Goal: Task Accomplishment & Management: Manage account settings

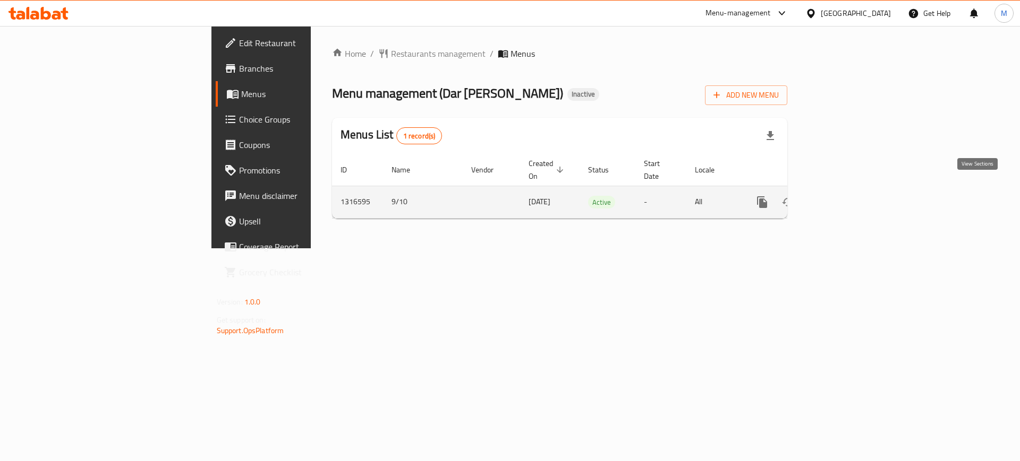
click at [845, 196] on icon "enhanced table" at bounding box center [838, 202] width 13 height 13
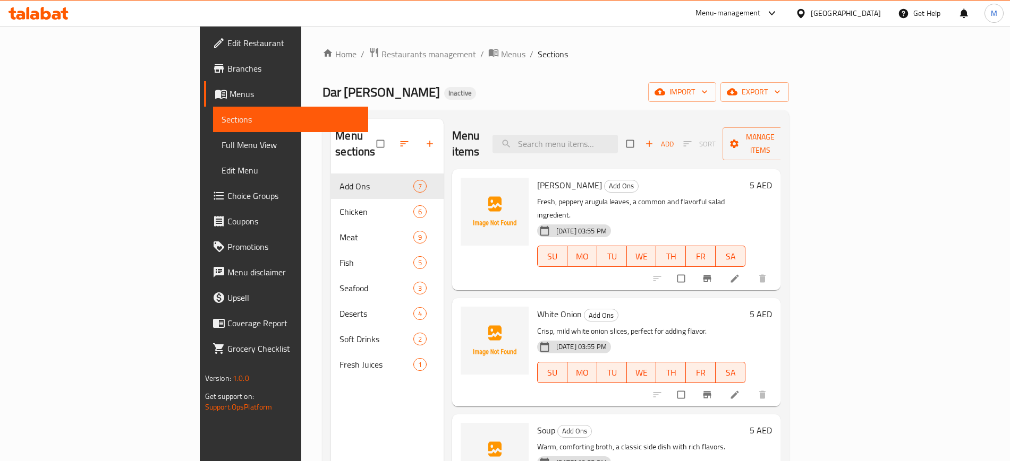
click at [301, 402] on div "Home / Restaurants management / Menus / Sections Dar Al Haneeth Inactive import…" at bounding box center [555, 318] width 509 height 584
click at [707, 85] on span "import" at bounding box center [681, 91] width 51 height 13
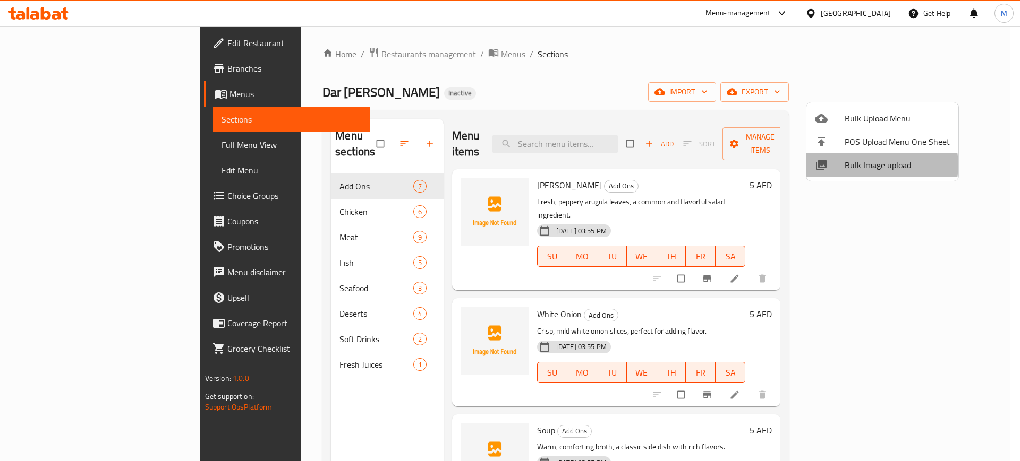
click at [879, 165] on span "Bulk Image upload" at bounding box center [896, 165] width 105 height 13
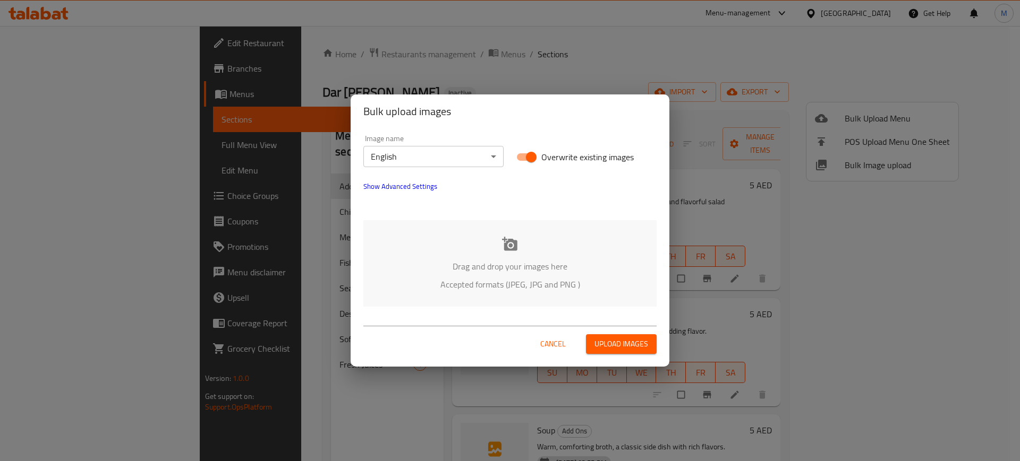
click at [500, 247] on div "Drag and drop your images here Accepted formats (JPEG, JPG and PNG )" at bounding box center [509, 263] width 293 height 87
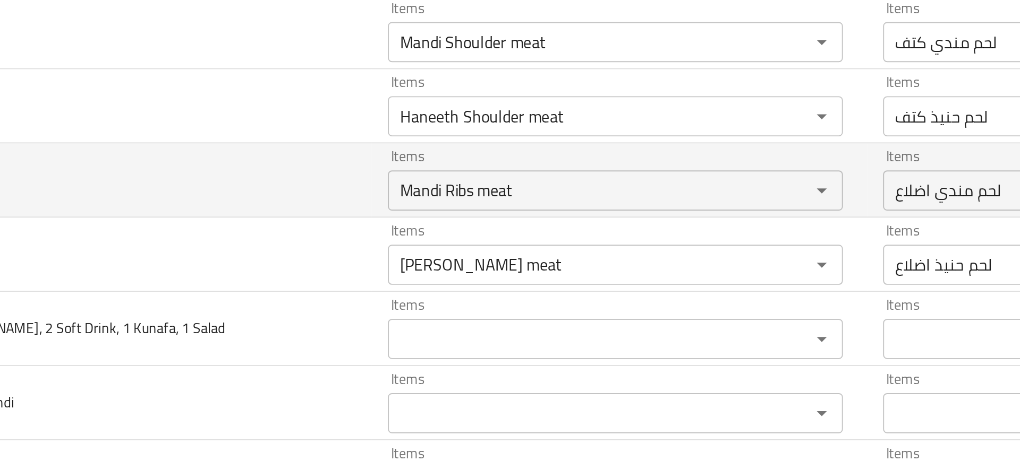
scroll to position [1312, 0]
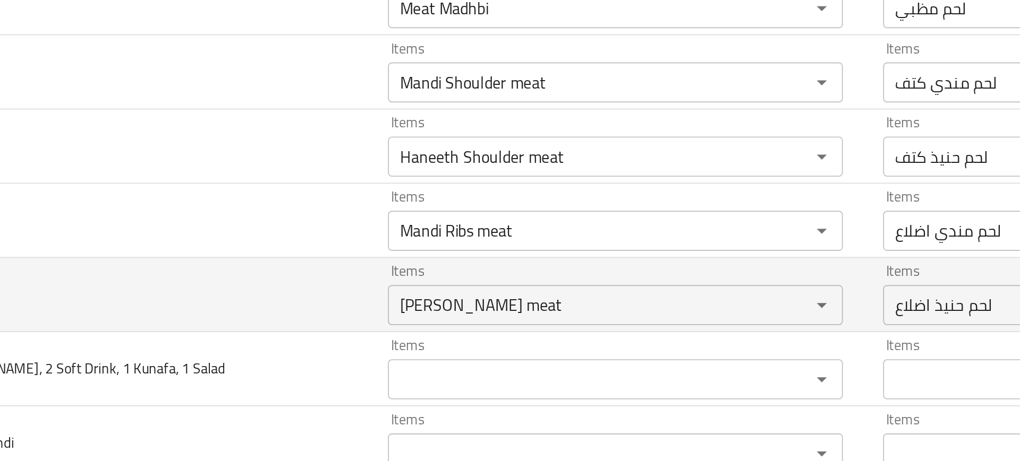
click at [676, 286] on Ribs-ar "لحم حنيذ اضلاع" at bounding box center [758, 290] width 203 height 15
click at [674, 288] on Ribs-ar "لحم حنيذ اضلاع" at bounding box center [758, 290] width 203 height 15
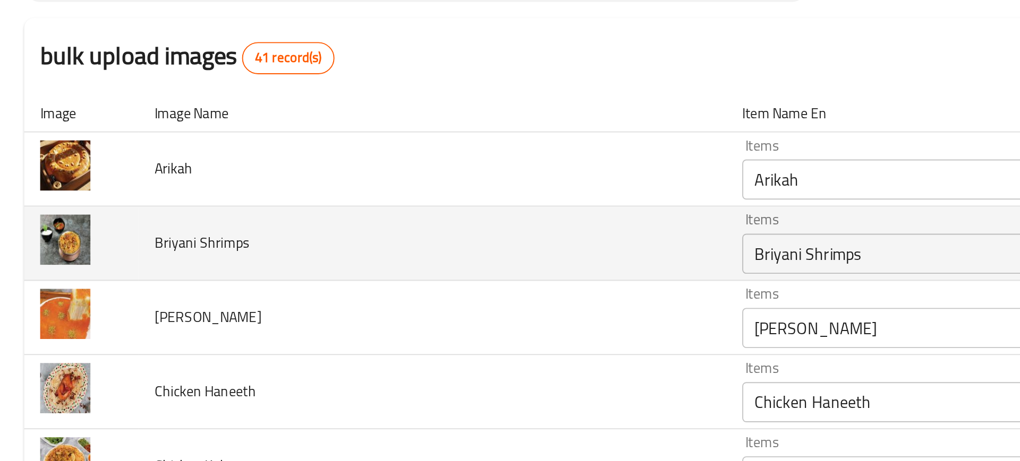
scroll to position [68, 0]
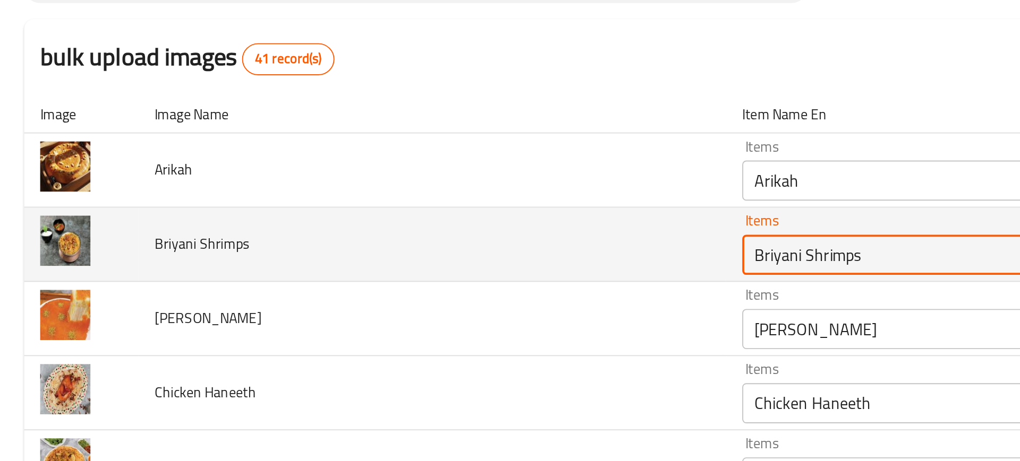
click at [413, 163] on Shrimps "Briyani Shrimps" at bounding box center [497, 158] width 203 height 15
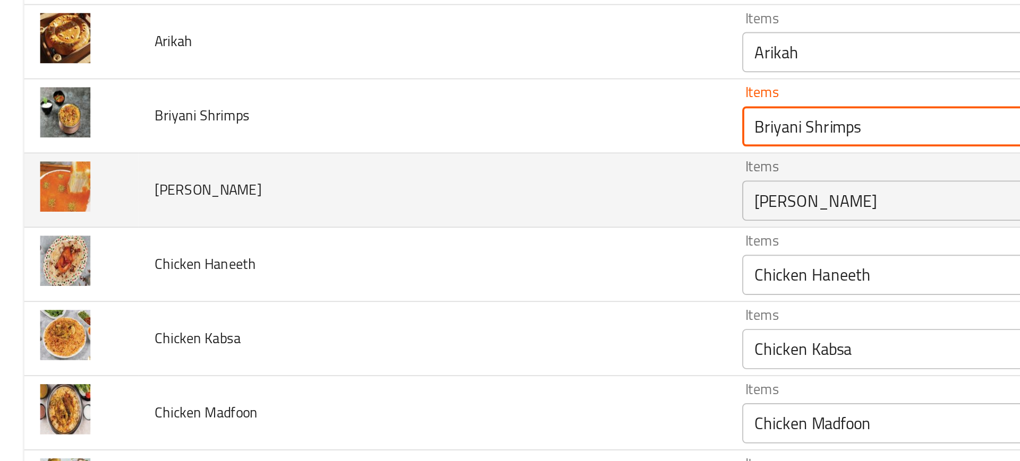
scroll to position [135, 0]
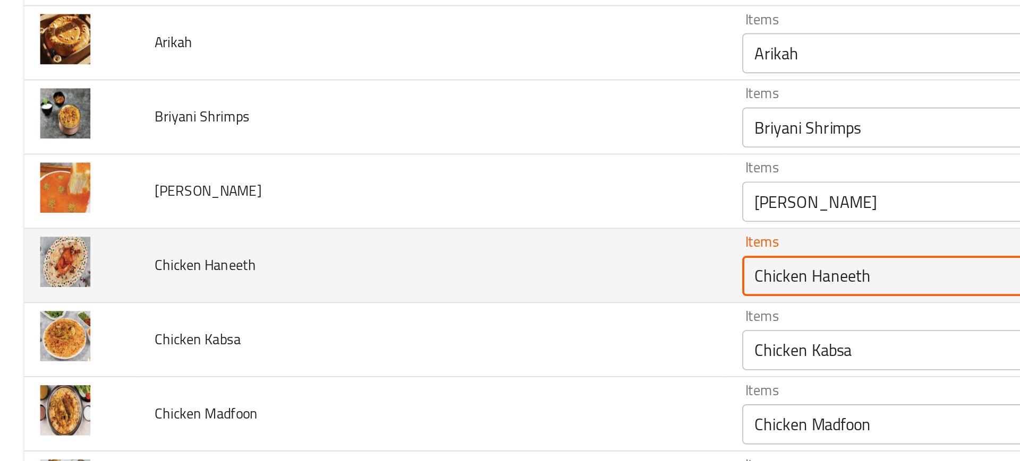
click at [409, 172] on Haneeth "Chicken Haneeth" at bounding box center [497, 170] width 203 height 15
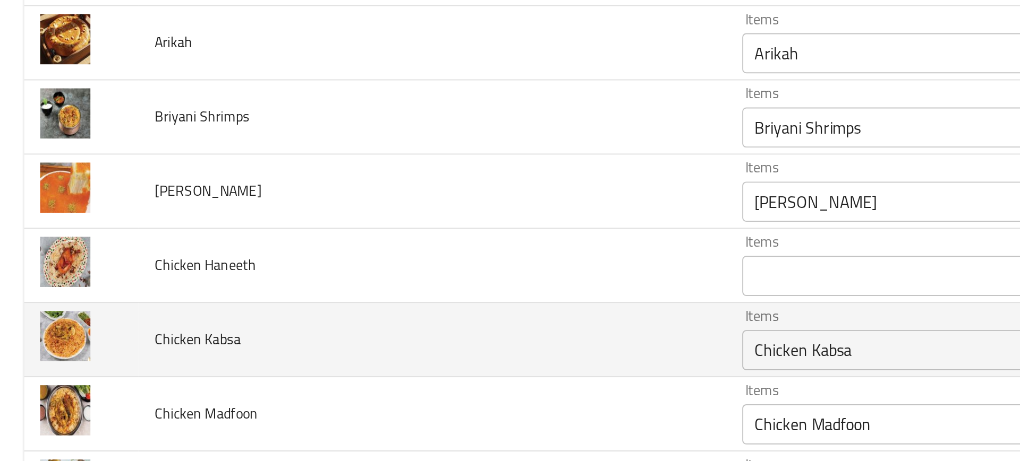
click at [384, 184] on td "Items Chicken Kabsa Items" at bounding box center [515, 203] width 262 height 39
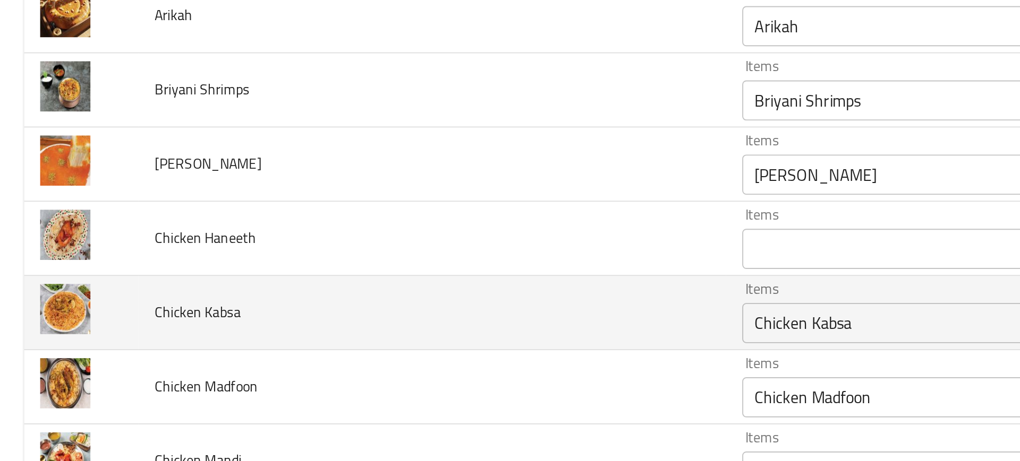
scroll to position [161, 0]
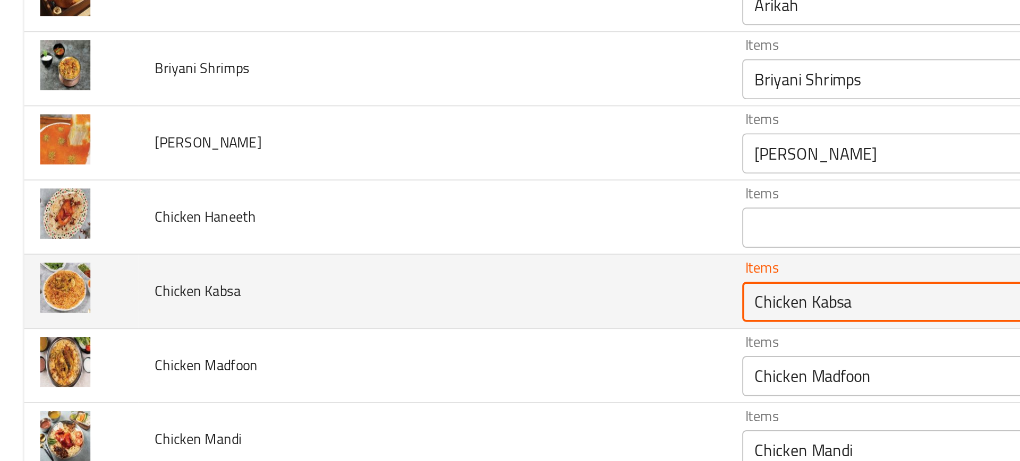
click at [403, 184] on Kabsa "Chicken Kabsa" at bounding box center [497, 183] width 203 height 15
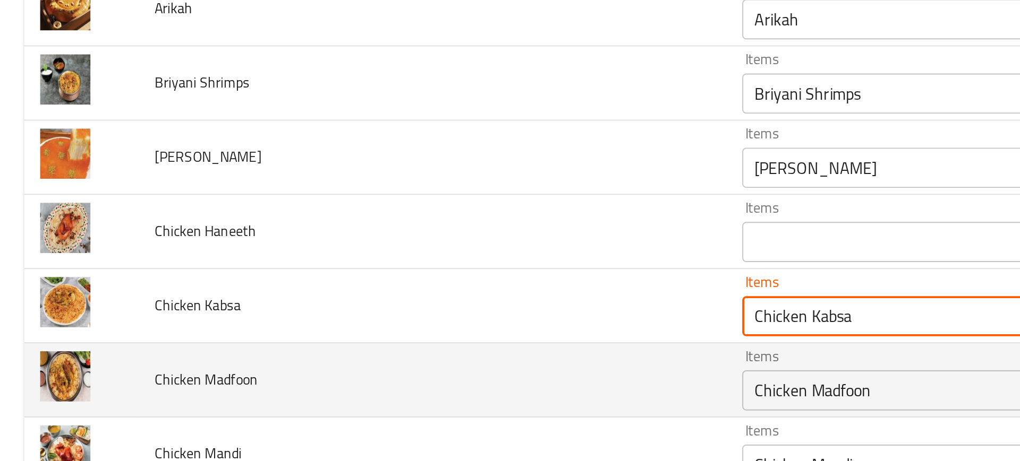
scroll to position [153, 0]
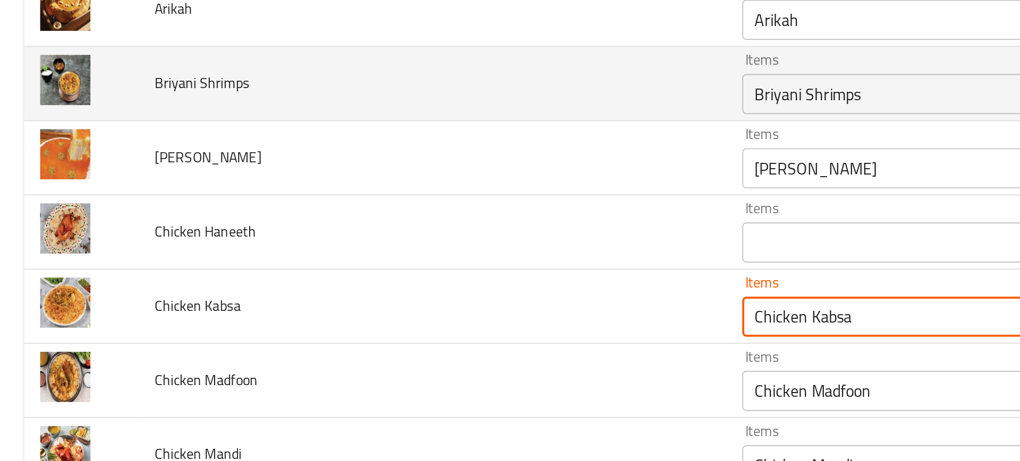
click at [427, 66] on div "Briyani Shrimps Items" at bounding box center [512, 73] width 241 height 21
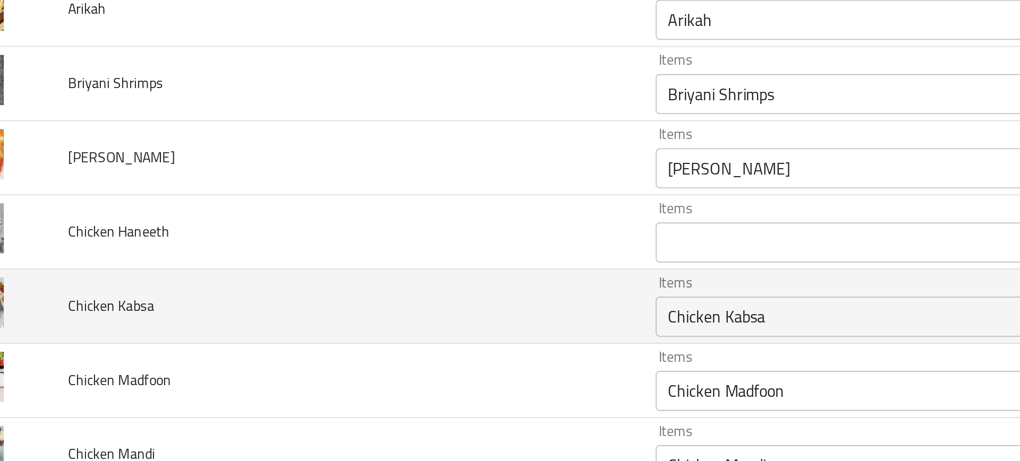
click at [345, 194] on td "Chicken Kabsa" at bounding box center [228, 186] width 311 height 39
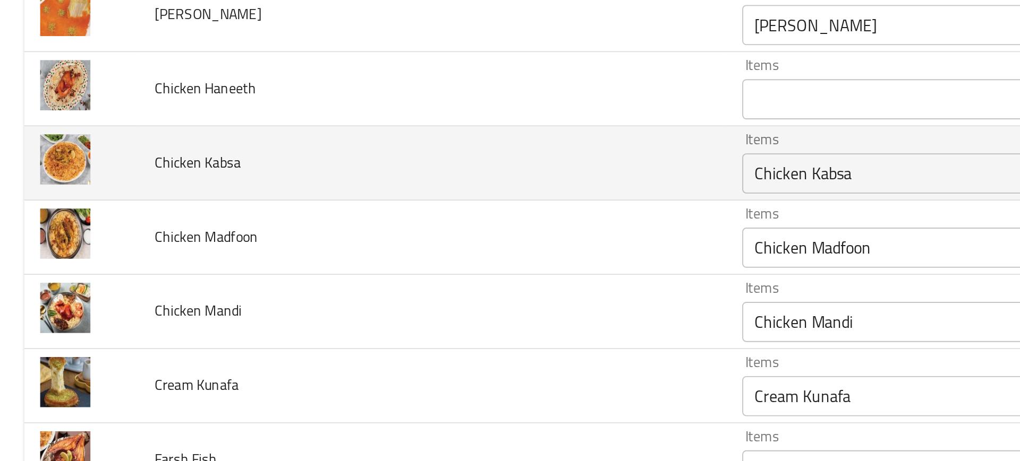
scroll to position [229, 0]
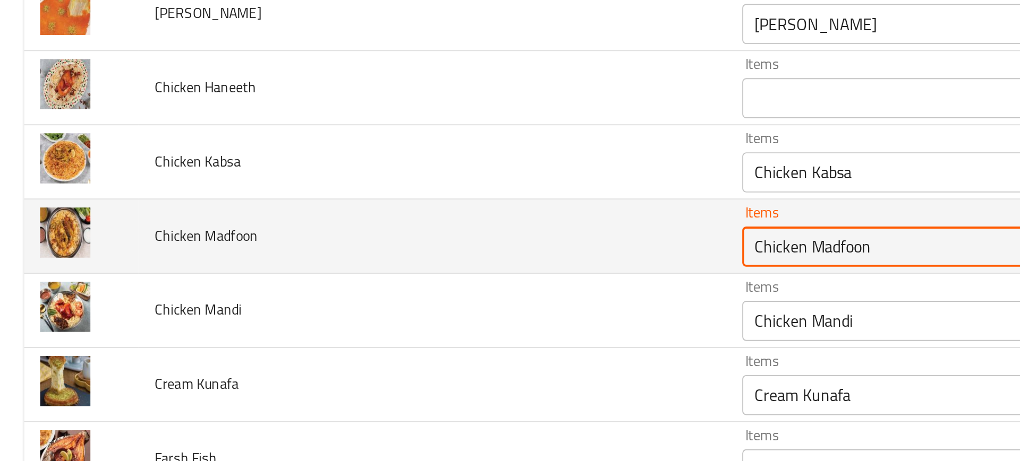
click at [396, 156] on Madfoon "Chicken Madfoon" at bounding box center [497, 154] width 203 height 15
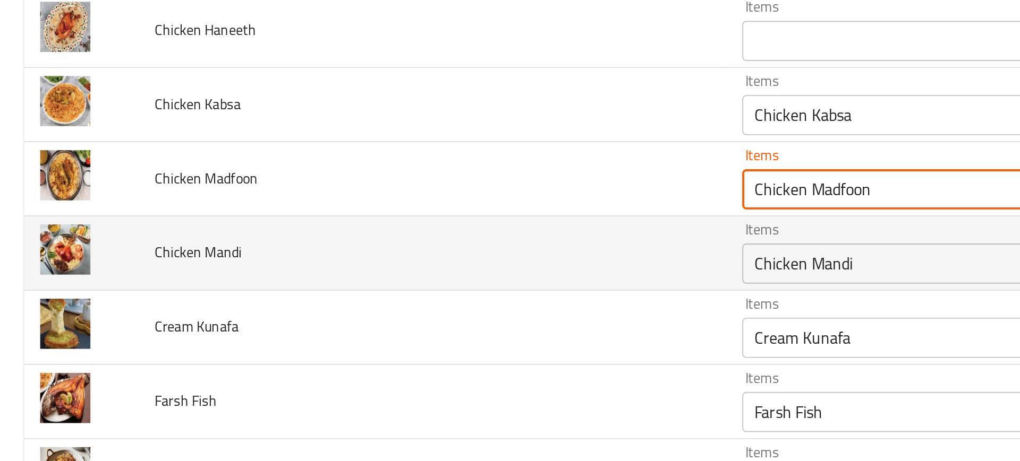
scroll to position [263, 0]
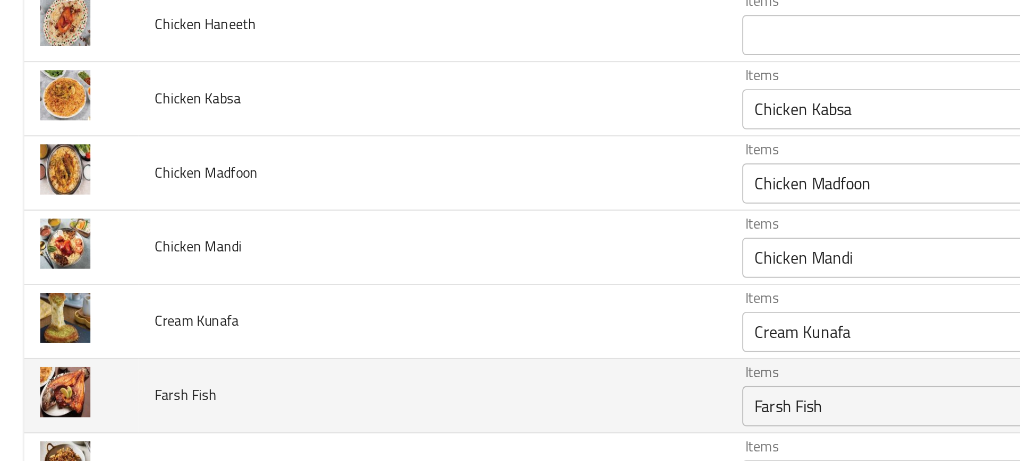
click at [329, 216] on td "Farsh Fish" at bounding box center [228, 233] width 311 height 39
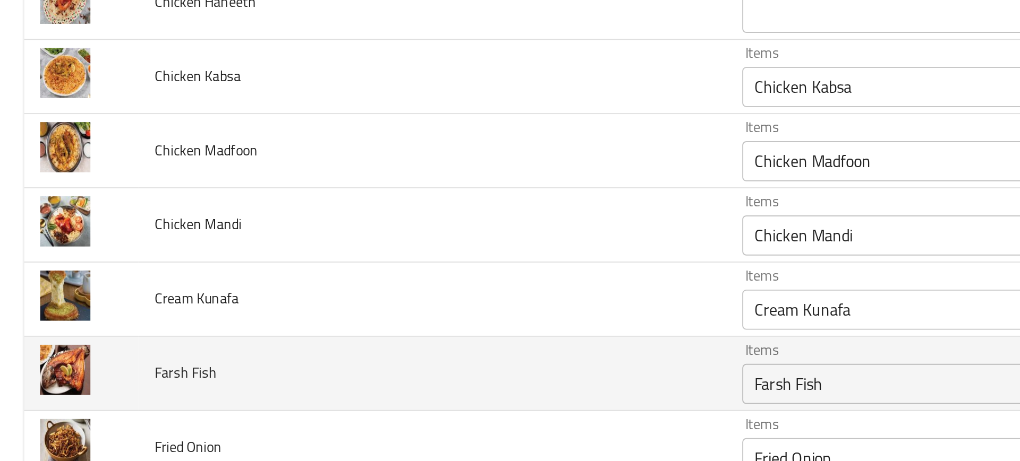
scroll to position [275, 0]
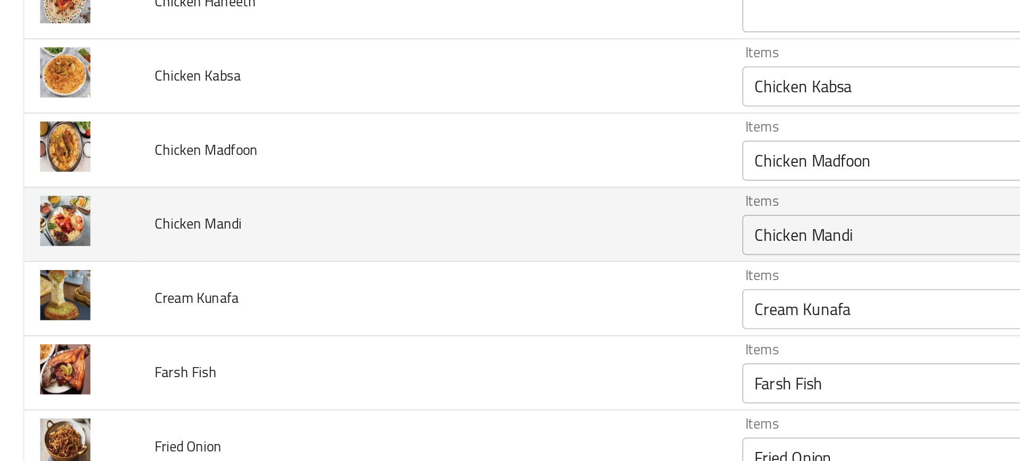
click at [413, 157] on div "Chicken Mandi Items" at bounding box center [512, 148] width 241 height 21
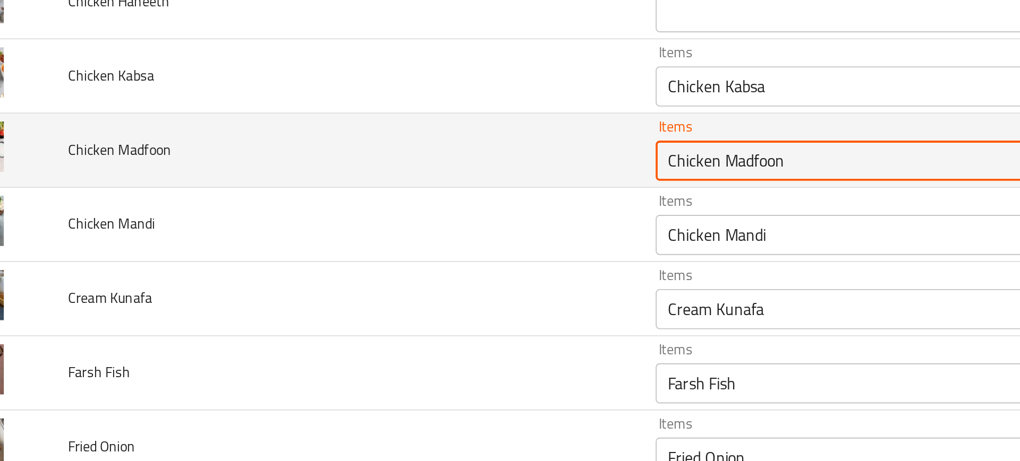
click at [411, 114] on Madfoon "Chicken Madfoon" at bounding box center [497, 108] width 203 height 15
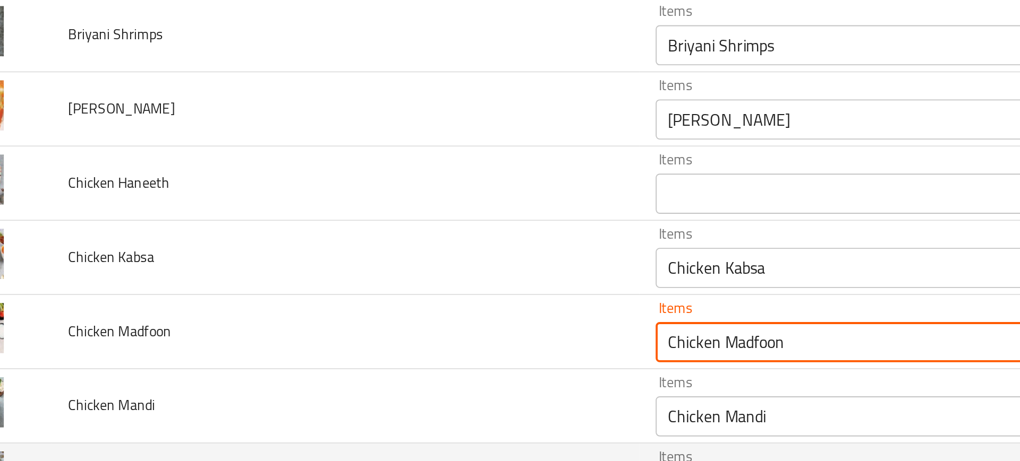
scroll to position [166, 0]
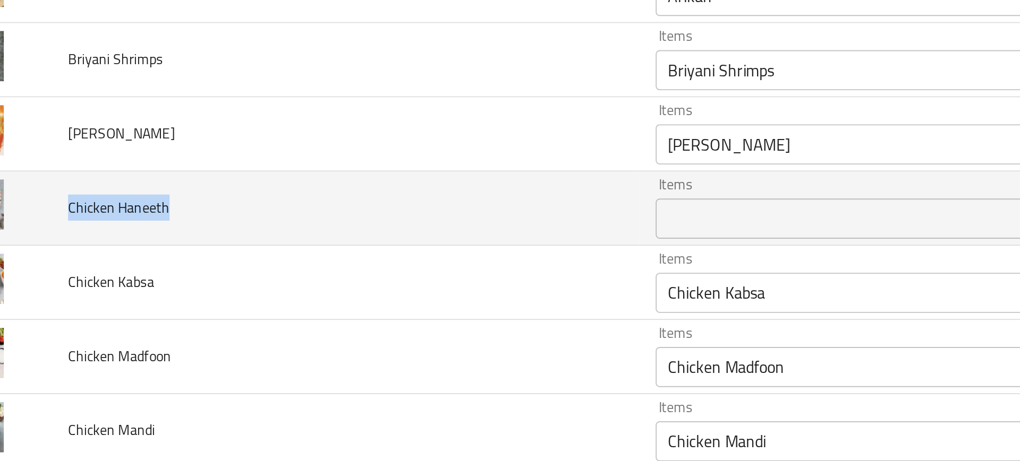
drag, startPoint x: 82, startPoint y: 134, endPoint x: 156, endPoint y: 133, distance: 73.8
click at [156, 133] on td "Chicken Haneeth" at bounding box center [228, 134] width 311 height 39
copy span "Chicken Haneeth"
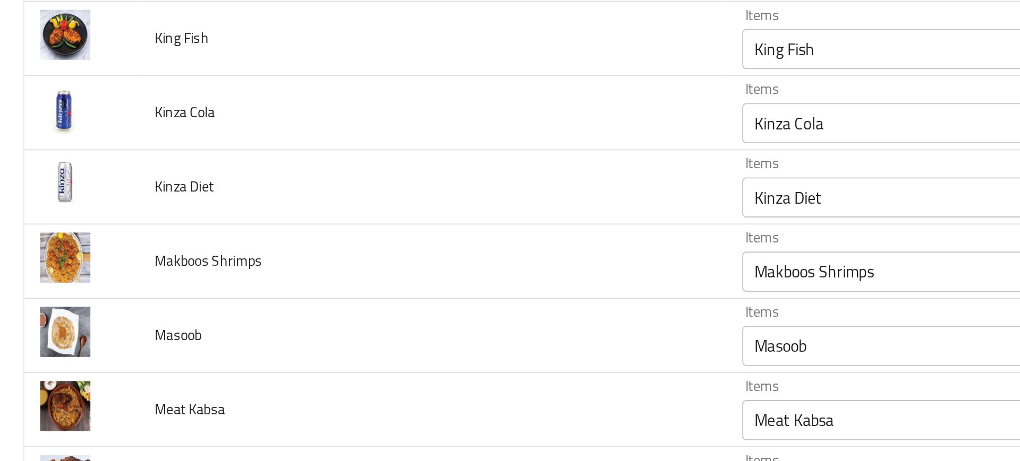
scroll to position [566, 0]
click at [154, 194] on td "Masoob" at bounding box center [228, 205] width 311 height 39
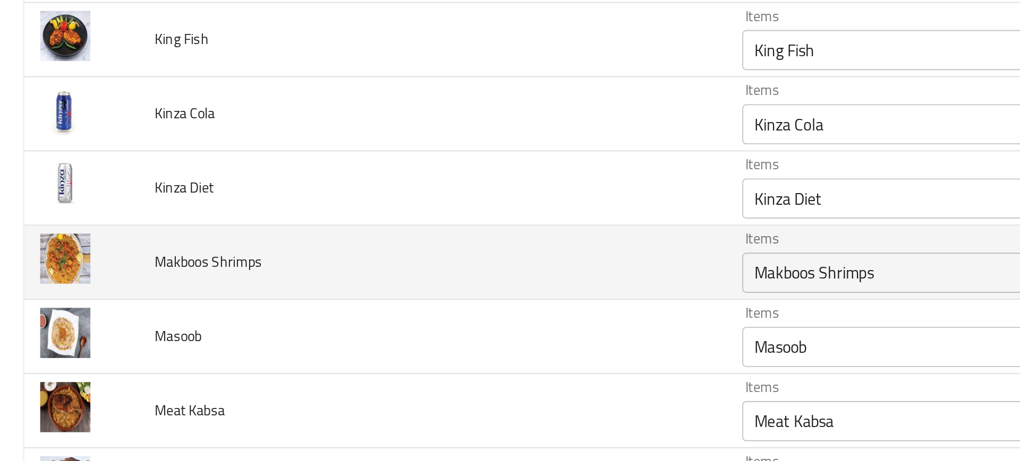
click at [408, 181] on div "Makboos Shrimps Items" at bounding box center [512, 171] width 241 height 21
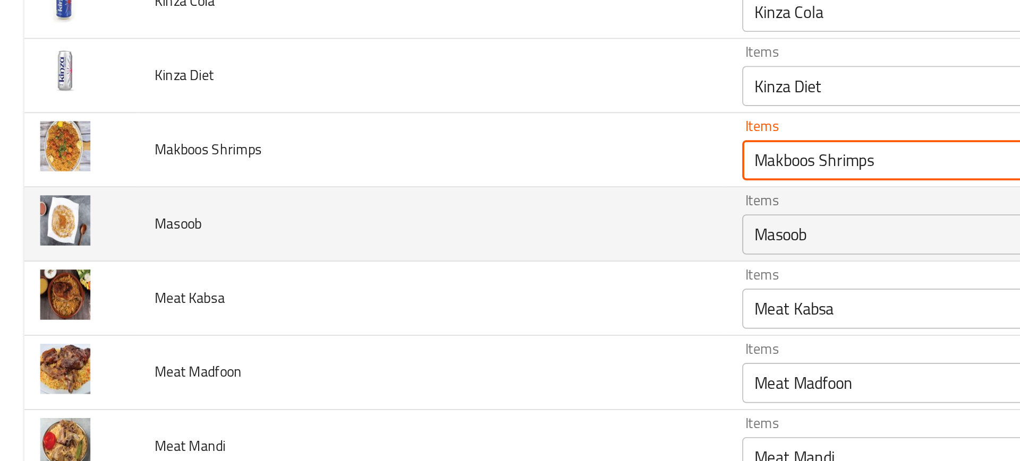
scroll to position [639, 0]
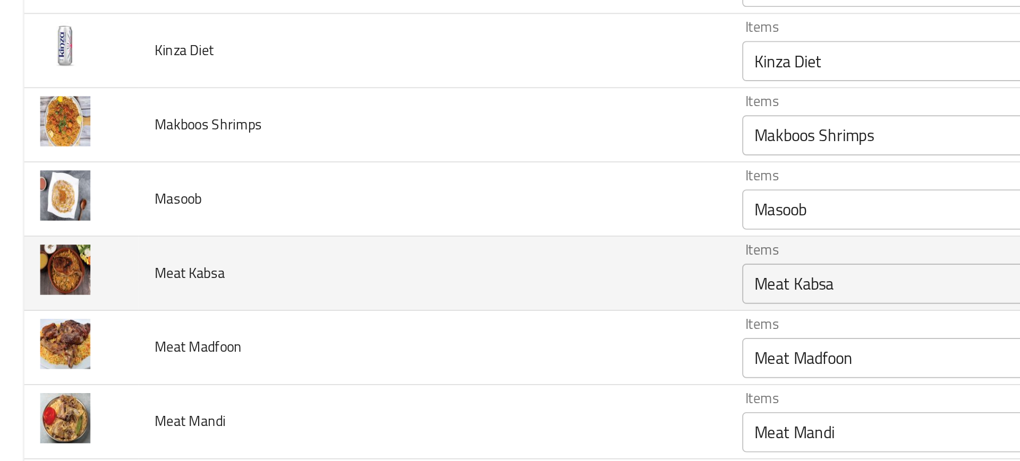
click at [356, 176] on td "Meat Kabsa" at bounding box center [228, 171] width 311 height 39
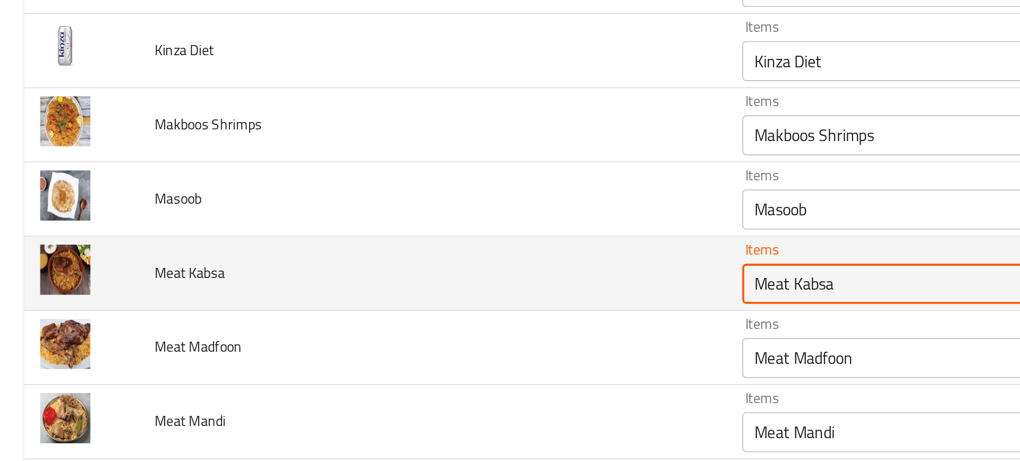
click at [422, 177] on Kabsa "Meat Kabsa" at bounding box center [497, 177] width 203 height 15
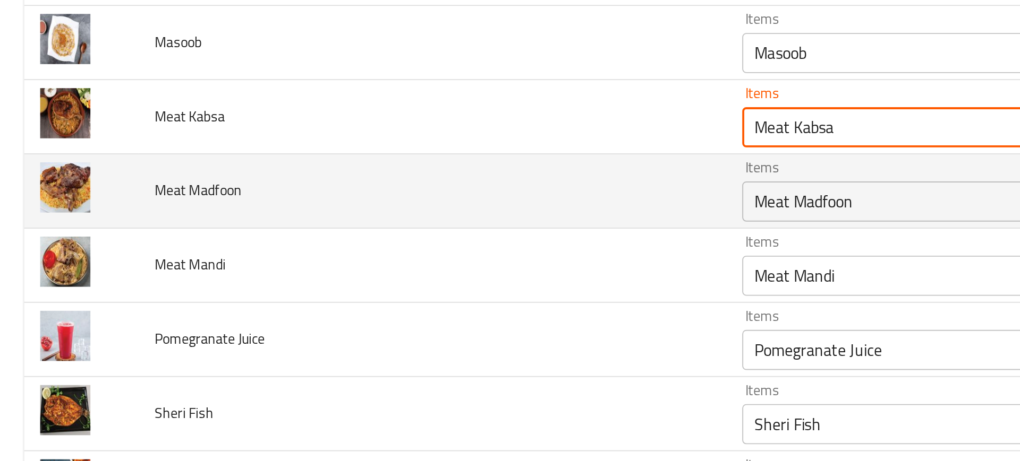
scroll to position [731, 0]
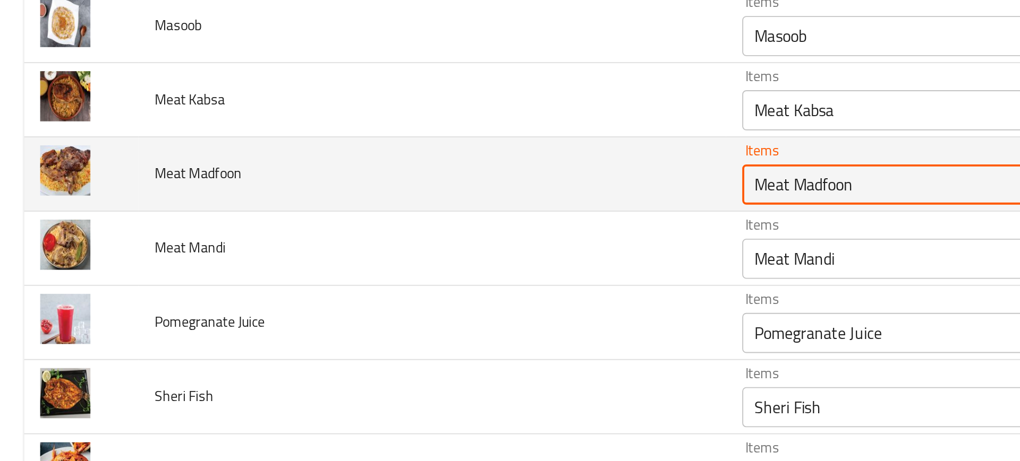
click at [399, 126] on Madfoon "Meat Madfoon" at bounding box center [497, 124] width 203 height 15
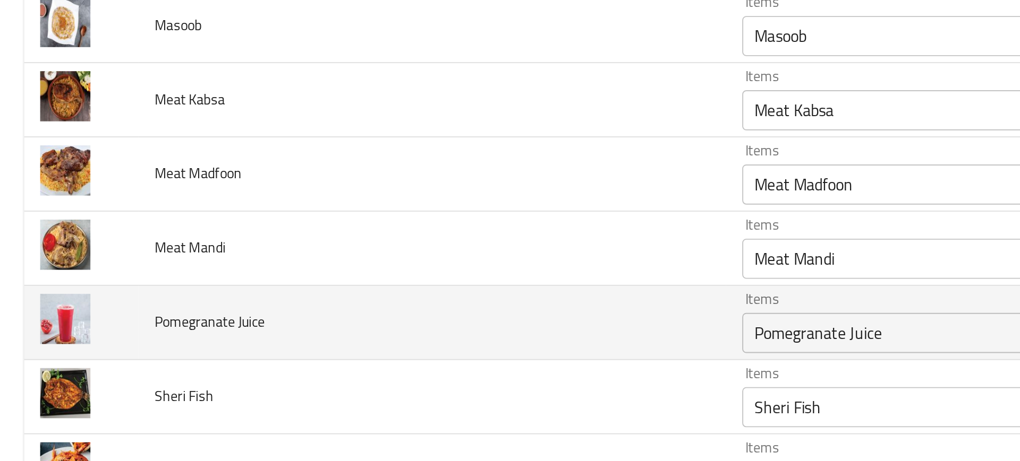
click at [249, 191] on td "Pomegranate Juice" at bounding box center [228, 197] width 311 height 39
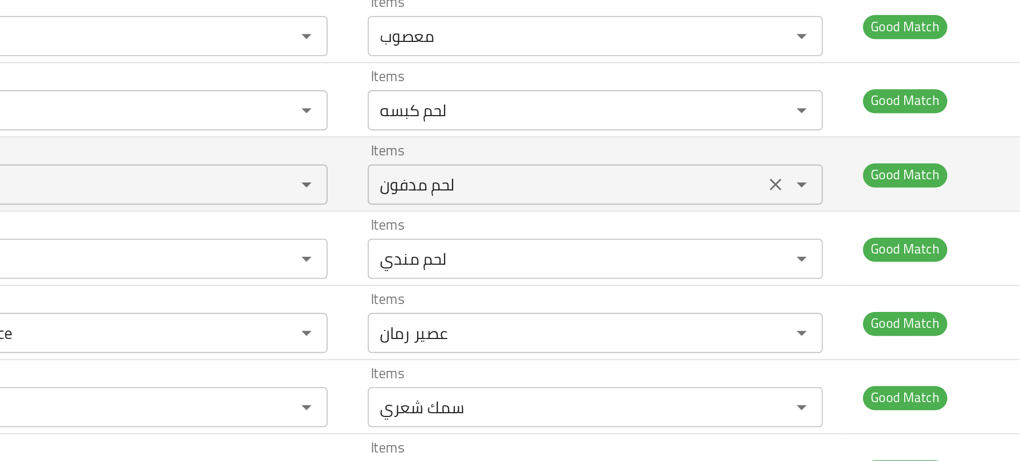
click at [685, 119] on Madfoon-ar "لحم مدفون" at bounding box center [758, 124] width 203 height 15
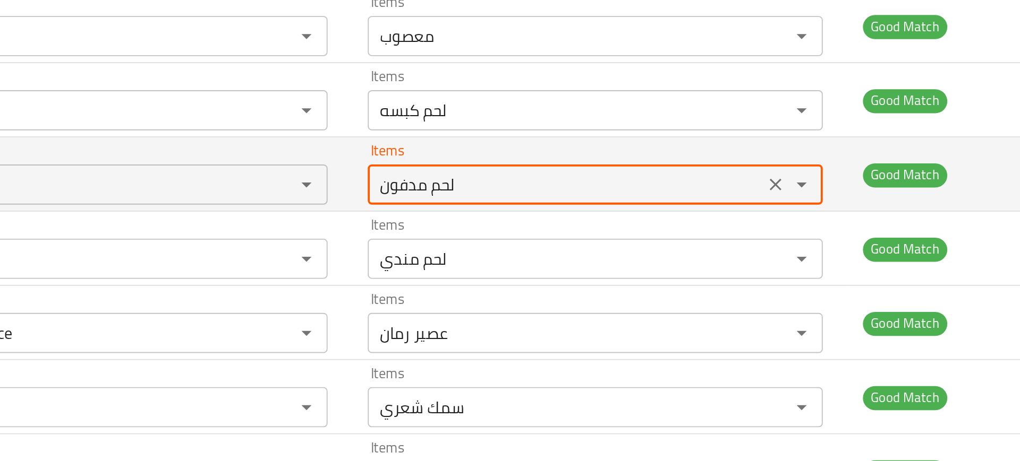
click at [685, 119] on Madfoon-ar "لحم مدفون" at bounding box center [758, 124] width 203 height 15
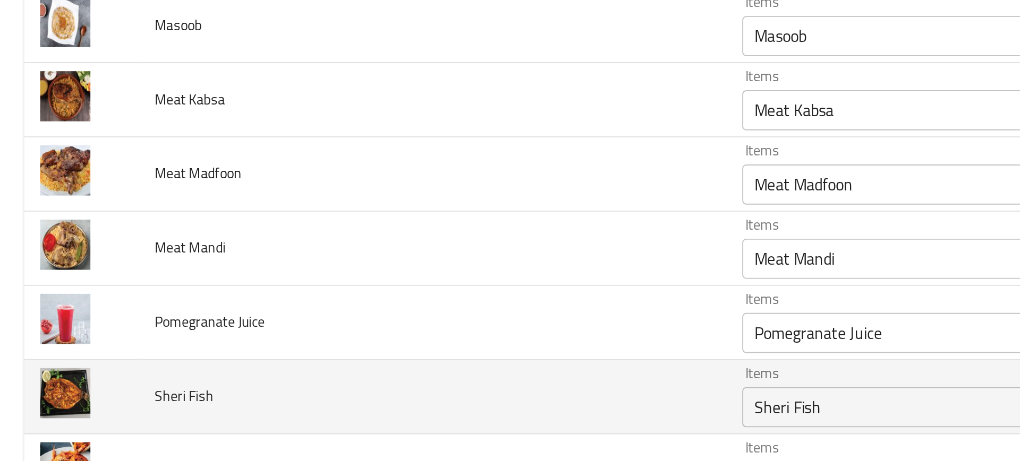
click at [217, 219] on td "Sheri Fish" at bounding box center [228, 237] width 311 height 39
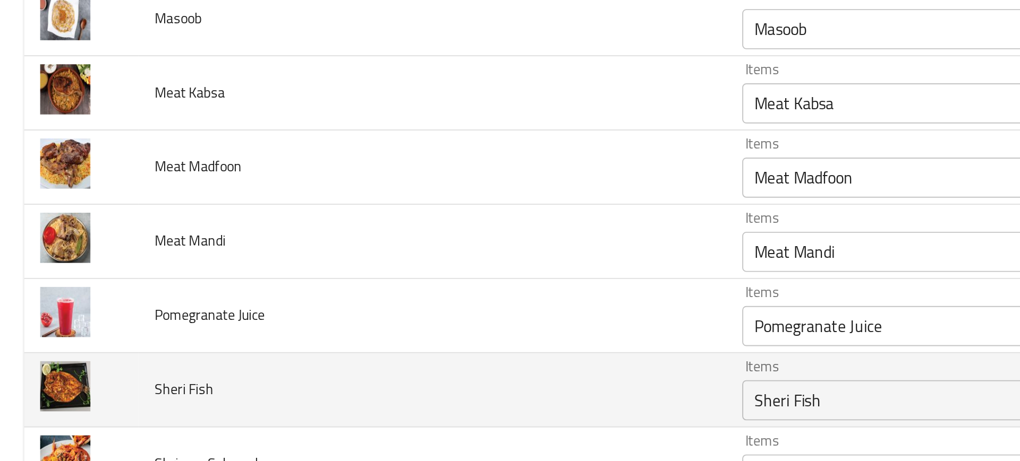
scroll to position [735, 0]
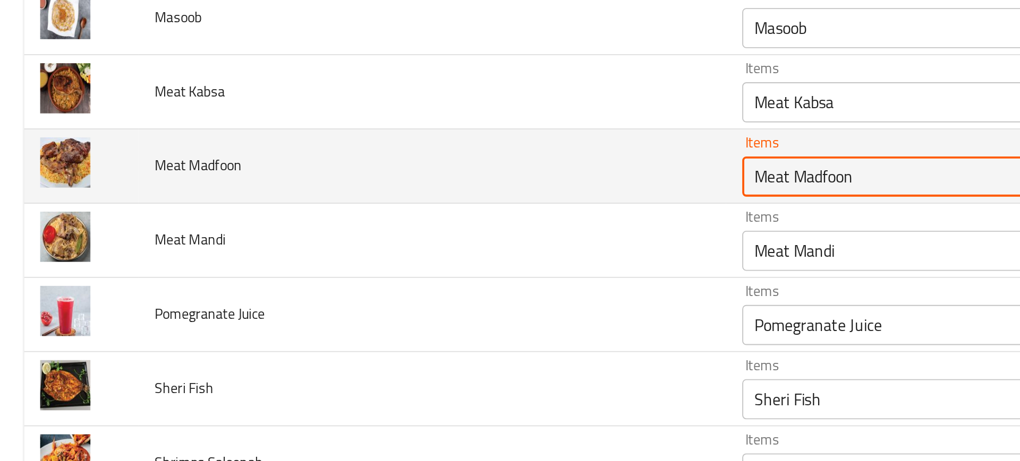
click at [396, 123] on Madfoon "Meat Madfoon" at bounding box center [497, 120] width 203 height 15
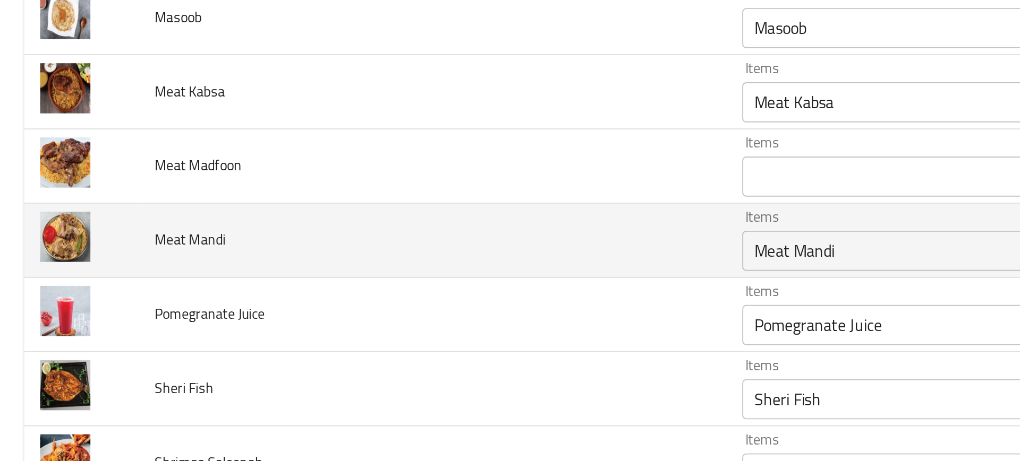
click at [340, 148] on td "Meat Mandi" at bounding box center [228, 154] width 311 height 39
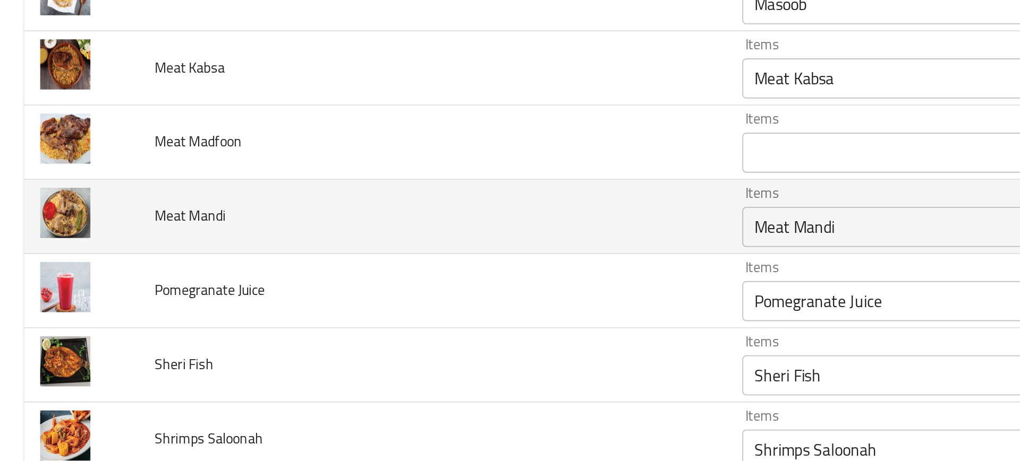
scroll to position [747, 0]
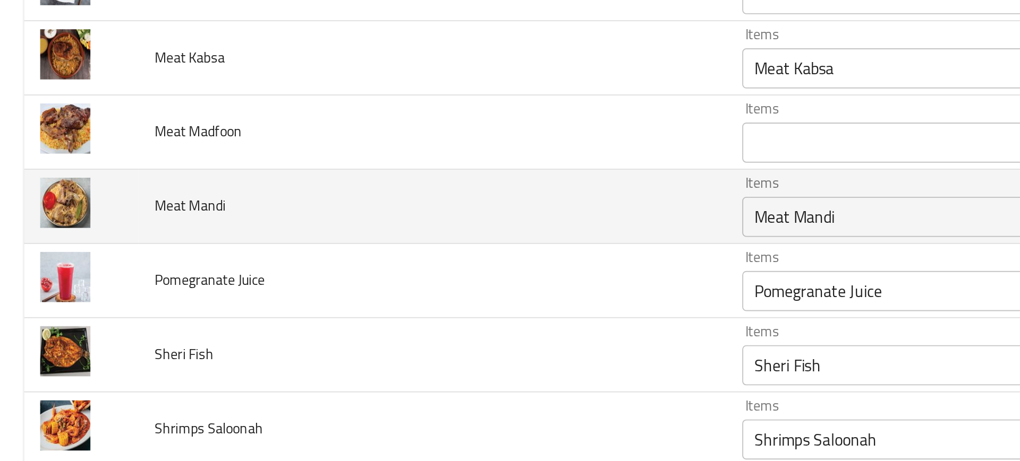
click at [340, 148] on td "Meat Mandi" at bounding box center [228, 136] width 311 height 39
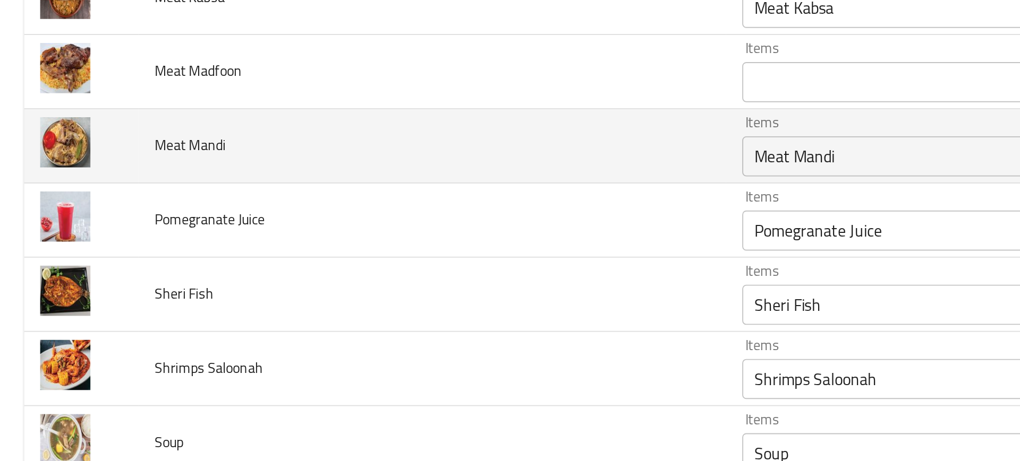
scroll to position [784, 0]
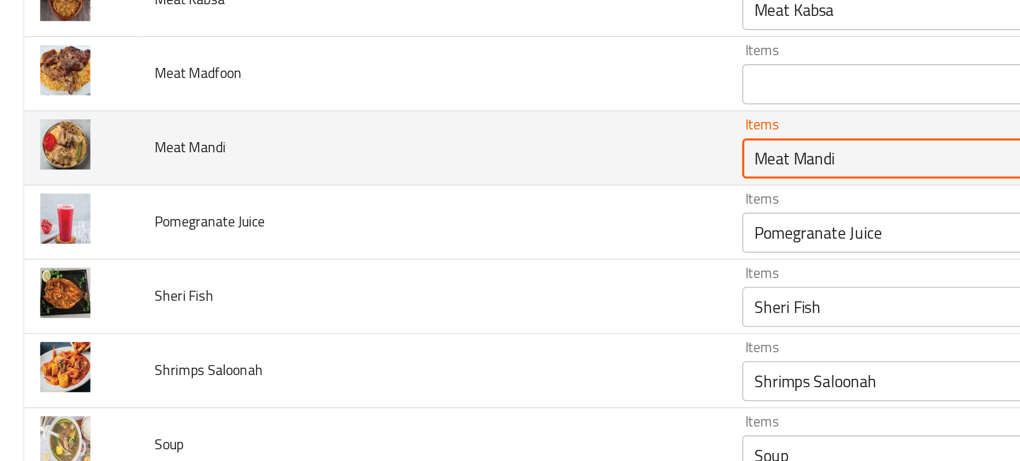
click at [396, 116] on Mandi "Meat Mandi" at bounding box center [497, 111] width 203 height 15
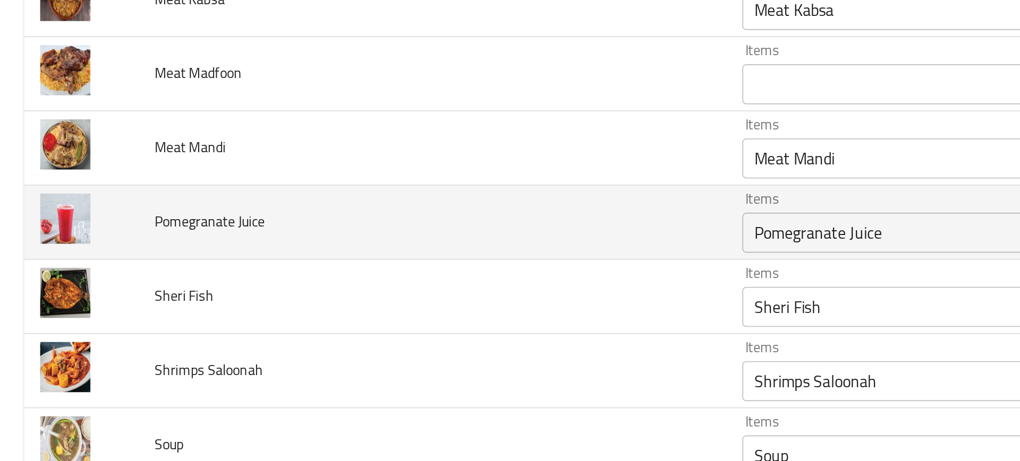
click at [358, 163] on td "Pomegranate Juice" at bounding box center [228, 144] width 311 height 39
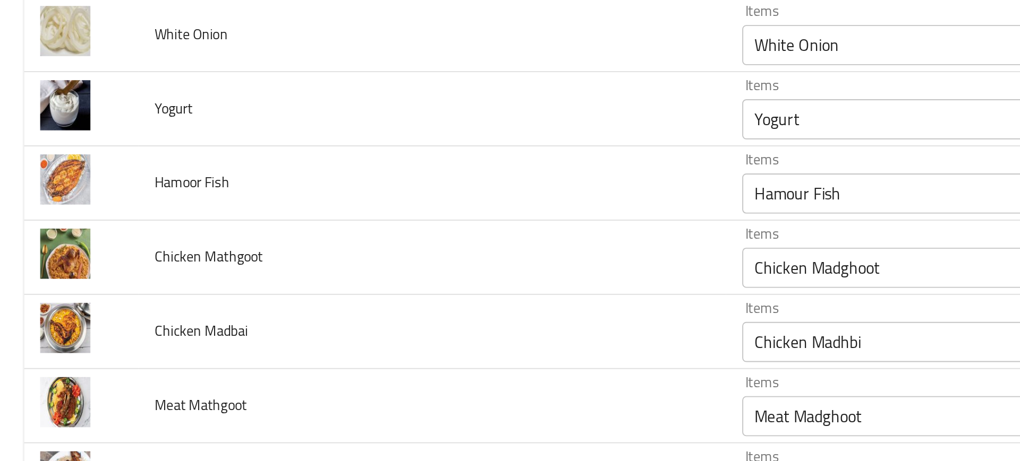
scroll to position [1172, 0]
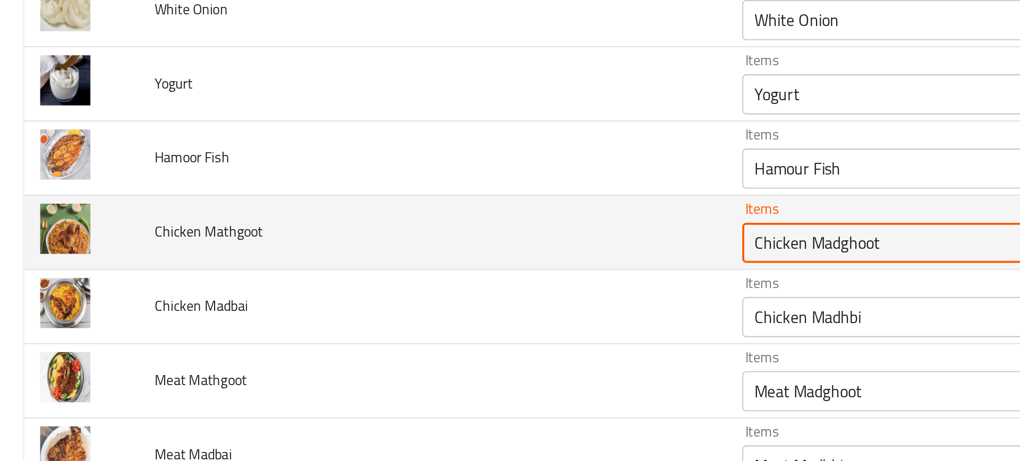
click at [401, 160] on Mathgoot "Chicken Madghoot" at bounding box center [497, 155] width 203 height 15
click at [430, 155] on Mathgoot "Chicken Madghoot" at bounding box center [497, 155] width 203 height 15
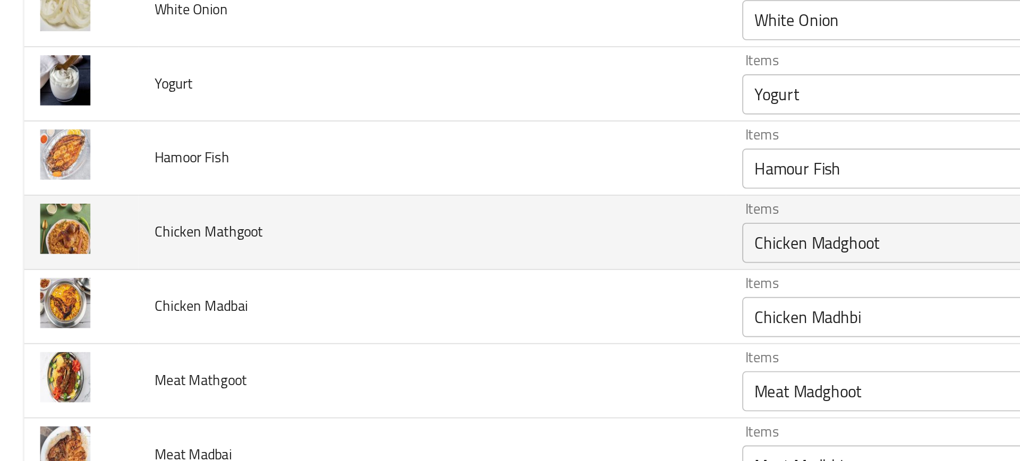
click at [418, 158] on Mathgoot "Chicken Madghoot" at bounding box center [497, 155] width 203 height 15
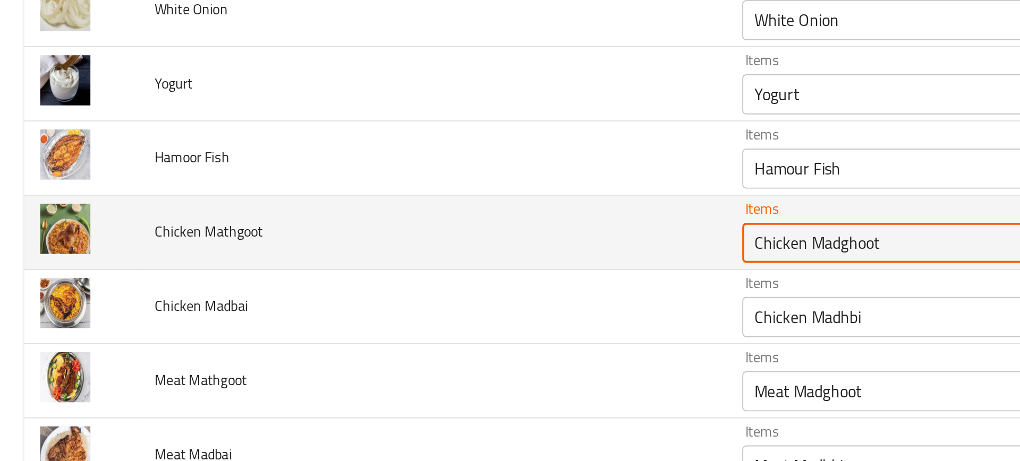
click at [418, 158] on Mathgoot "Chicken Madghoot" at bounding box center [497, 155] width 203 height 15
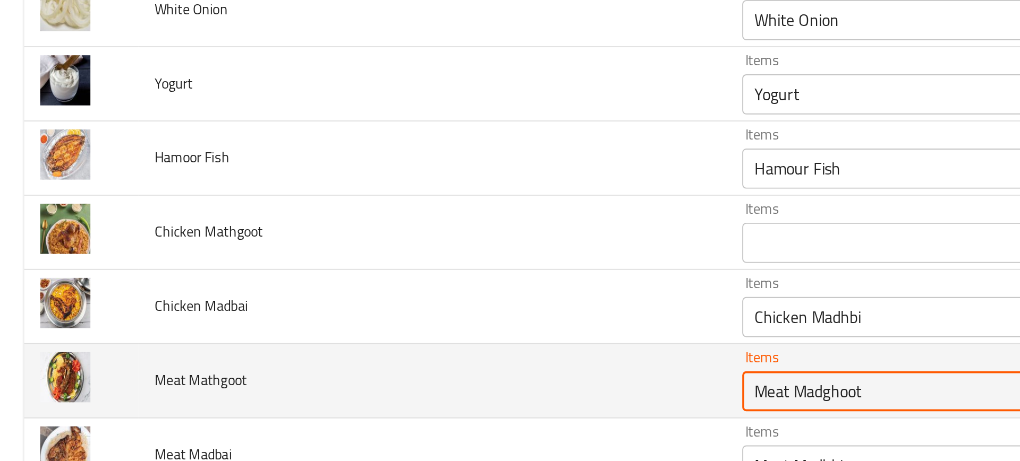
click at [409, 228] on Mathgoot "Meat Madghoot" at bounding box center [497, 234] width 203 height 15
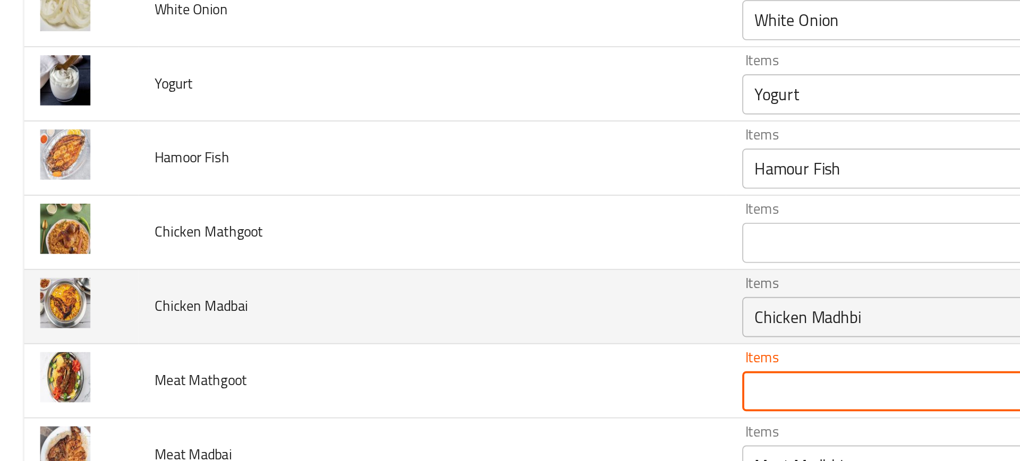
click at [402, 203] on div "Chicken Madhbi Items" at bounding box center [512, 194] width 241 height 21
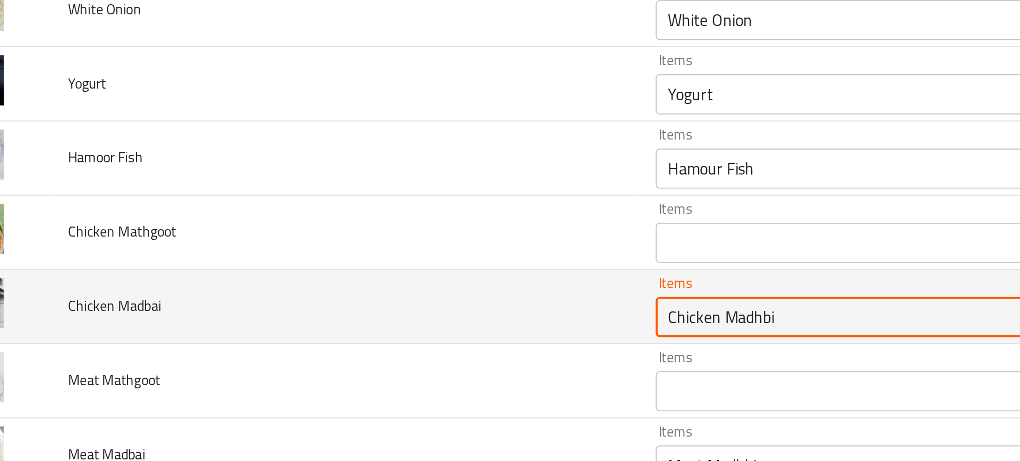
click at [448, 203] on div "Chicken Madhbi Items" at bounding box center [512, 194] width 241 height 21
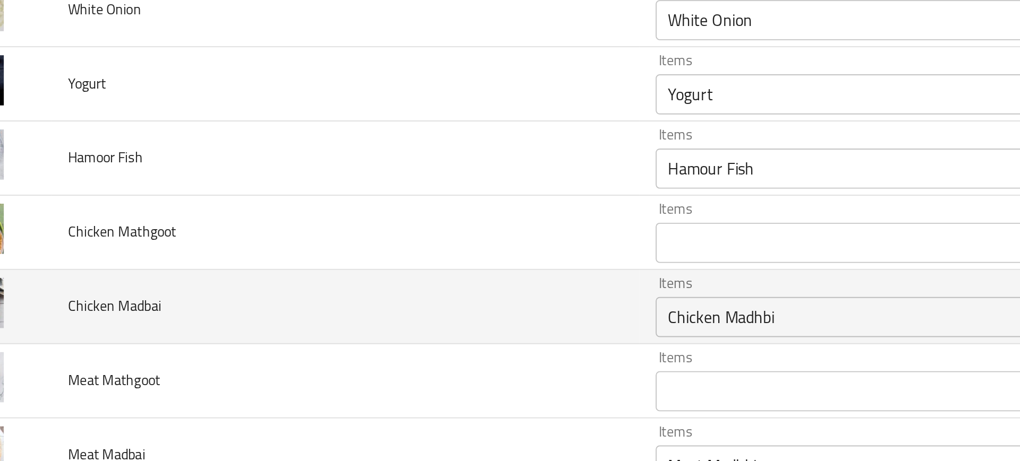
click at [323, 193] on td "Chicken Madbai" at bounding box center [228, 189] width 311 height 39
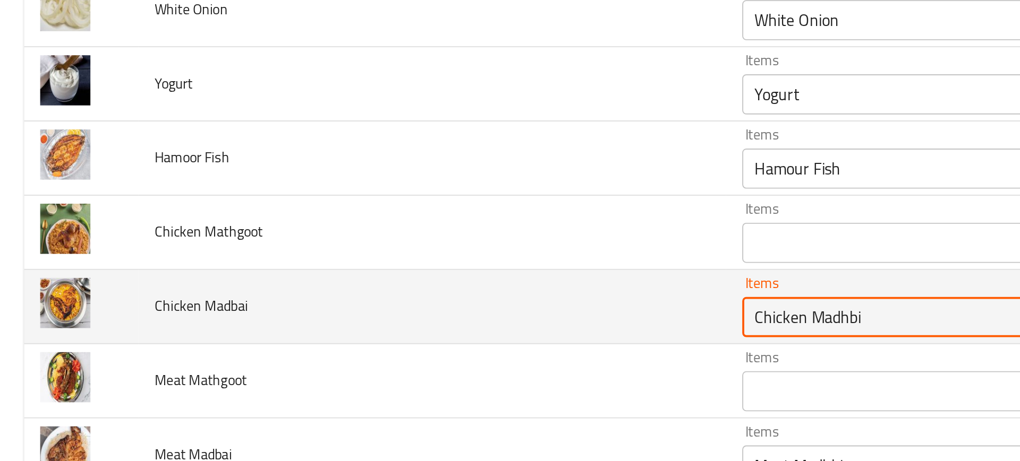
click at [446, 196] on Madbai "Chicken Madhbi" at bounding box center [497, 194] width 203 height 15
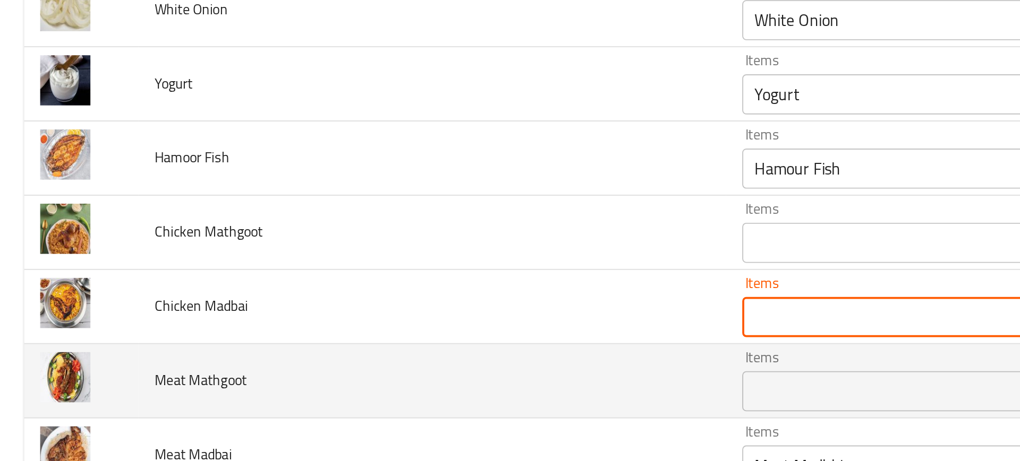
click at [283, 217] on td "Meat Mathgoot" at bounding box center [228, 228] width 311 height 39
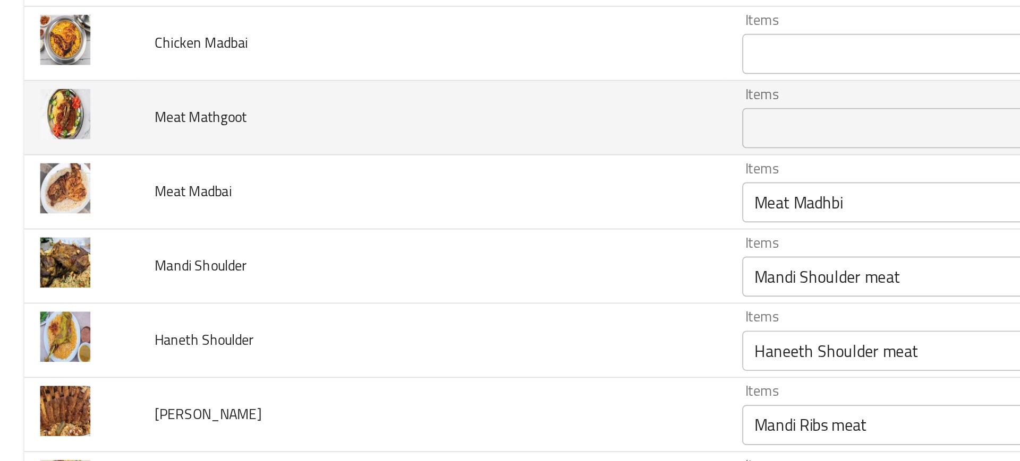
scroll to position [1310, 0]
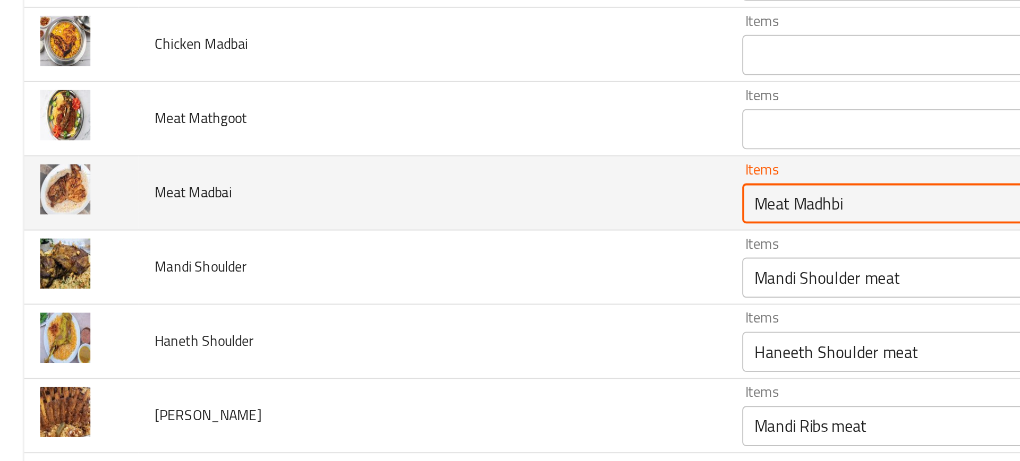
click at [396, 133] on Madbai "Meat Madhbi" at bounding box center [497, 134] width 203 height 15
type Madbai "Meat Madhbi"
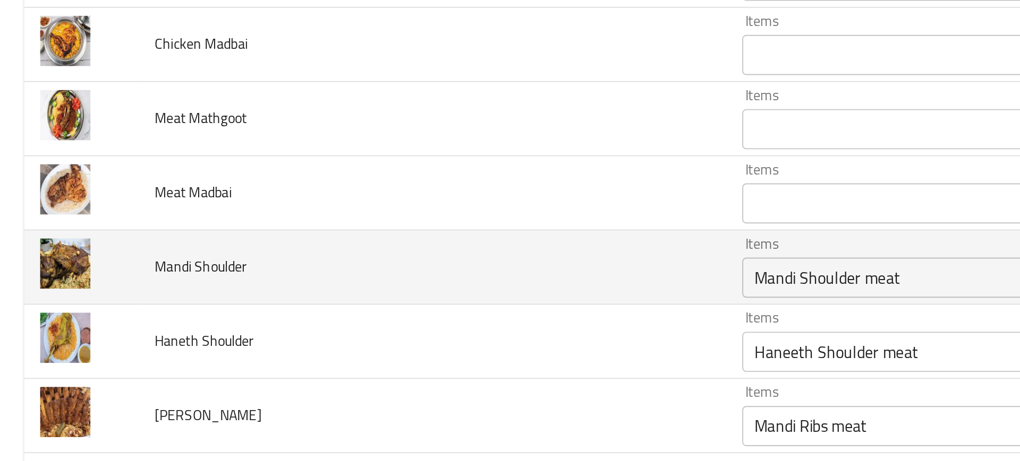
click at [324, 171] on td "Mandi Shoulder" at bounding box center [228, 168] width 311 height 39
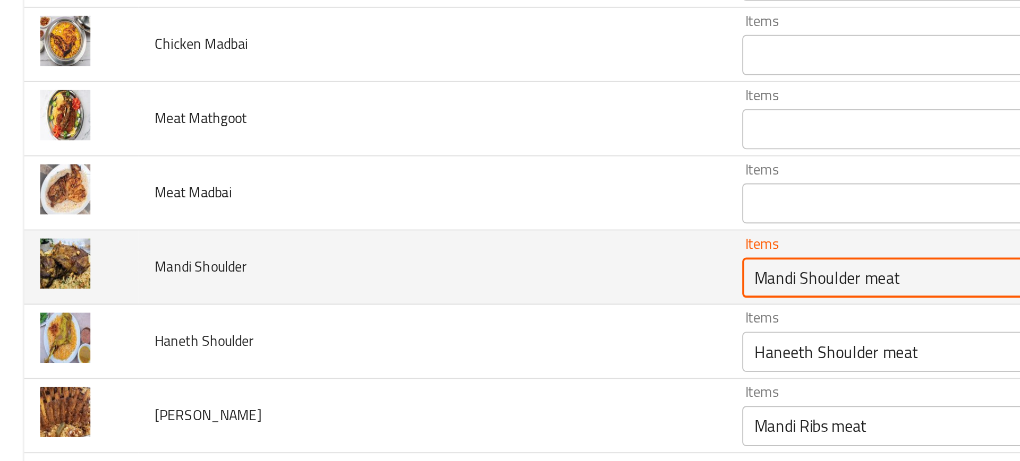
click at [397, 179] on Shoulder "Mandi Shoulder meat" at bounding box center [497, 174] width 203 height 15
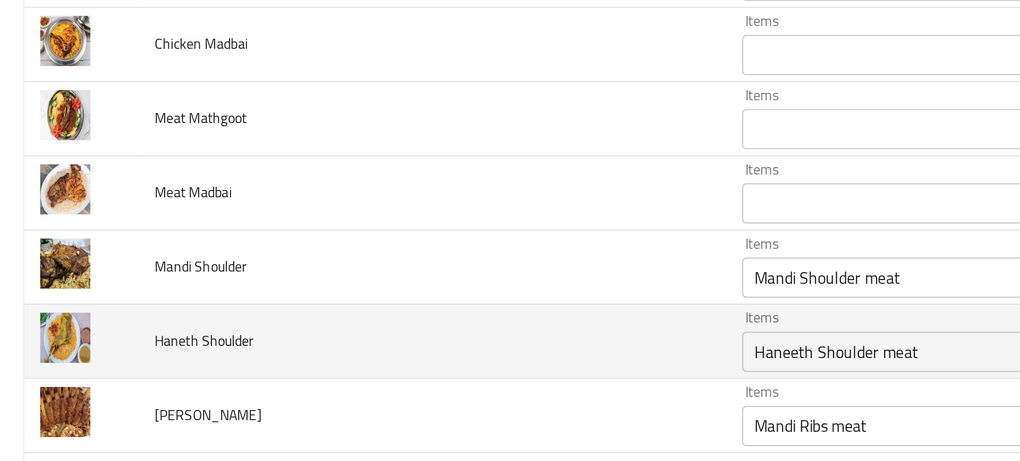
click at [341, 193] on td "Haneth Shoulder" at bounding box center [228, 208] width 311 height 39
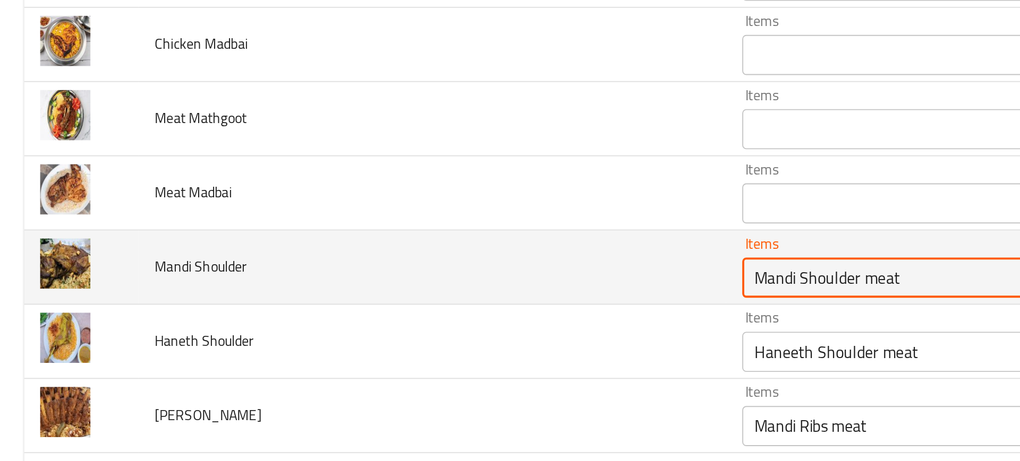
click at [429, 180] on Shoulder "Mandi Shoulder meat" at bounding box center [497, 174] width 203 height 15
type Shoulder "Mandi Shoulder meat"
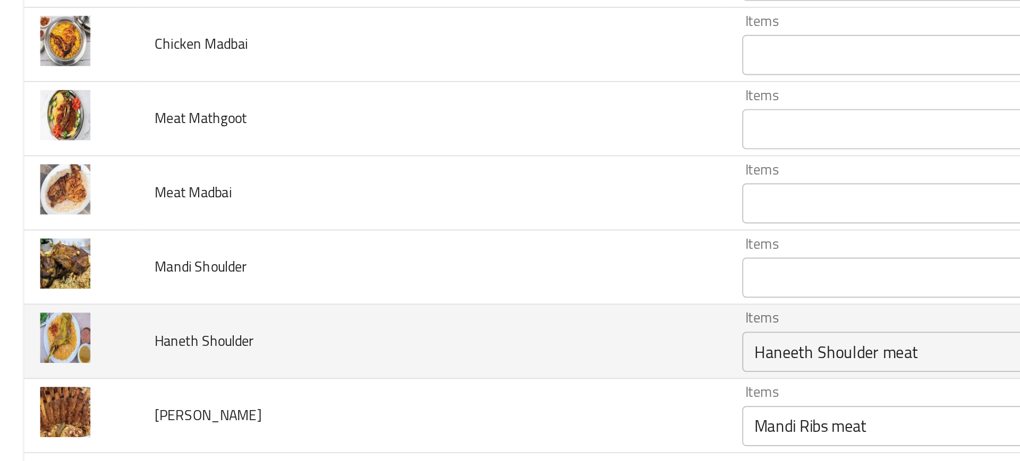
click at [311, 210] on td "Haneth Shoulder" at bounding box center [228, 208] width 311 height 39
click at [392, 213] on div "Haneeth Shoulder meat Items" at bounding box center [512, 213] width 241 height 21
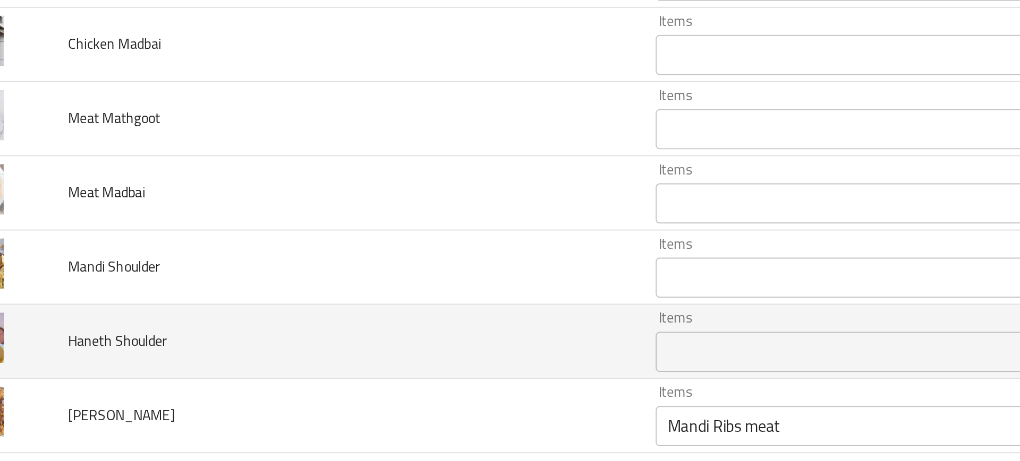
click at [344, 221] on td "Haneth Shoulder" at bounding box center [228, 208] width 311 height 39
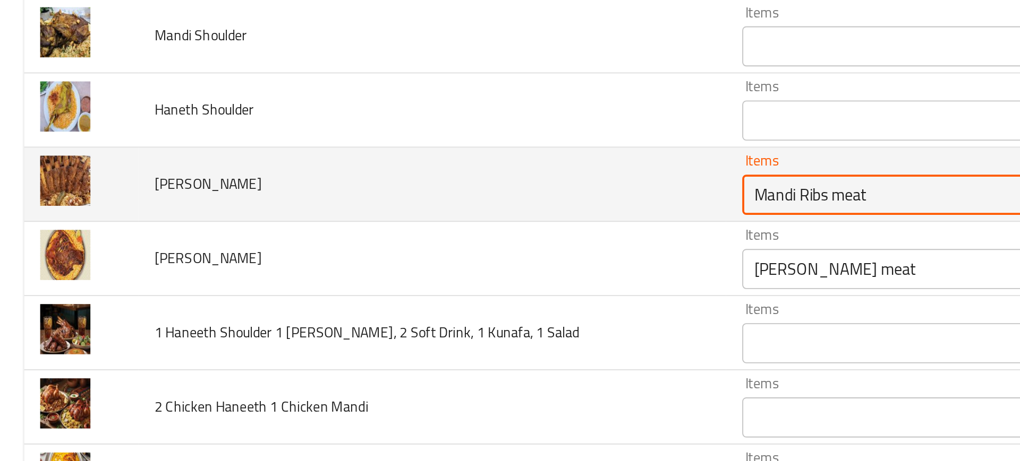
click at [411, 233] on Ribs "Mandi Ribs meat" at bounding box center [497, 229] width 203 height 15
click at [409, 224] on Ribs "Mandi Ribs meat" at bounding box center [497, 229] width 203 height 15
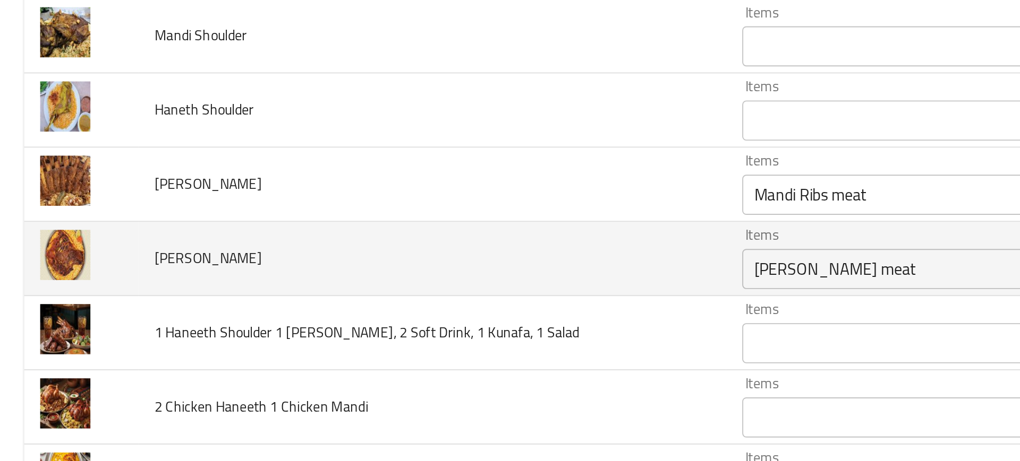
click at [298, 246] on td "Haneth Ribs" at bounding box center [228, 263] width 311 height 39
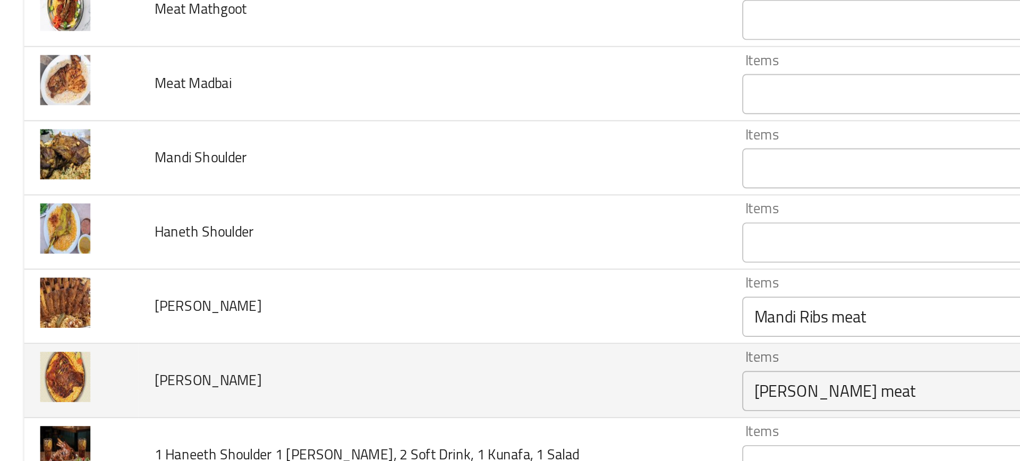
scroll to position [1260, 0]
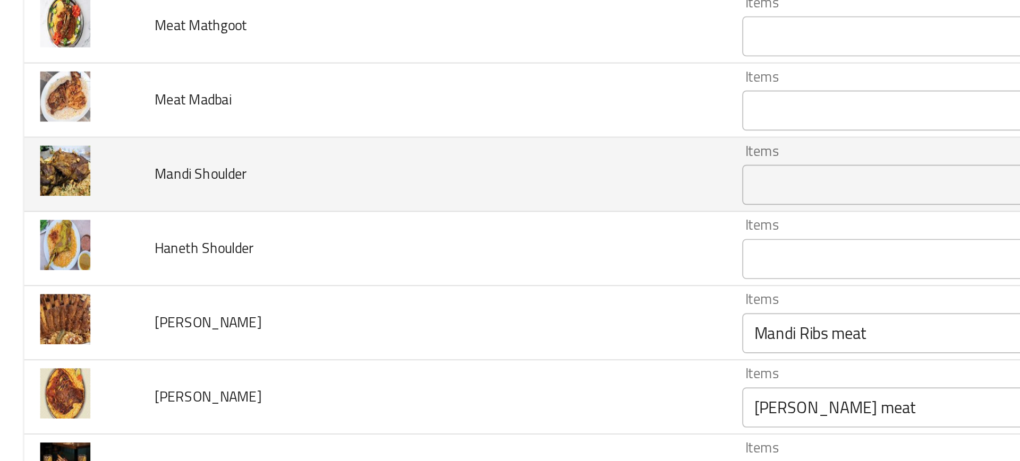
click at [398, 234] on div "Items" at bounding box center [512, 223] width 241 height 21
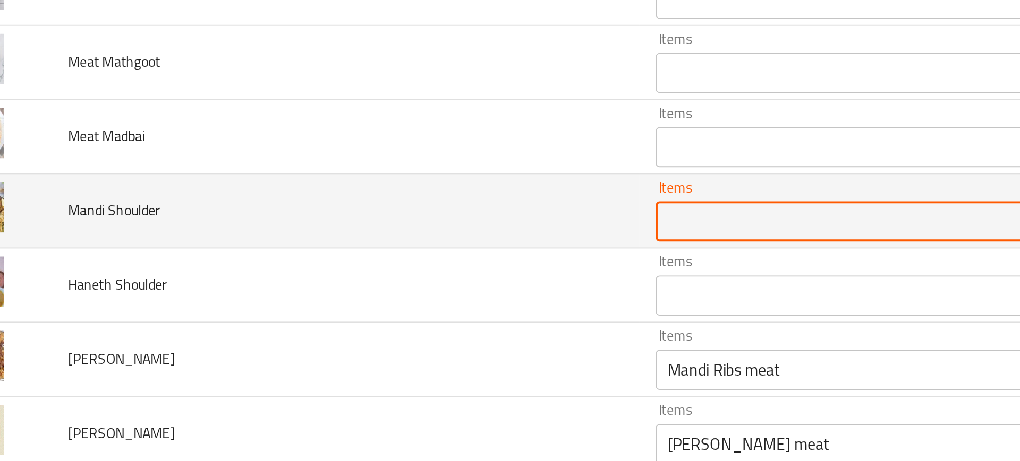
scroll to position [1238, 0]
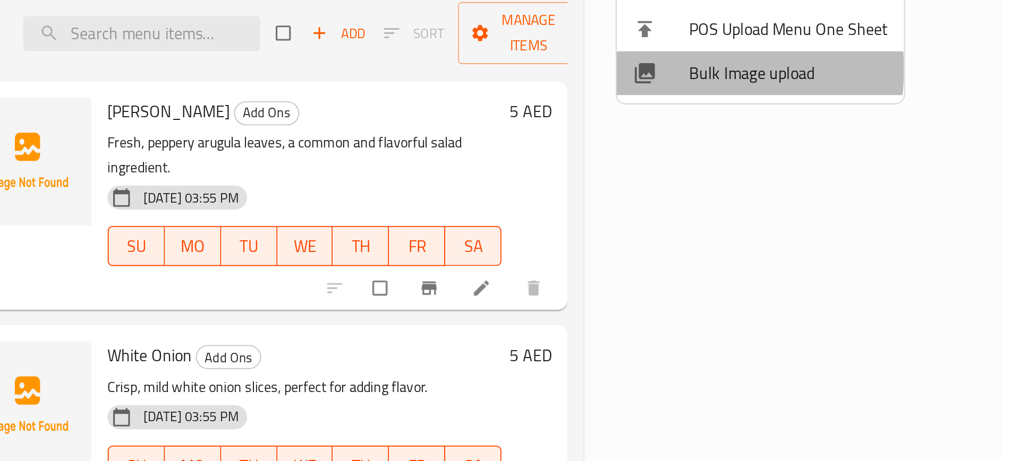
click at [841, 163] on div at bounding box center [830, 165] width 30 height 13
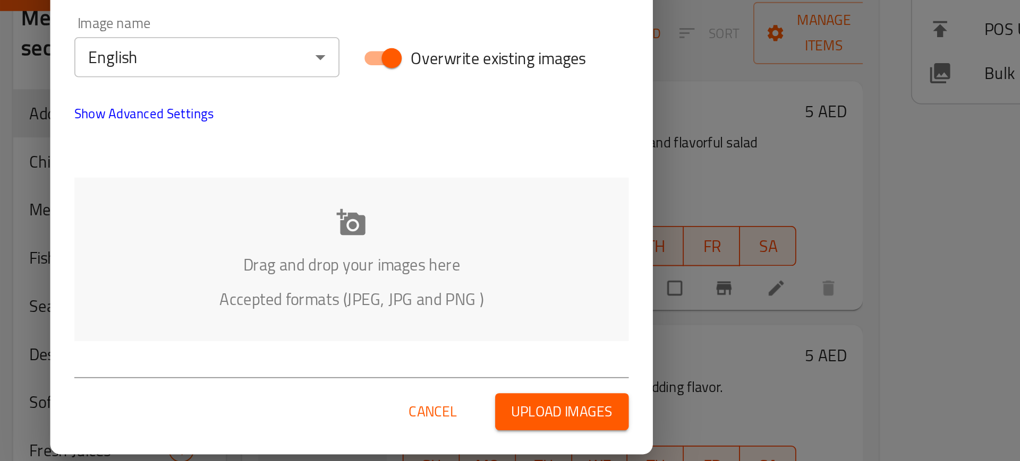
click at [424, 232] on div "Drag and drop your images here Accepted formats (JPEG, JPG and PNG )" at bounding box center [509, 263] width 293 height 87
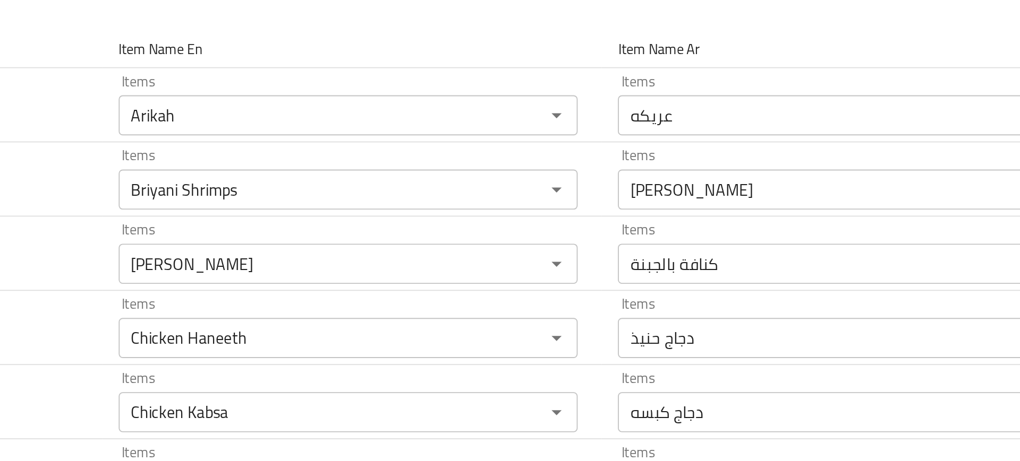
scroll to position [0, 0]
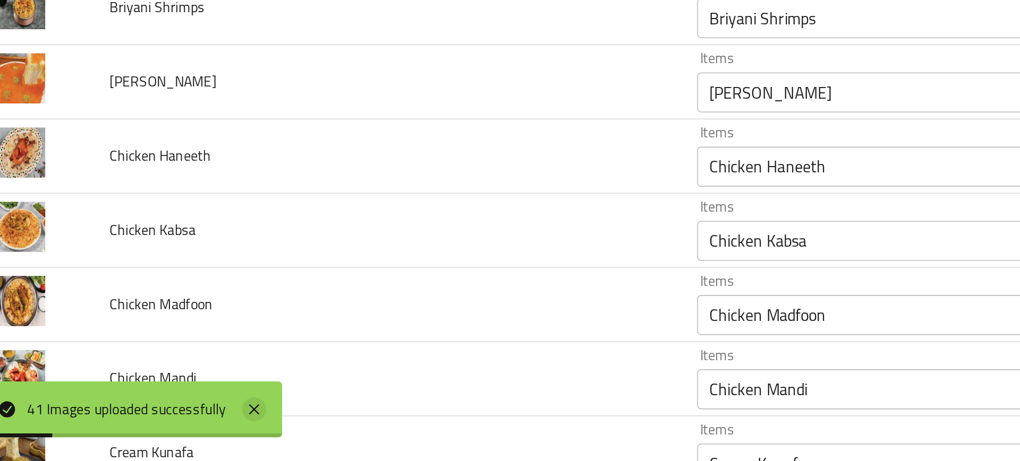
click at [158, 434] on icon at bounding box center [158, 433] width 5 height 5
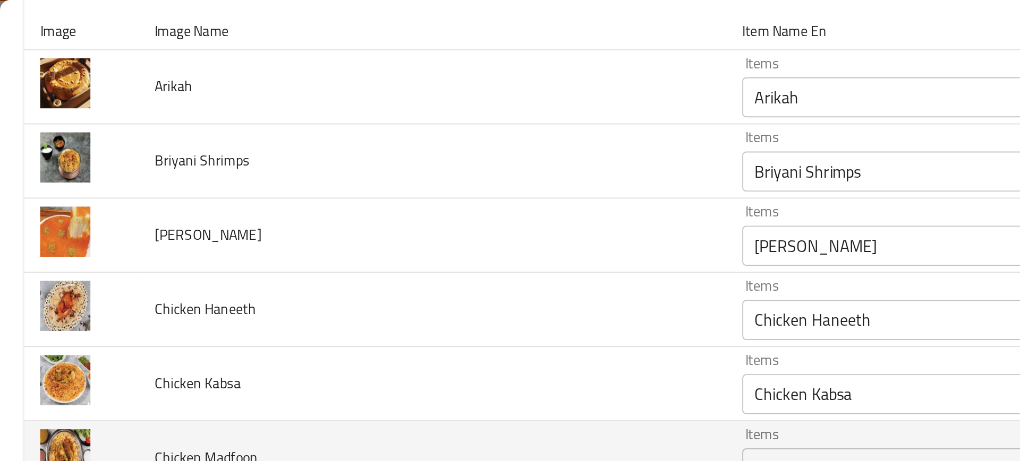
scroll to position [136, 0]
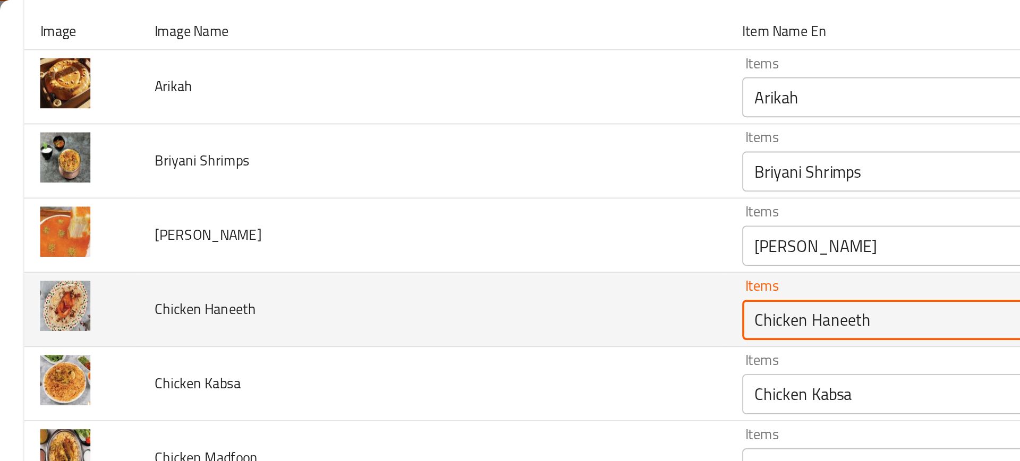
click at [414, 168] on Haneeth "Chicken Haneeth" at bounding box center [497, 169] width 203 height 15
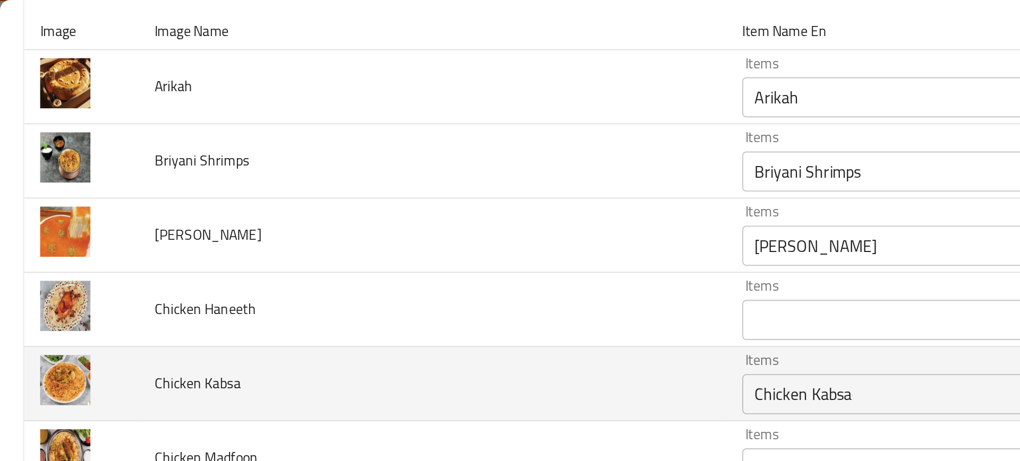
click at [322, 184] on td "Chicken Kabsa" at bounding box center [228, 203] width 311 height 39
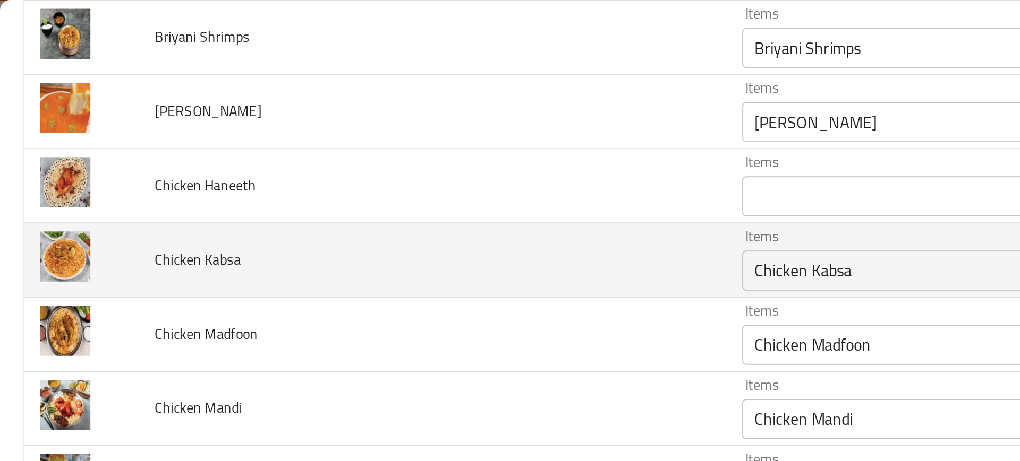
scroll to position [214, 0]
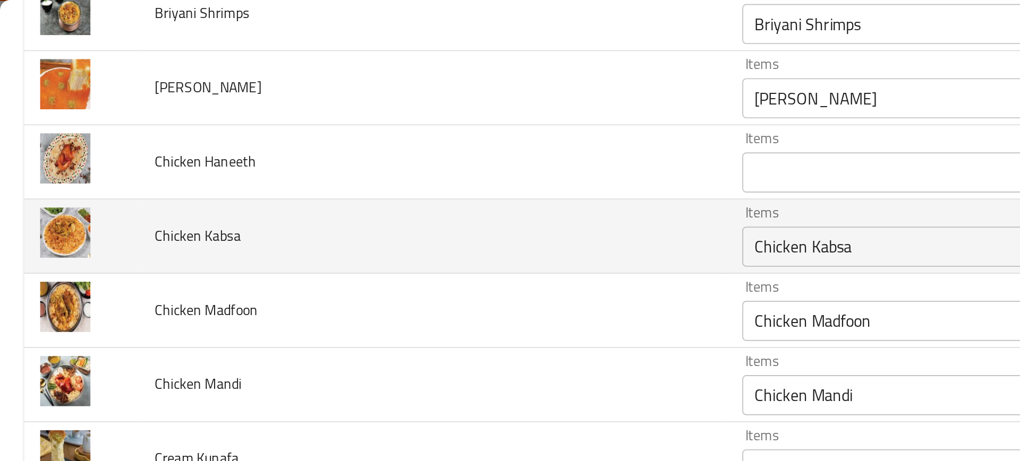
click at [322, 184] on td "Chicken Mandi" at bounding box center [228, 203] width 311 height 39
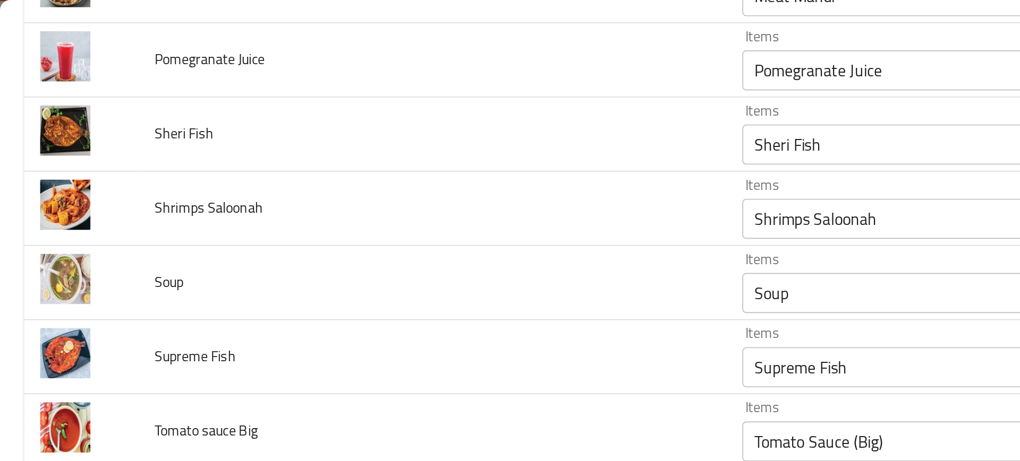
scroll to position [896, 0]
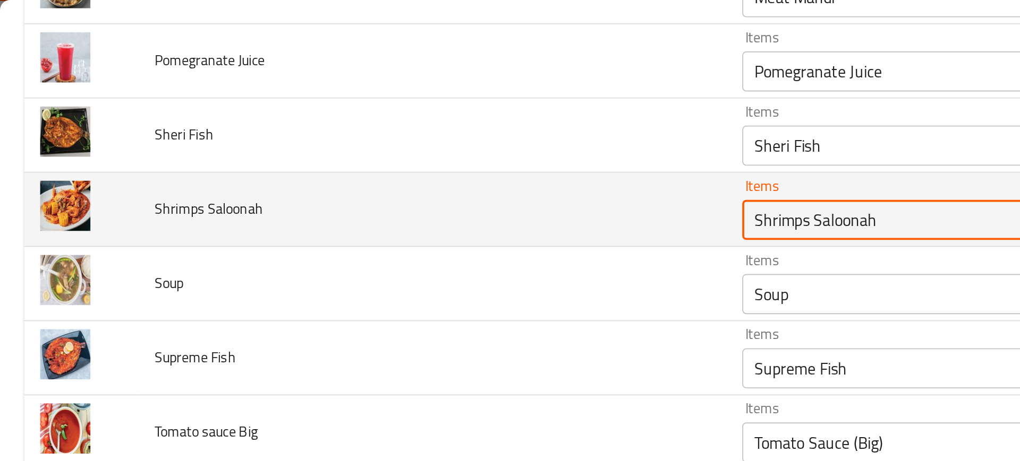
click at [407, 119] on Saloonah "Shrimps Saloonah" at bounding box center [497, 116] width 203 height 15
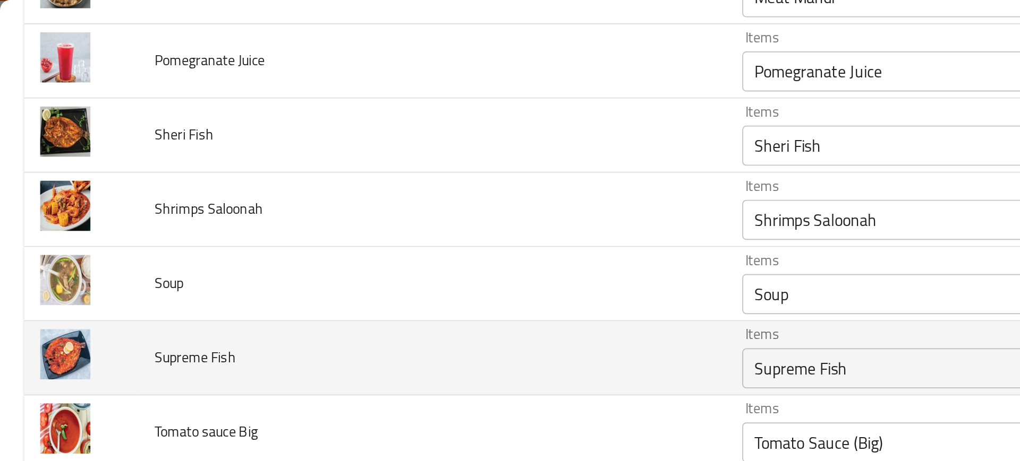
click at [275, 170] on td "Supreme Fish" at bounding box center [228, 189] width 311 height 39
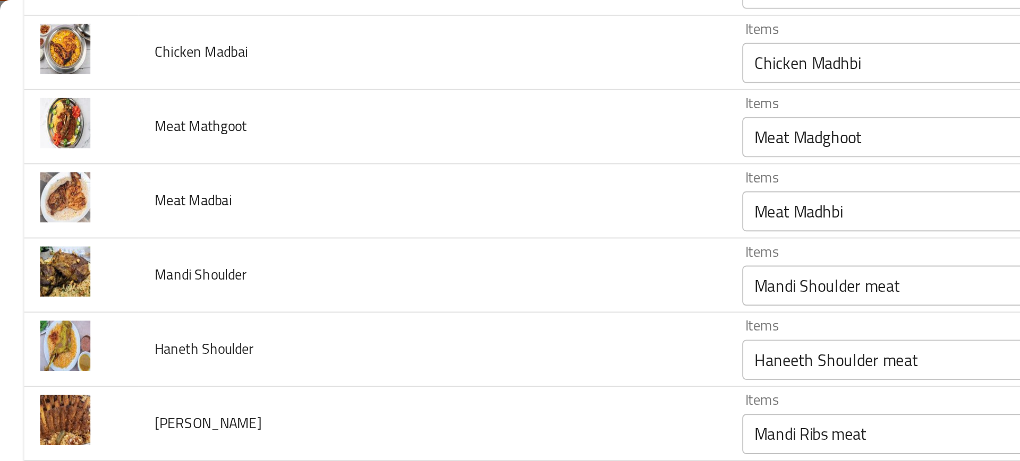
scroll to position [1333, 0]
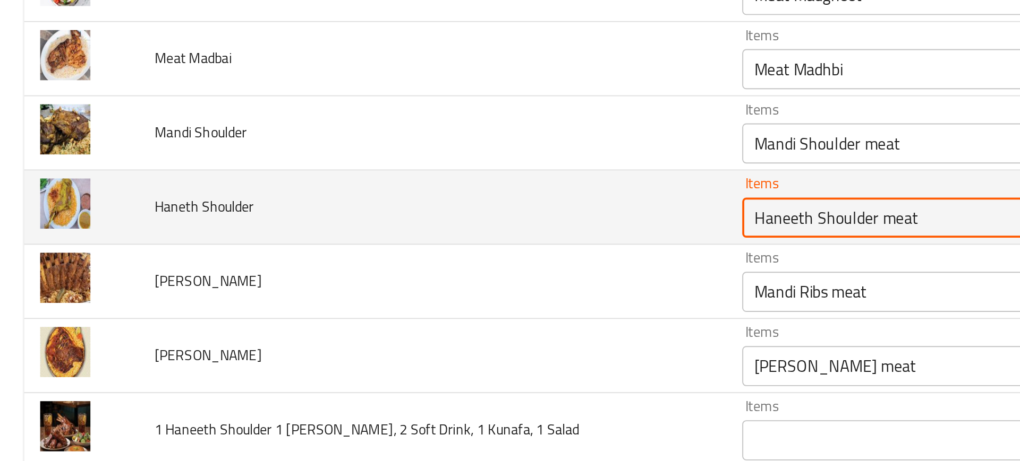
click at [396, 192] on Shoulder "Haneeth Shoulder meat" at bounding box center [497, 190] width 203 height 15
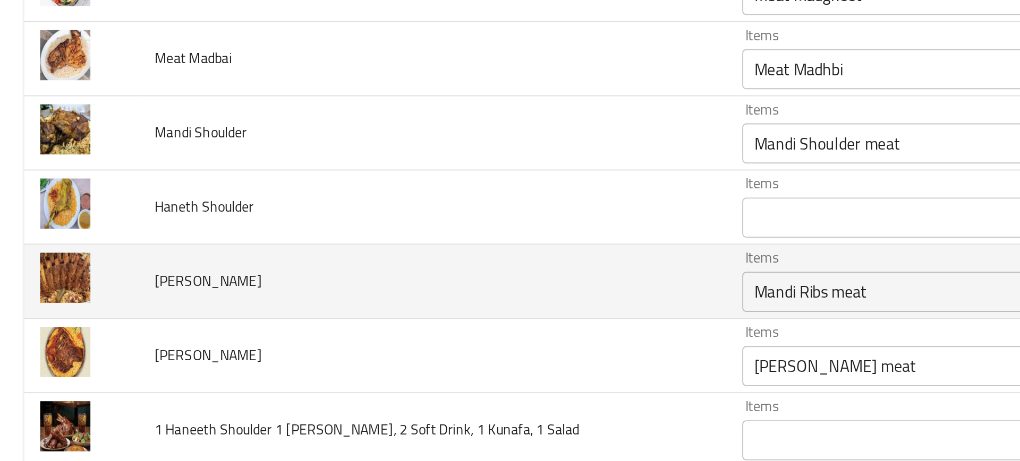
click at [315, 215] on td "Mandi Ribs" at bounding box center [228, 223] width 311 height 39
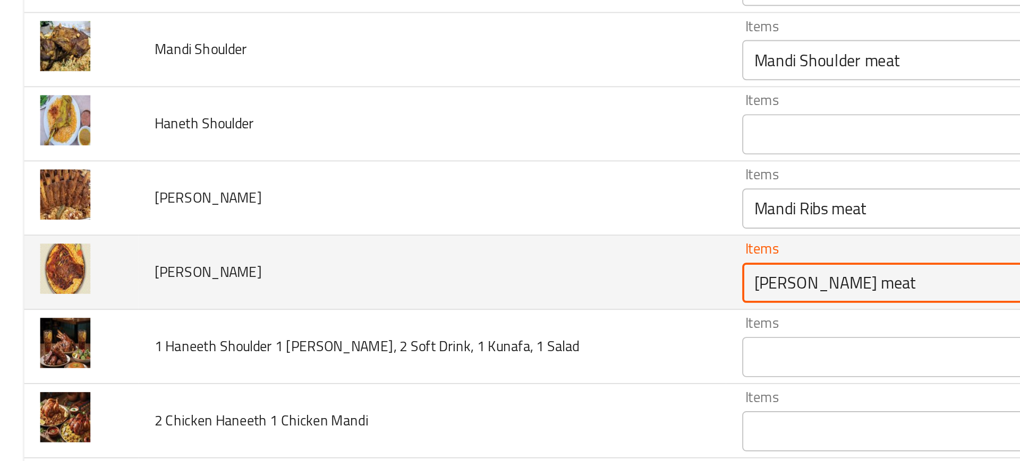
click at [405, 268] on Ribs "Haneeth Ribs meat" at bounding box center [497, 268] width 203 height 15
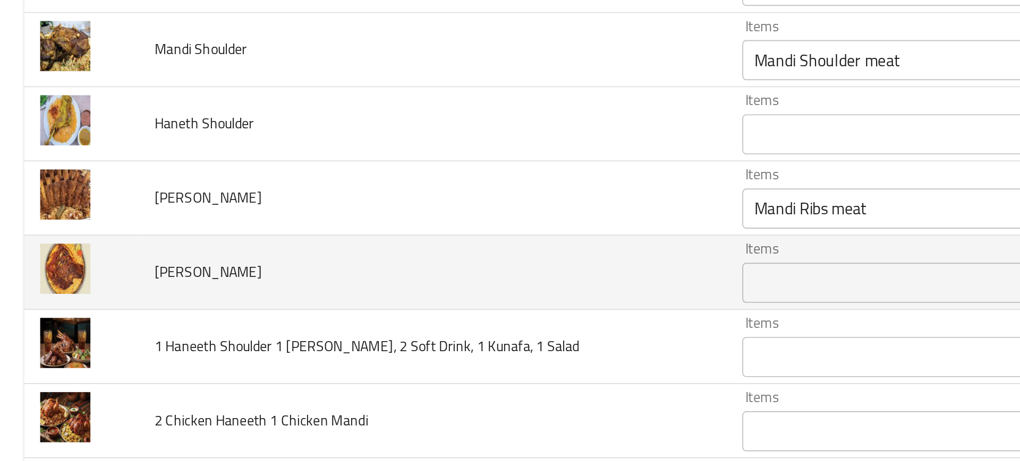
click at [317, 271] on td "Haneth Ribs" at bounding box center [228, 263] width 311 height 39
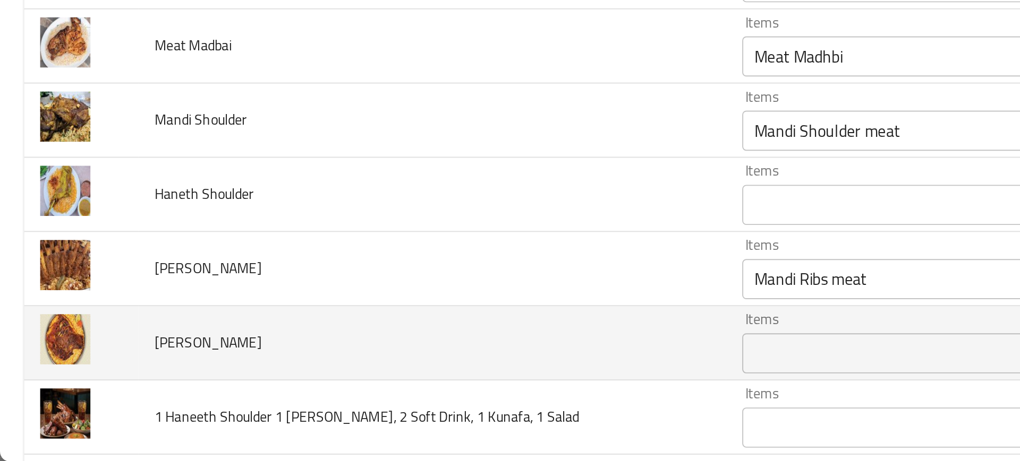
scroll to position [0, 0]
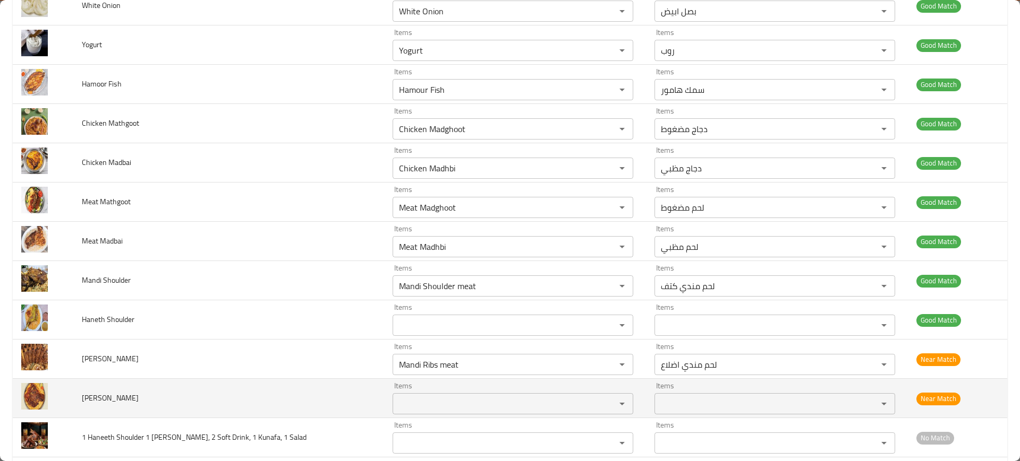
click at [96, 396] on span "Haneth Ribs" at bounding box center [110, 398] width 57 height 14
copy span "Haneth Ribs"
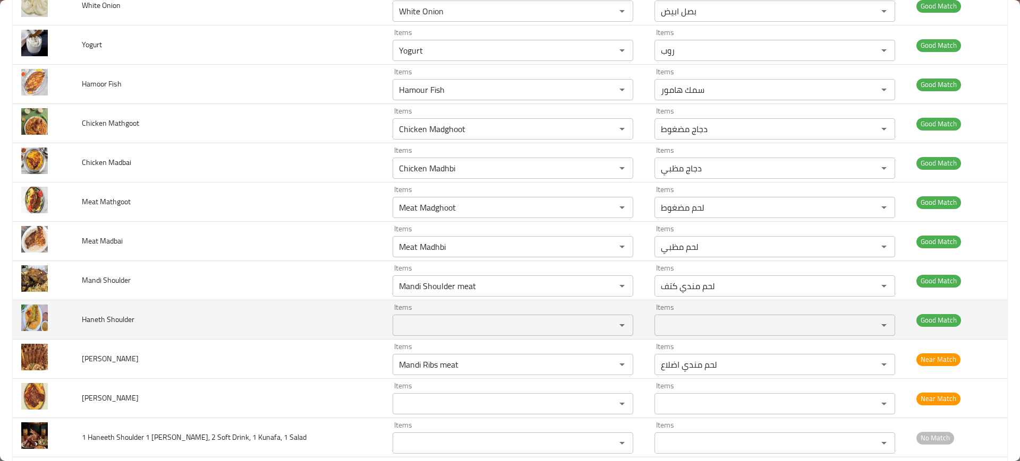
click at [97, 324] on span "Haneth Shoulder" at bounding box center [108, 320] width 53 height 14
copy span "Haneth Shoulder"
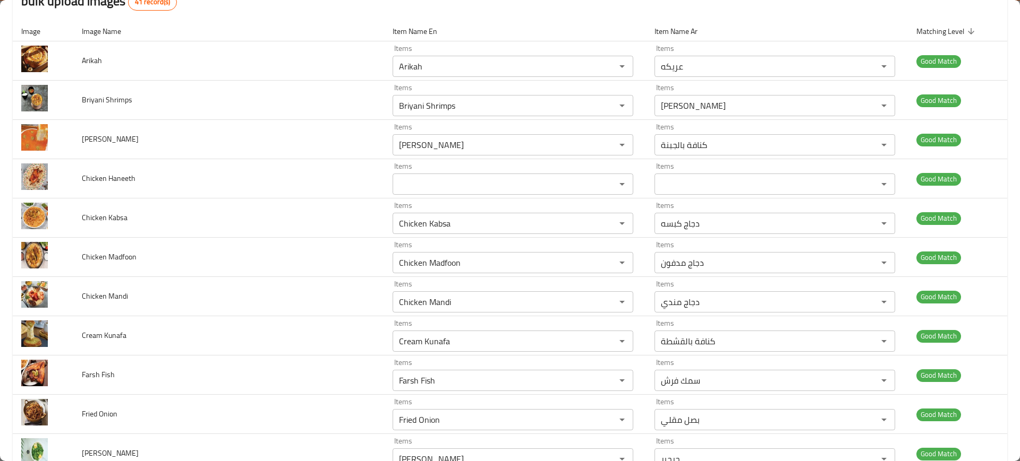
scroll to position [62, 0]
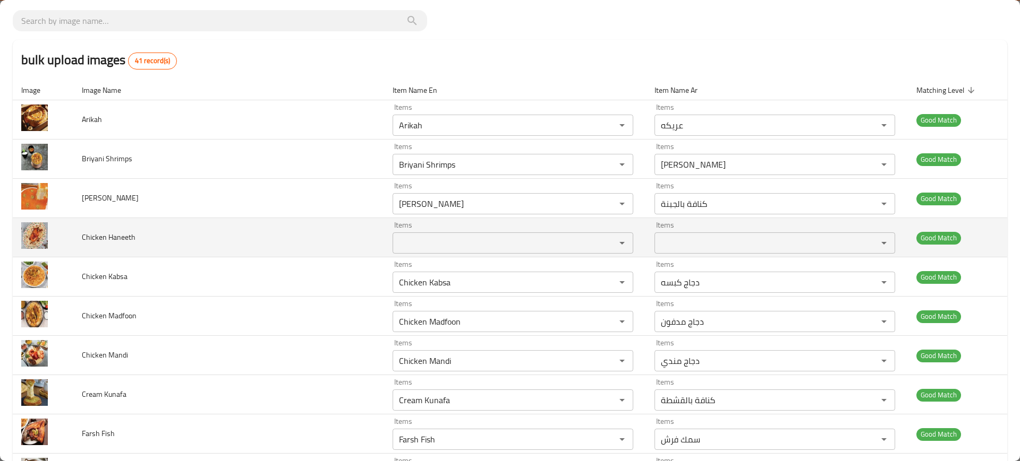
click at [93, 232] on span "Chicken Haneeth" at bounding box center [109, 237] width 54 height 14
copy span "Chicken Haneeth"
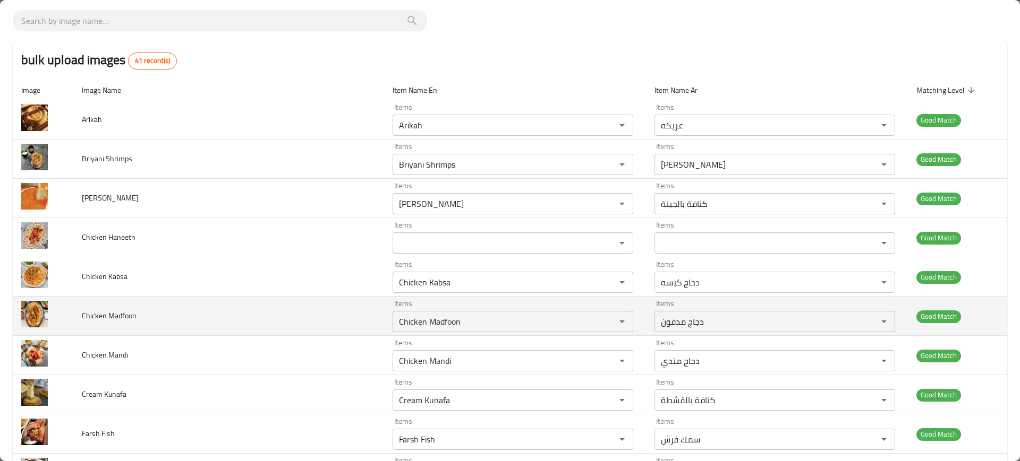
click at [327, 322] on td "Chicken Madfoon" at bounding box center [228, 316] width 311 height 39
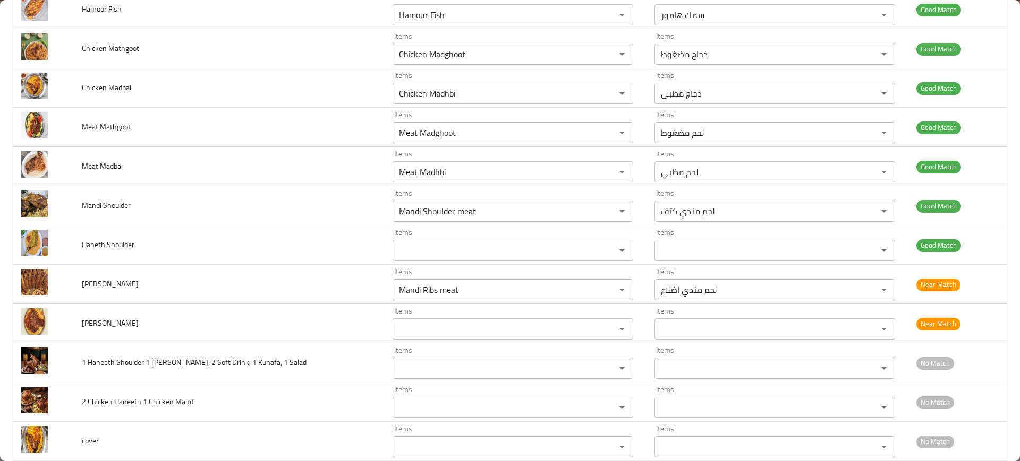
scroll to position [1333, 0]
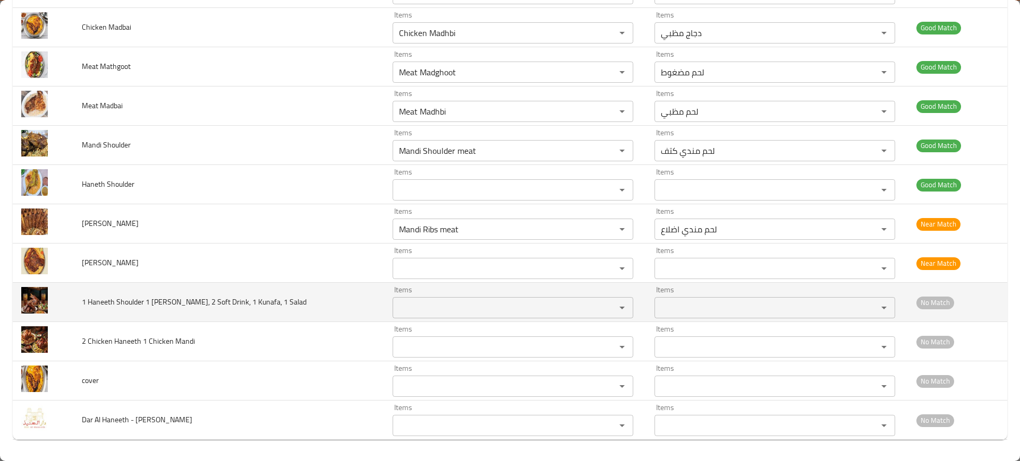
click at [153, 300] on span "1 Haneeth Shoulder 1 Haneeth Ribs, 2 Soft Drink, 1 Kunafa, 1 Salad" at bounding box center [194, 302] width 225 height 14
drag, startPoint x: 89, startPoint y: 303, endPoint x: 144, endPoint y: 302, distance: 55.2
click at [144, 302] on span "1 Haneeth Shoulder 1 Haneeth Ribs, 2 Soft Drink, 1 Kunafa, 1 Salad" at bounding box center [194, 302] width 225 height 14
copy span "Haneeth Shoulder"
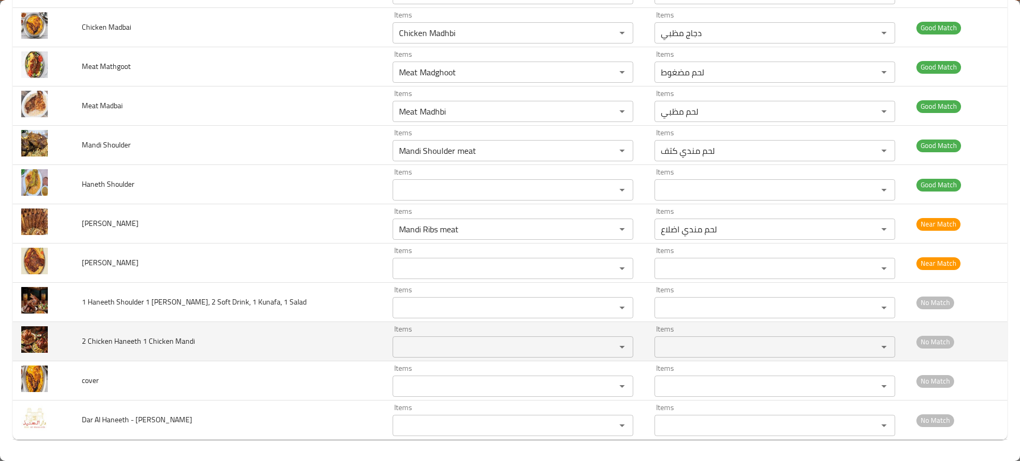
click at [253, 356] on td "2 Chicken Haneeth 1 Chicken Mandi" at bounding box center [228, 341] width 311 height 39
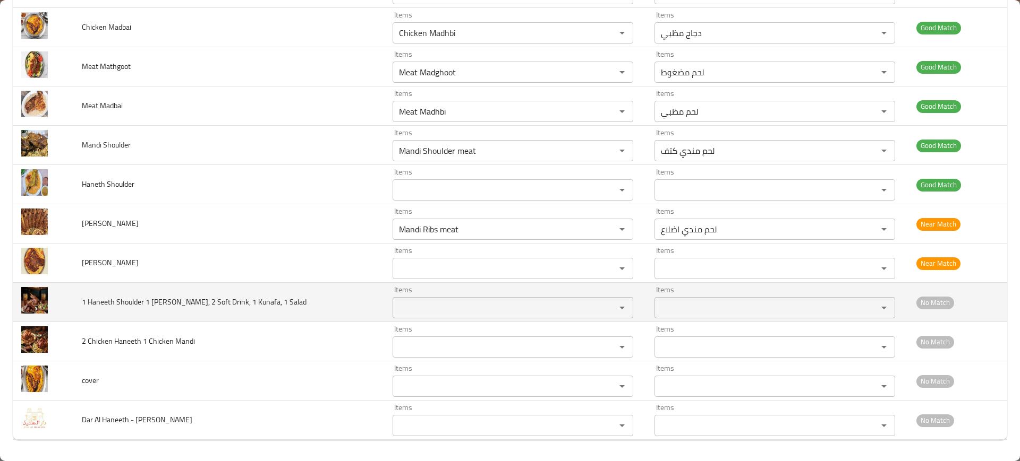
click at [167, 306] on span "1 Haneeth Shoulder 1 Haneeth Ribs, 2 Soft Drink, 1 Kunafa, 1 Salad" at bounding box center [194, 302] width 225 height 14
copy span "1 Haneeth Shoulder 1 Haneeth Ribs, 2 Soft Drink, 1 Kunafa, 1 Salad"
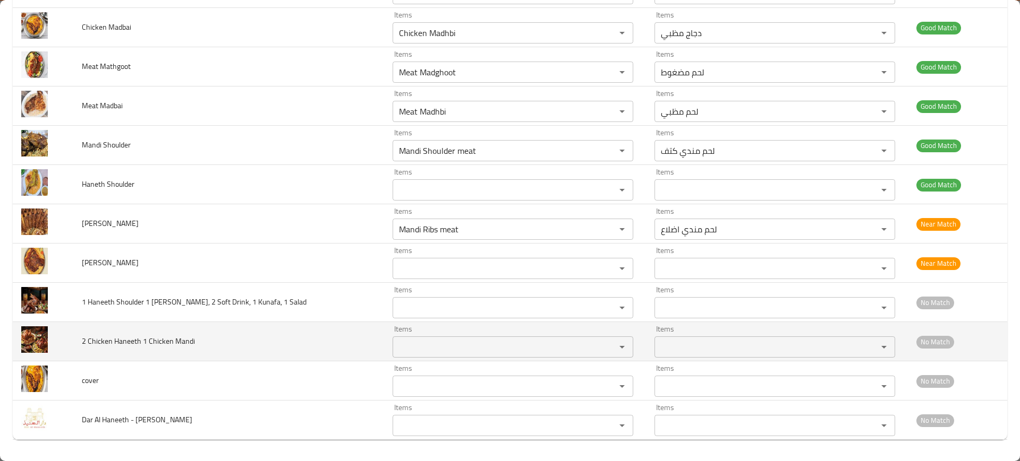
click at [175, 342] on span "2 Chicken Haneeth 1 Chicken Mandi" at bounding box center [138, 342] width 113 height 14
copy span "2 Chicken Haneeth 1 Chicken Mandi"
click at [351, 341] on td "2 Chicken Haneeth 1 Chicken Mandi" at bounding box center [228, 341] width 311 height 39
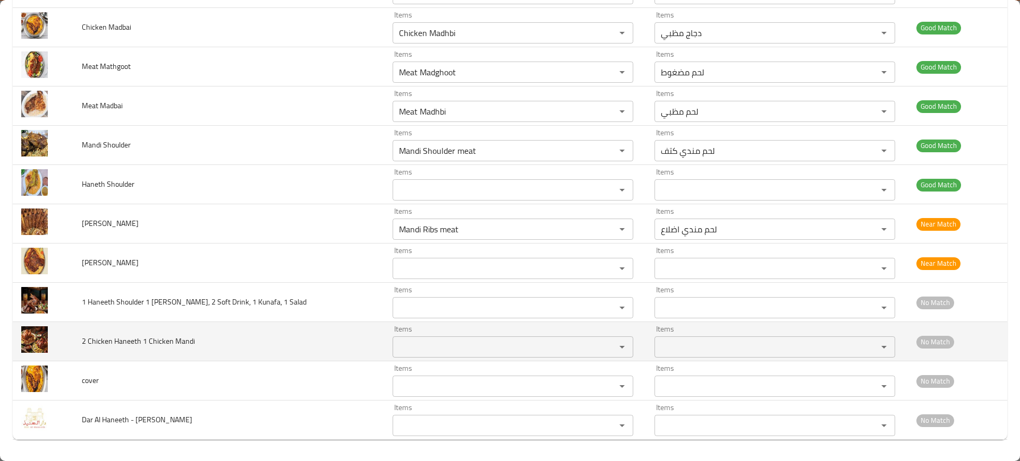
click at [351, 341] on td "2 Chicken Haneeth 1 Chicken Mandi" at bounding box center [228, 341] width 311 height 39
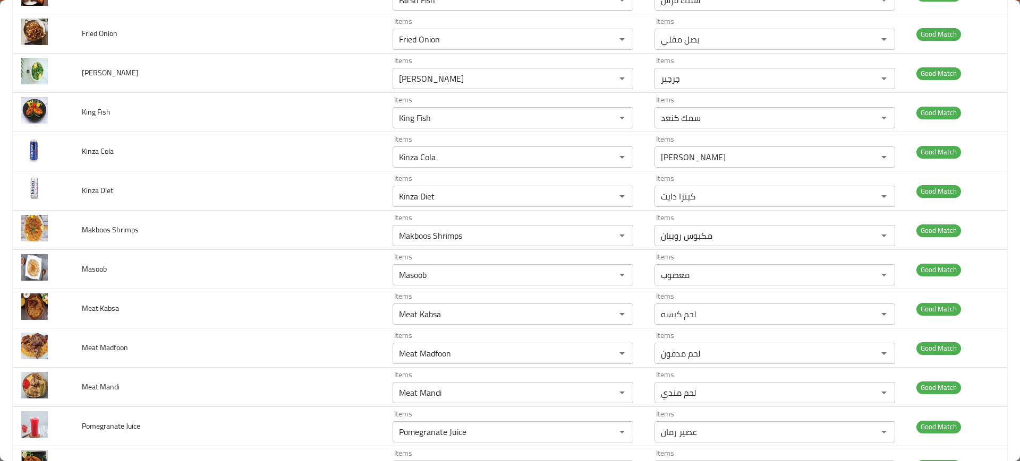
scroll to position [0, 0]
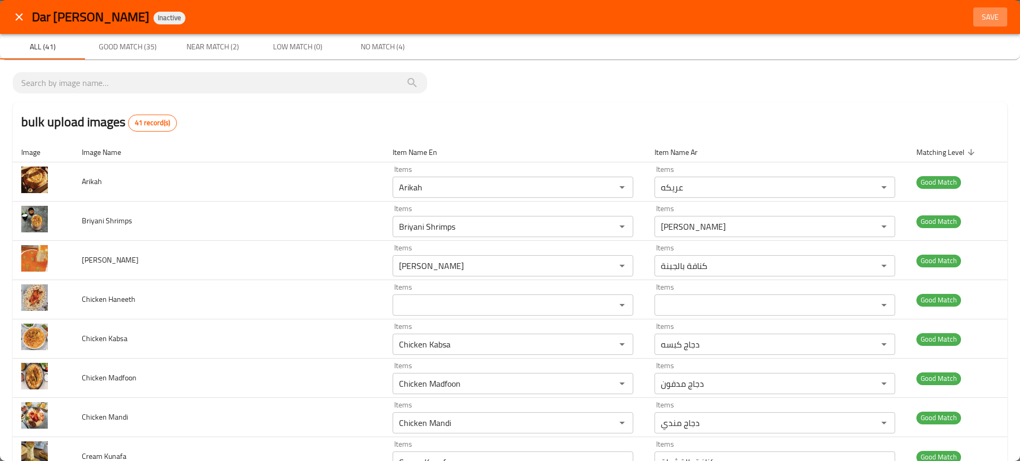
click at [985, 14] on span "Save" at bounding box center [989, 17] width 25 height 13
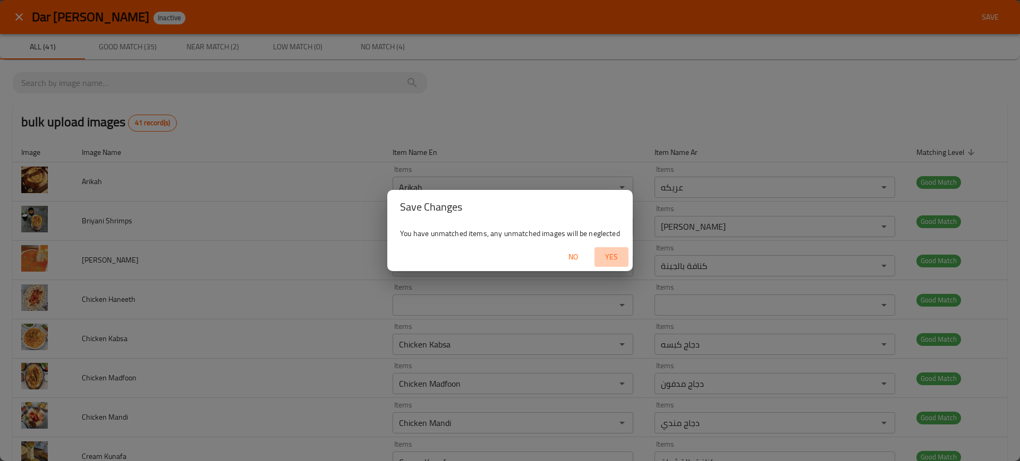
click at [619, 263] on span "Yes" at bounding box center [610, 257] width 25 height 13
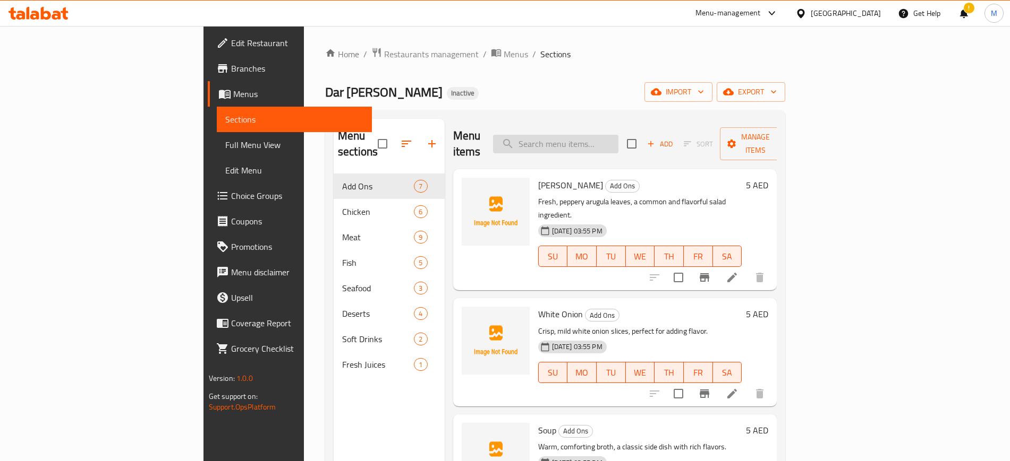
paste input "Briyani Shrimps"
click at [618, 141] on input "Briyani Shrimps" at bounding box center [555, 144] width 125 height 19
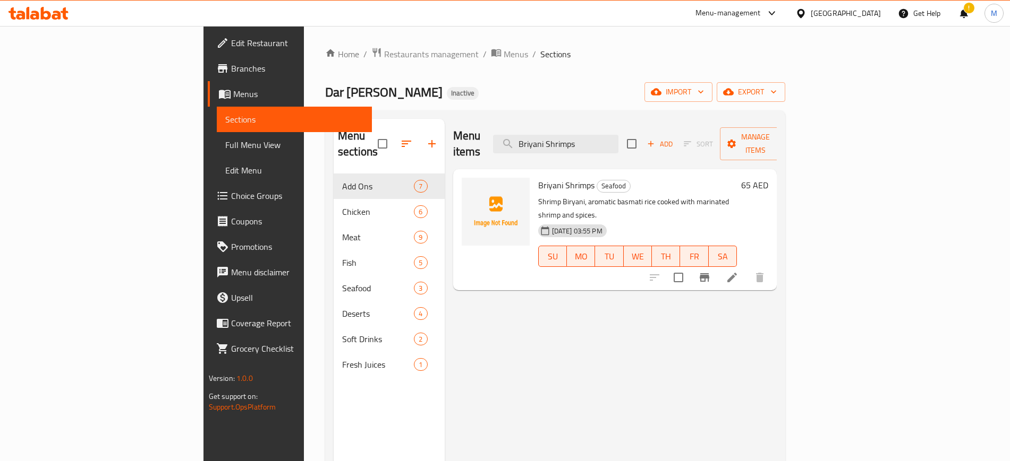
paste input "Chicken Haneeth"
click at [772, 265] on div at bounding box center [707, 277] width 131 height 25
click at [618, 135] on input "Chicken Haneeth" at bounding box center [555, 144] width 125 height 19
paste input "Kabsa"
paste input "Briyani Shrimps"
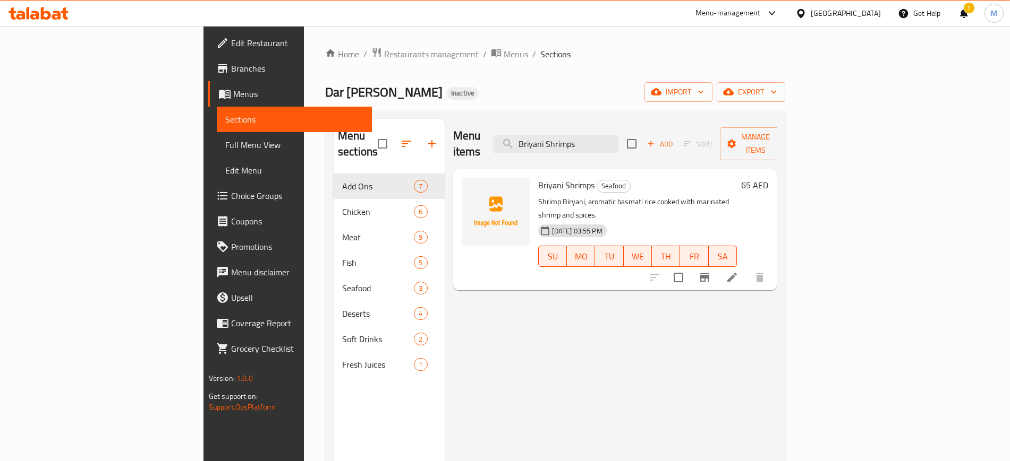
paste input "Chicken Madfoon"
paste input "ndi"
paste input "dfoon"
paste input "Haneeth"
paste input "Makboos Shrimps"
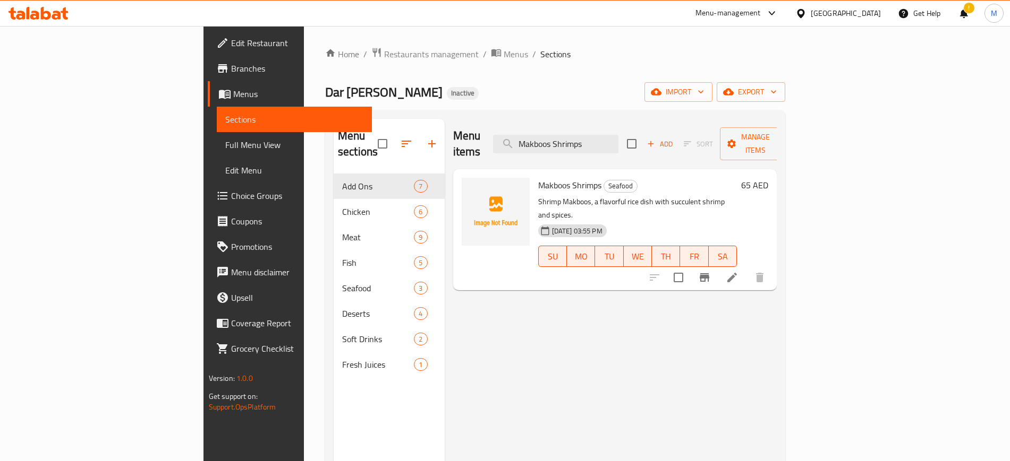
paste input "eat Kabsa"
paste input "Madfoon"
paste input "ndi"
paste input "Chicken Madghoot"
paste input "Meat"
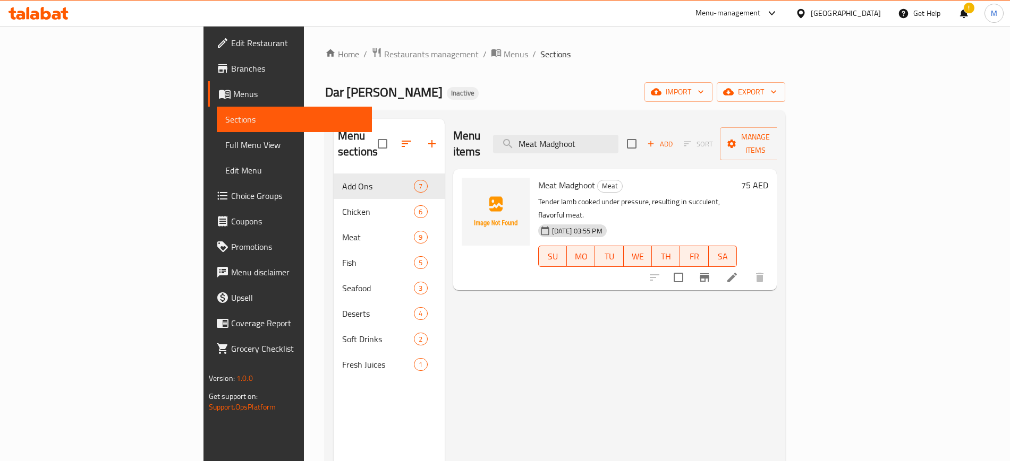
paste input "Chicken Madhbi"
paste input "Meat"
paste input "andi Shoulder meat"
paste input "Haneeth"
paste input "Mandi Ribs"
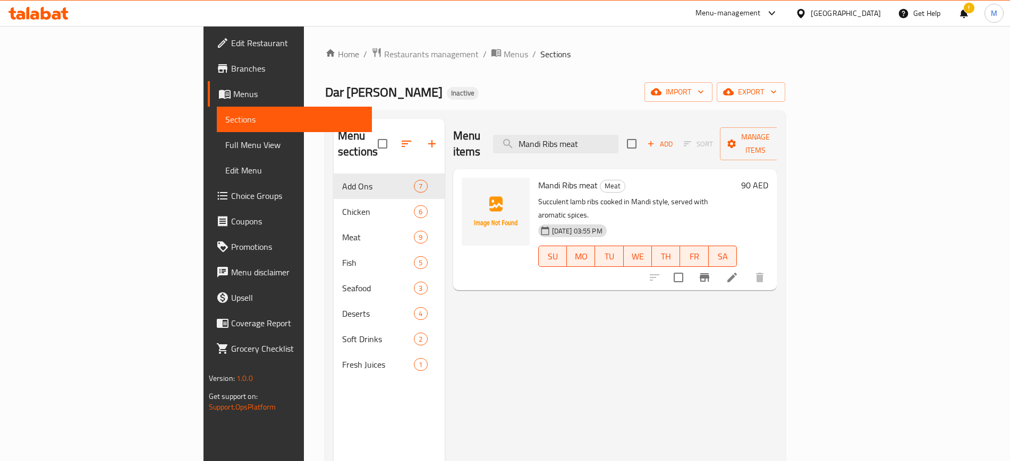
paste input "Chicken Haneeth"
paste input "Shrimps Saloona"
type input "Shrimps Saloonah"
click at [772, 265] on div at bounding box center [707, 277] width 131 height 25
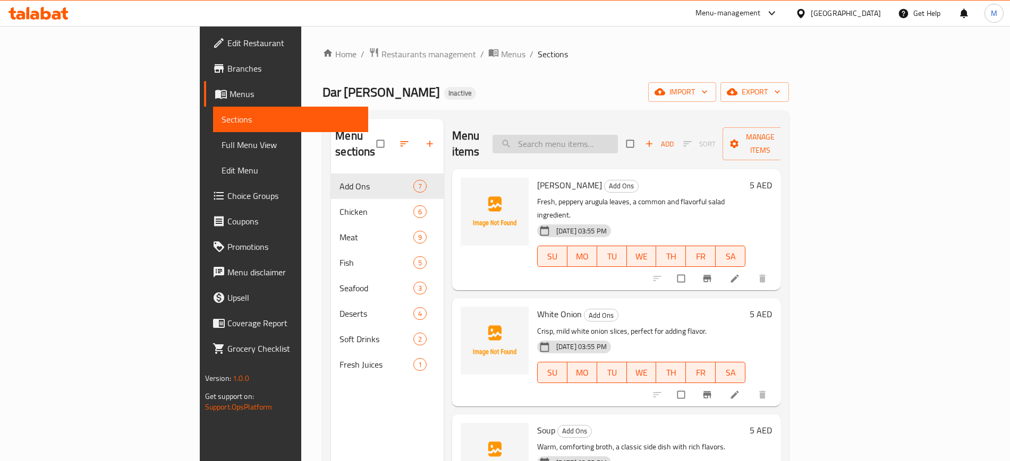
click at [610, 139] on input "search" at bounding box center [554, 144] width 125 height 19
paste input "Arikah"
type input "Arikah"
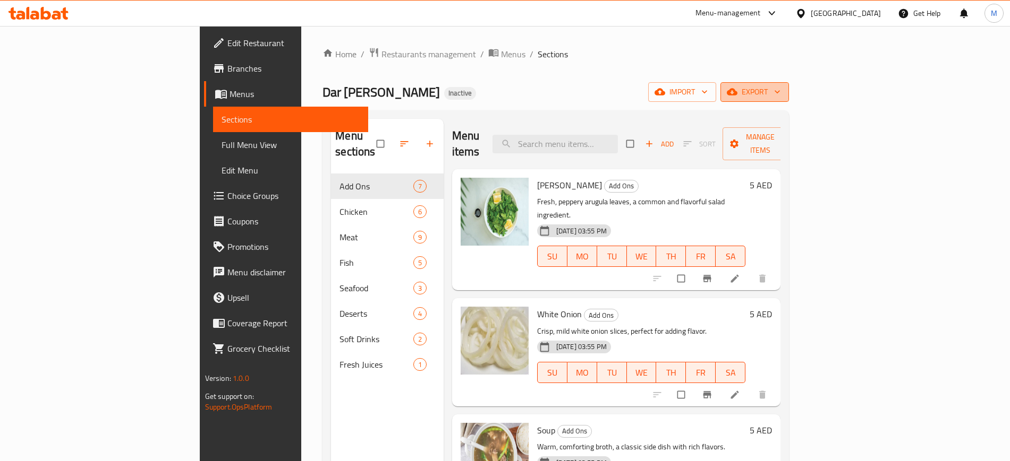
click at [780, 93] on span "export" at bounding box center [755, 91] width 52 height 13
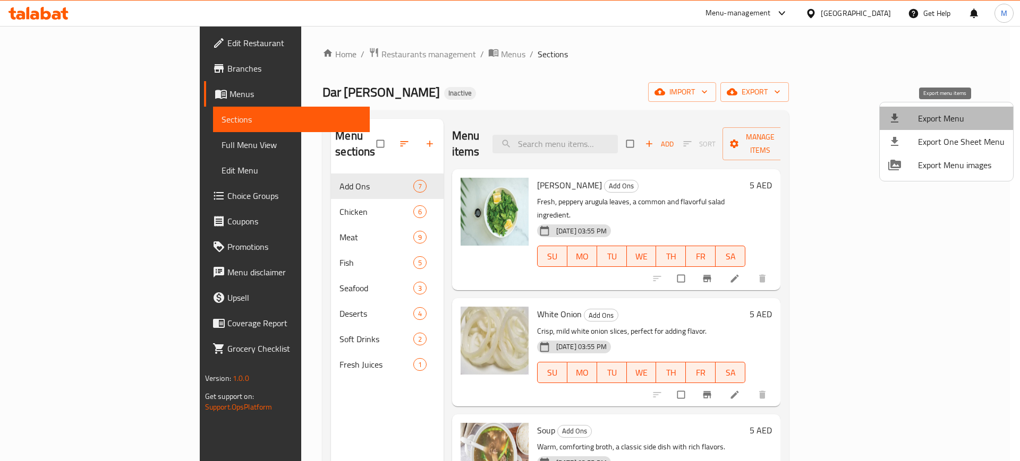
click at [955, 108] on li "Export Menu" at bounding box center [945, 118] width 133 height 23
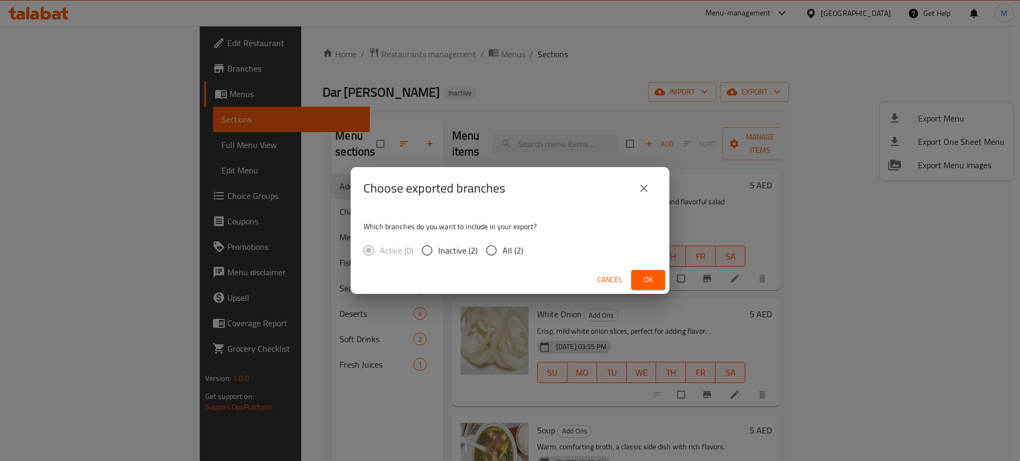
click at [528, 243] on div "Active (0) Inactive (2) All (2)" at bounding box center [447, 251] width 168 height 22
click at [509, 250] on span "All (2)" at bounding box center [512, 250] width 21 height 13
click at [502, 250] on input "All (2)" at bounding box center [491, 251] width 22 height 22
radio input "true"
click at [659, 278] on button "Ok" at bounding box center [648, 280] width 34 height 20
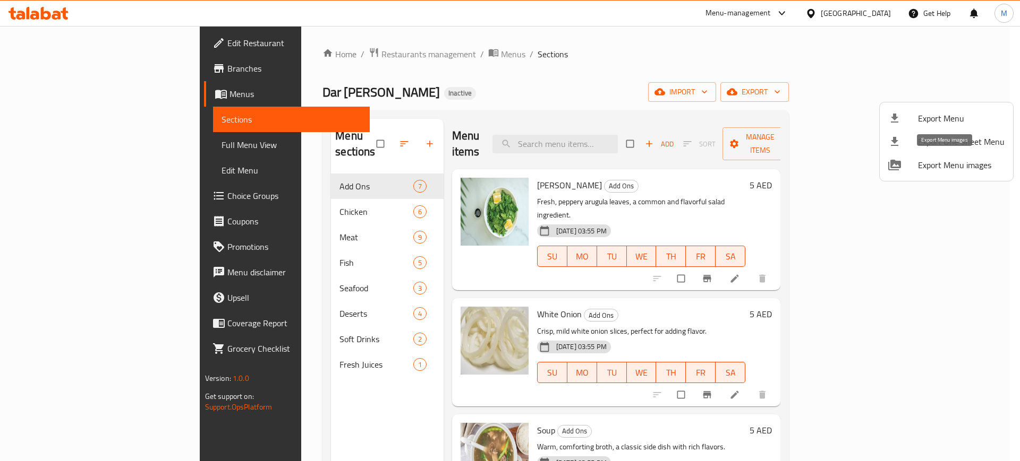
click at [894, 163] on icon at bounding box center [894, 165] width 13 height 11
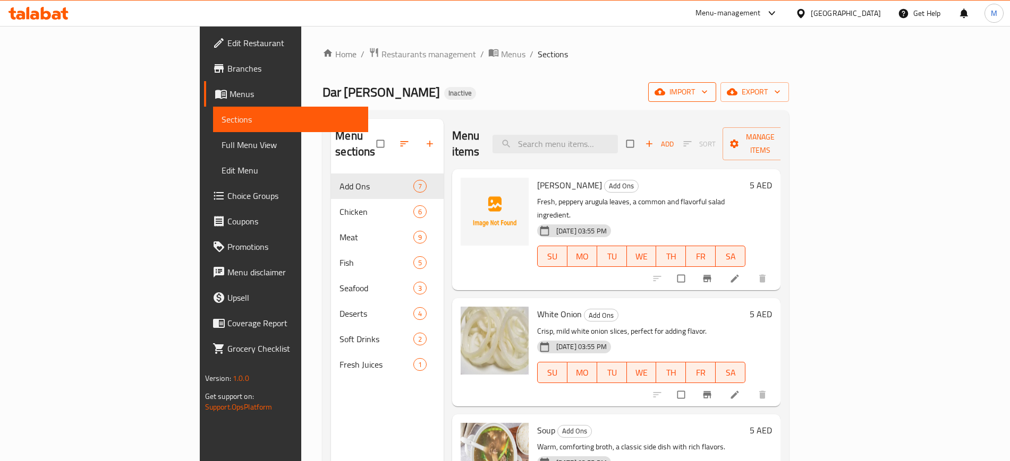
click at [665, 96] on icon "button" at bounding box center [659, 92] width 11 height 11
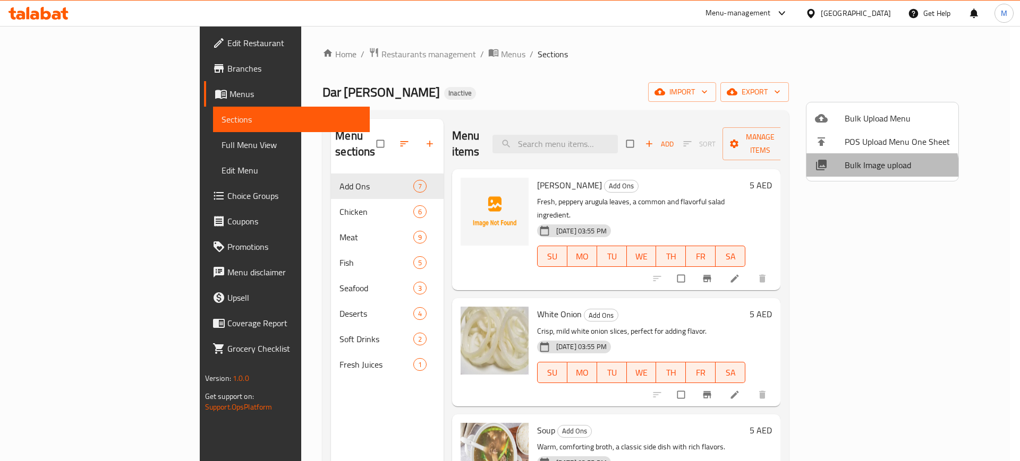
click at [866, 172] on span "Bulk Image upload" at bounding box center [896, 165] width 105 height 13
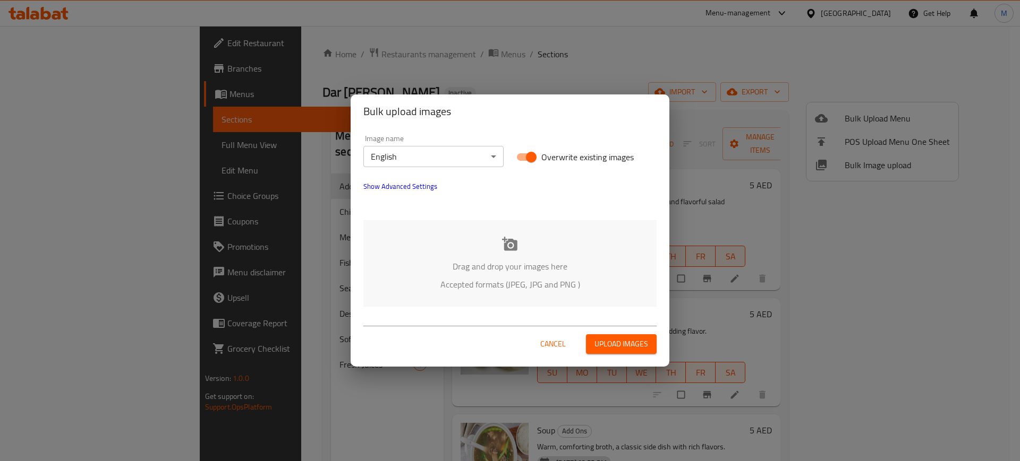
click at [531, 300] on div "Drag and drop your images here Accepted formats (JPEG, JPG and PNG )" at bounding box center [509, 263] width 293 height 87
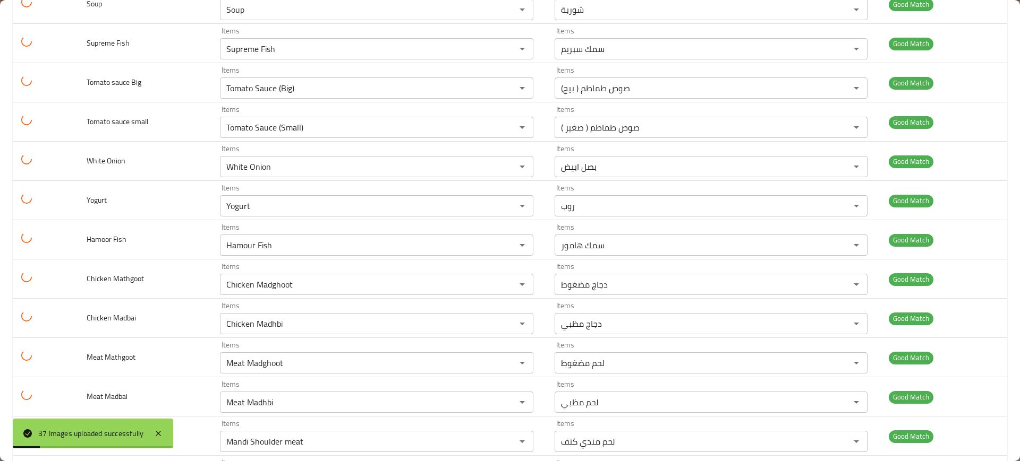
scroll to position [1176, 0]
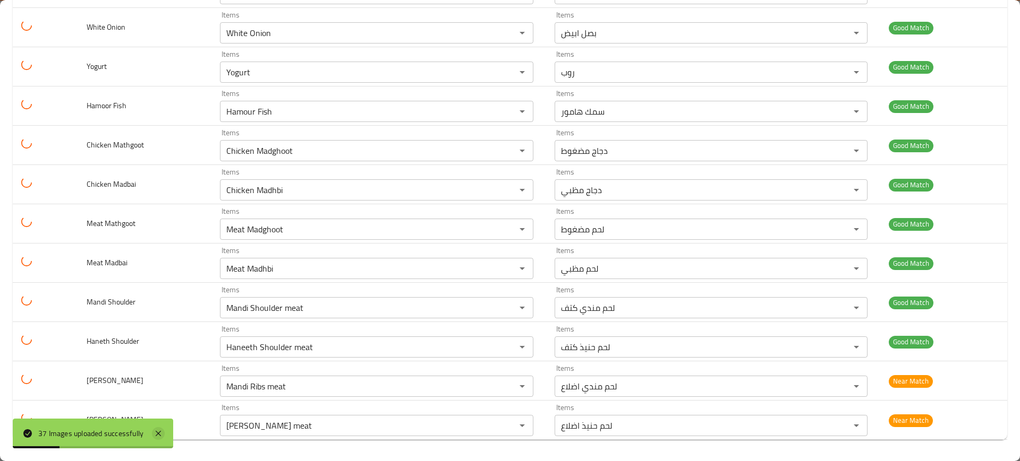
click at [158, 438] on icon at bounding box center [158, 433] width 13 height 13
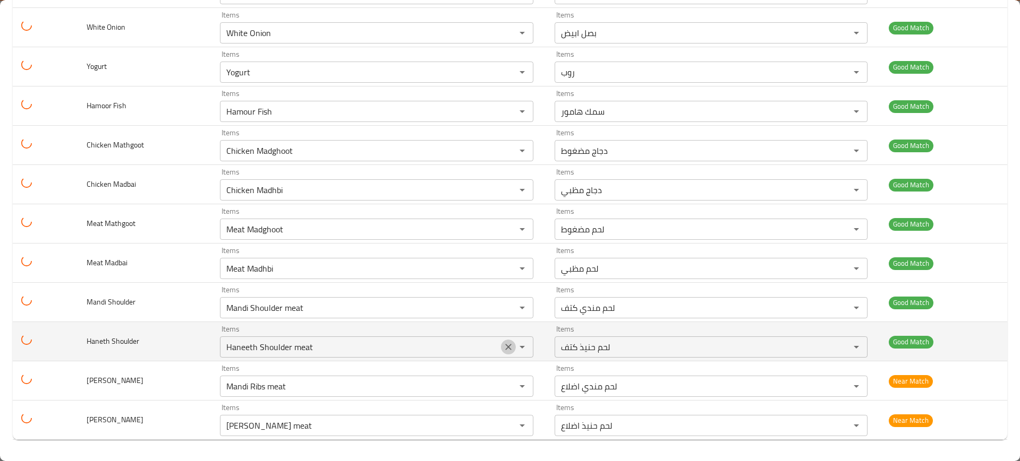
click at [506, 346] on icon "Clear" at bounding box center [508, 347] width 6 height 6
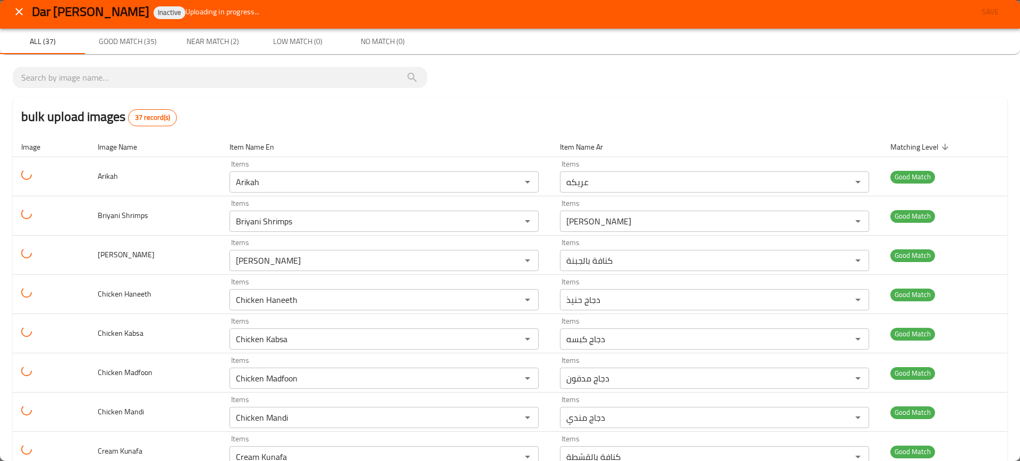
scroll to position [0, 0]
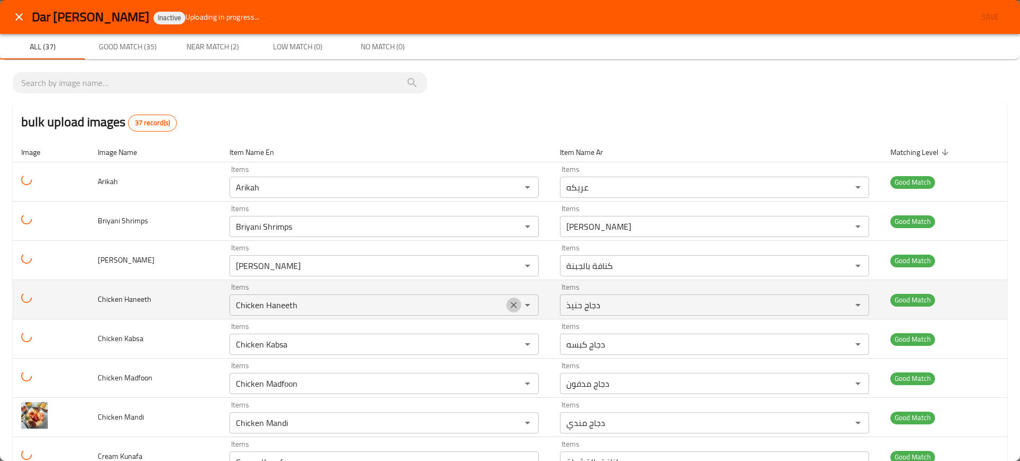
click at [514, 303] on icon "Clear" at bounding box center [513, 305] width 11 height 11
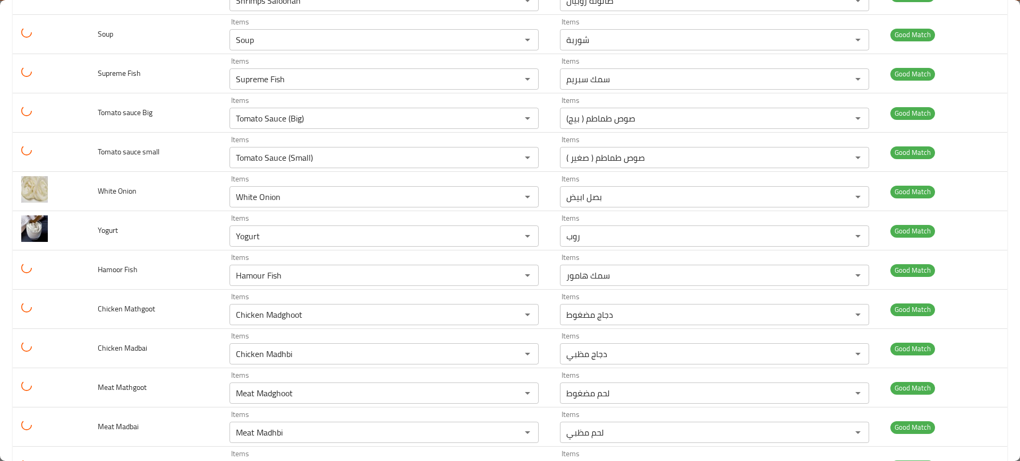
scroll to position [1176, 0]
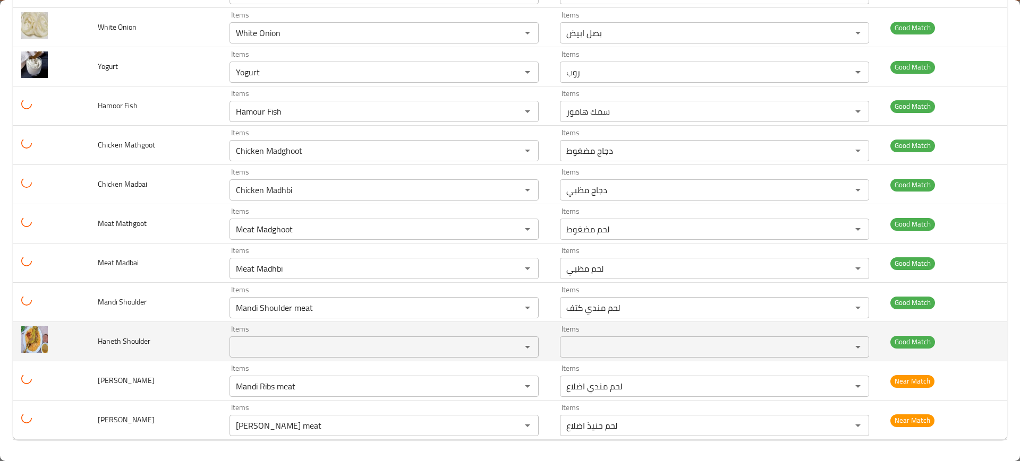
click at [114, 341] on span "Haneth Shoulder" at bounding box center [124, 342] width 53 height 14
copy span "Haneth"
click at [114, 341] on span "Haneth Shoulder" at bounding box center [124, 342] width 53 height 14
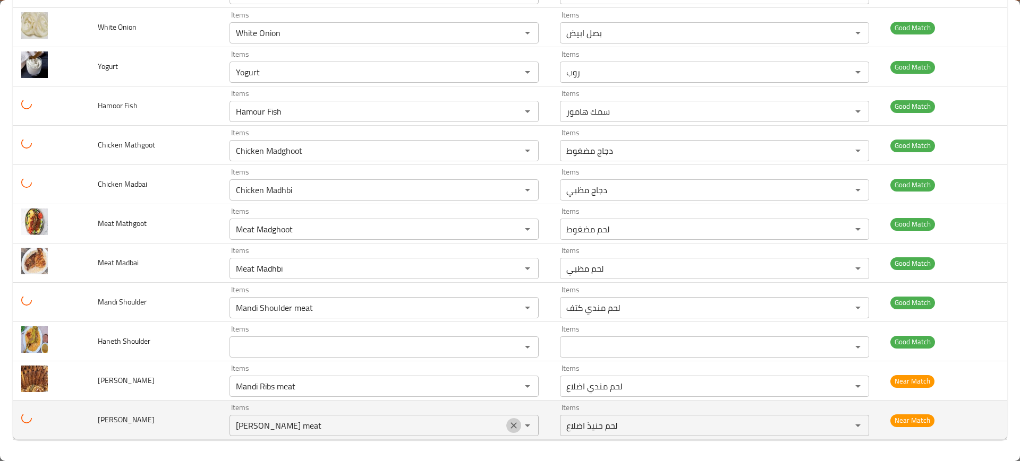
click at [511, 431] on icon "Clear" at bounding box center [513, 426] width 11 height 11
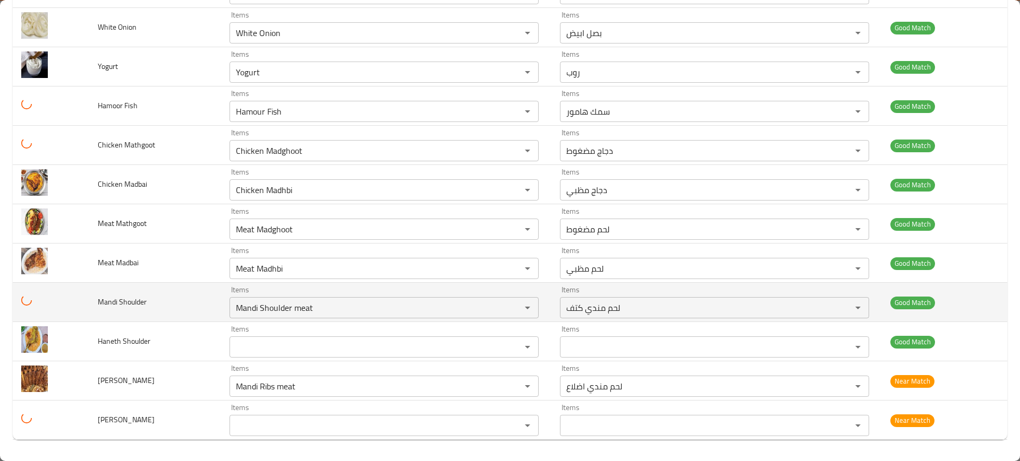
click at [212, 294] on td "Mandi Shoulder" at bounding box center [155, 302] width 132 height 39
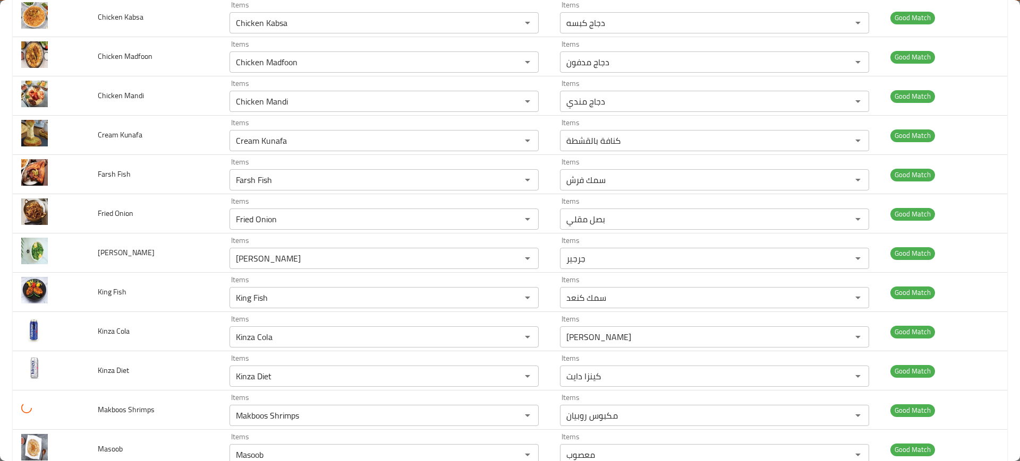
scroll to position [0, 0]
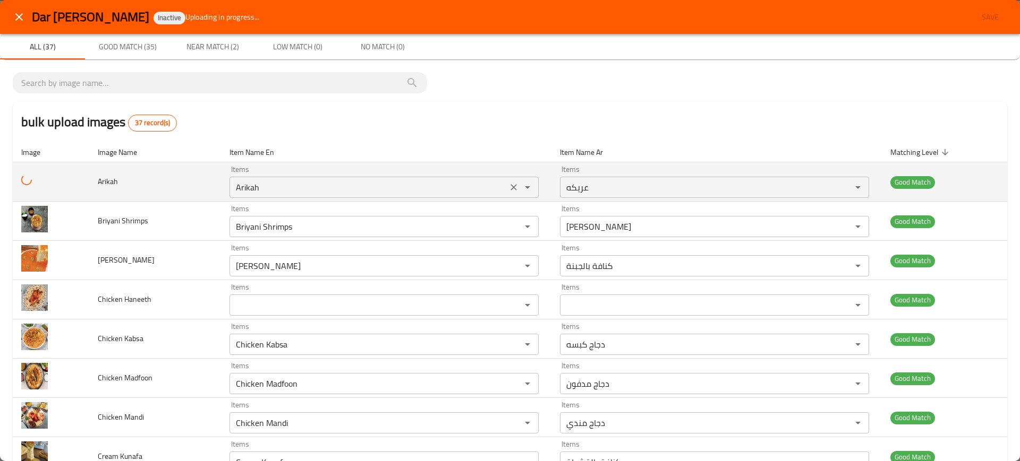
click at [296, 192] on input "Arikah" at bounding box center [368, 187] width 271 height 15
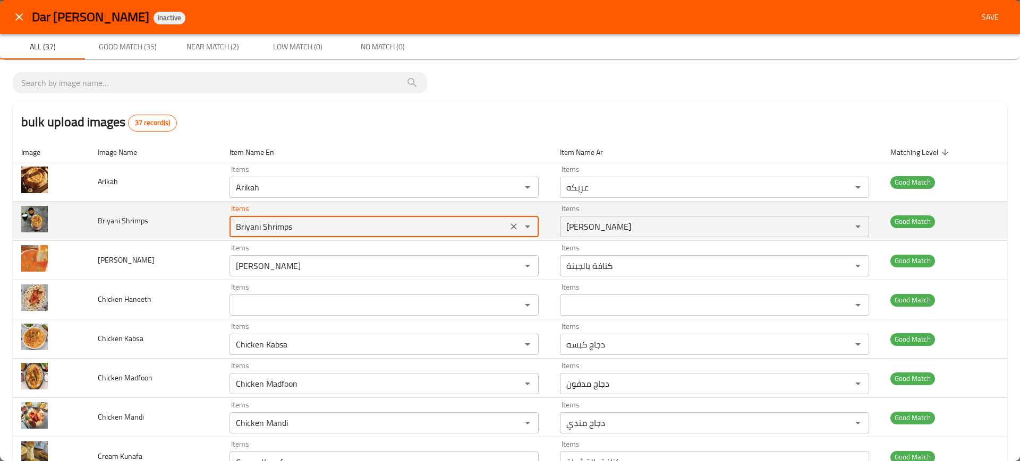
click at [463, 233] on Shrimps "Briyani Shrimps" at bounding box center [368, 226] width 271 height 15
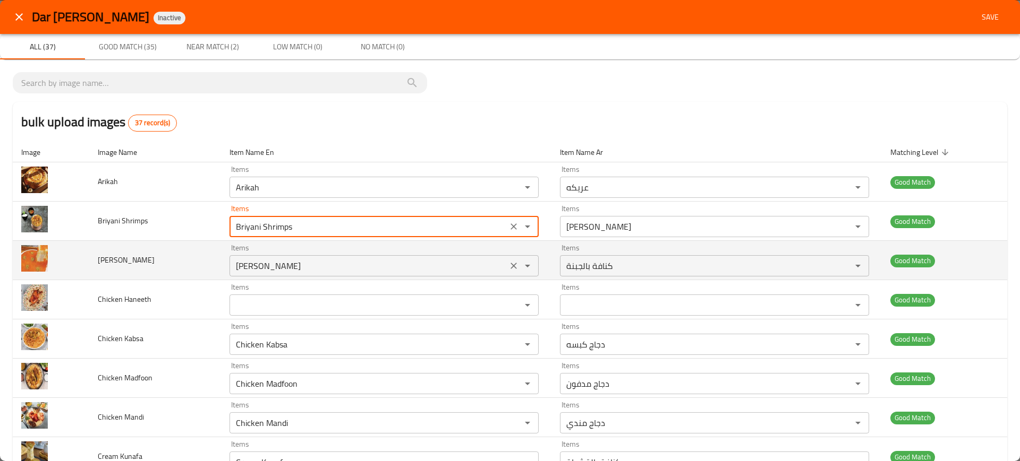
click at [438, 254] on div "Items Cheese Kunafa Items" at bounding box center [383, 260] width 309 height 32
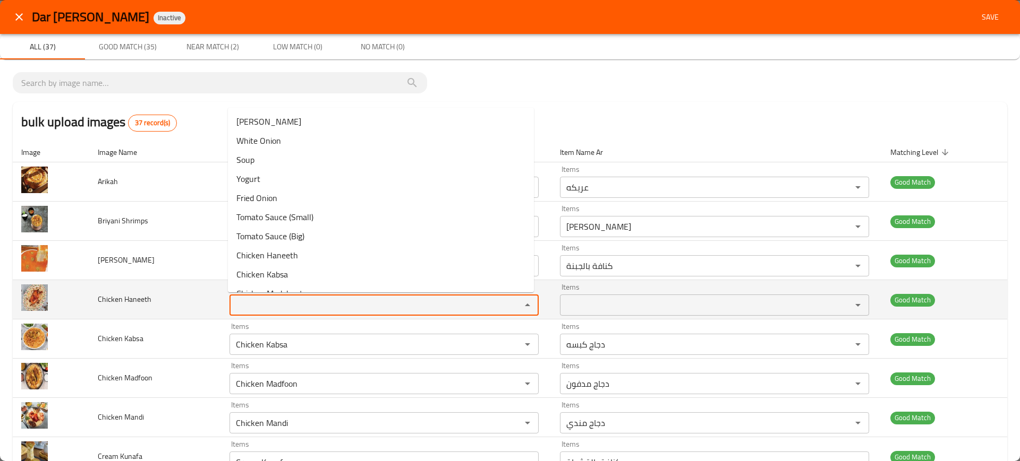
click at [430, 305] on Haneeth "Items" at bounding box center [368, 305] width 271 height 15
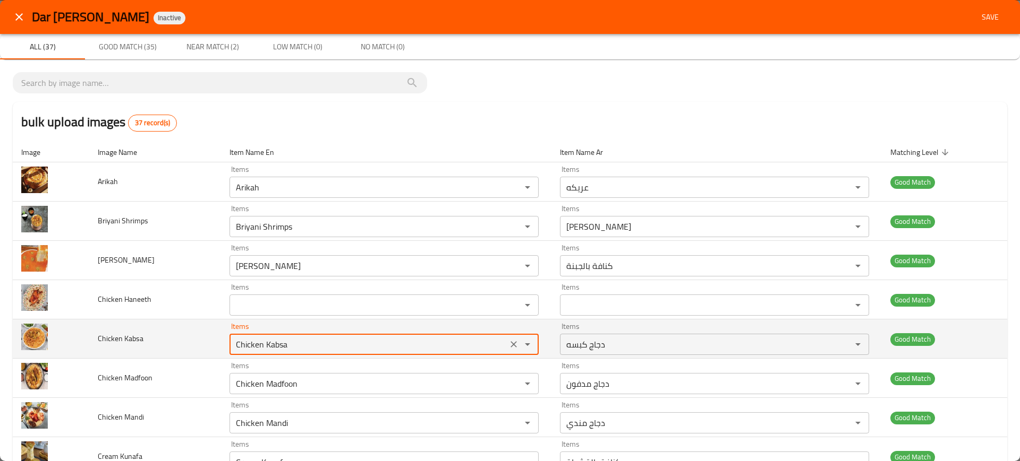
click at [443, 342] on Kabsa "Chicken Kabsa" at bounding box center [368, 344] width 271 height 15
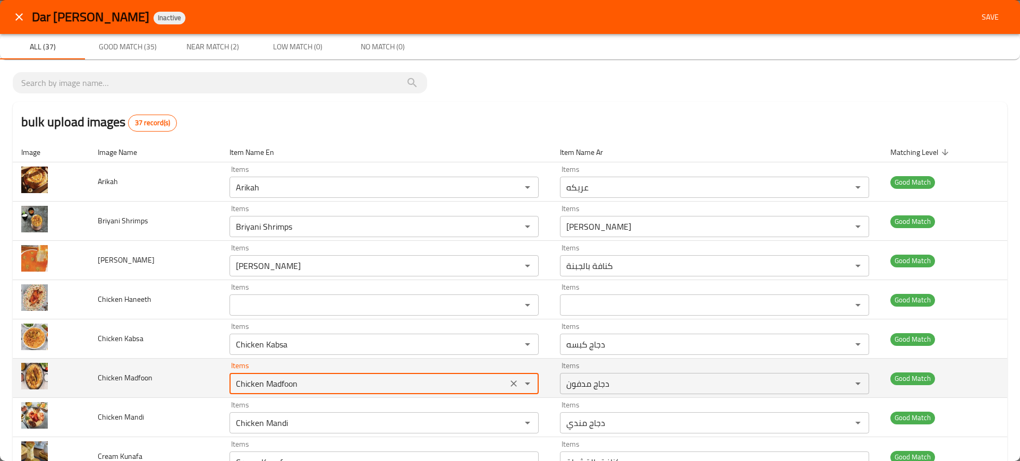
click at [457, 383] on Madfoon "Chicken Madfoon" at bounding box center [368, 384] width 271 height 15
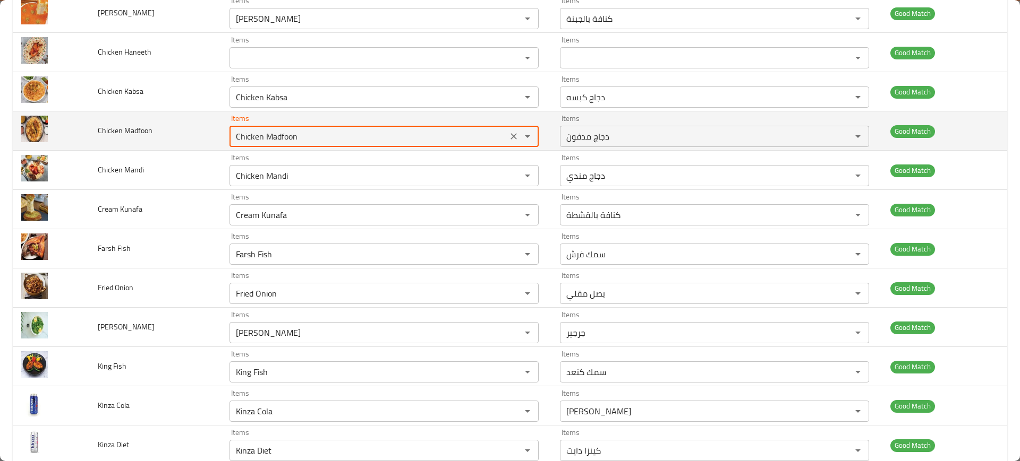
scroll to position [251, 0]
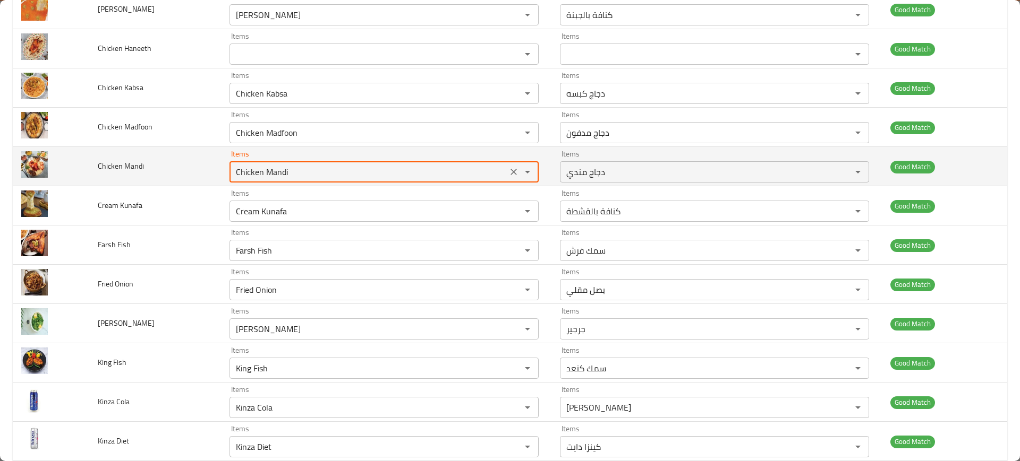
click at [422, 171] on Mandi "Chicken Mandi" at bounding box center [368, 172] width 271 height 15
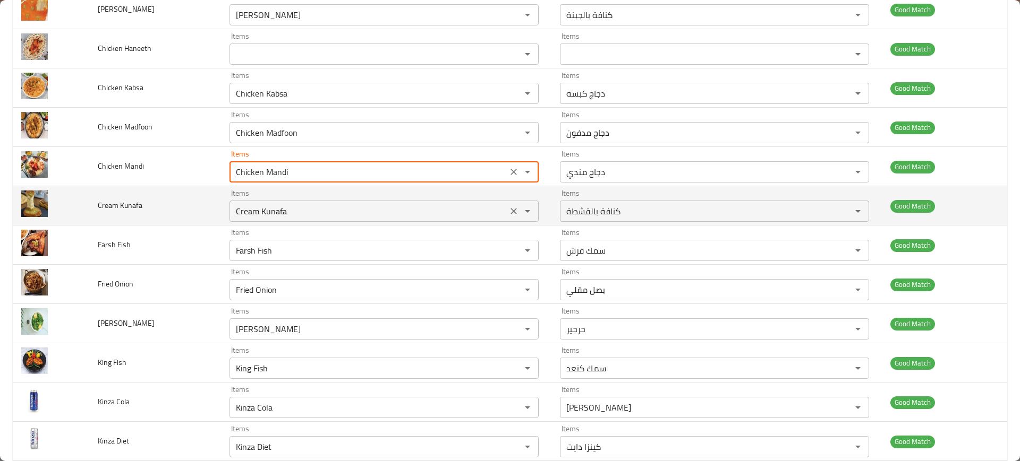
click at [355, 208] on Kunafa "Cream Kunafa" at bounding box center [368, 211] width 271 height 15
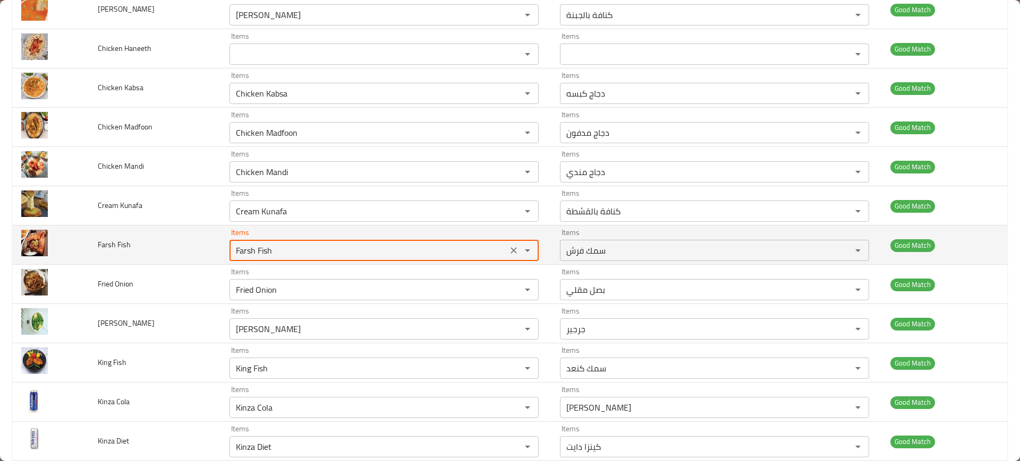
click at [360, 245] on Fish "Farsh Fish" at bounding box center [368, 250] width 271 height 15
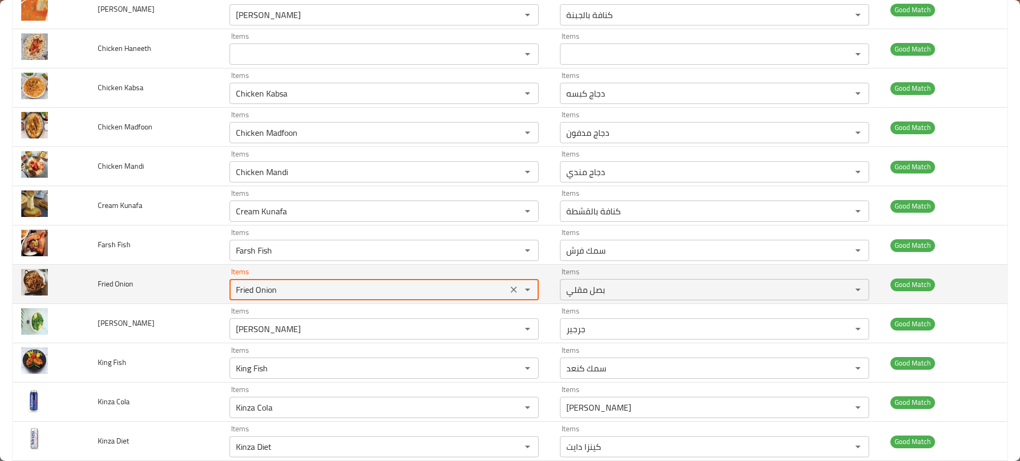
click at [394, 295] on Onion "Fried Onion" at bounding box center [368, 290] width 271 height 15
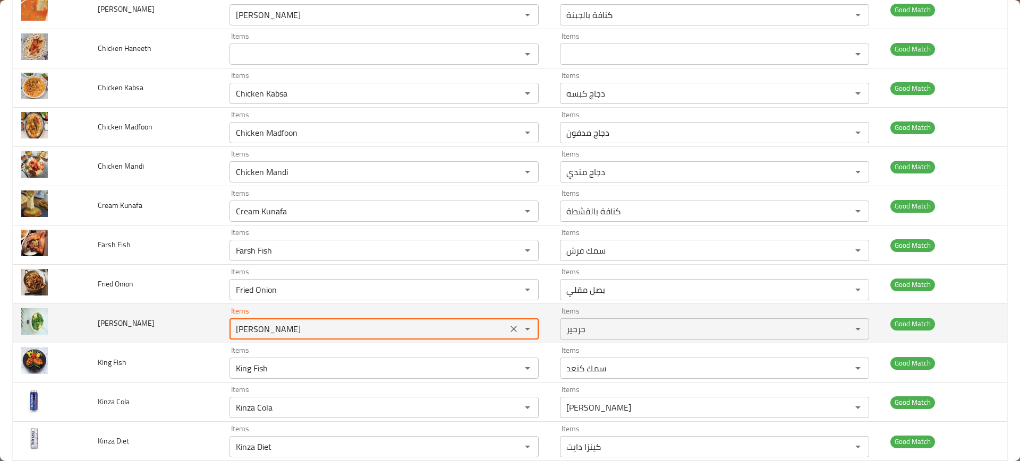
click at [410, 329] on input "[PERSON_NAME]" at bounding box center [368, 329] width 271 height 15
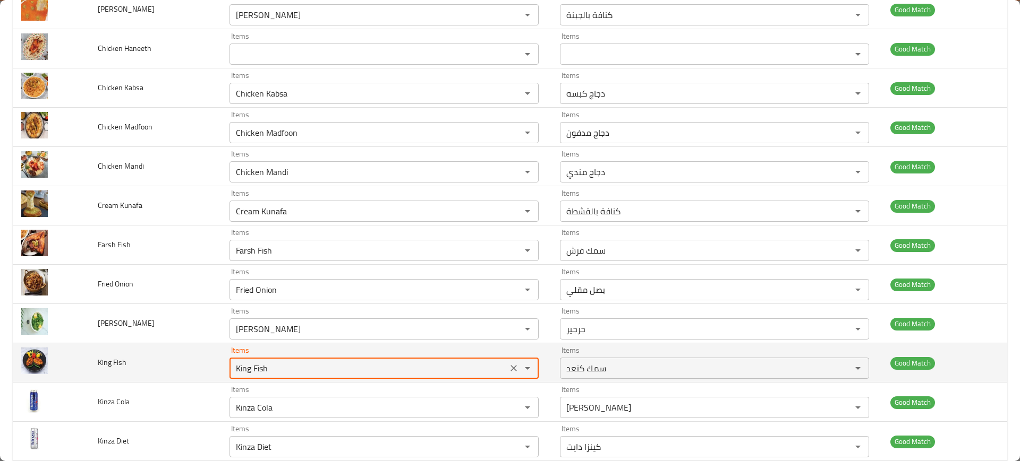
click at [430, 373] on Fish "King Fish" at bounding box center [368, 368] width 271 height 15
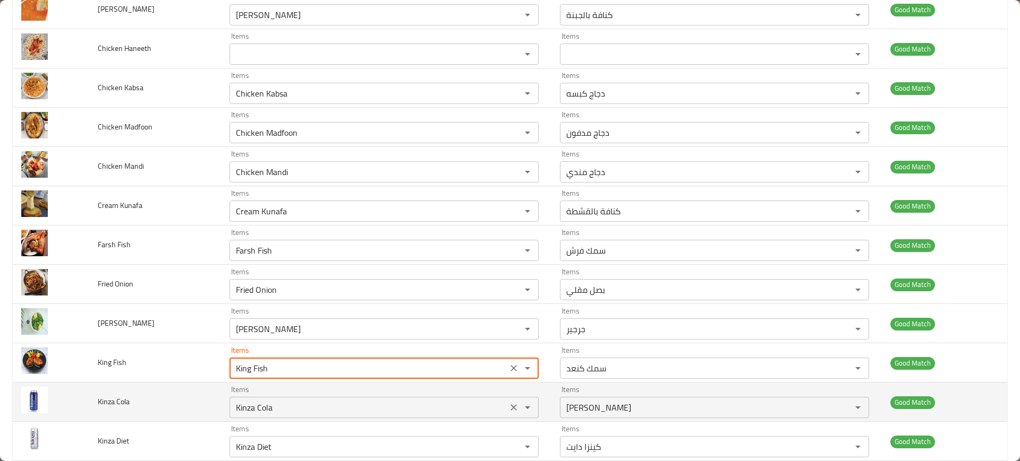
click at [394, 414] on Cola "Kinza Cola" at bounding box center [368, 407] width 271 height 15
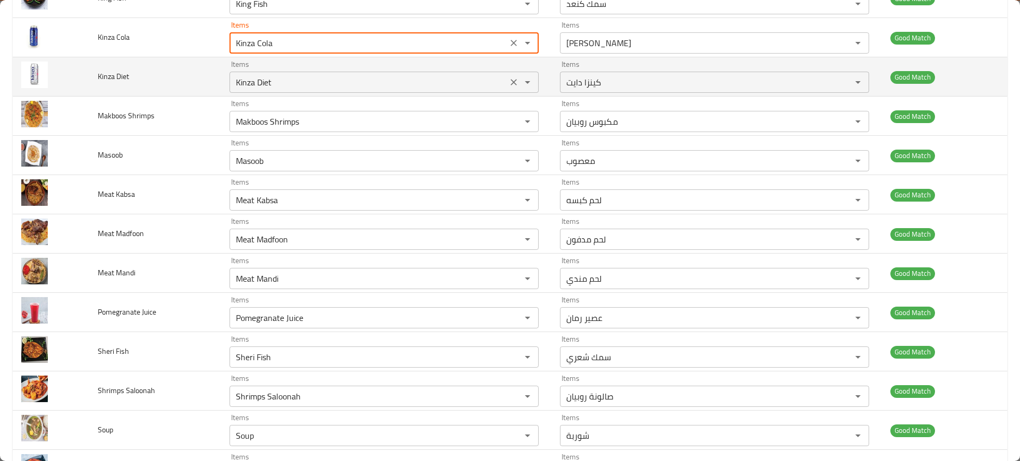
scroll to position [634, 0]
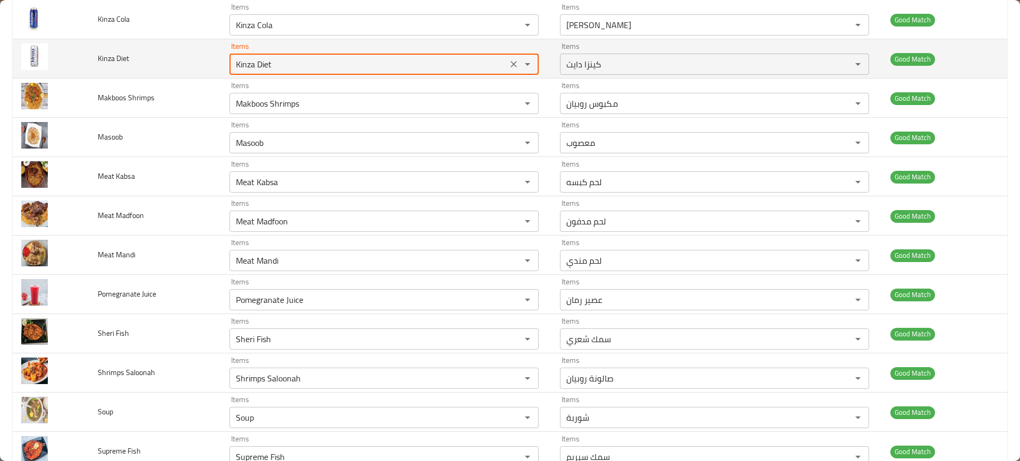
click at [306, 64] on Diet "Kinza Diet" at bounding box center [368, 64] width 271 height 15
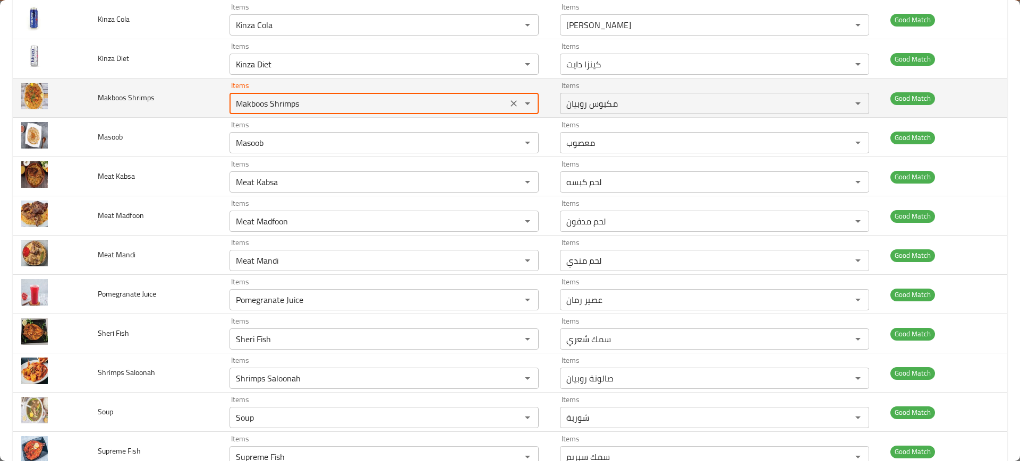
click at [304, 104] on Shrimps "Makboos Shrimps" at bounding box center [368, 103] width 271 height 15
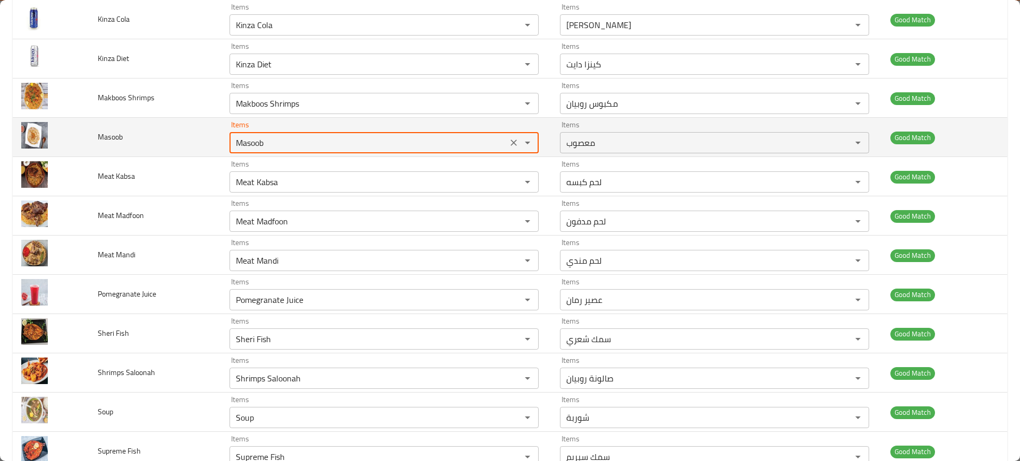
click at [321, 144] on input "Masoob" at bounding box center [368, 142] width 271 height 15
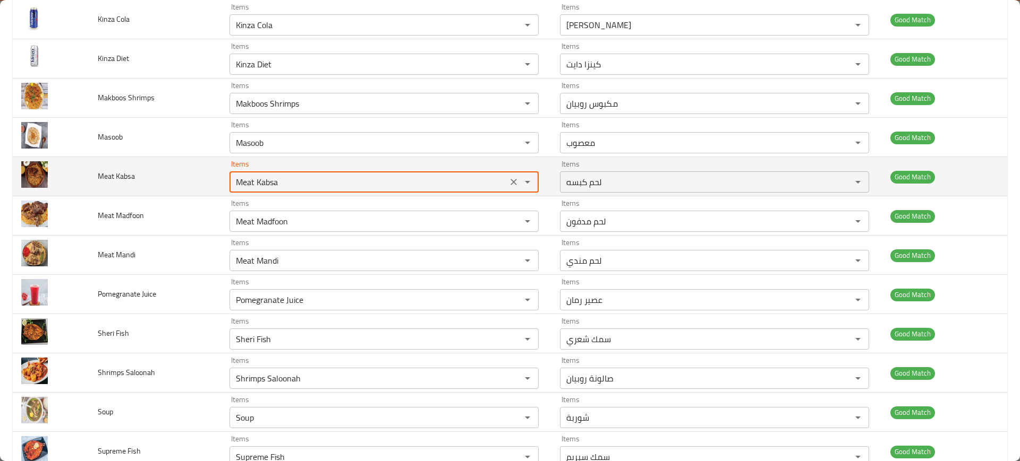
click at [327, 176] on Kabsa "Meat Kabsa" at bounding box center [368, 182] width 271 height 15
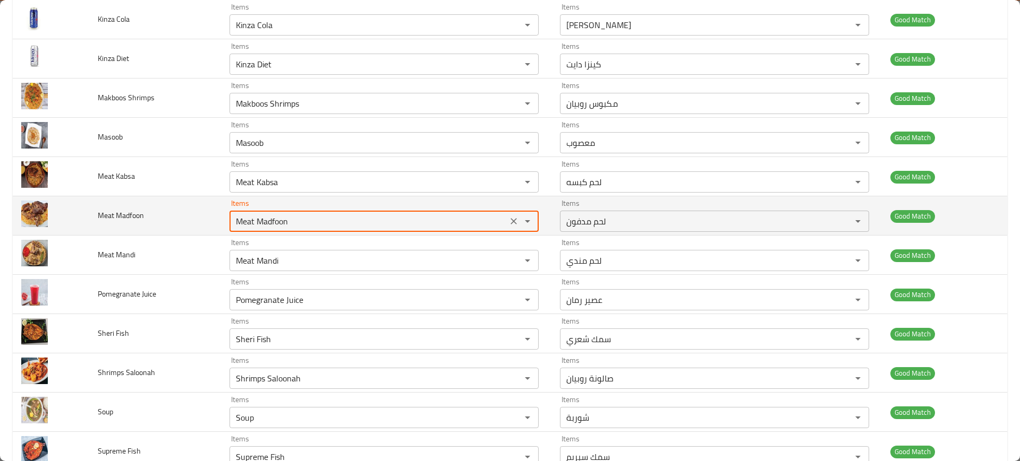
click at [337, 225] on Madfoon "Meat Madfoon" at bounding box center [368, 221] width 271 height 15
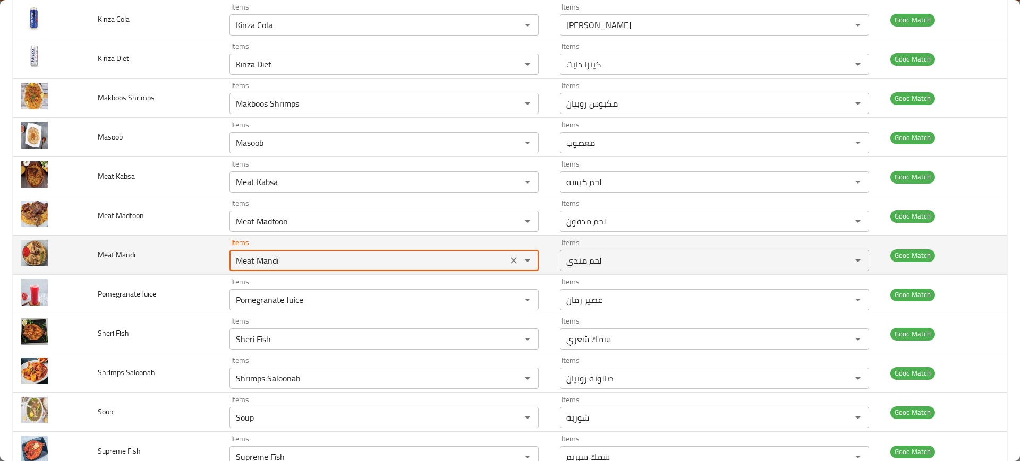
click at [346, 254] on Mandi "Meat Mandi" at bounding box center [368, 260] width 271 height 15
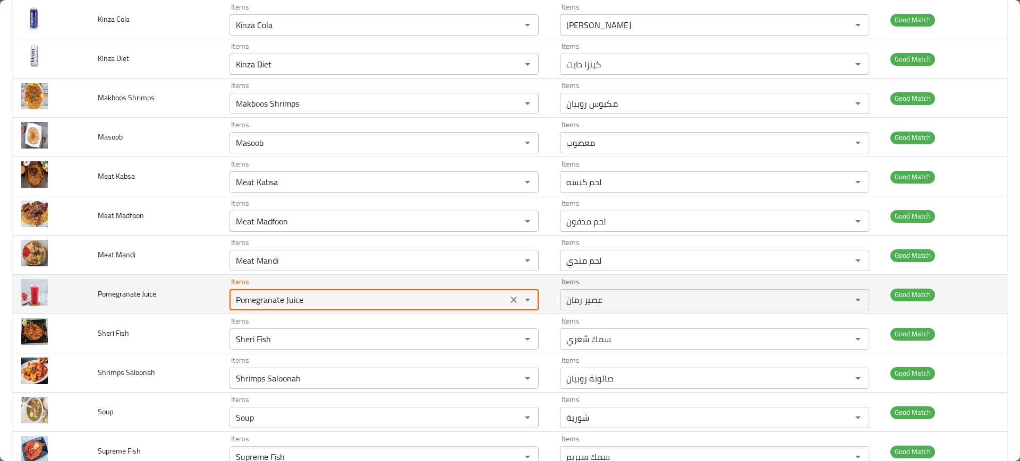
click at [351, 295] on Juice "Pomegranate Juice" at bounding box center [368, 300] width 271 height 15
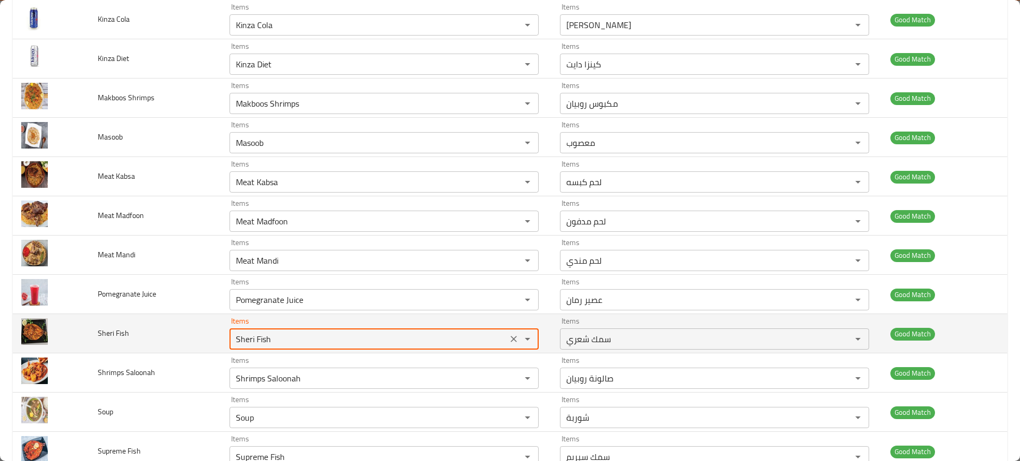
click at [349, 346] on Fish "Sheri Fish" at bounding box center [368, 339] width 271 height 15
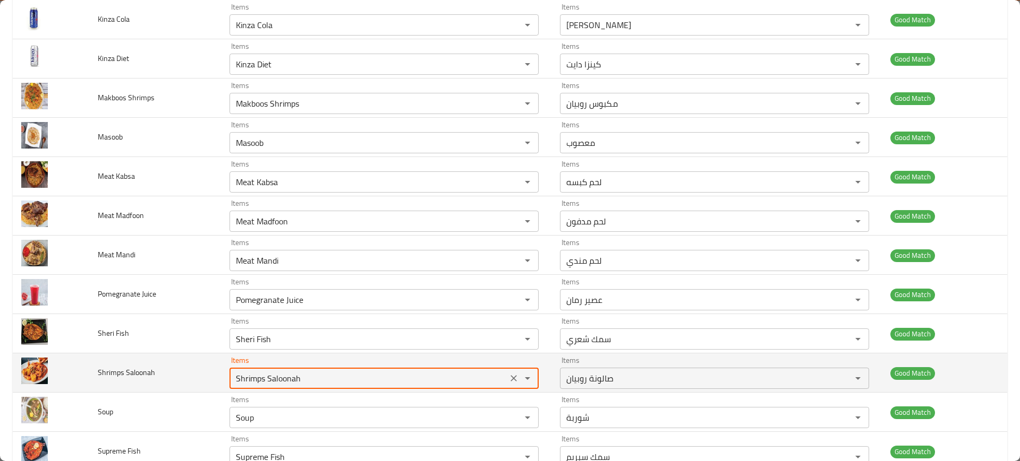
click at [345, 378] on Saloonah "Shrimps Saloonah" at bounding box center [368, 378] width 271 height 15
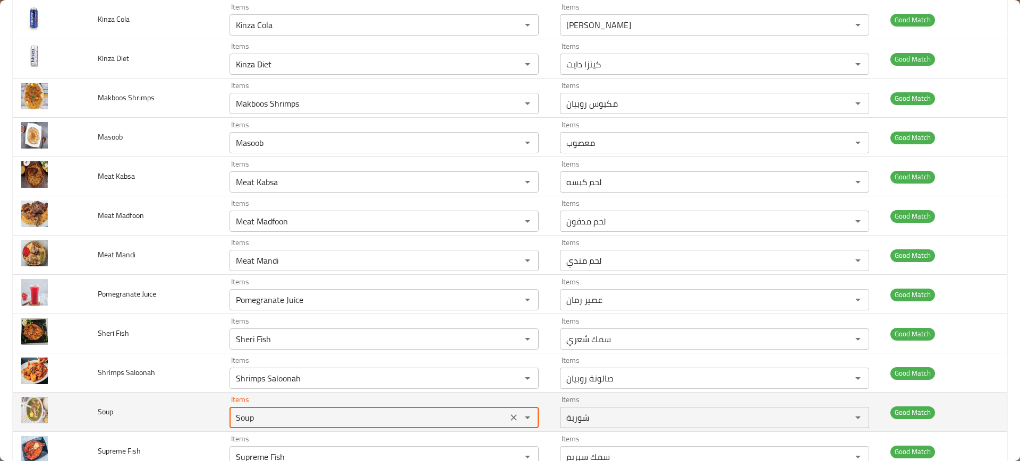
click at [365, 424] on input "Soup" at bounding box center [368, 418] width 271 height 15
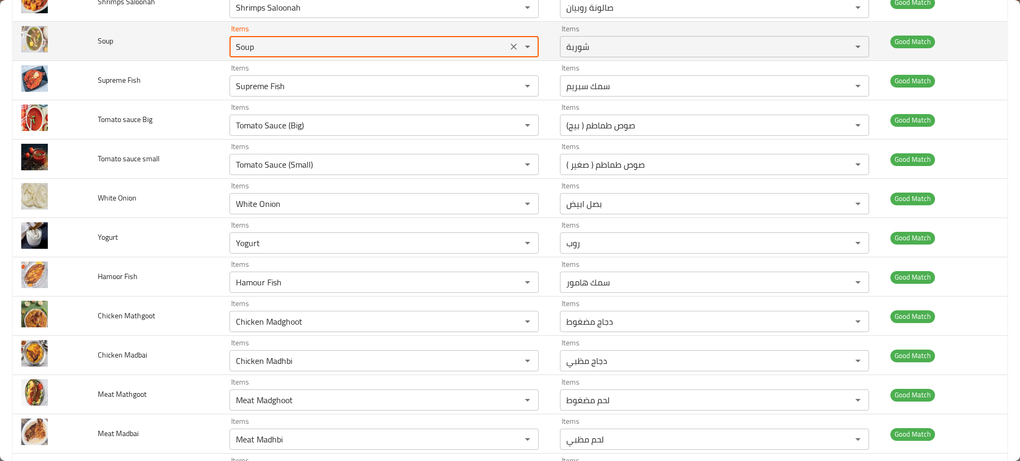
scroll to position [1006, 0]
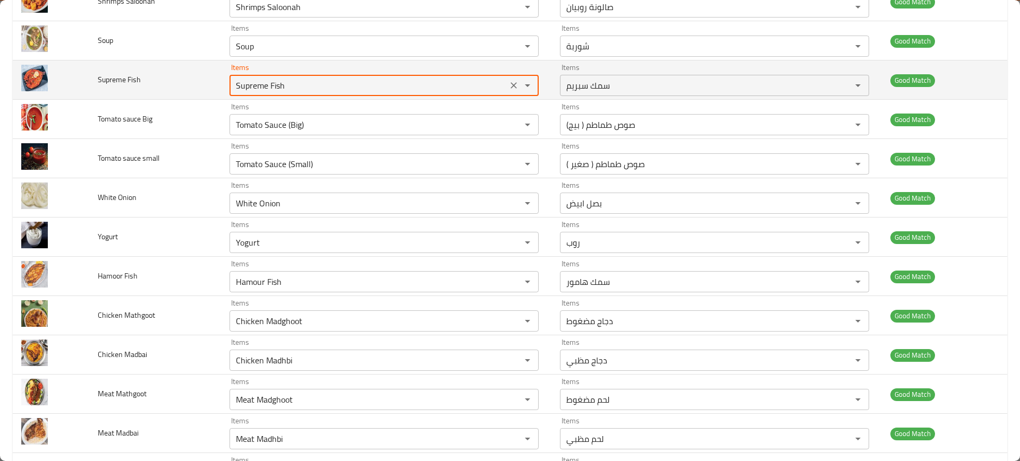
click at [380, 84] on Fish "Supreme Fish" at bounding box center [368, 85] width 271 height 15
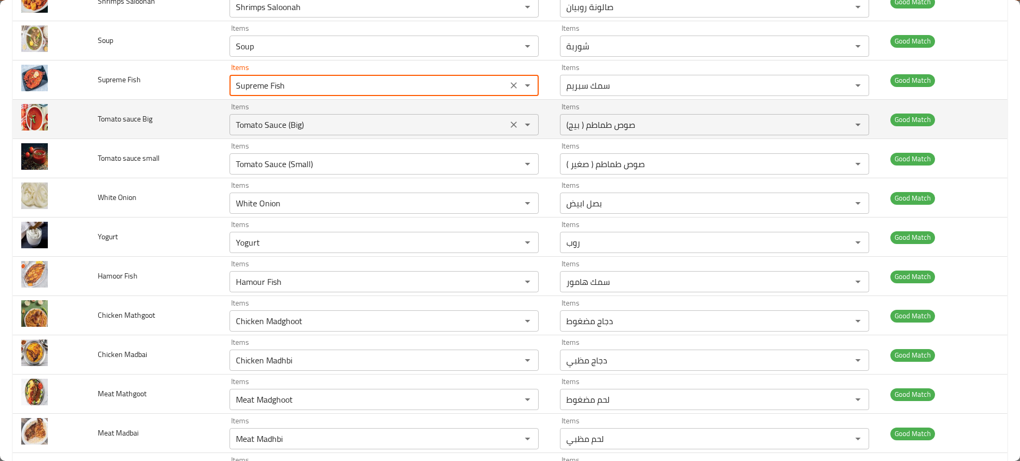
click at [335, 134] on div "Tomato Sauce (Big) Items" at bounding box center [383, 124] width 309 height 21
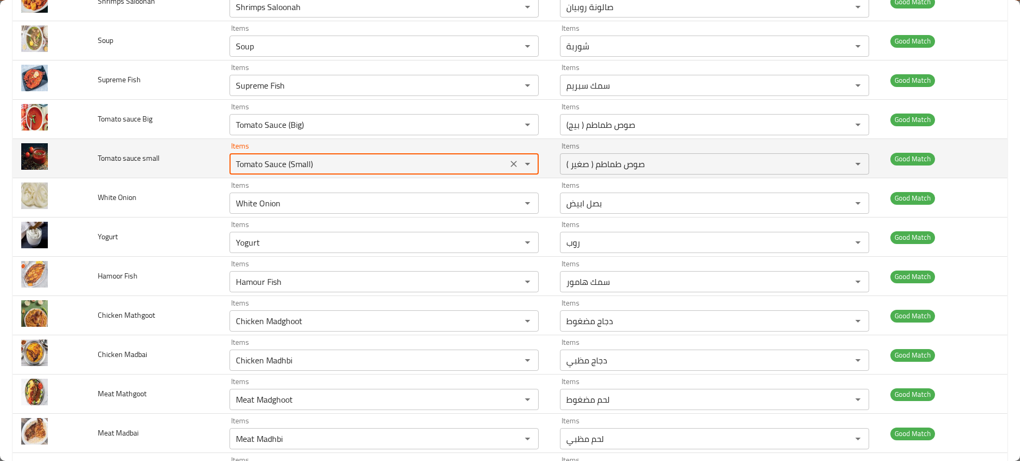
click at [361, 162] on small "Tomato Sauce (Small)" at bounding box center [368, 164] width 271 height 15
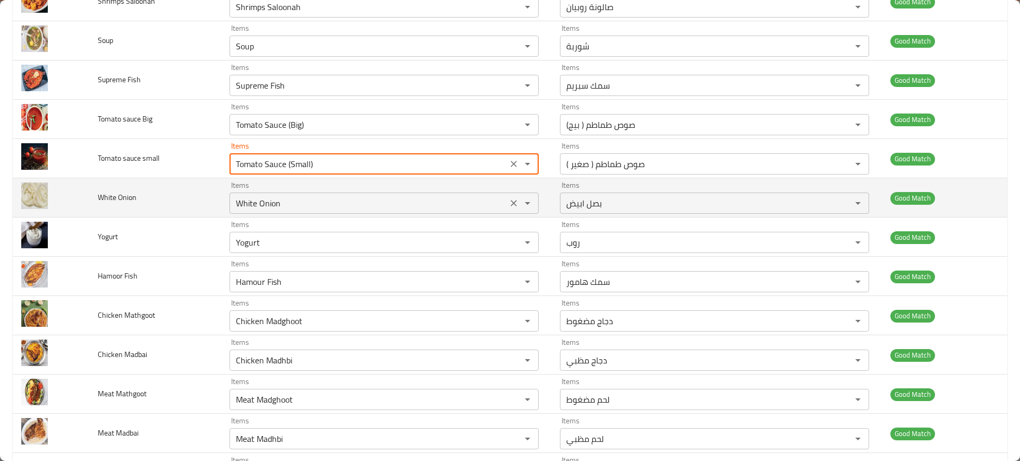
click at [325, 210] on Onion "White Onion" at bounding box center [368, 203] width 271 height 15
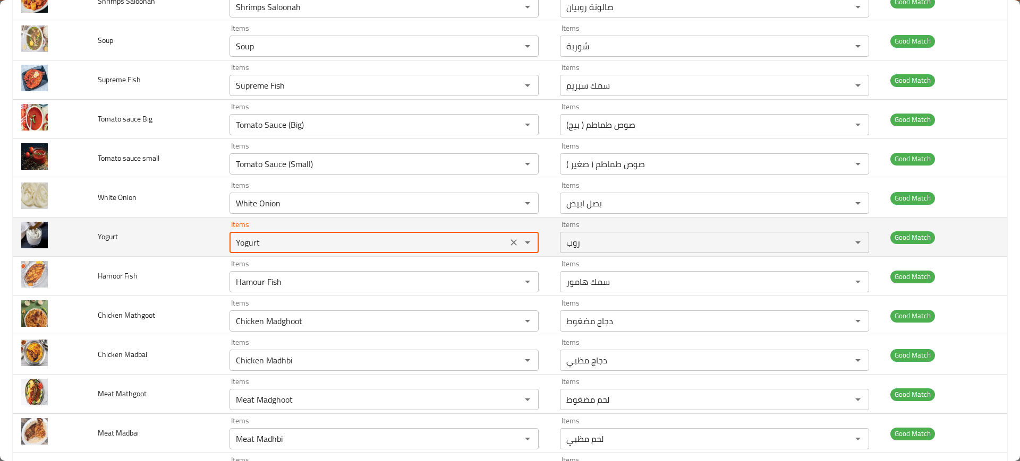
click at [340, 236] on input "Yogurt" at bounding box center [368, 242] width 271 height 15
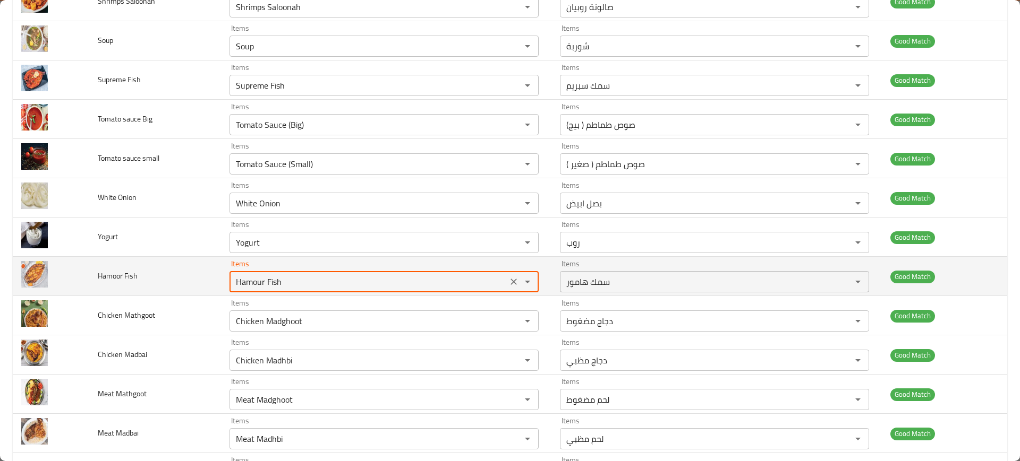
click at [333, 281] on Fish "Hamour Fish" at bounding box center [368, 282] width 271 height 15
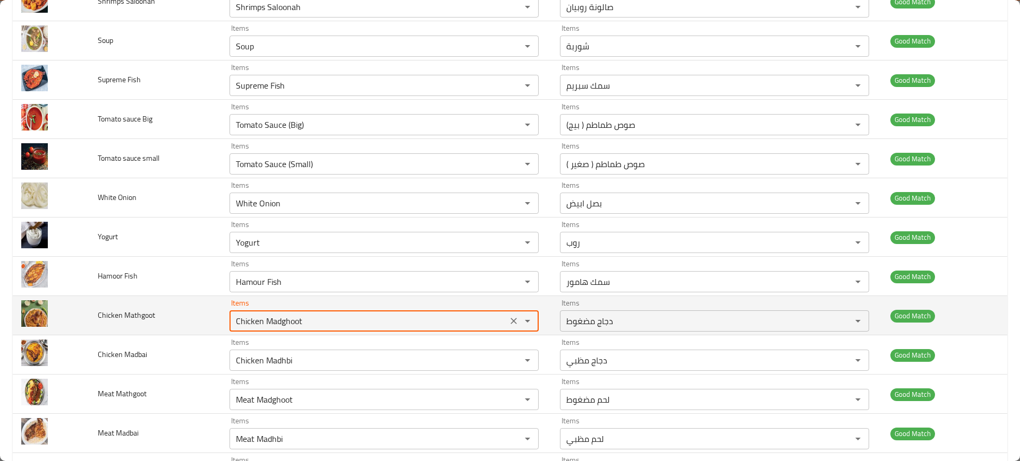
click at [362, 318] on Mathgoot "Chicken Madghoot" at bounding box center [368, 321] width 271 height 15
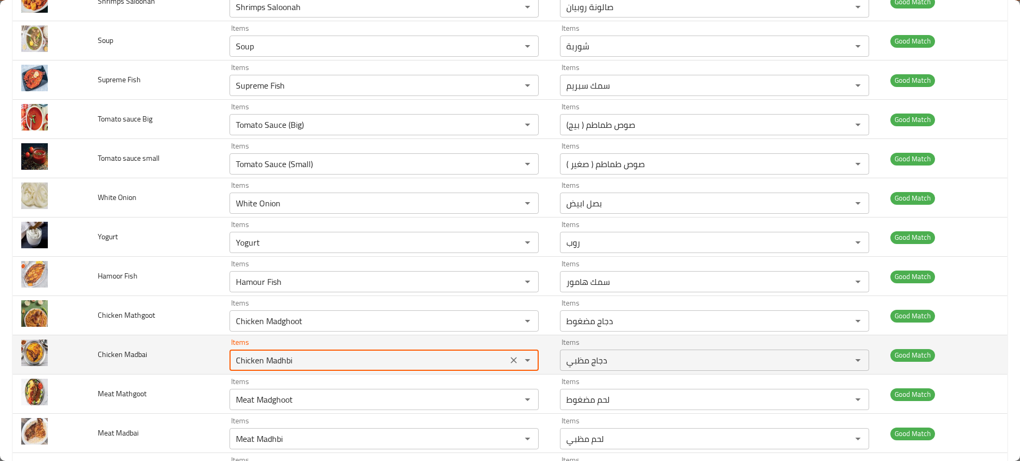
click at [377, 363] on Madbai "Chicken Madhbi" at bounding box center [368, 360] width 271 height 15
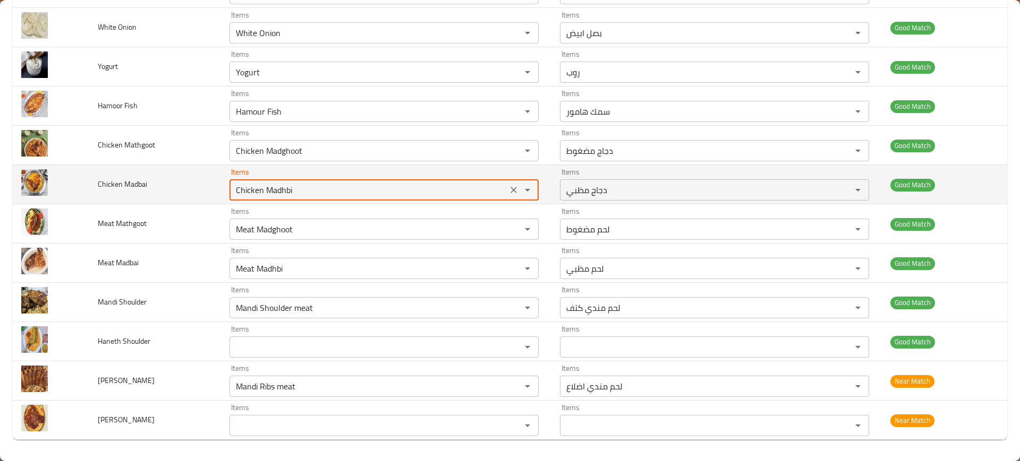
scroll to position [1176, 0]
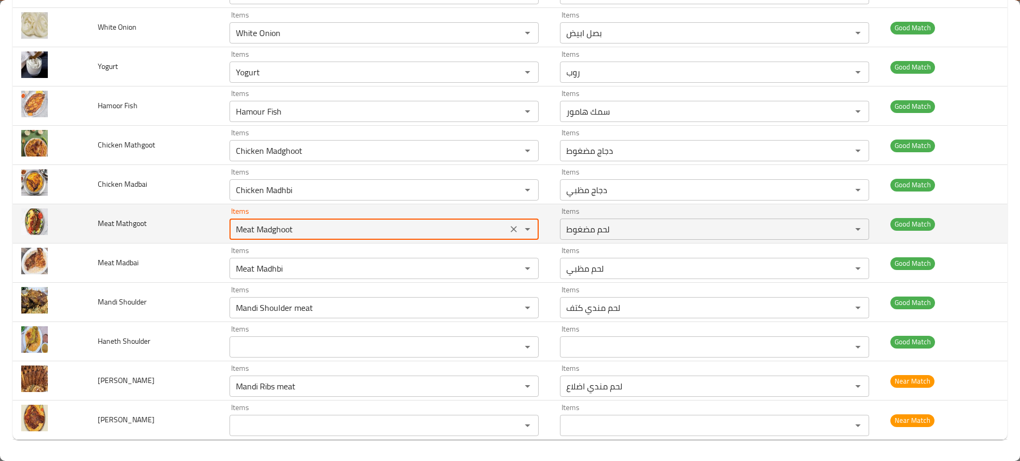
click at [354, 236] on Mathgoot "Meat Madghoot" at bounding box center [368, 229] width 271 height 15
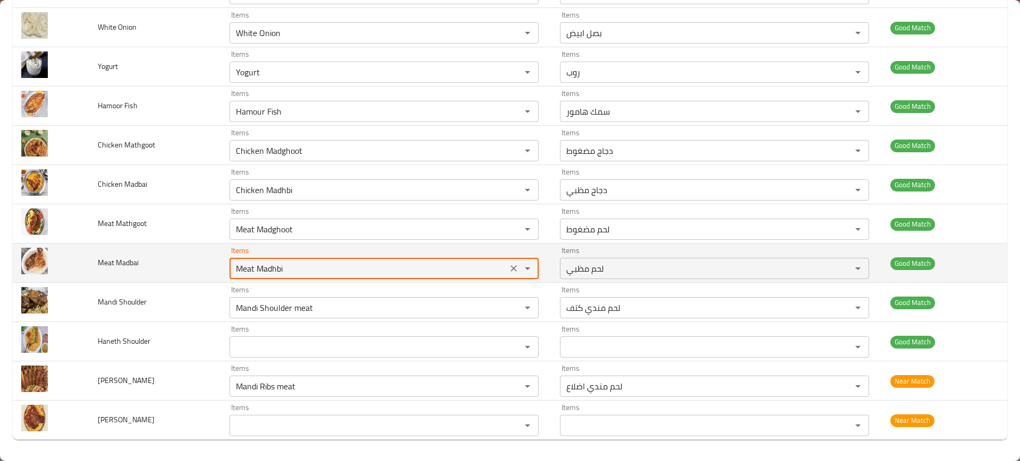
click at [317, 269] on Madbai "Meat Madhbi" at bounding box center [368, 268] width 271 height 15
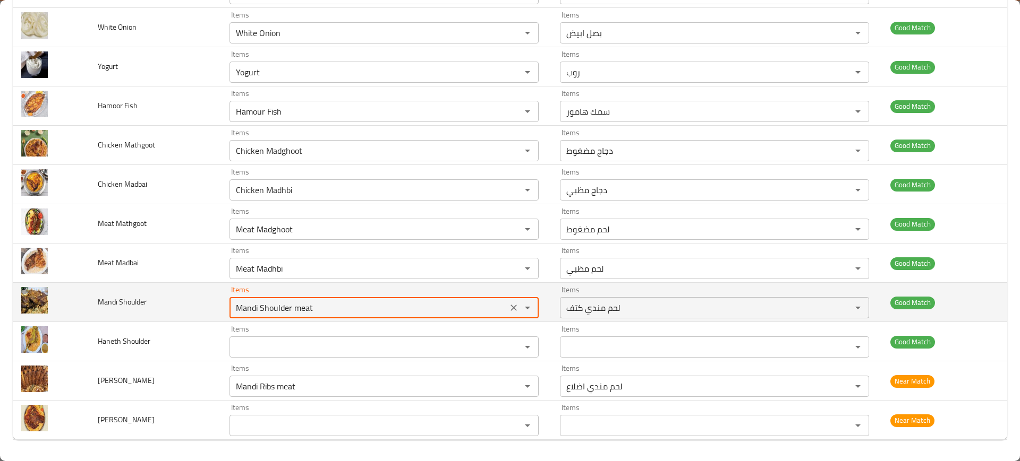
click at [370, 310] on Shoulder "Mandi Shoulder meat" at bounding box center [368, 308] width 271 height 15
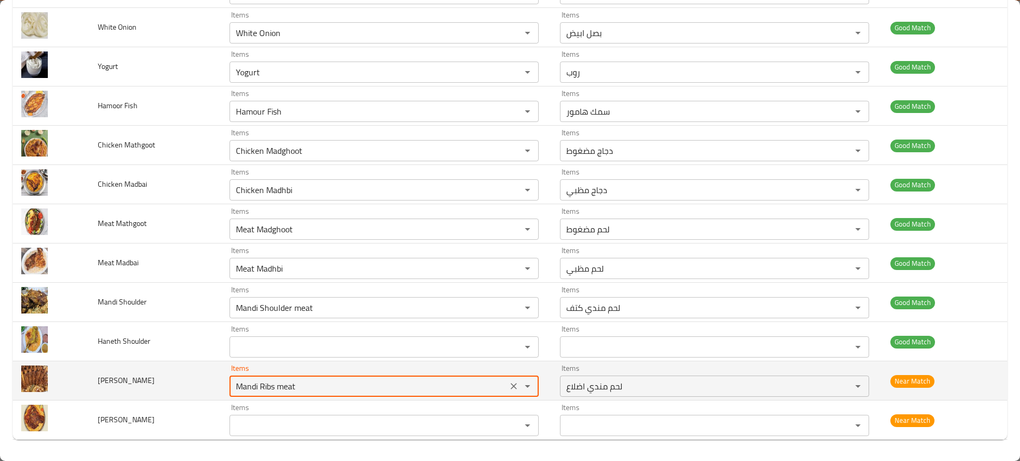
click at [374, 389] on Ribs "Mandi Ribs meat" at bounding box center [368, 386] width 271 height 15
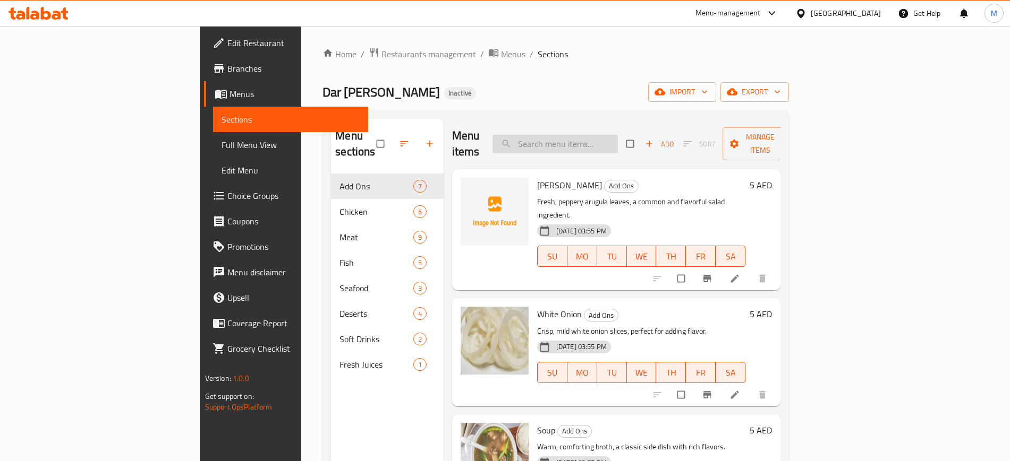
click at [618, 135] on input "search" at bounding box center [554, 144] width 125 height 19
paste input "Arikah"
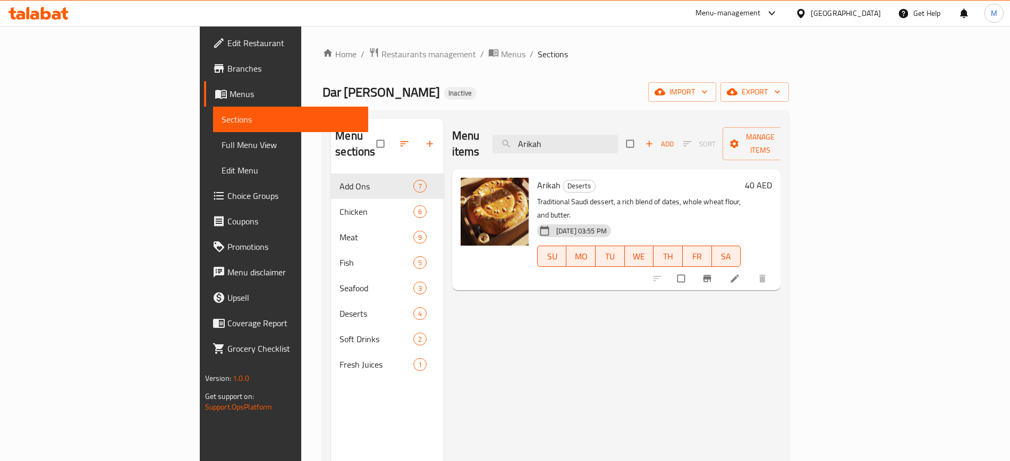
paste input "Briyani Shrimps"
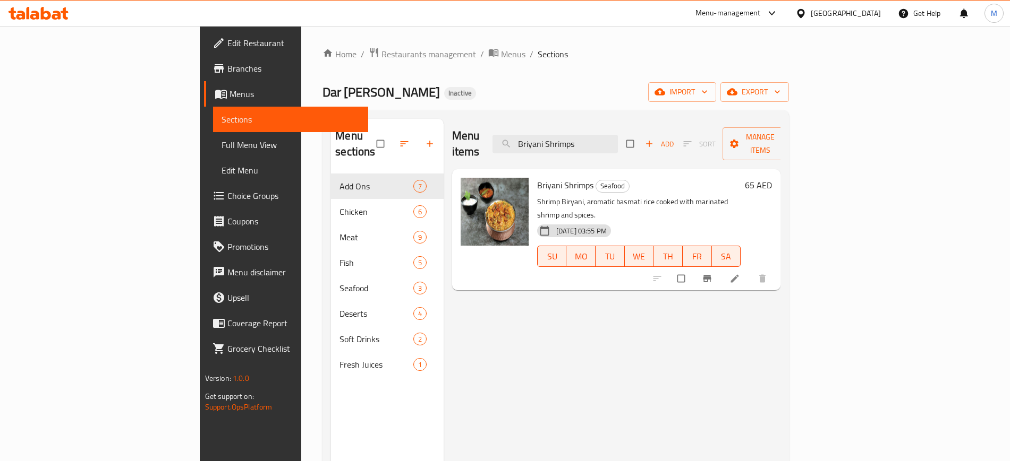
paste input "[PERSON_NAME]"
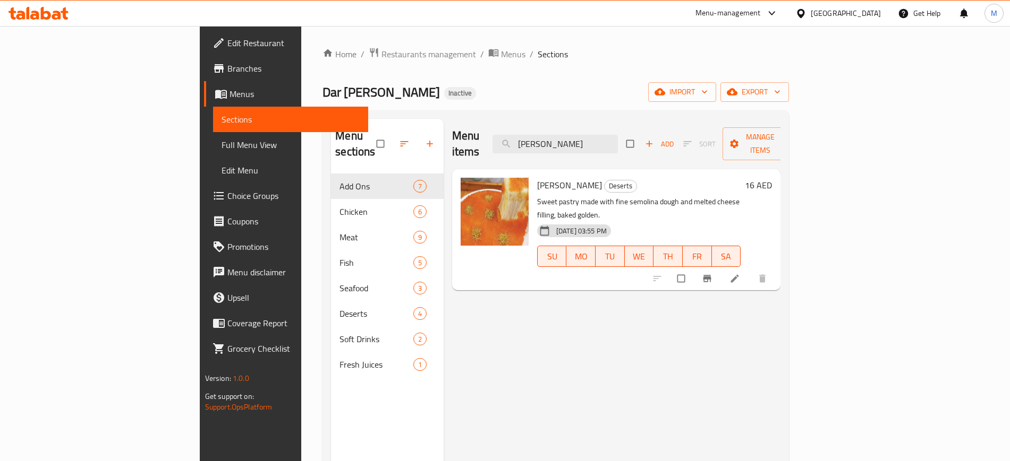
paste input "icken Kabs"
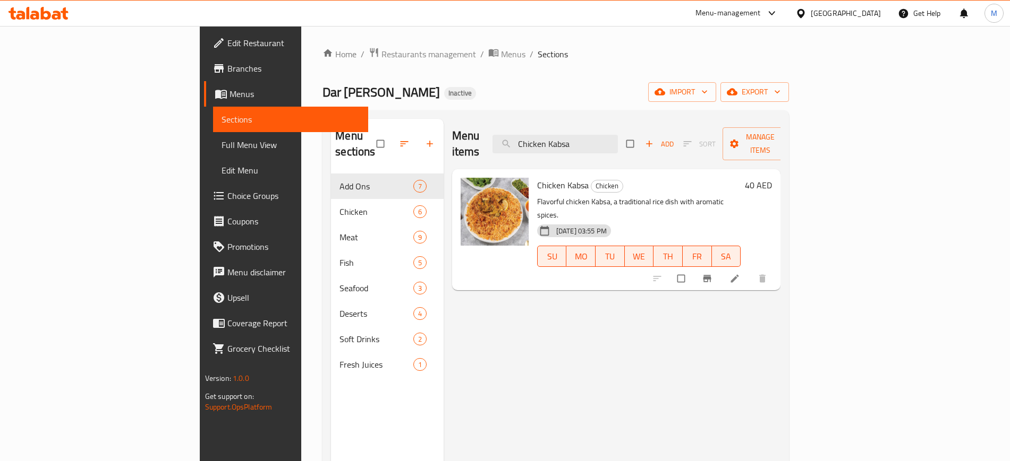
paste input "Madfoon"
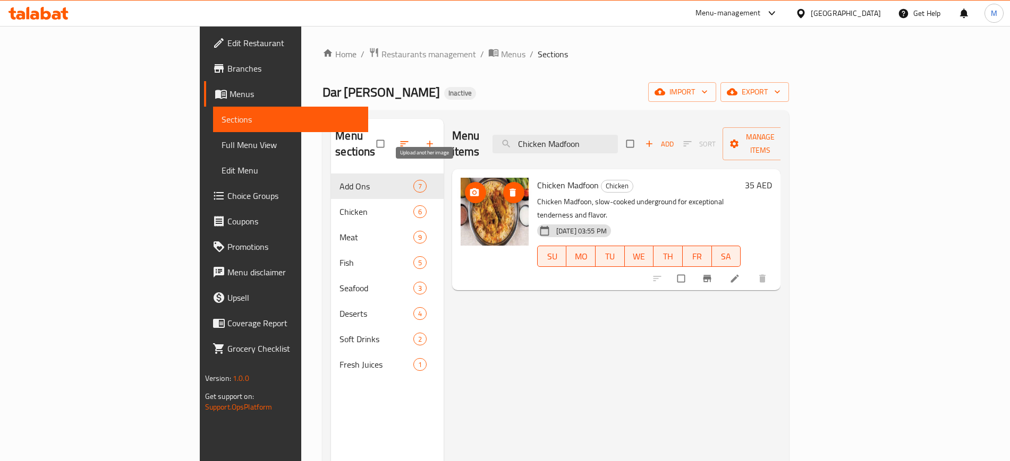
paste input "ndi"
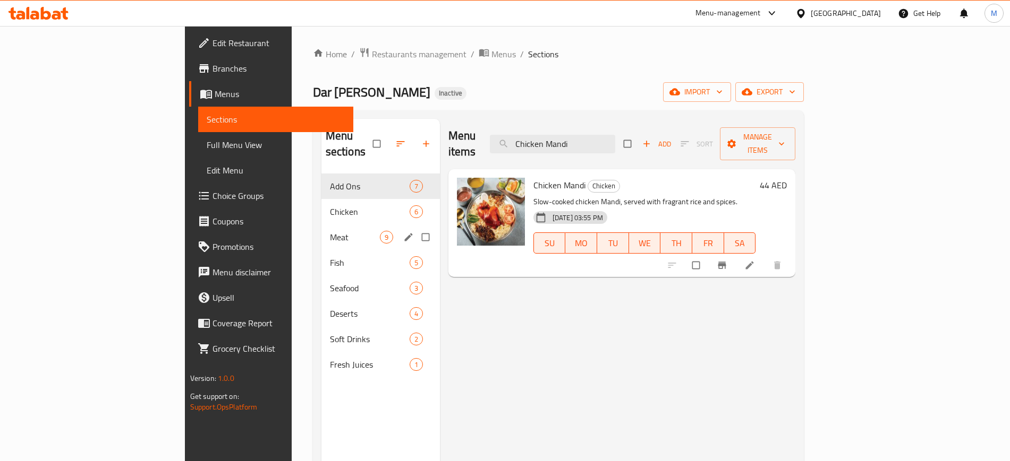
paste input "[PERSON_NAME]"
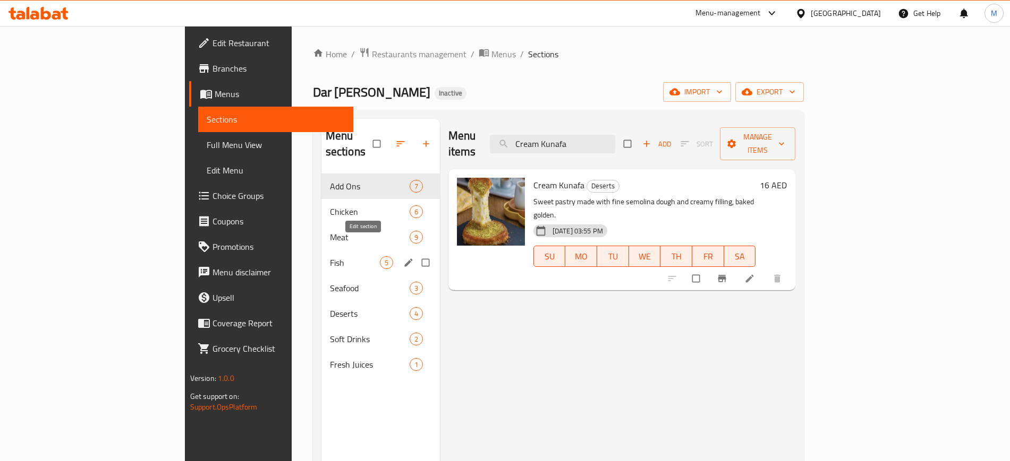
paste input "Farsh Fish"
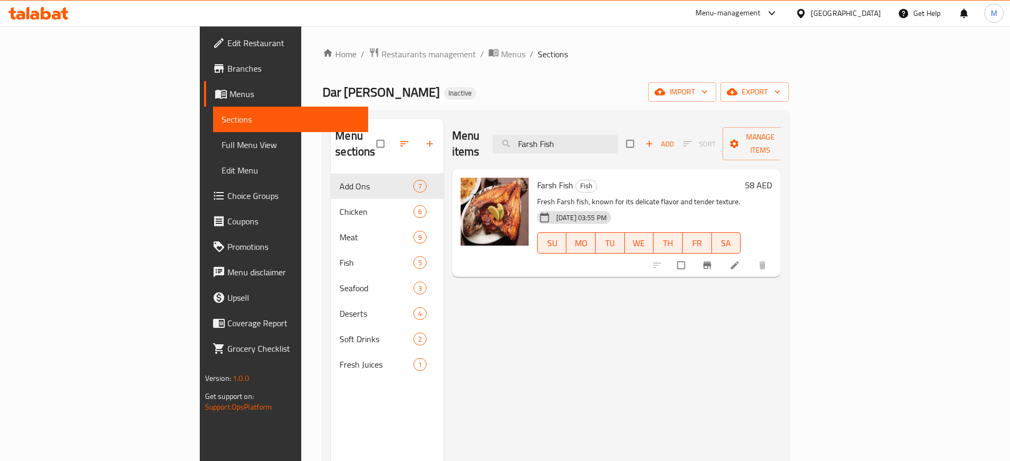
paste input "ried Onion"
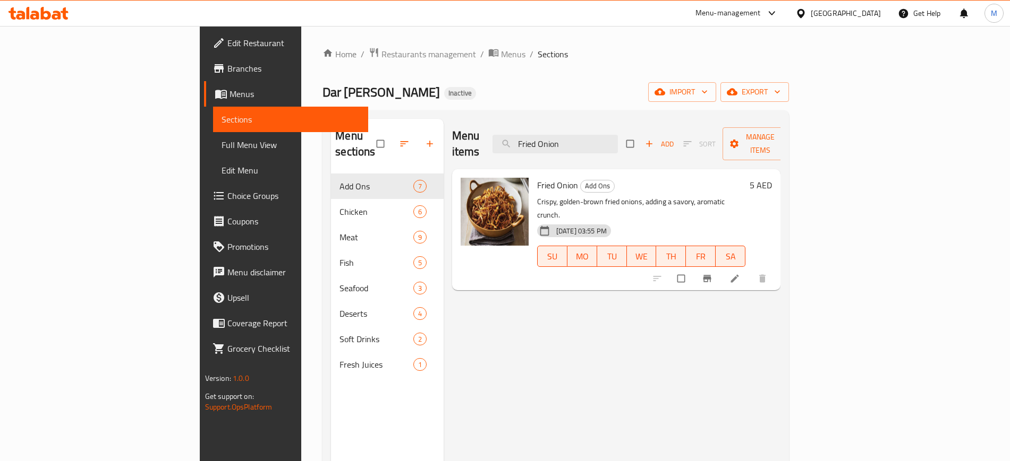
paste input "[PERSON_NAME]"
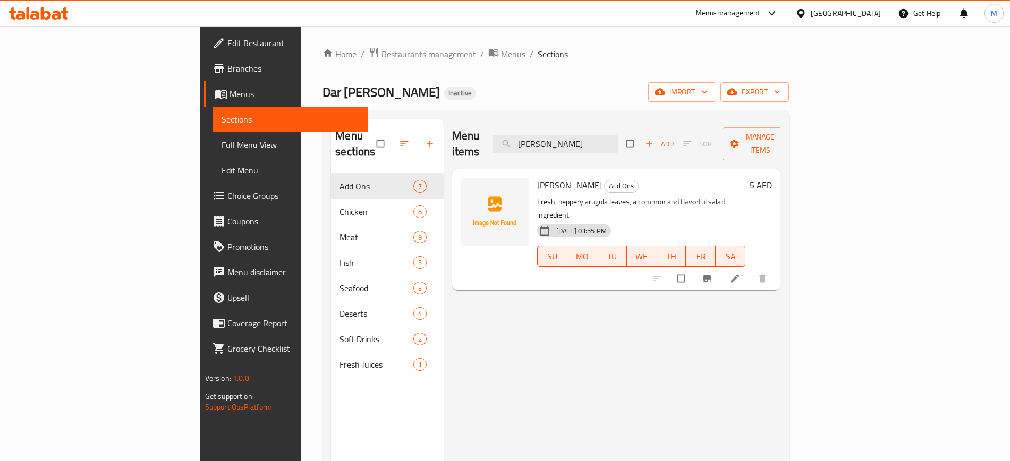
type input "[PERSON_NAME]"
click at [465, 182] on button "upload picture" at bounding box center [475, 192] width 21 height 21
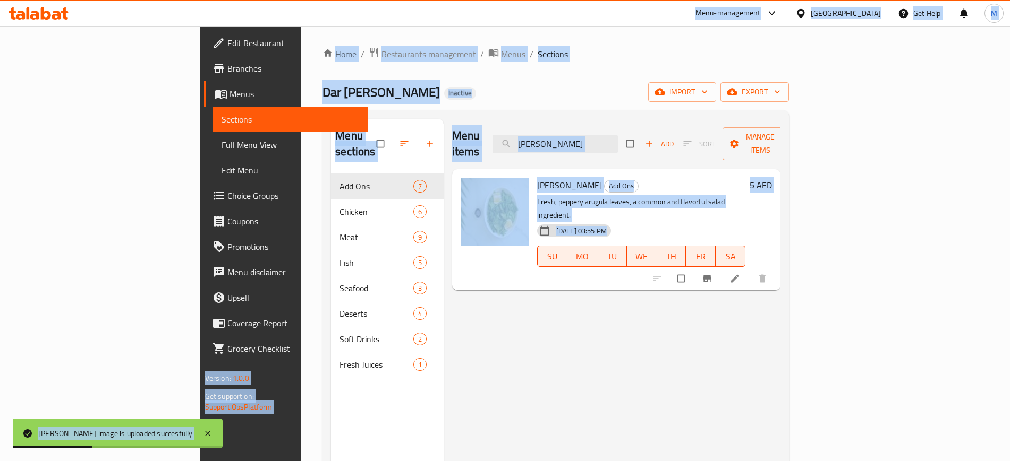
click at [644, 125] on div "Menu items [PERSON_NAME] Add Sort Manage items" at bounding box center [616, 144] width 329 height 50
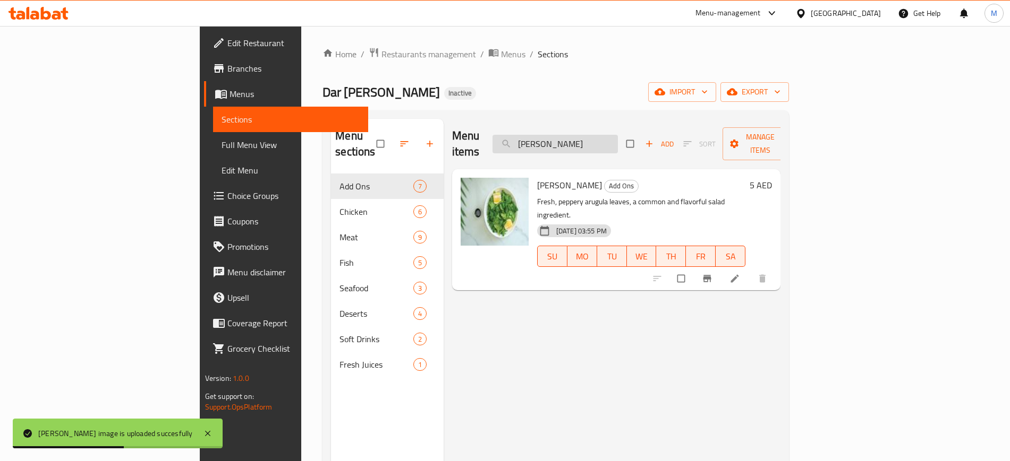
click at [618, 135] on input "[PERSON_NAME]" at bounding box center [554, 144] width 125 height 19
paste input "King Fish"
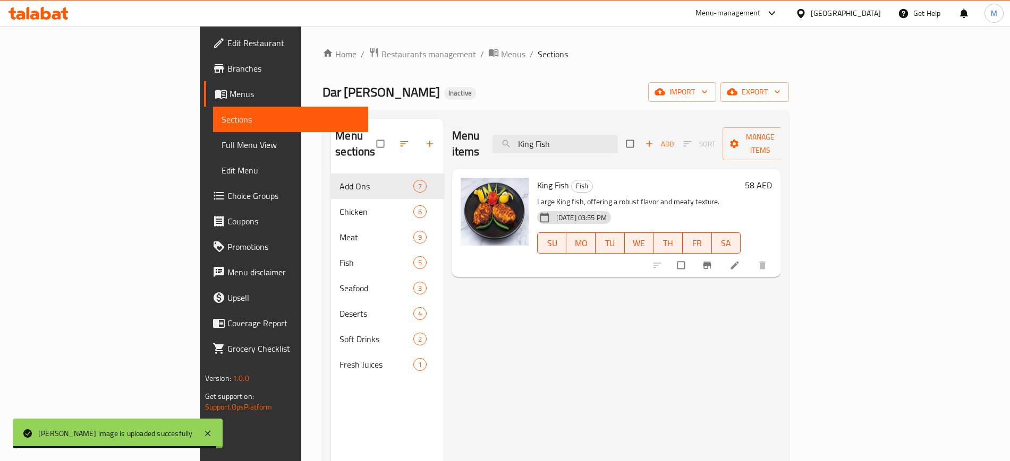
paste input "za Cola"
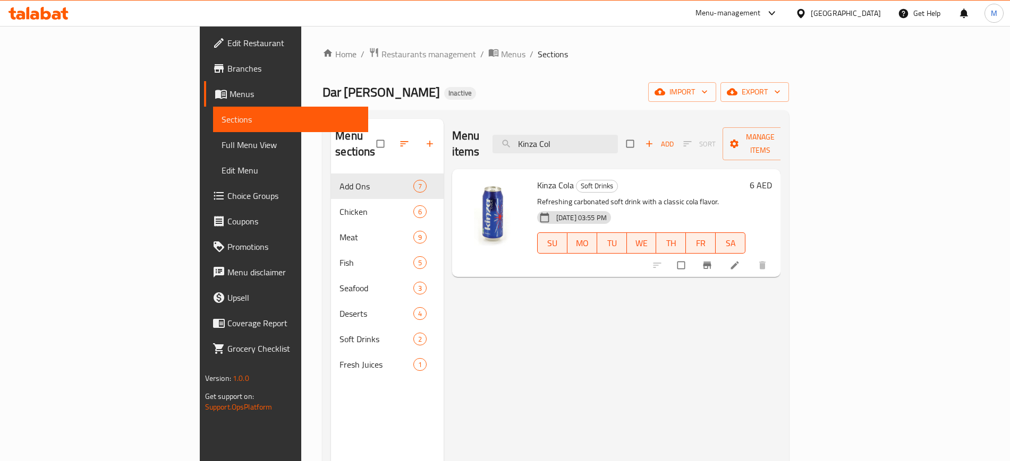
paste input "Diet"
paste input "Makboos Shrimps"
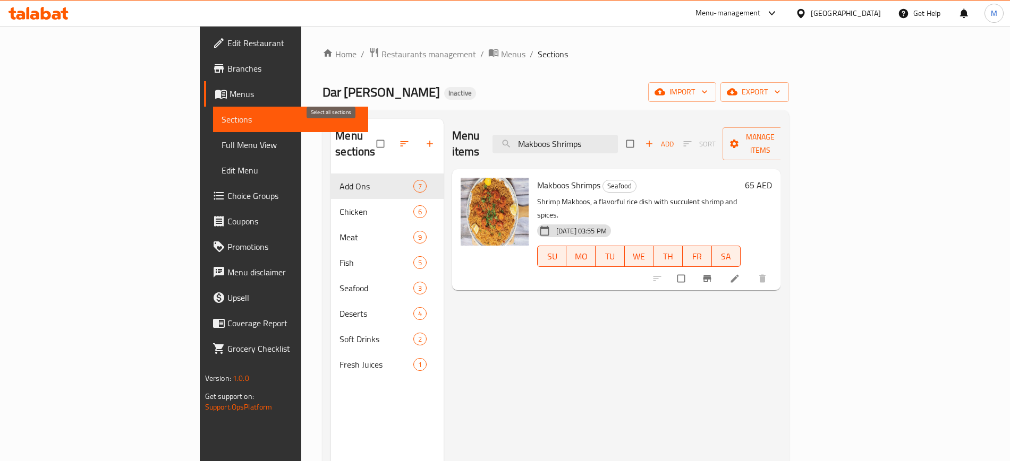
paste input "soob"
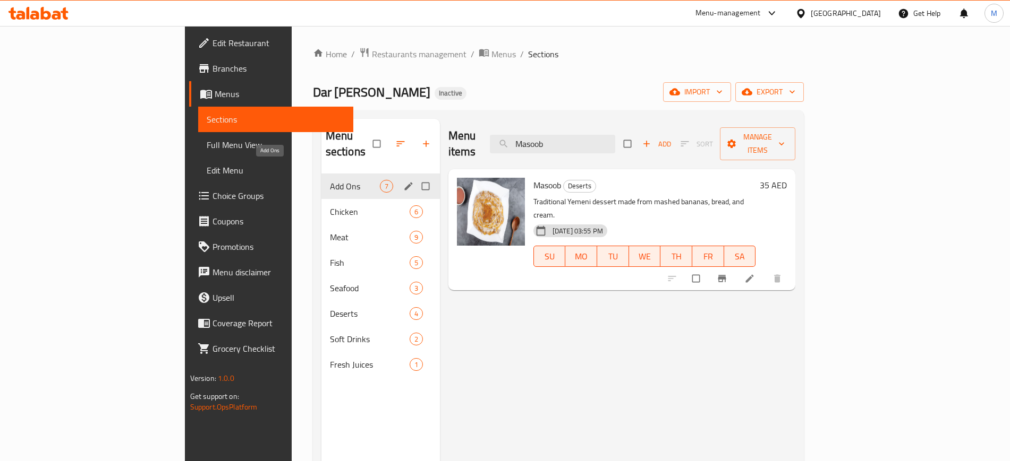
paste input "eat Kabsa"
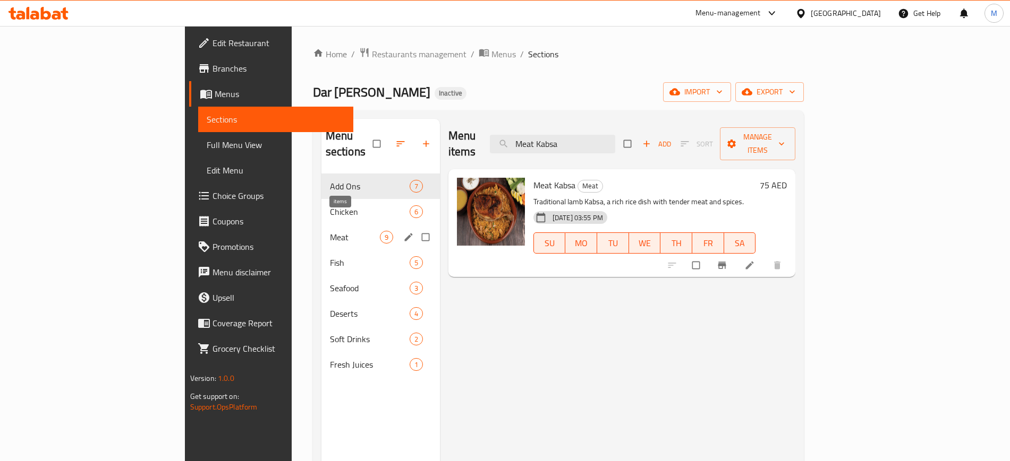
paste input "Madfoon"
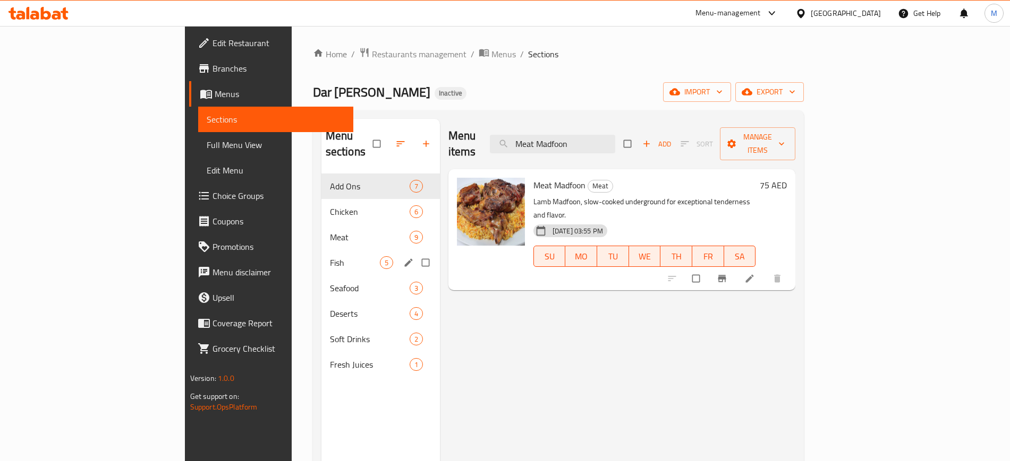
paste input "ndi"
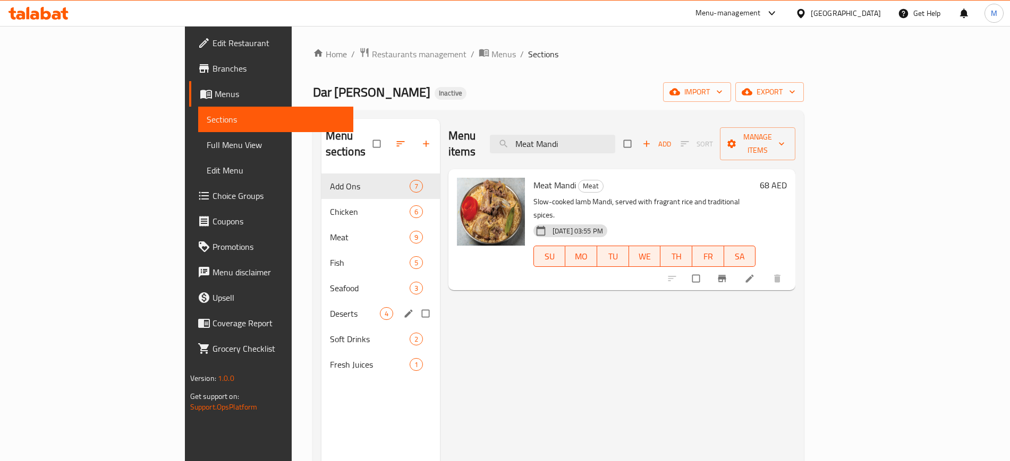
paste input "Pomegranate Juice"
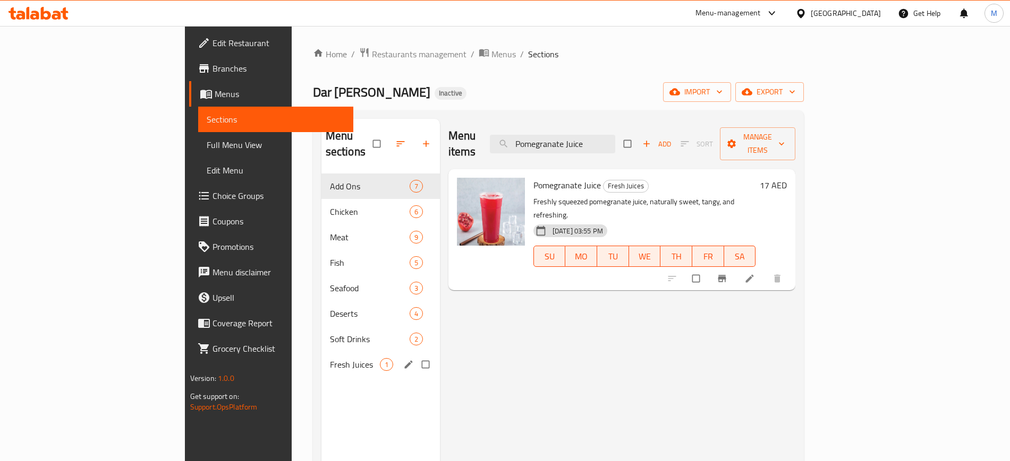
paste input "Sheri Fish"
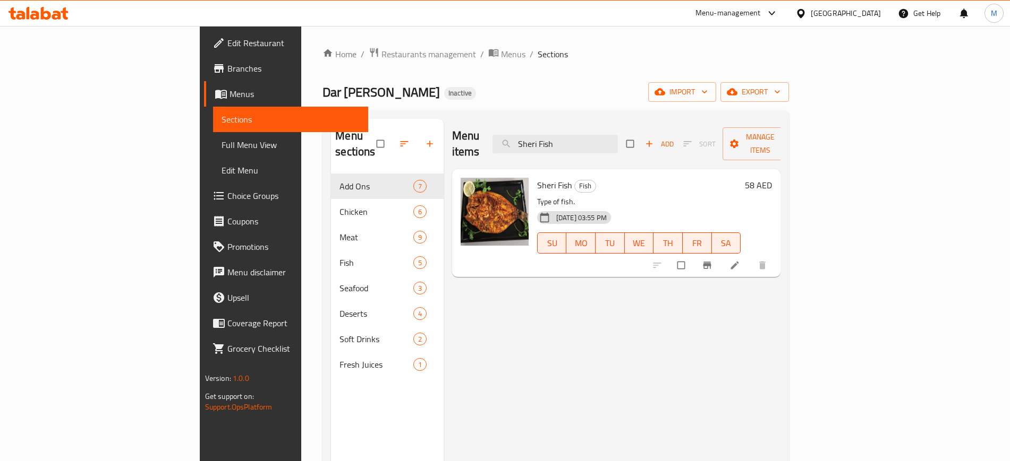
paste input "rimps Saloona"
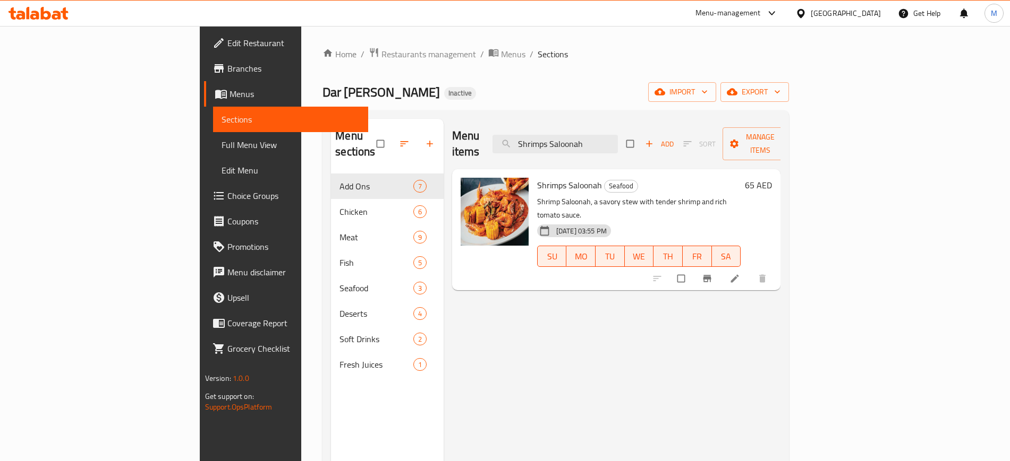
paste input "oup"
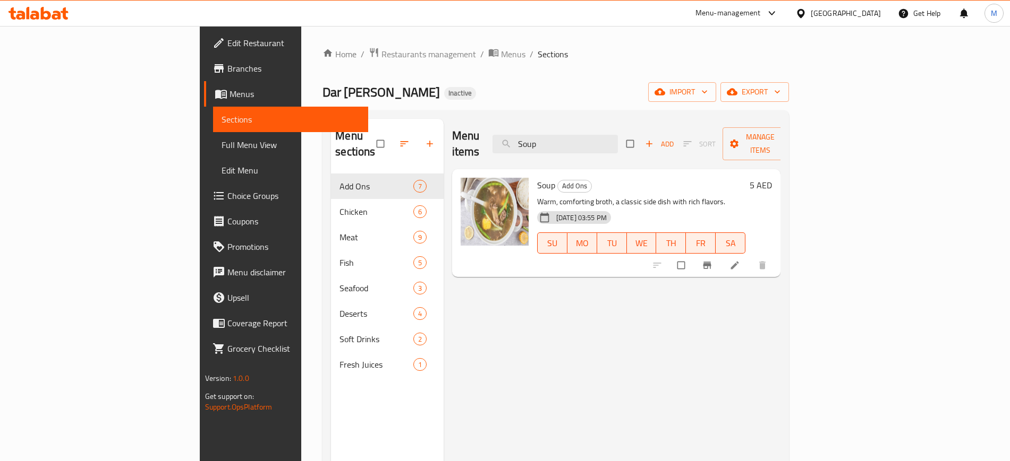
paste input "upreme Fish"
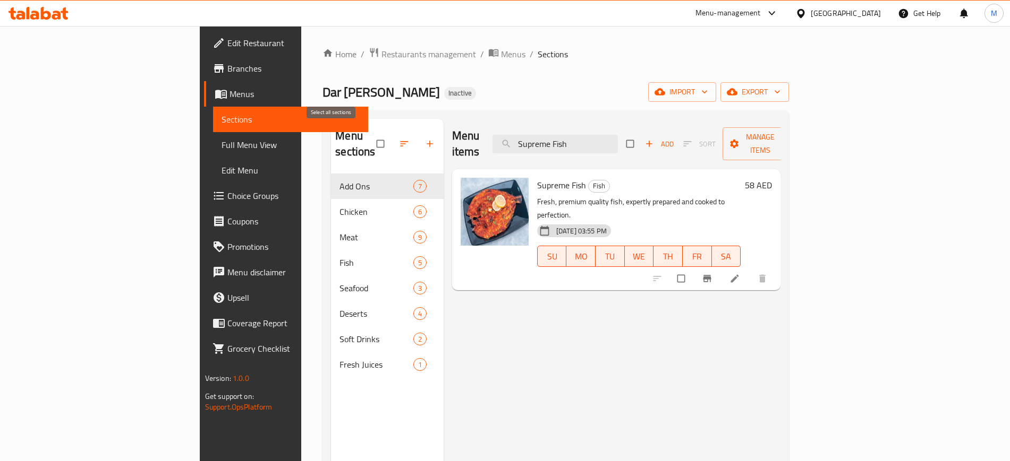
paste input "Tomato Sauce (Big)"
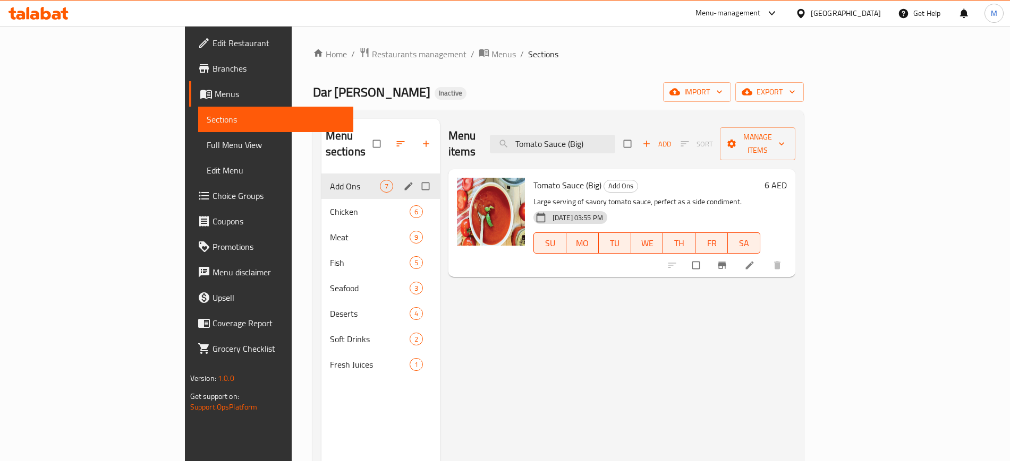
paste input "Small"
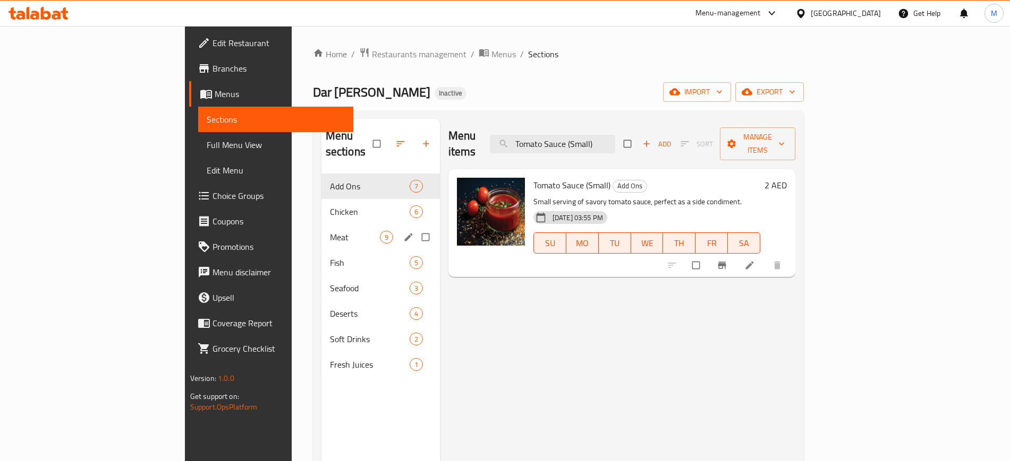
paste input "White Onion"
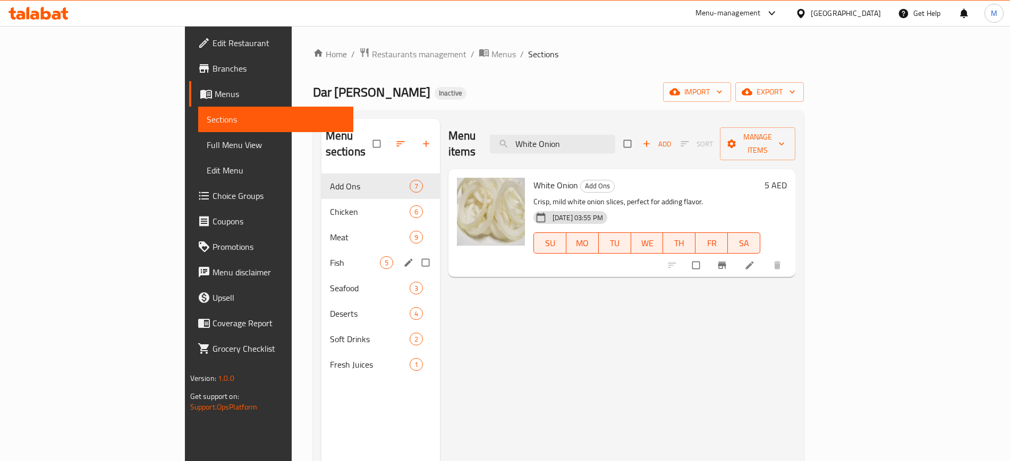
paste input "Yogurt"
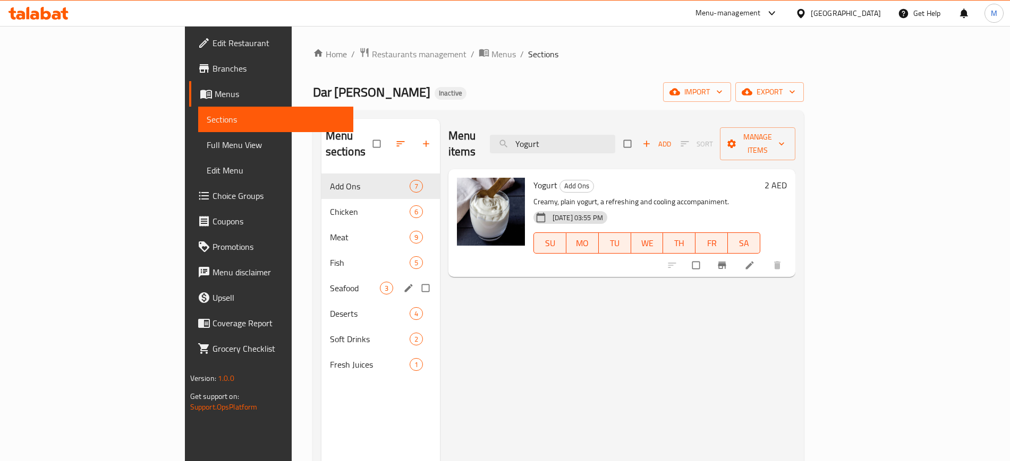
paste input "Hamour Fish"
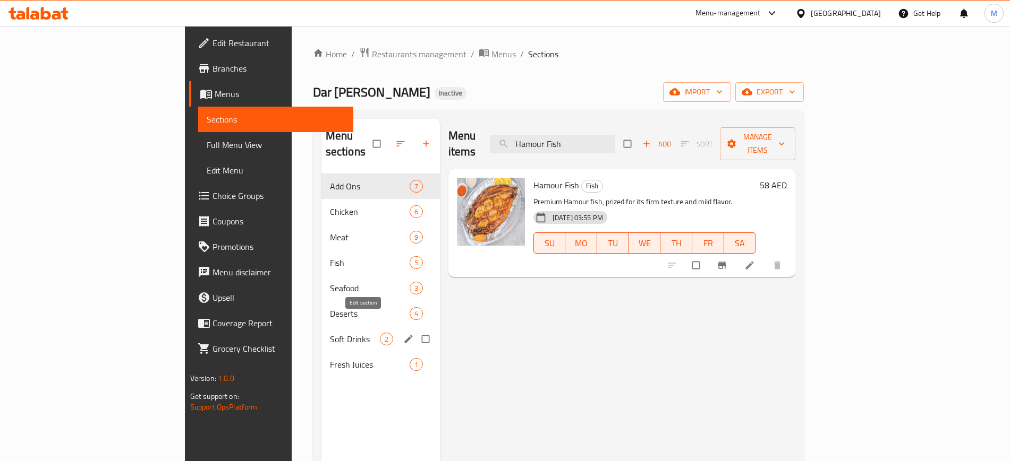
paste input "Chicken Madghoot"
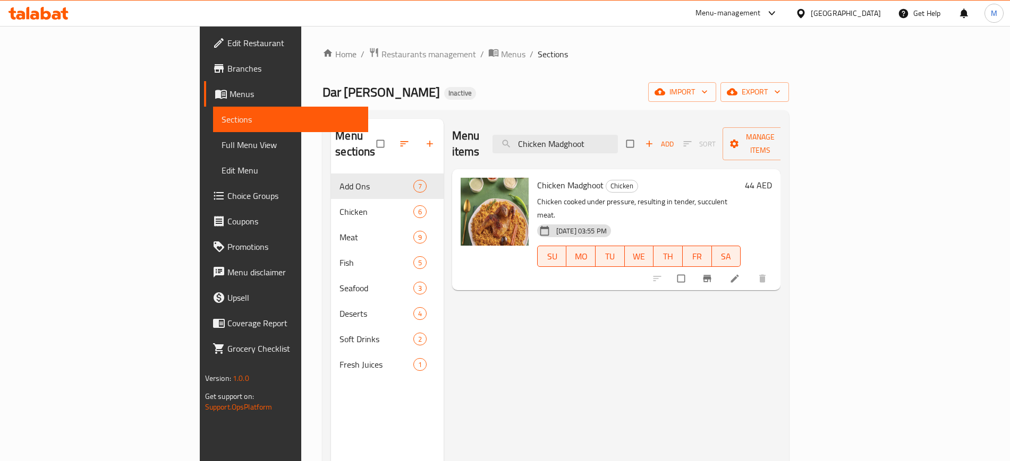
paste input "hbi"
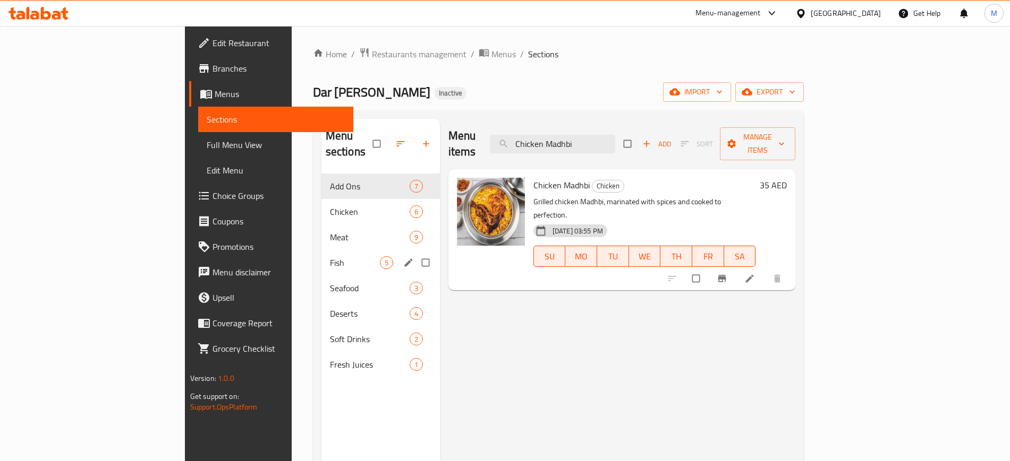
paste input "Meat Madghoot"
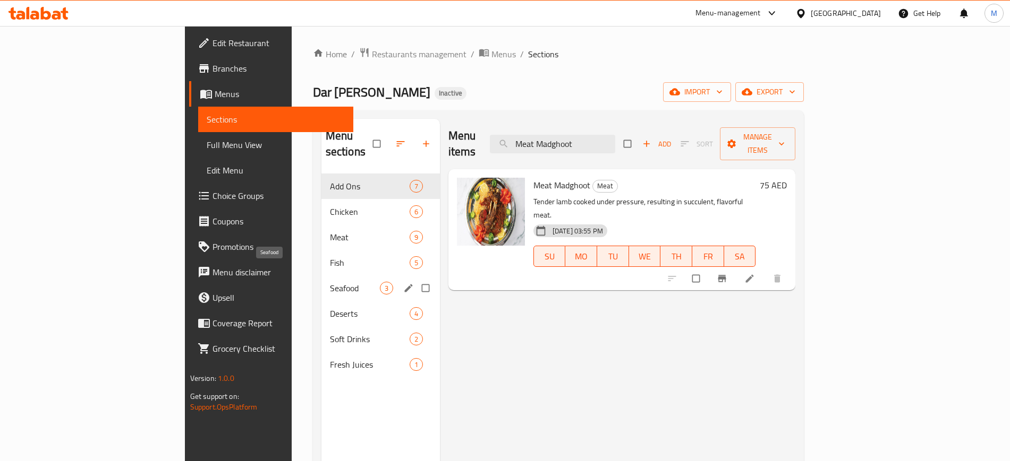
paste input "hbi"
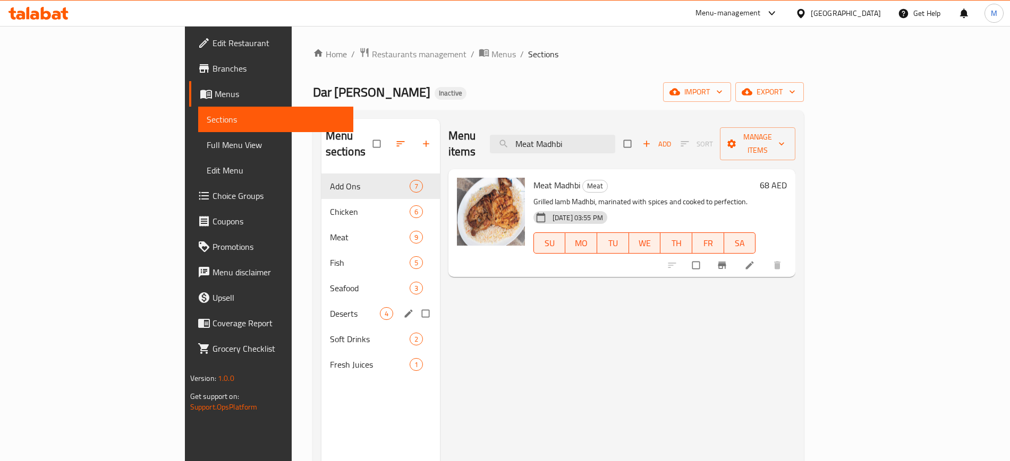
paste input "andi Shoulder meat"
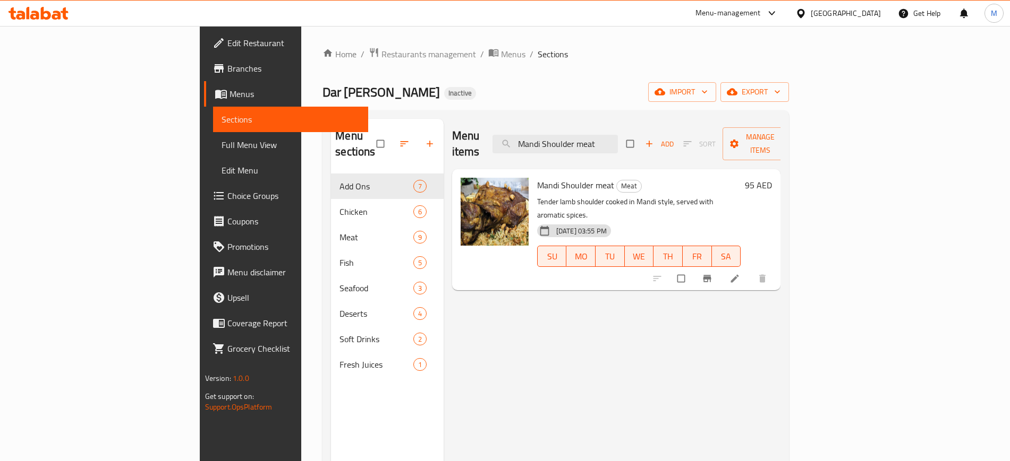
paste input "Ribs"
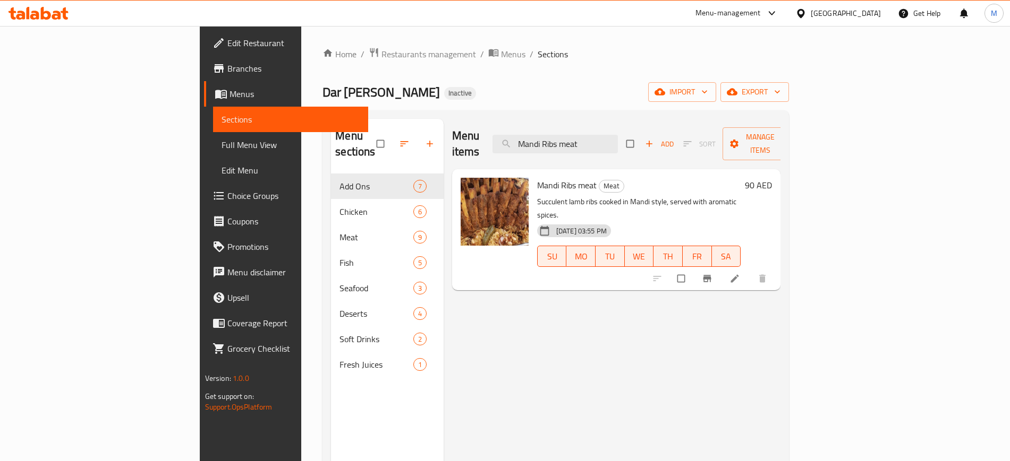
type input "Mandi Ribs meat"
click at [221, 140] on span "Full Menu View" at bounding box center [290, 145] width 138 height 13
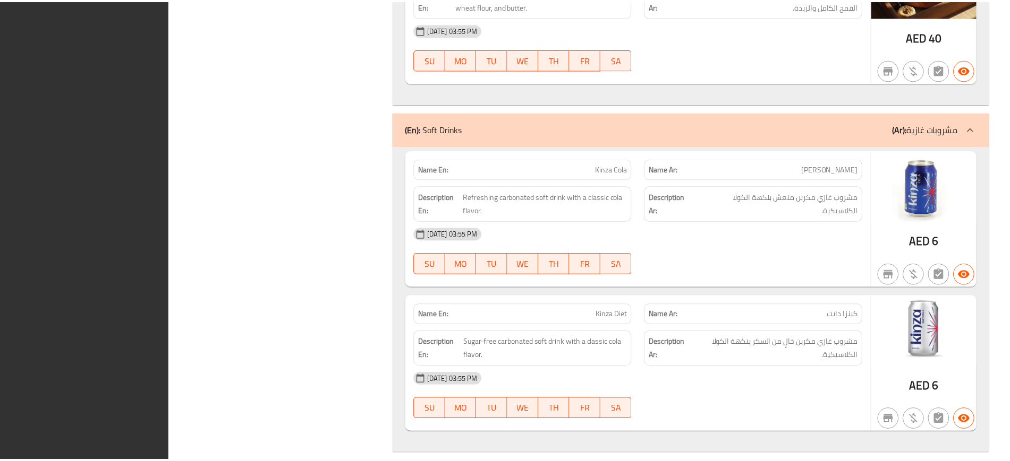
scroll to position [5540, 0]
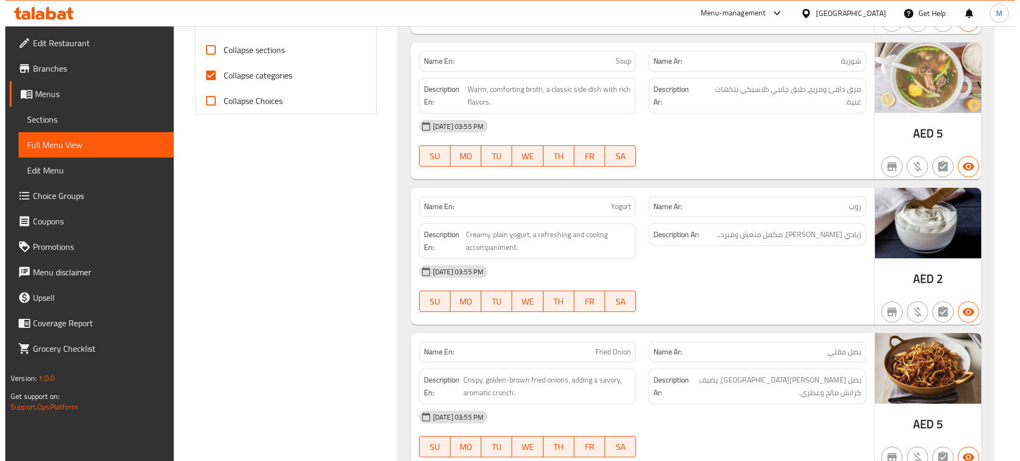
scroll to position [0, 0]
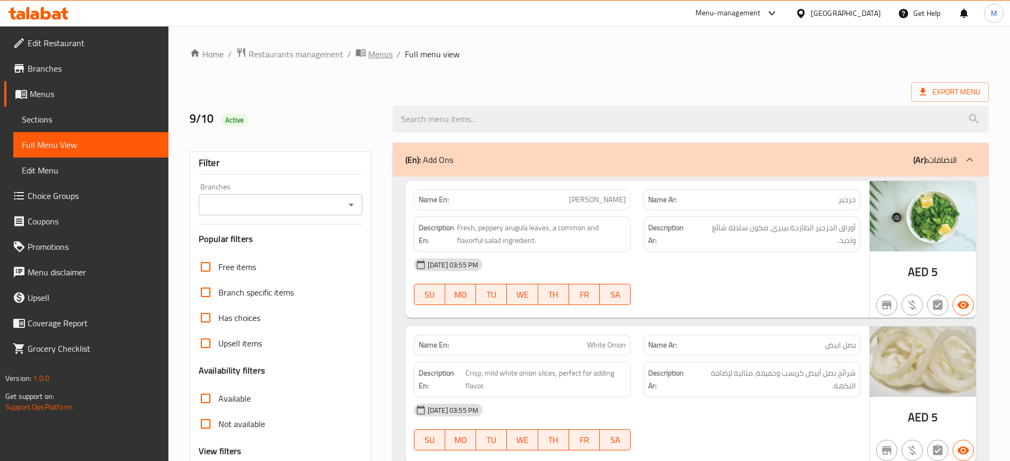
click at [376, 54] on span "Menus" at bounding box center [380, 54] width 24 height 13
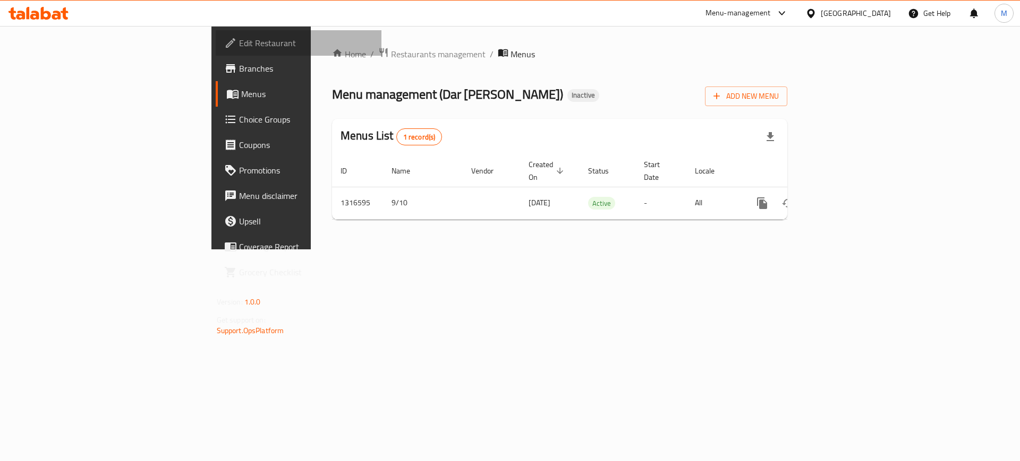
click at [216, 33] on link "Edit Restaurant" at bounding box center [299, 42] width 166 height 25
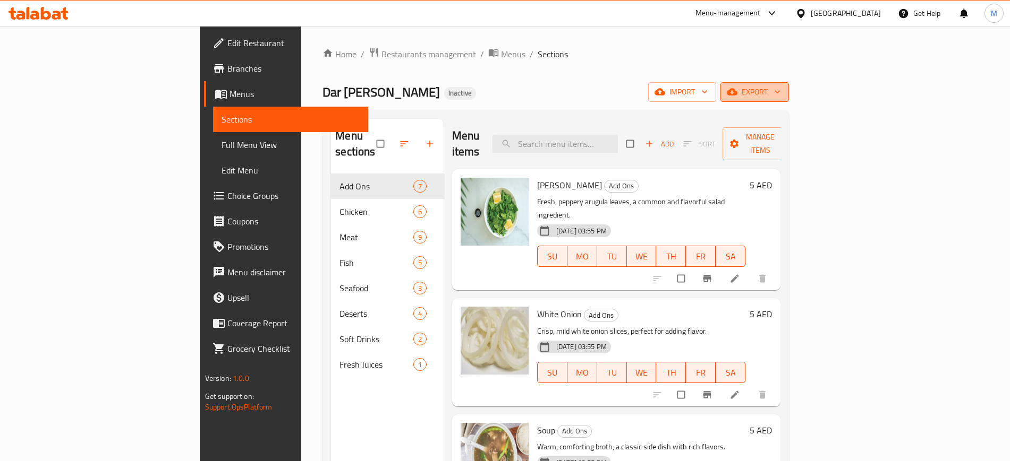
click at [780, 96] on span "export" at bounding box center [755, 91] width 52 height 13
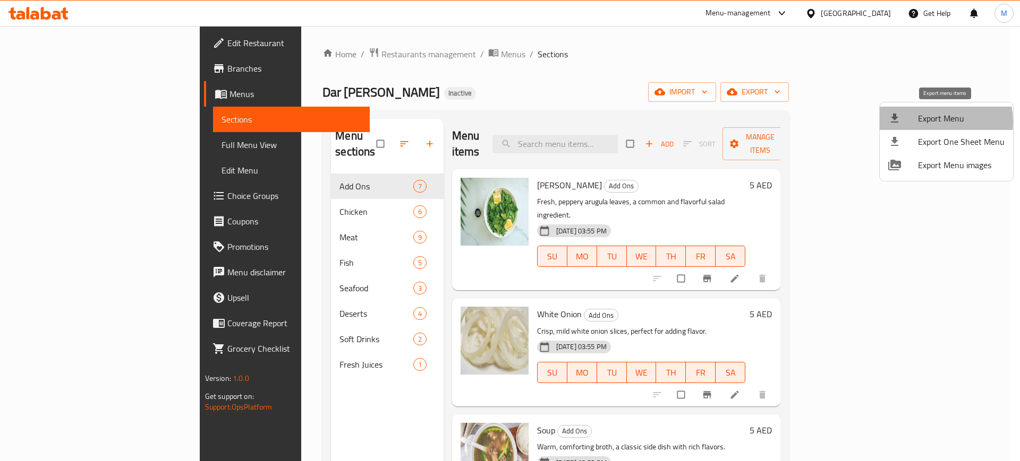
click at [918, 122] on span "Export Menu" at bounding box center [961, 118] width 87 height 13
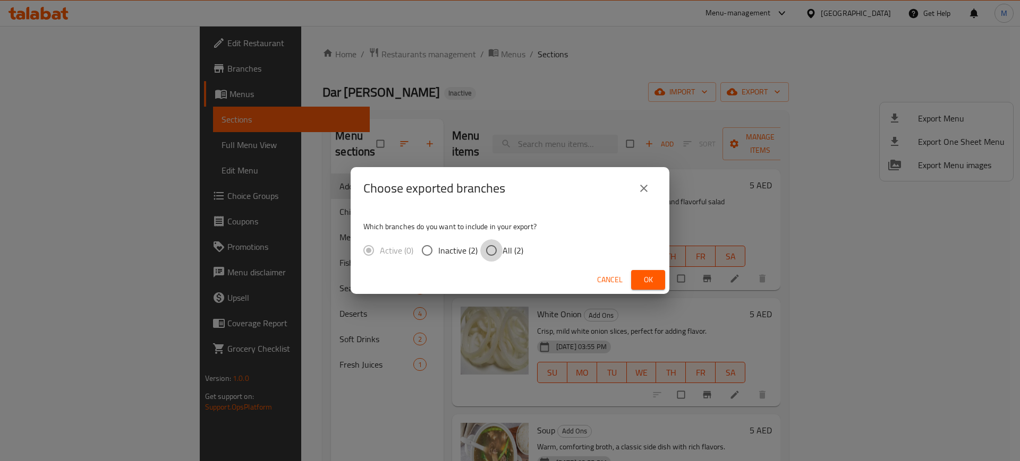
click at [494, 246] on input "All (2)" at bounding box center [491, 251] width 22 height 22
radio input "true"
click at [655, 281] on span "Ok" at bounding box center [647, 279] width 17 height 13
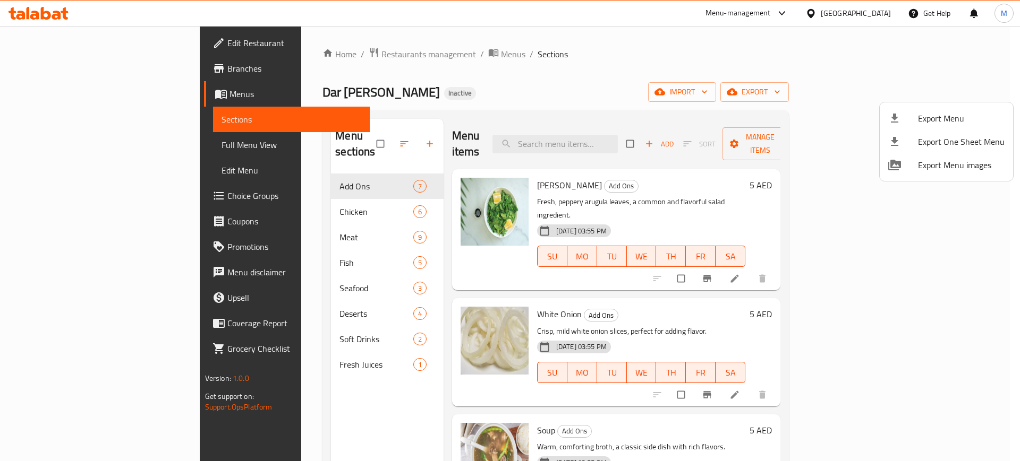
click at [326, 365] on div at bounding box center [510, 230] width 1020 height 461
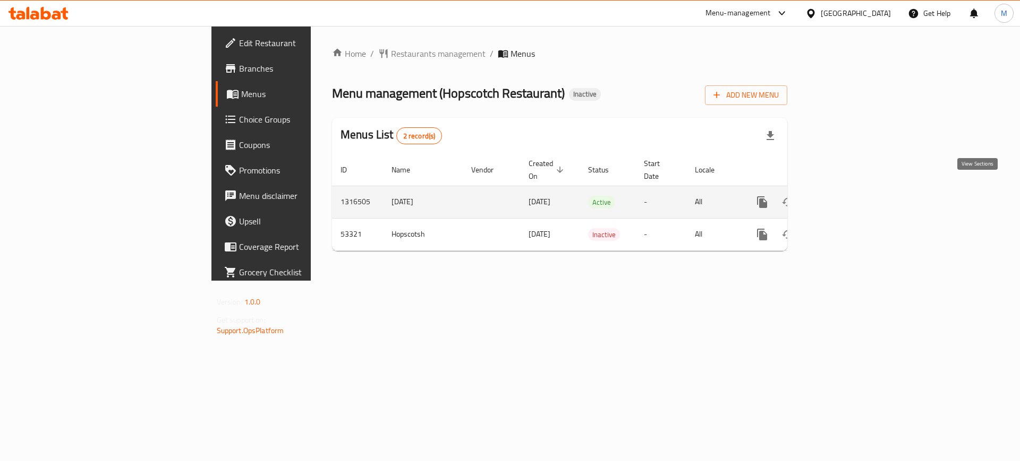
click at [845, 196] on icon "enhanced table" at bounding box center [838, 202] width 13 height 13
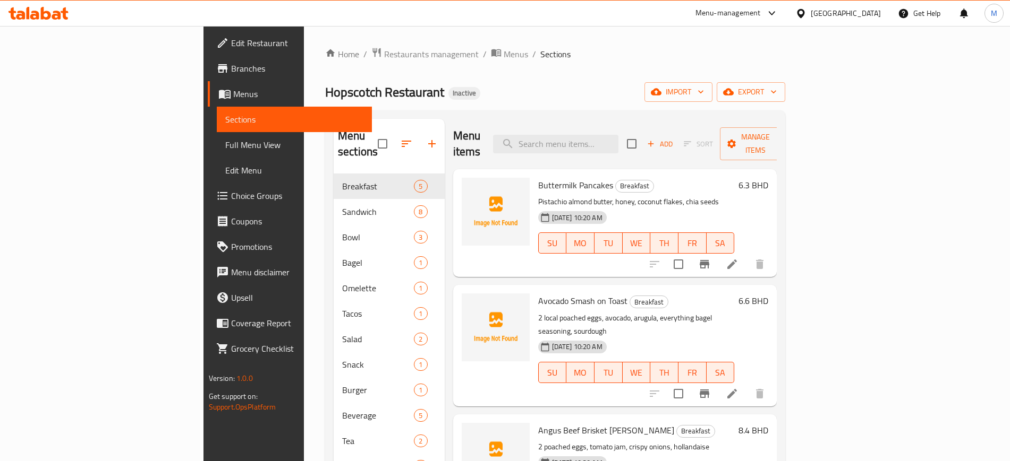
click at [785, 80] on div "Home / Restaurants management / Menus / Sections Hopscotch Restaurant Inactive …" at bounding box center [555, 358] width 460 height 623
click at [704, 91] on span "import" at bounding box center [678, 91] width 51 height 13
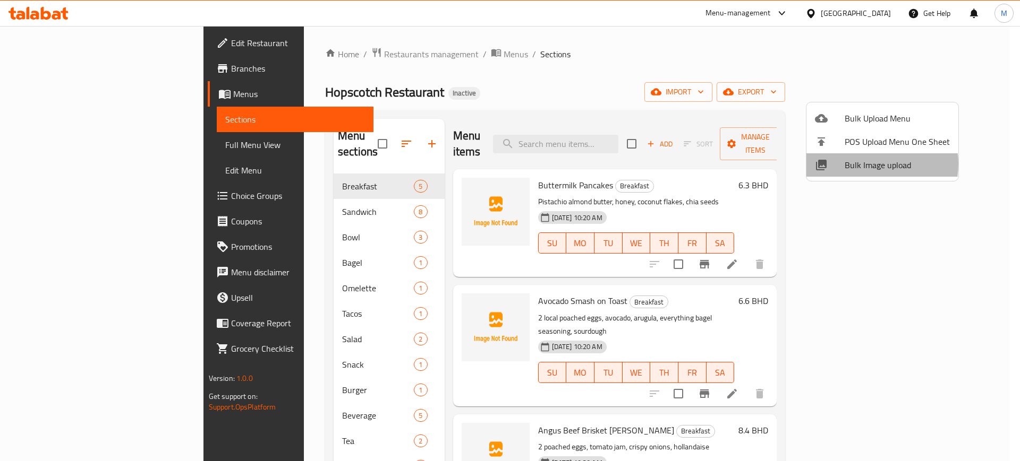
click at [866, 164] on span "Bulk Image upload" at bounding box center [896, 165] width 105 height 13
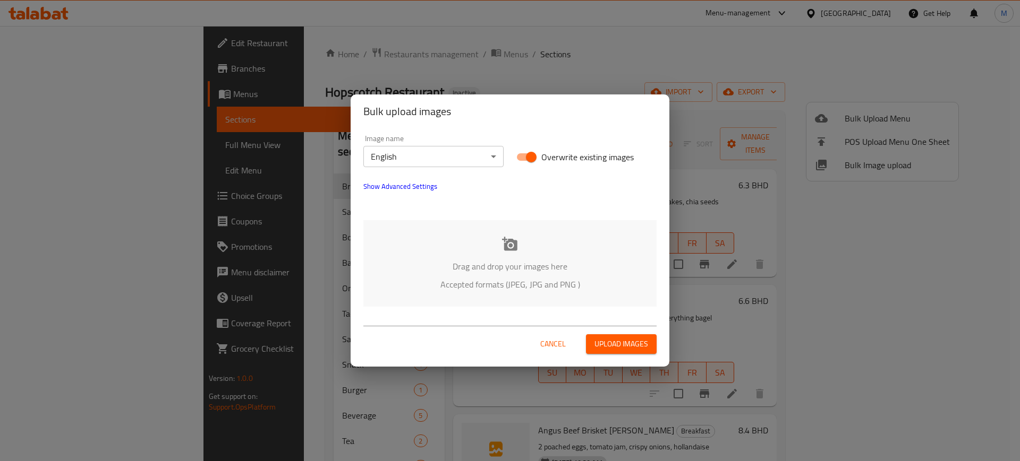
click at [405, 263] on p "Drag and drop your images here" at bounding box center [509, 266] width 261 height 13
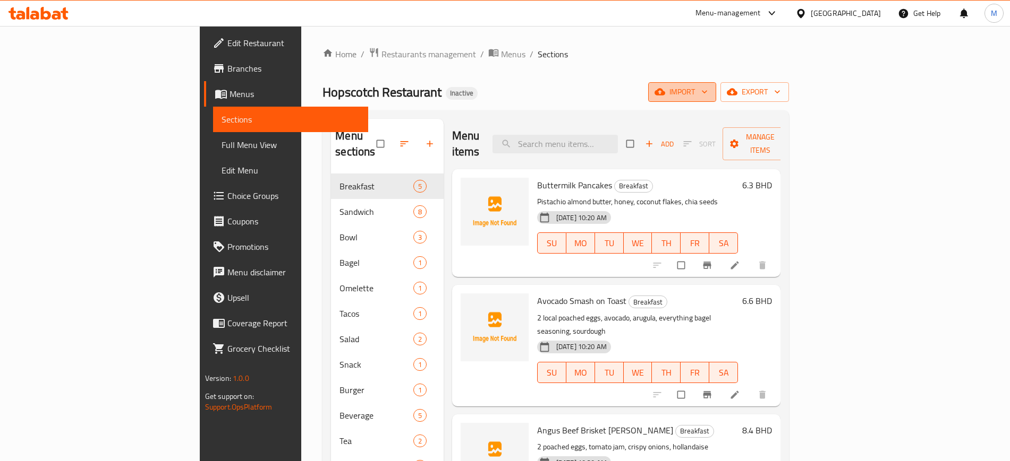
click at [716, 99] on button "import" at bounding box center [682, 92] width 68 height 20
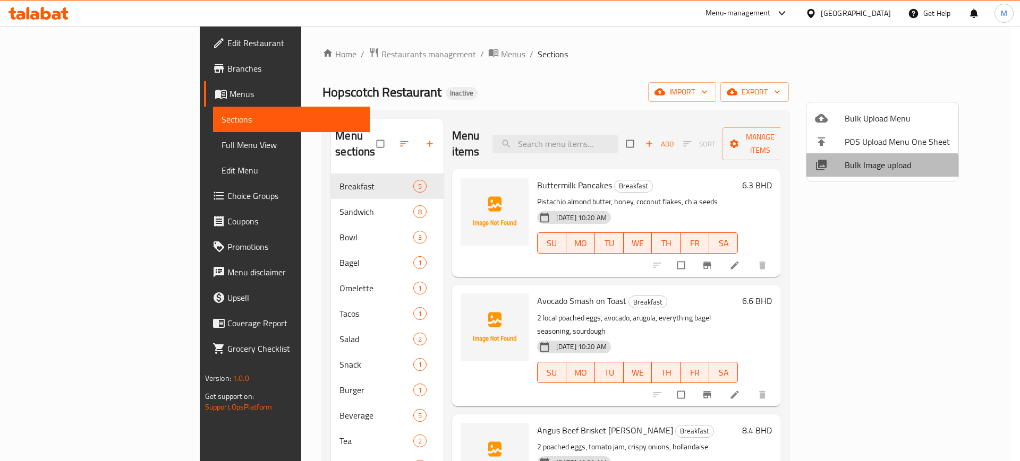
click at [866, 169] on span "Bulk Image upload" at bounding box center [896, 165] width 105 height 13
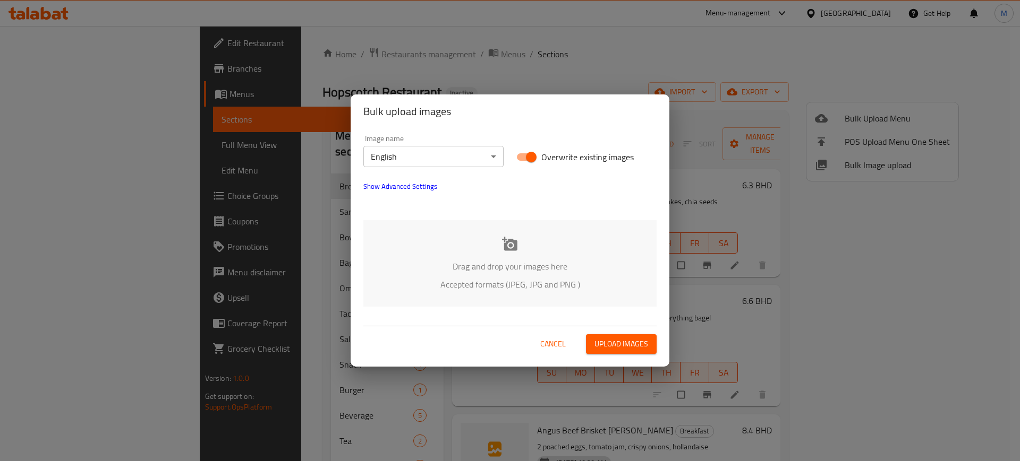
click at [552, 278] on p "Accepted formats (JPEG, JPG and PNG )" at bounding box center [509, 284] width 261 height 13
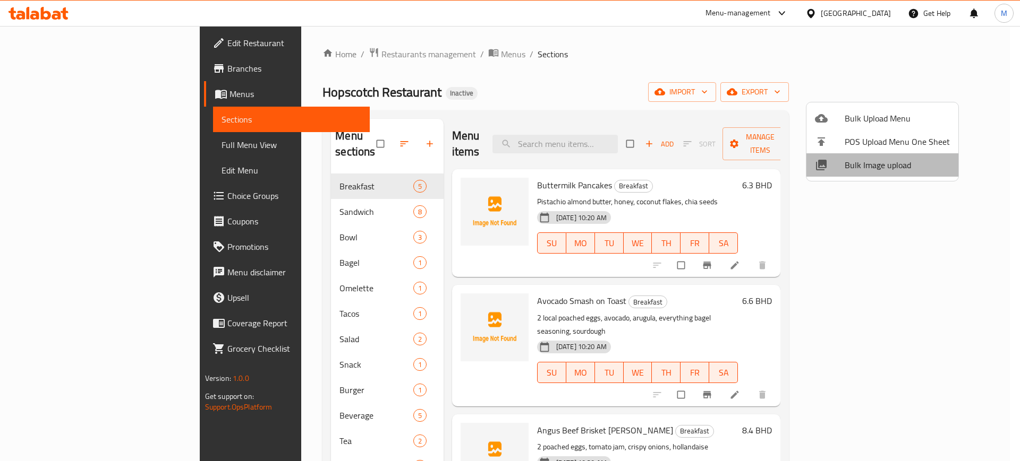
click at [904, 161] on span "Bulk Image upload" at bounding box center [896, 165] width 105 height 13
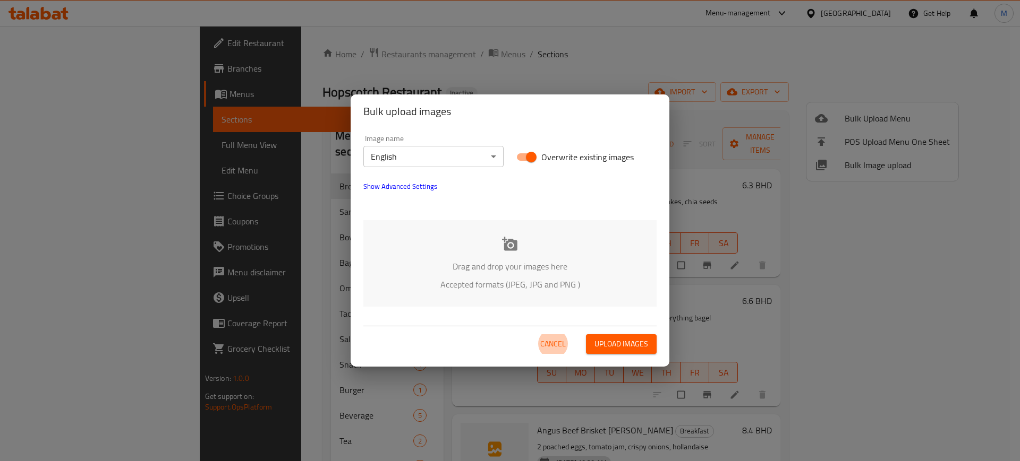
click at [652, 255] on div "Drag and drop your images here Accepted formats (JPEG, JPG and PNG )" at bounding box center [509, 263] width 293 height 87
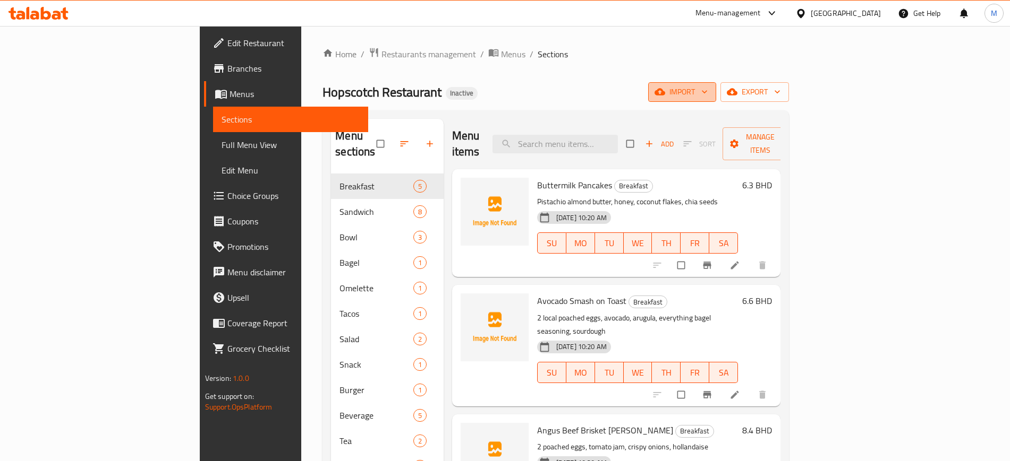
click at [707, 97] on span "import" at bounding box center [681, 91] width 51 height 13
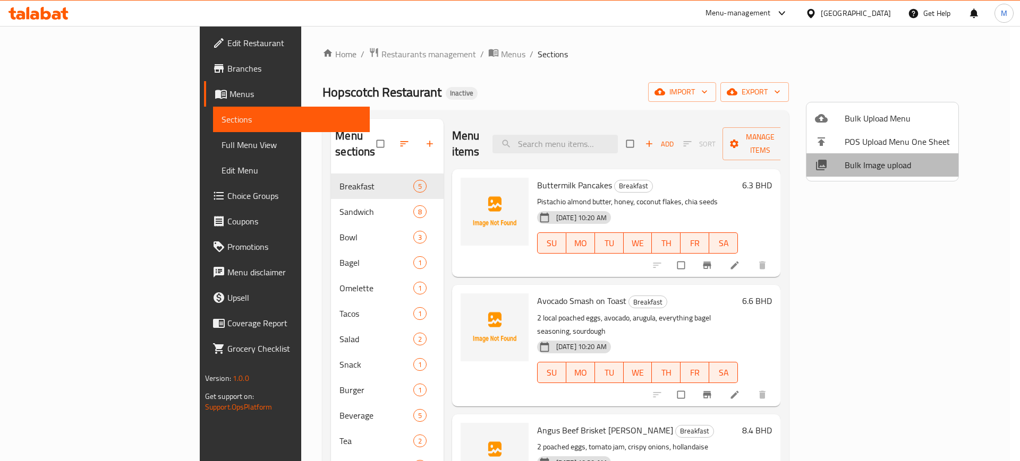
click at [901, 172] on span "Bulk Image upload" at bounding box center [896, 165] width 105 height 13
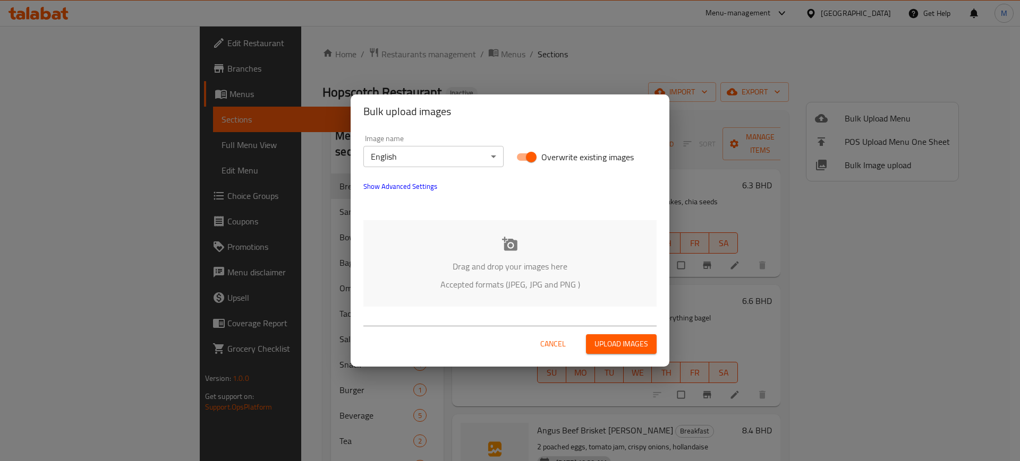
click at [410, 288] on p "Accepted formats (JPEG, JPG and PNG )" at bounding box center [509, 284] width 261 height 13
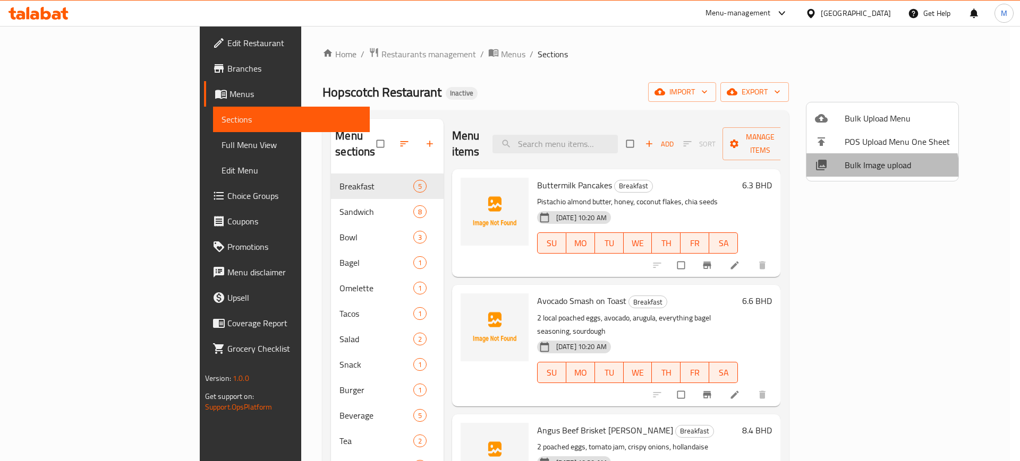
click at [870, 172] on span "Bulk Image upload" at bounding box center [896, 165] width 105 height 13
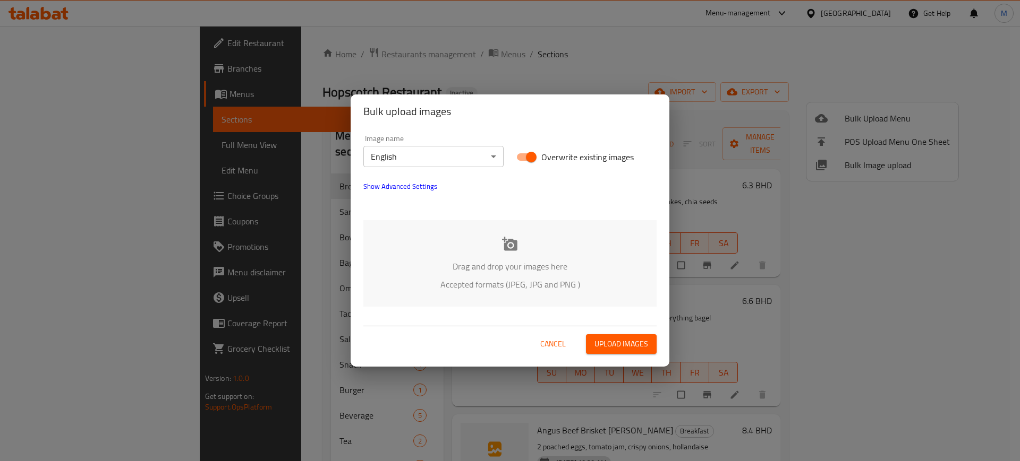
click at [415, 200] on div at bounding box center [510, 205] width 306 height 13
click at [398, 192] on span "Show Advanced Settings" at bounding box center [400, 186] width 74 height 13
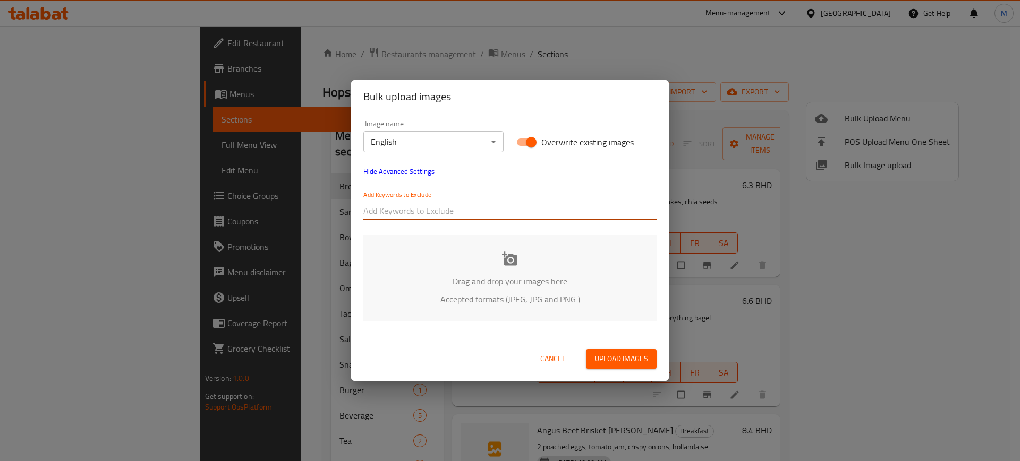
paste input ".jpeg"
click at [421, 205] on input "text" at bounding box center [509, 210] width 293 height 17
type input ".jpeg"
click at [486, 312] on div "Drag and drop your images here Accepted formats (JPEG, JPG and PNG )" at bounding box center [509, 278] width 293 height 87
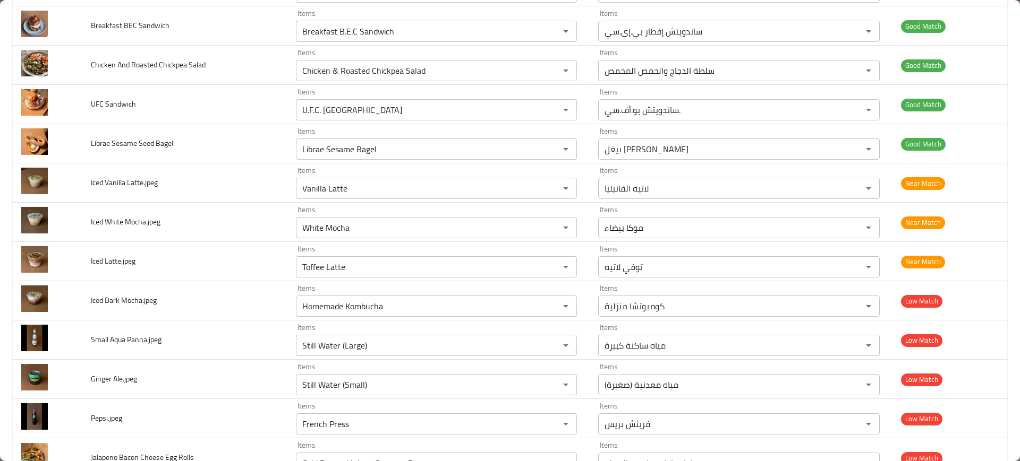
scroll to position [1373, 0]
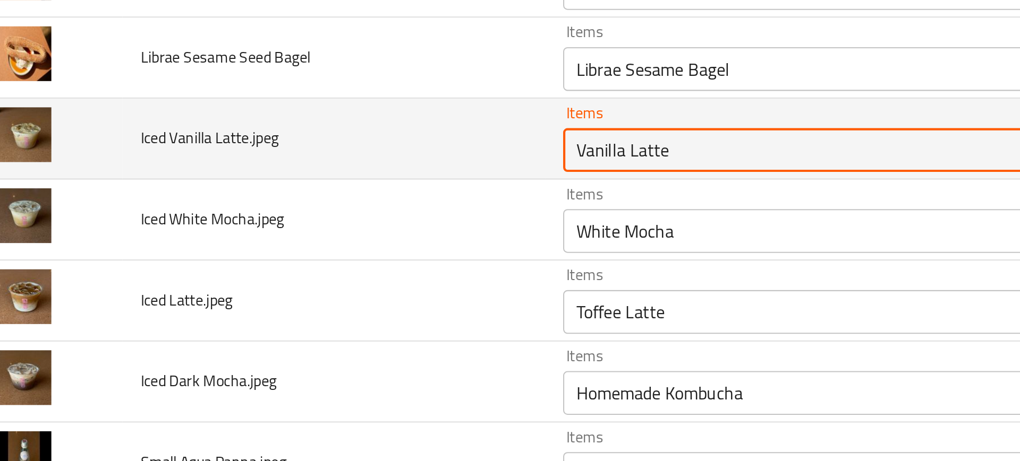
click at [363, 117] on Latte__jpeg "Vanilla Latte" at bounding box center [420, 111] width 243 height 15
click at [376, 113] on Latte__jpeg "Vanilla Latte" at bounding box center [420, 111] width 243 height 15
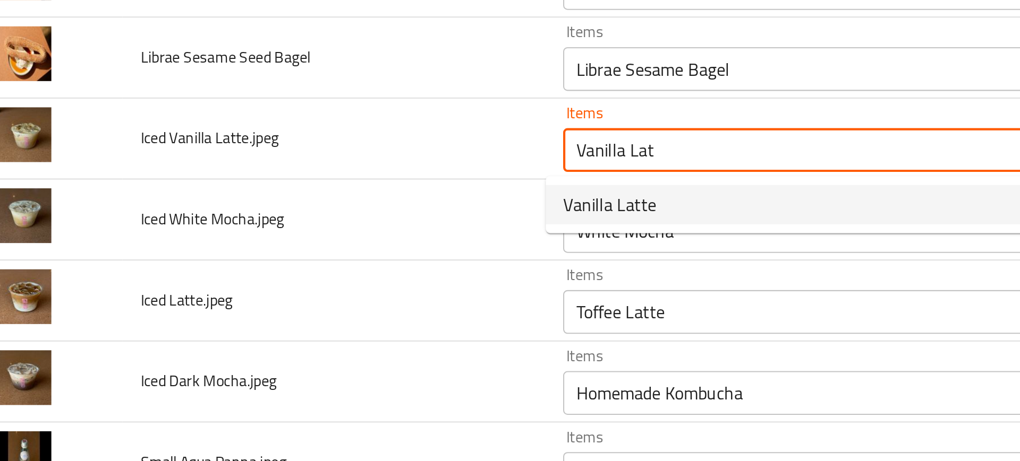
click at [340, 138] on Latte__jpeg-option-0 "Vanilla Latte" at bounding box center [427, 138] width 281 height 19
type Latte__jpeg "Vanilla Latte"
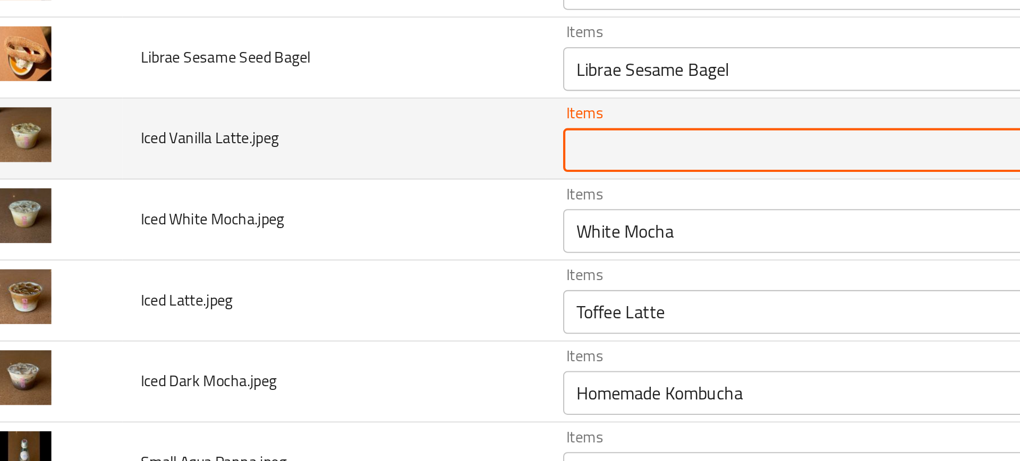
paste Latte__jpeg "Vanilla Latte"
type Latte__jpeg "Vanilla Latte"
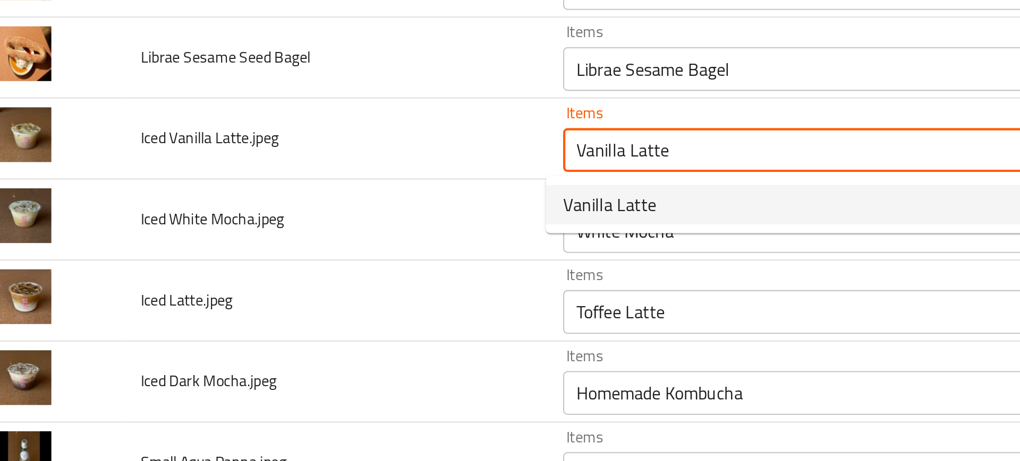
click at [303, 148] on Latte__jpeg-popup "Vanilla Latte" at bounding box center [427, 138] width 281 height 28
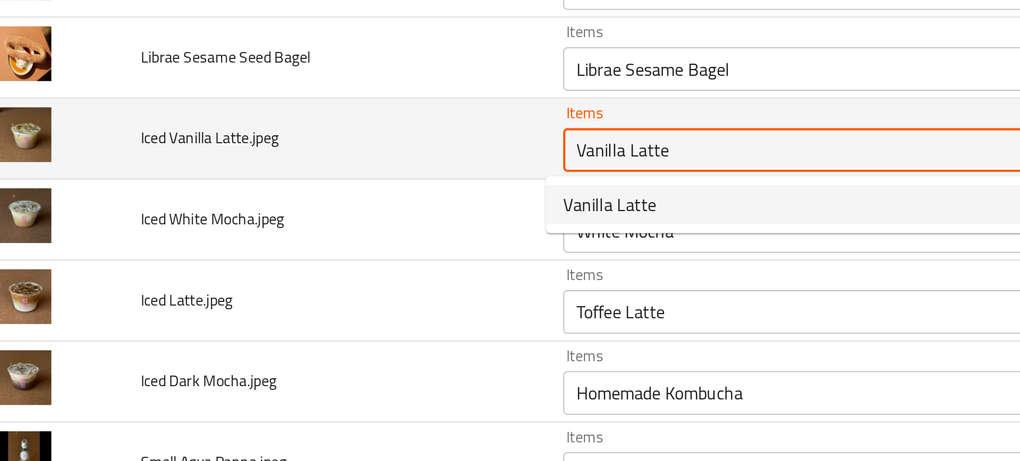
click at [349, 111] on Latte__jpeg "Vanilla Latte" at bounding box center [420, 111] width 243 height 15
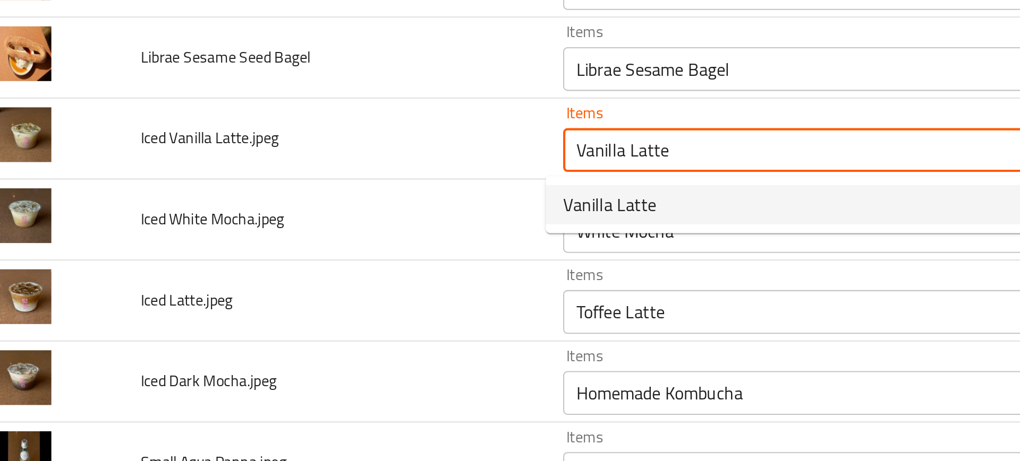
click at [299, 133] on span "Vanilla Latte" at bounding box center [318, 138] width 45 height 13
type Latte__jpeg-ar "لاتيه الفانيليا"
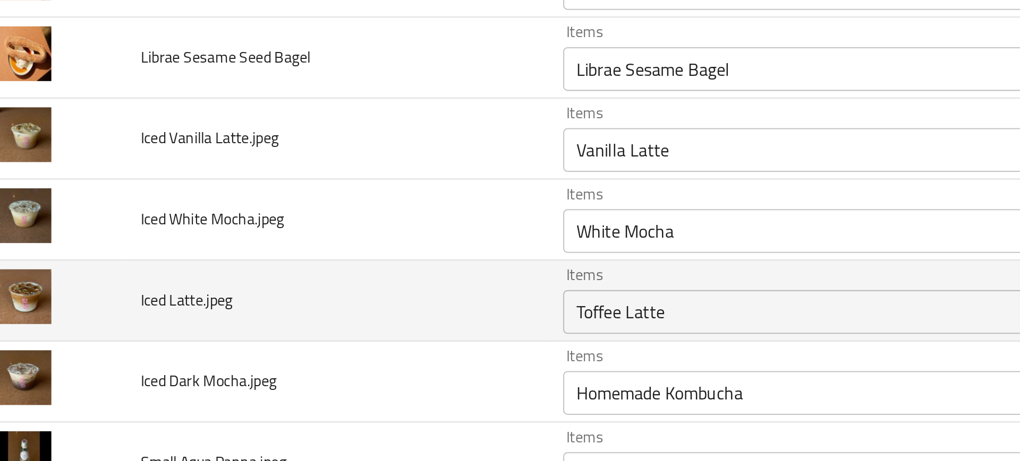
click at [236, 182] on td "Iced Latte.jpeg" at bounding box center [184, 184] width 204 height 39
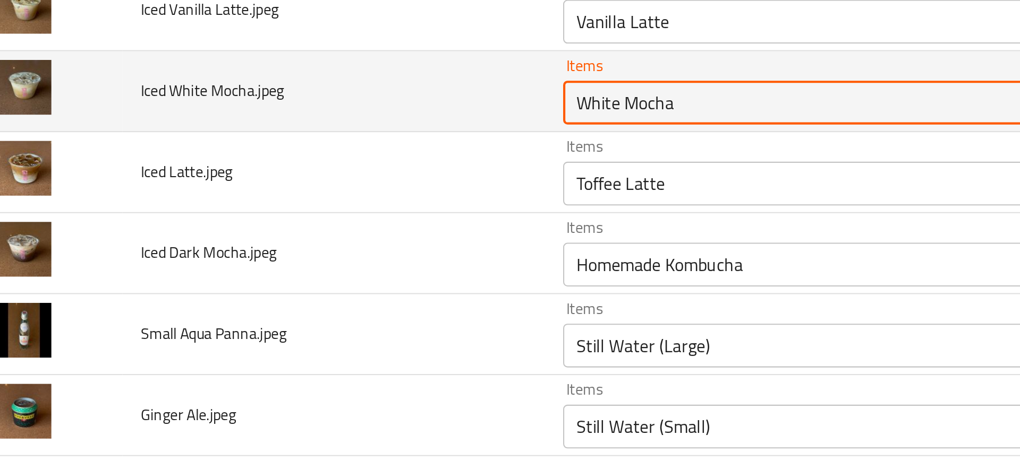
drag, startPoint x: 352, startPoint y: 153, endPoint x: 293, endPoint y: 151, distance: 59.5
click at [299, 151] on Mocha__jpeg "White Mocha" at bounding box center [420, 150] width 243 height 15
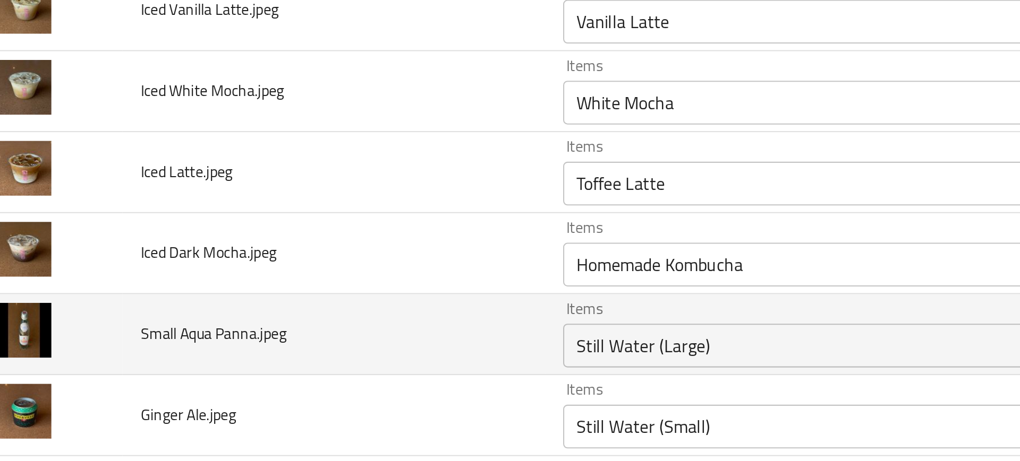
click at [287, 244] on td "Items Still Water (Large) Items" at bounding box center [438, 263] width 302 height 39
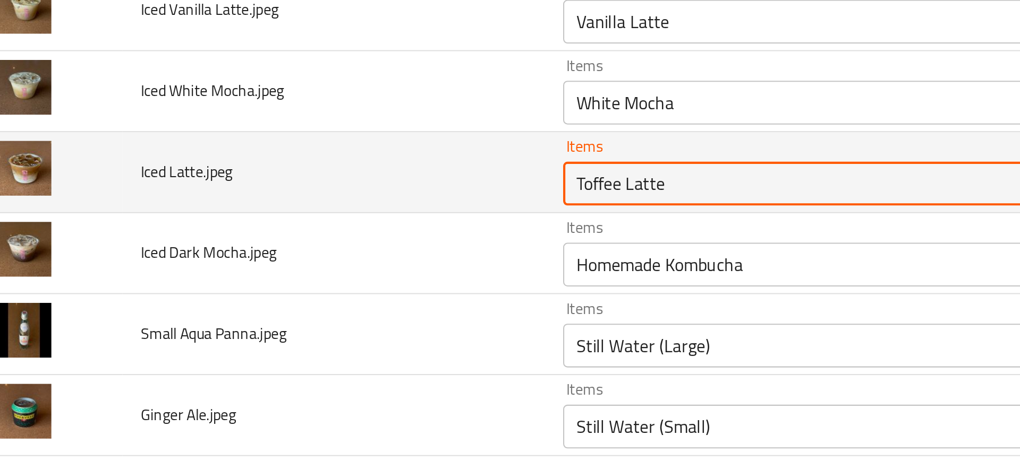
click at [315, 196] on Latte__jpeg "Toffee Latte" at bounding box center [420, 190] width 243 height 15
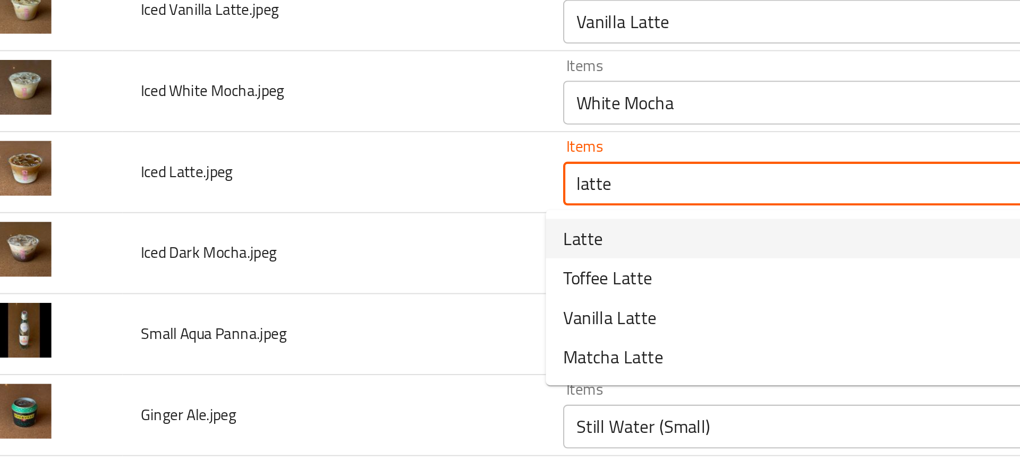
click at [317, 212] on Latte__jpeg-option-0 "Latte" at bounding box center [427, 216] width 281 height 19
type Latte__jpeg "Latte"
type Latte__jpeg-ar "لاتيه"
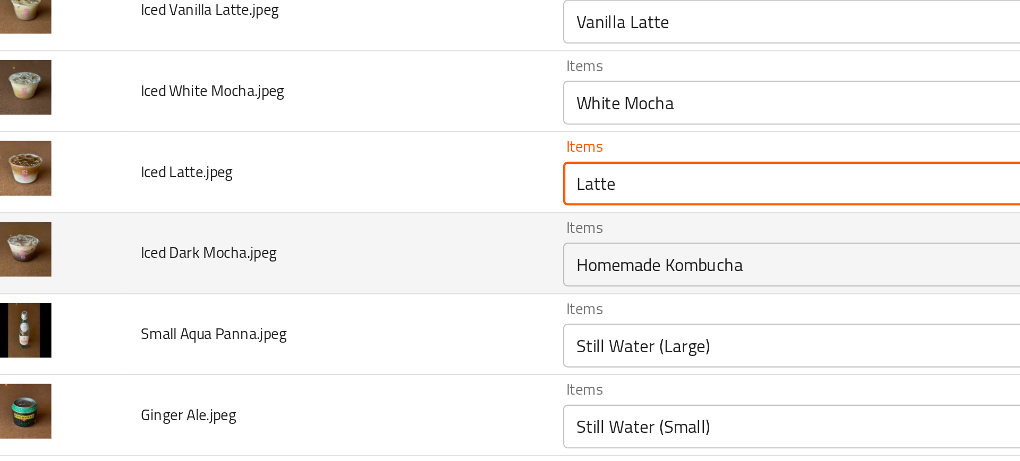
type Latte__jpeg "Latte"
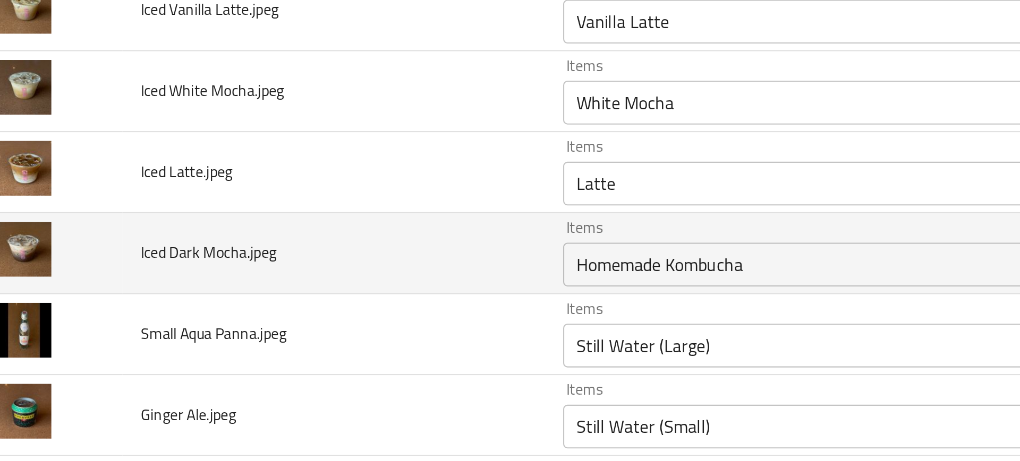
click at [268, 217] on td "Iced Dark Mocha.jpeg" at bounding box center [184, 223] width 204 height 39
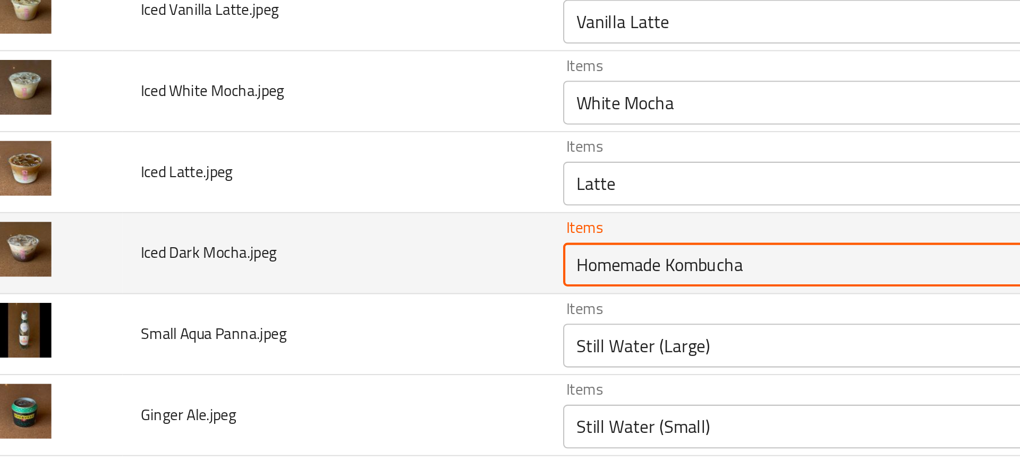
click at [313, 224] on Mocha__jpeg "Homemade Kombucha" at bounding box center [420, 229] width 243 height 15
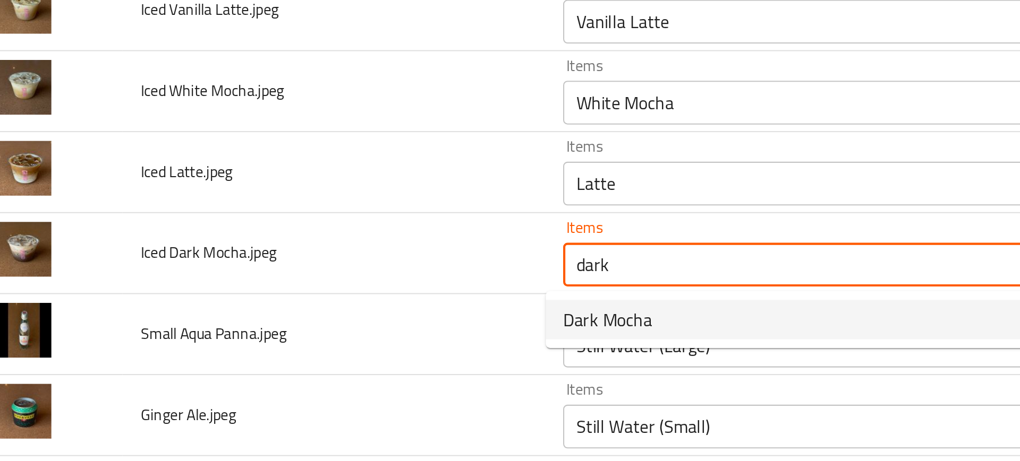
click at [341, 267] on Mocha__jpeg-popup "Dark Mocha" at bounding box center [427, 256] width 281 height 28
click at [328, 258] on span "Dark Mocha" at bounding box center [317, 256] width 43 height 13
type Mocha__jpeg "Dark Mocha"
type Mocha__jpeg-ar "موكا داكنة"
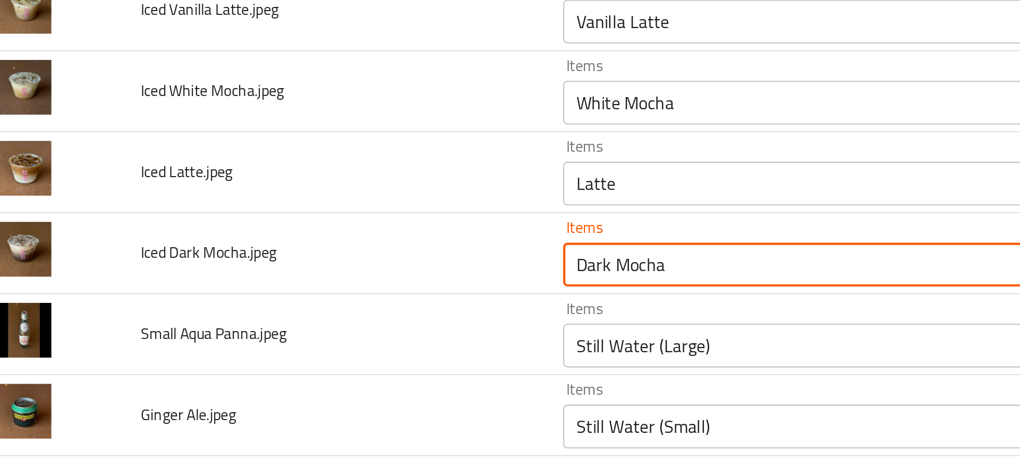
type Mocha__jpeg "Dark Mocha"
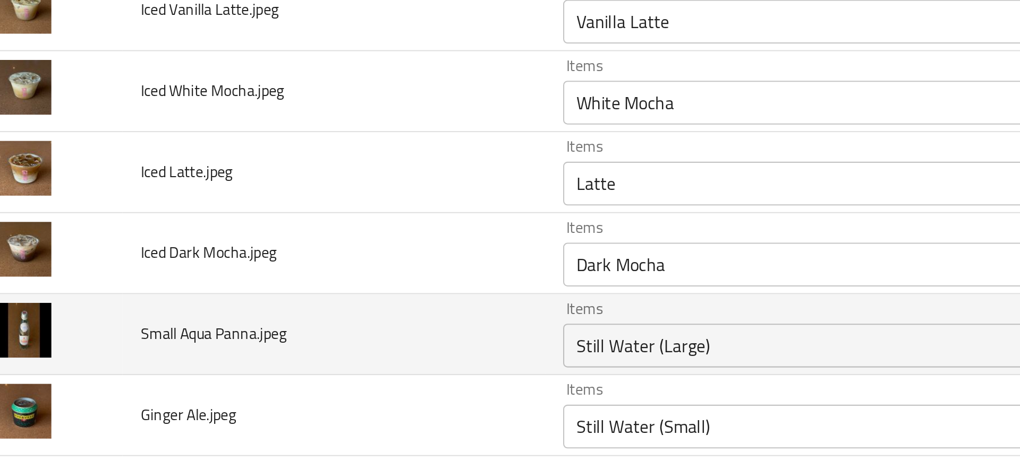
click at [275, 260] on td "Small Aqua Panna.jpeg" at bounding box center [184, 263] width 204 height 39
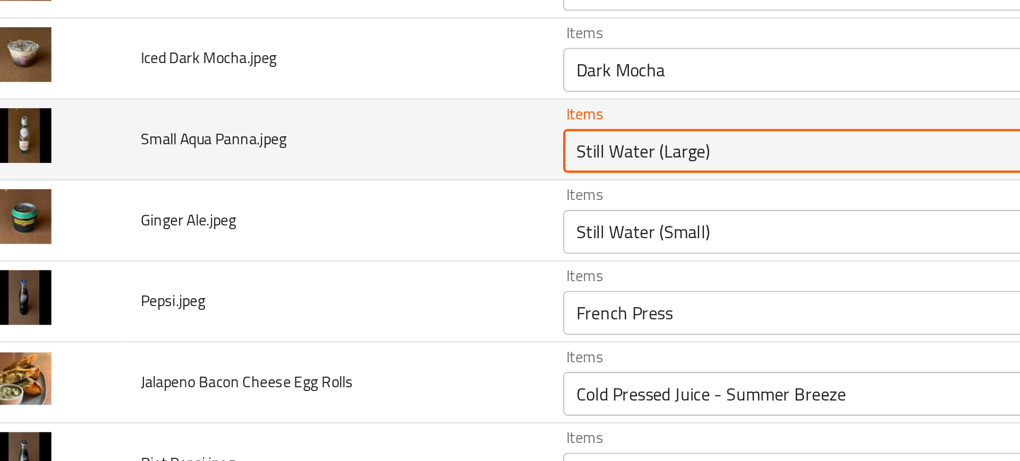
click at [305, 272] on Panna__jpeg "Still Water (Large)" at bounding box center [420, 268] width 243 height 15
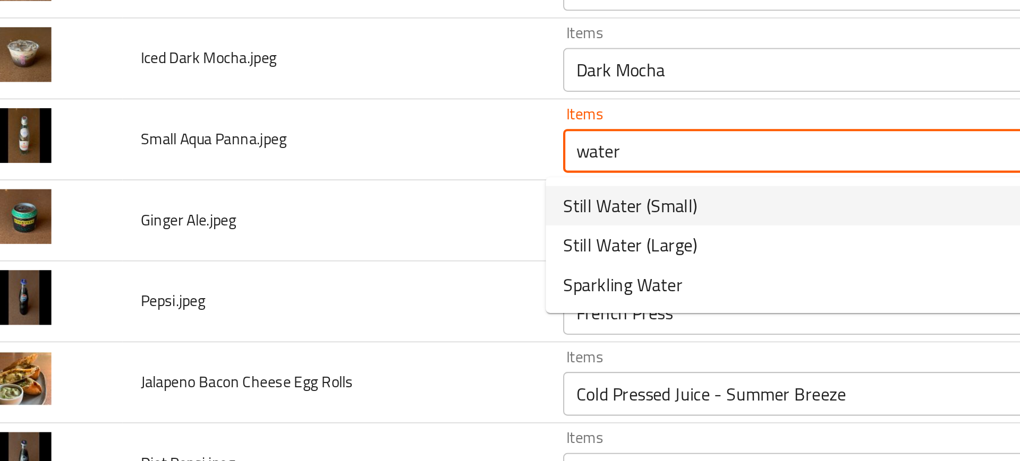
click at [306, 296] on span "Still Water (Small)" at bounding box center [328, 295] width 65 height 13
type Panna__jpeg "Still Water (Small)"
type Panna__jpeg-ar "مياه معدنية (صغيرة)"
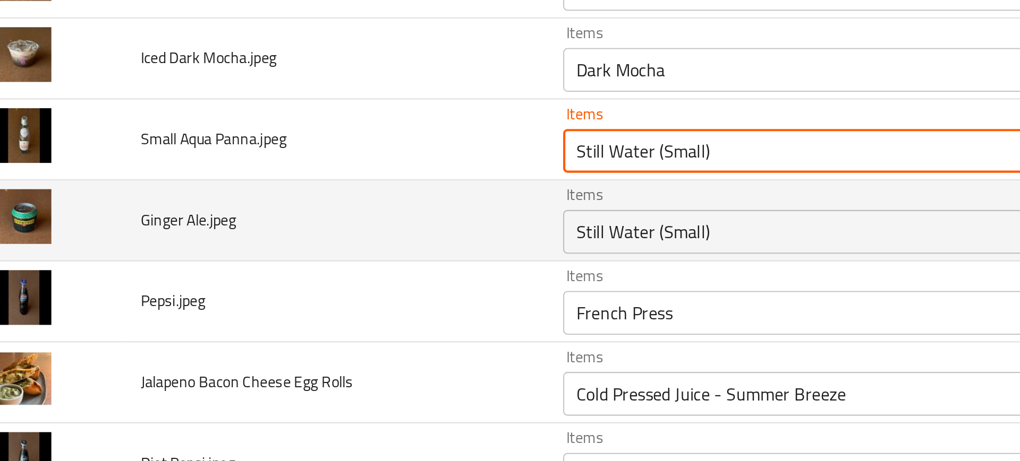
type Panna__jpeg "Still Water (Small)"
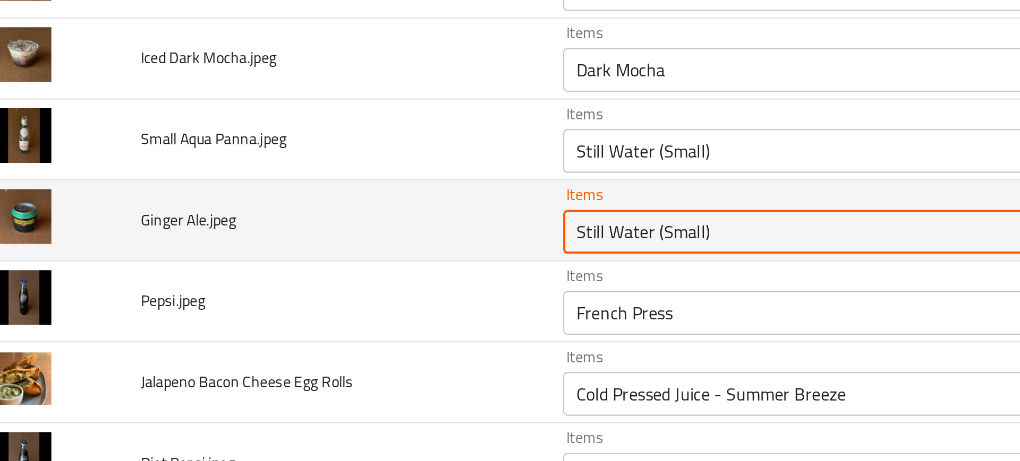
click at [313, 304] on Ale__jpeg "Still Water (Small)" at bounding box center [420, 308] width 243 height 15
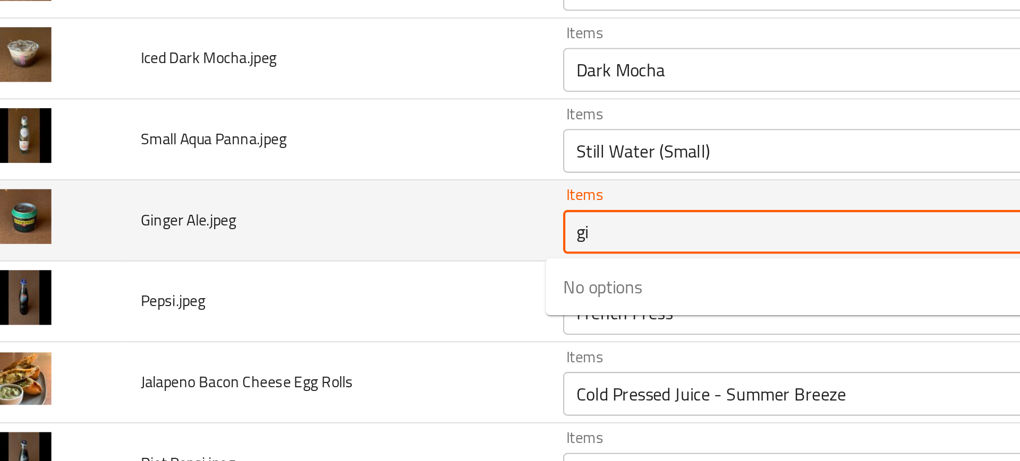
type Ale__jpeg "g"
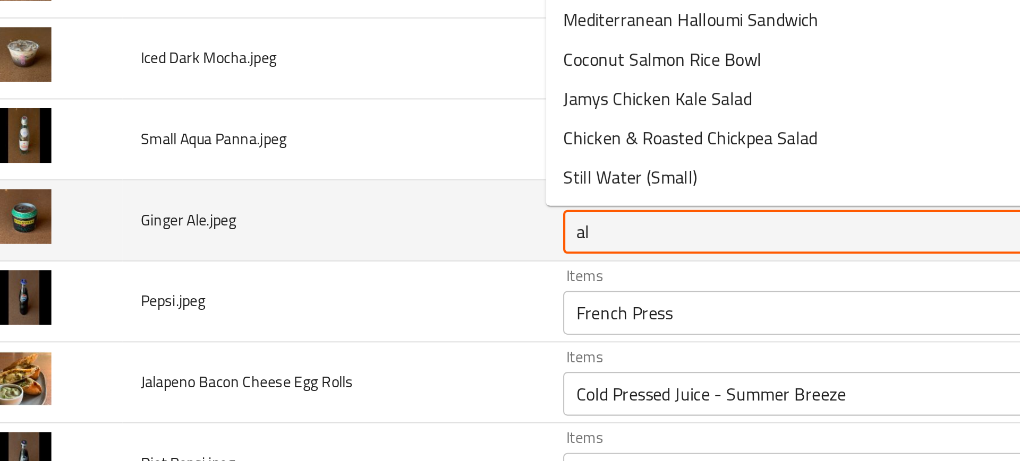
type Ale__jpeg "a"
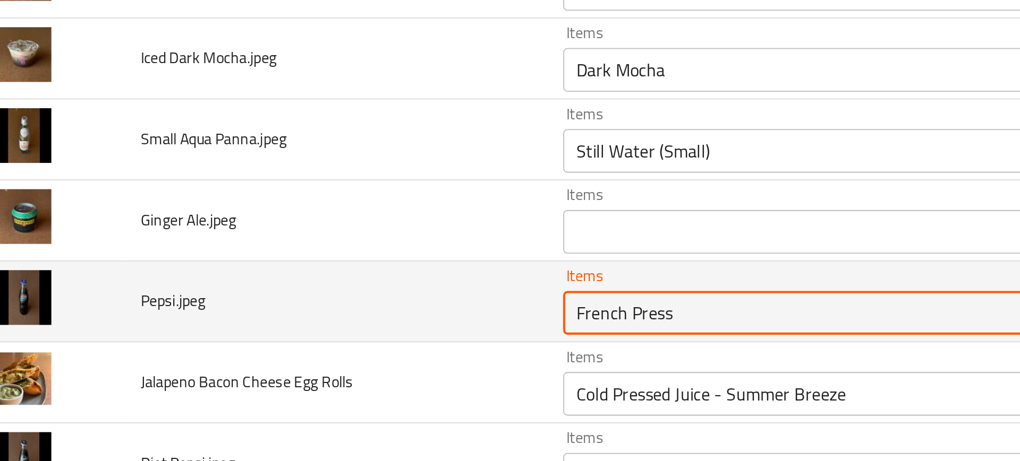
click at [345, 344] on input "French Press" at bounding box center [420, 347] width 243 height 15
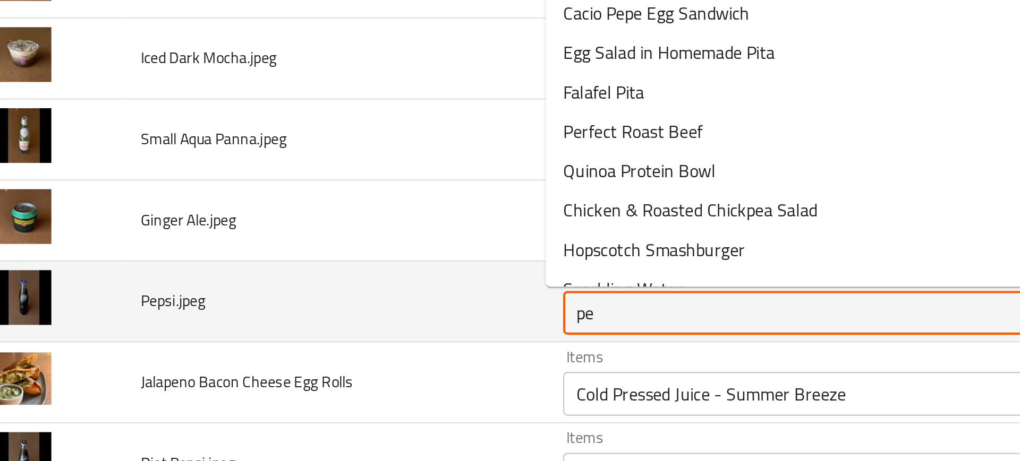
type input "pep"
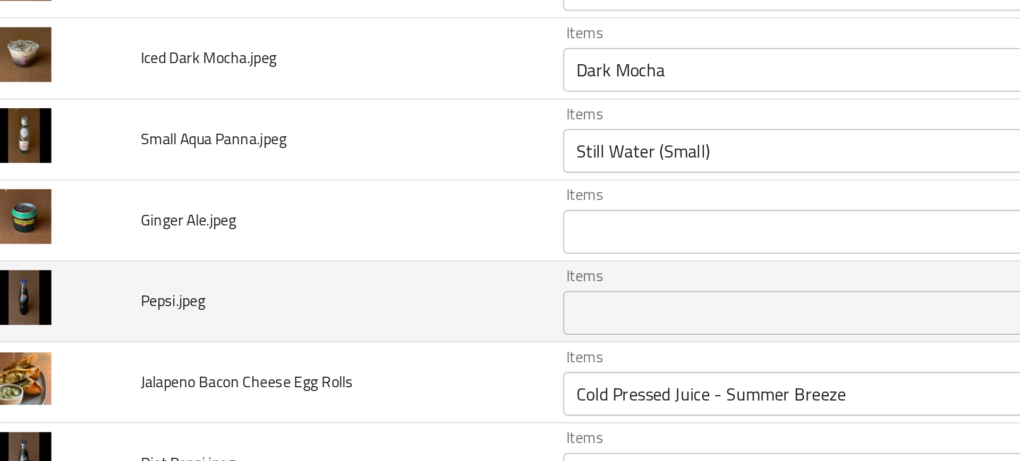
click at [253, 361] on td "Pepsi.jpeg" at bounding box center [184, 341] width 204 height 39
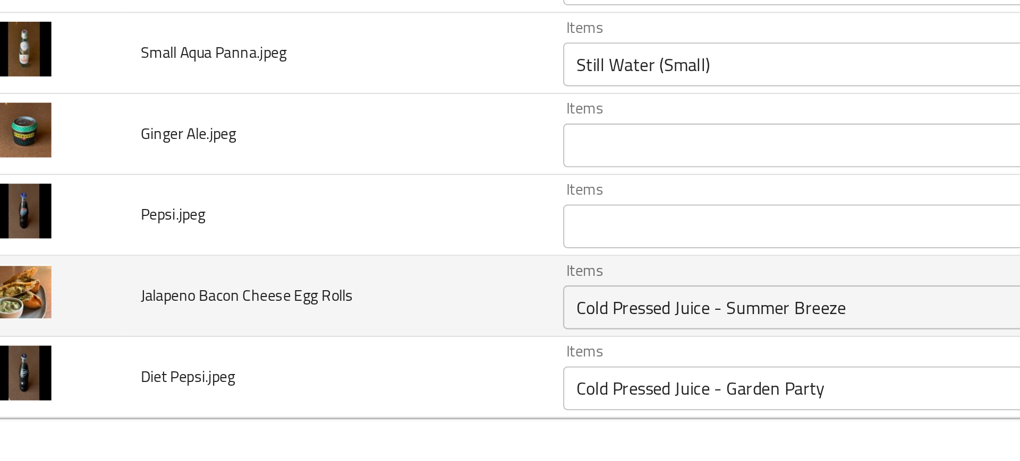
click at [313, 388] on Rolls "Cold Pressed Juice - Summer Breeze" at bounding box center [420, 386] width 243 height 15
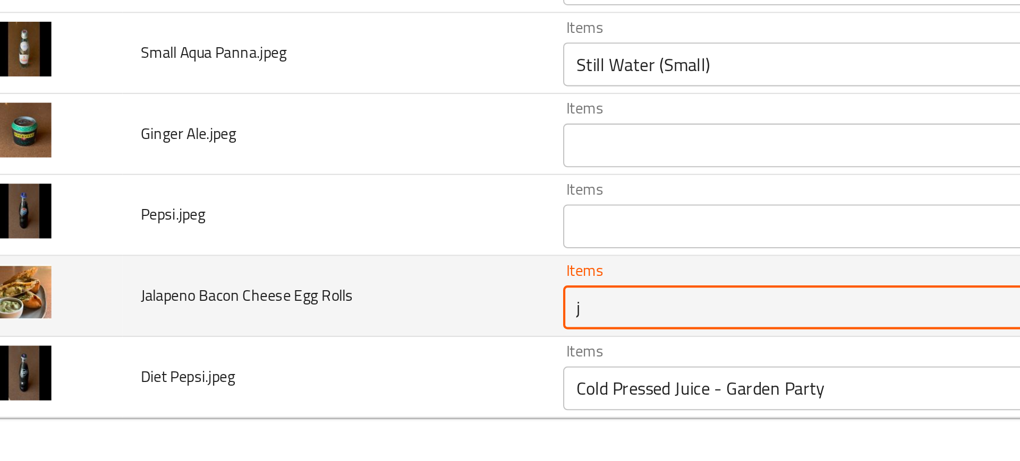
type Rolls "ja"
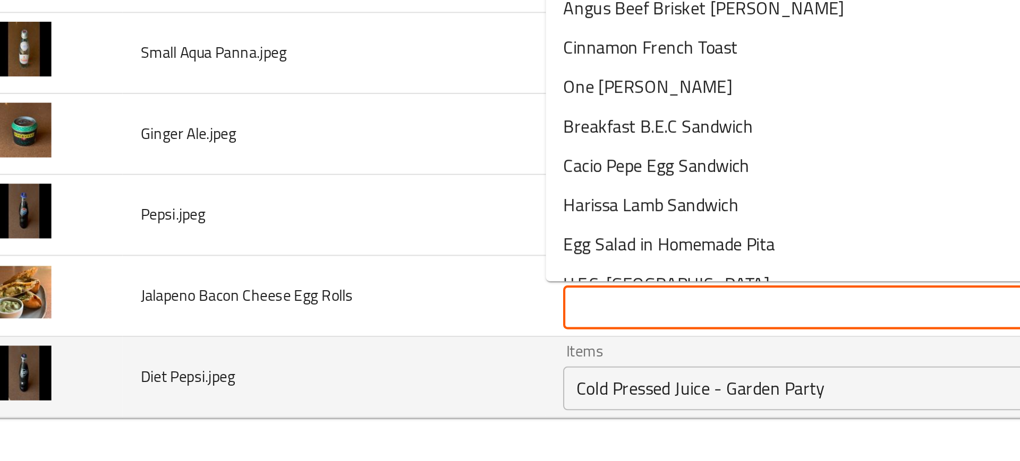
click at [344, 434] on div "Cold Pressed Juice - Garden Party Items" at bounding box center [436, 425] width 281 height 21
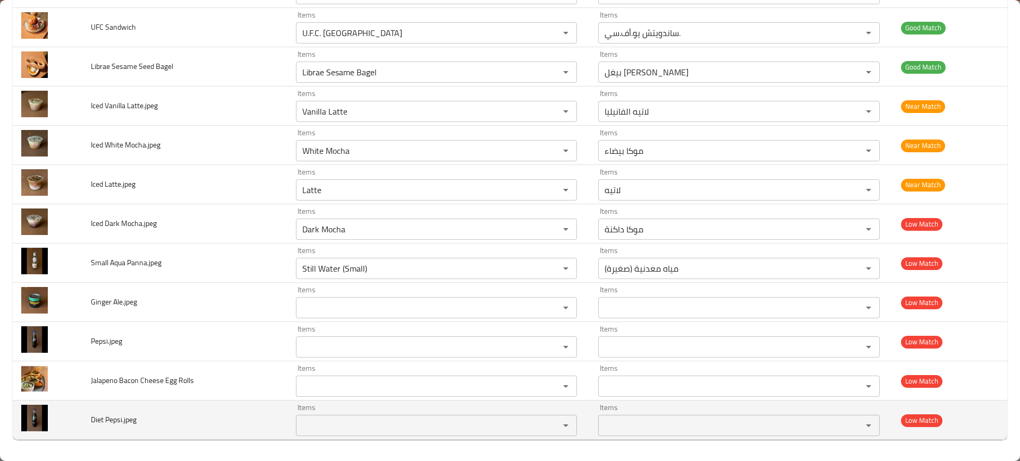
click at [119, 415] on span "Diet Pepsi.jpeg" at bounding box center [114, 420] width 46 height 14
copy span "Diet Pepsi.jpeg"
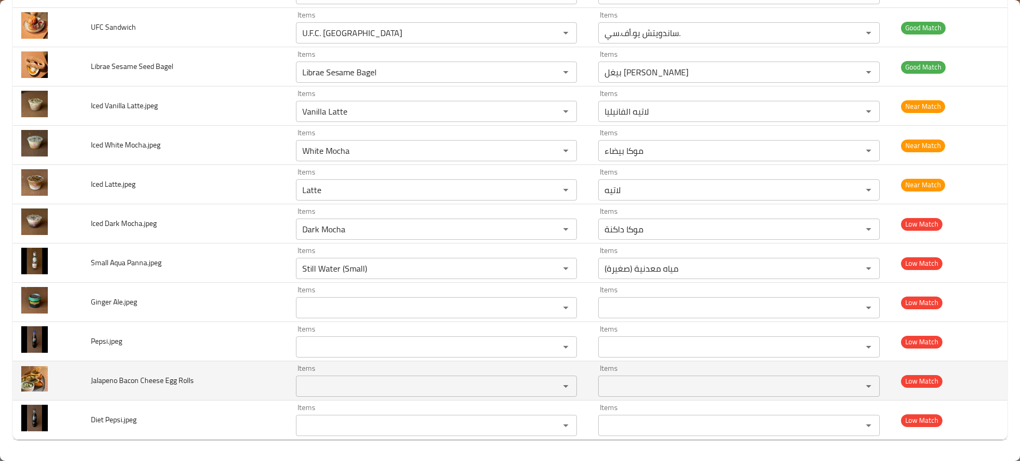
click at [91, 384] on span "Jalapeno Bacon Cheese Egg Rolls" at bounding box center [142, 381] width 103 height 14
copy span "Jalapeno Bacon Cheese Egg Rolls"
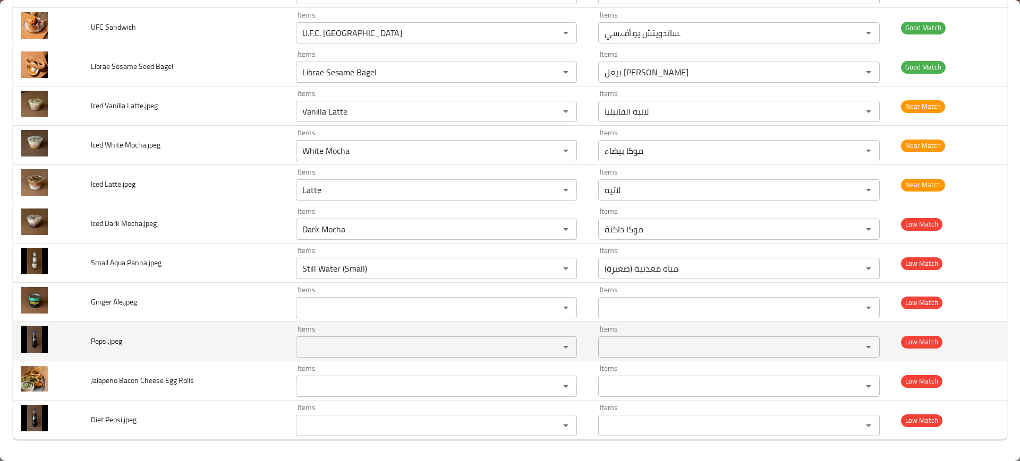
click at [98, 340] on span "Pepsi.jpeg" at bounding box center [106, 342] width 31 height 14
copy span "Pepsi.jpeg"
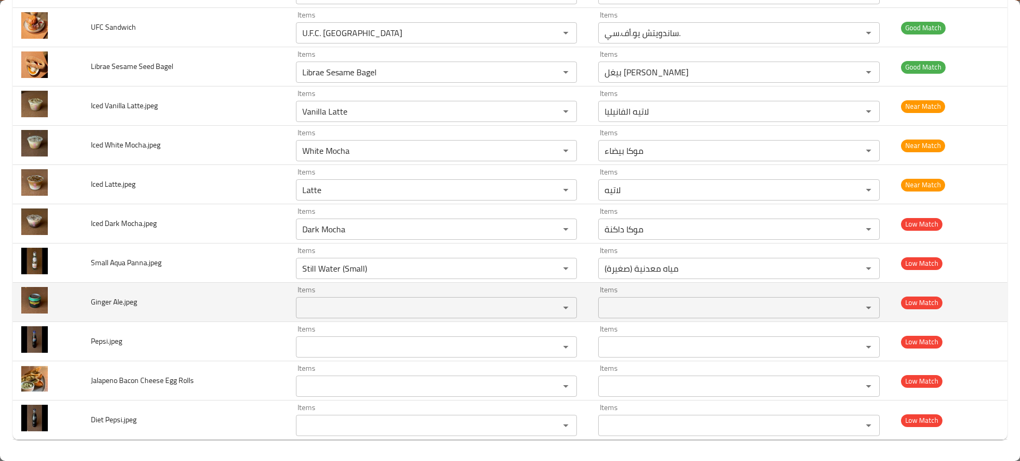
click at [93, 305] on span "Ginger Ale.jpeg" at bounding box center [114, 302] width 46 height 14
copy span "Ginger Ale.jpeg"
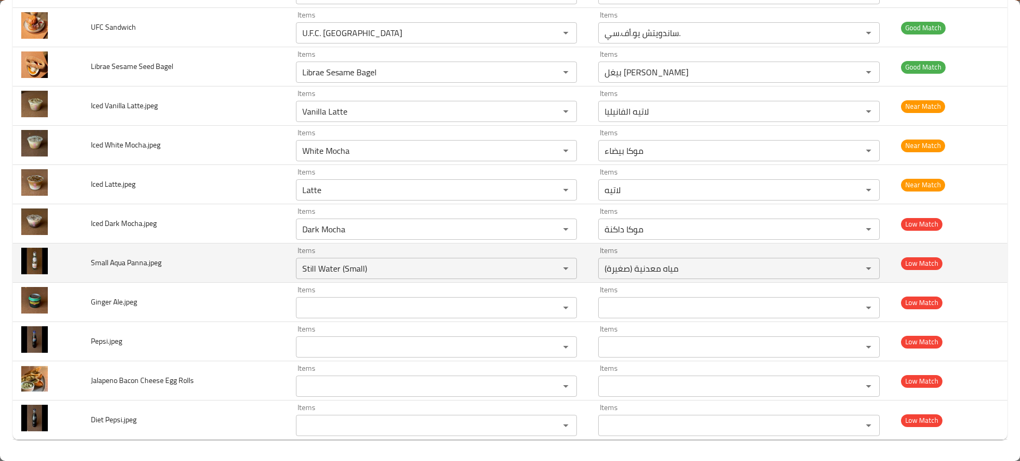
click at [204, 255] on td "Small Aqua Panna.jpeg" at bounding box center [184, 263] width 204 height 39
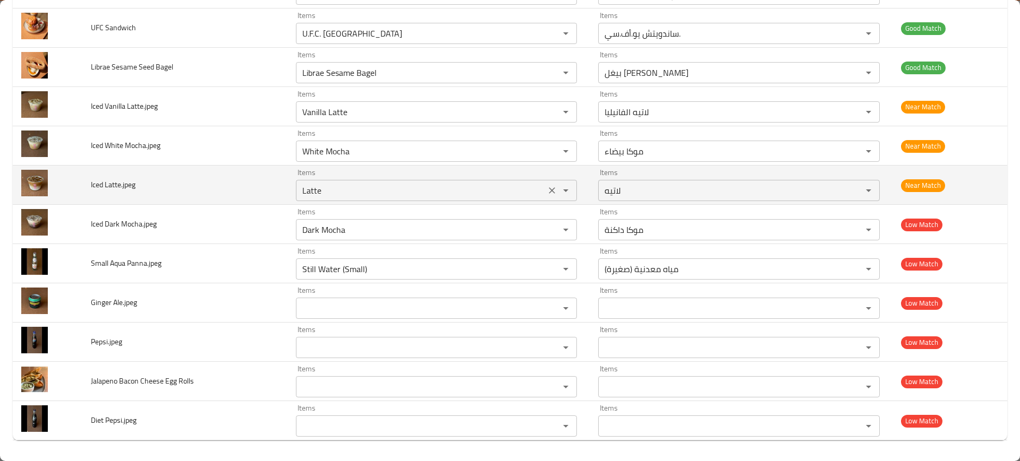
click at [371, 199] on div "Latte Items" at bounding box center [436, 190] width 281 height 21
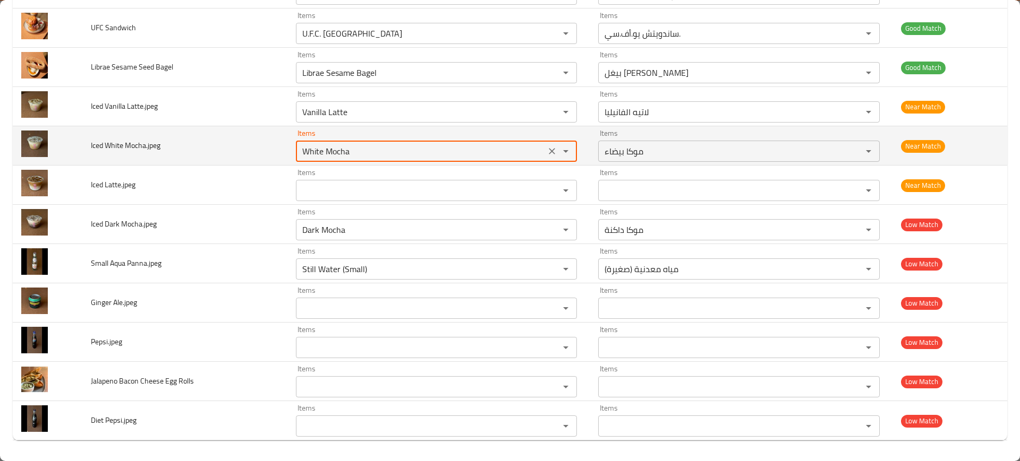
click at [334, 149] on Mocha__jpeg "White Mocha" at bounding box center [420, 151] width 243 height 15
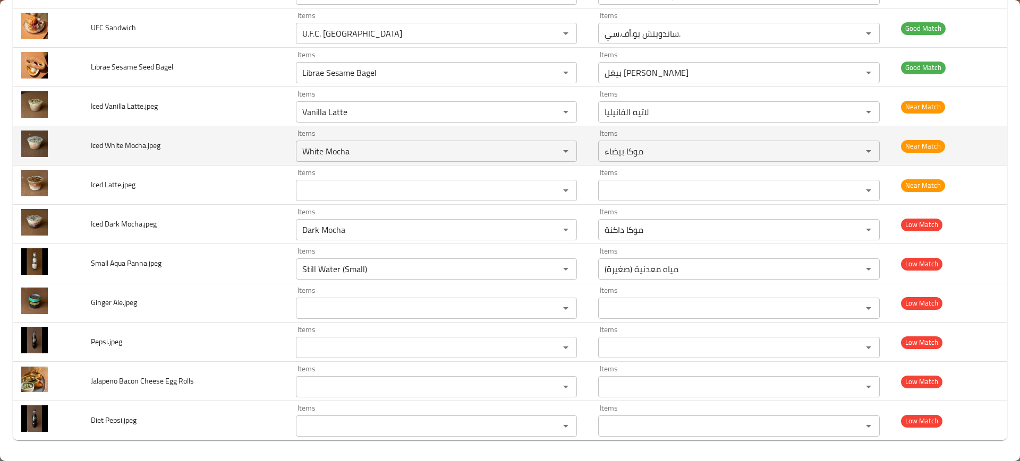
click at [233, 140] on td "Iced White Mocha.jpeg" at bounding box center [184, 145] width 204 height 39
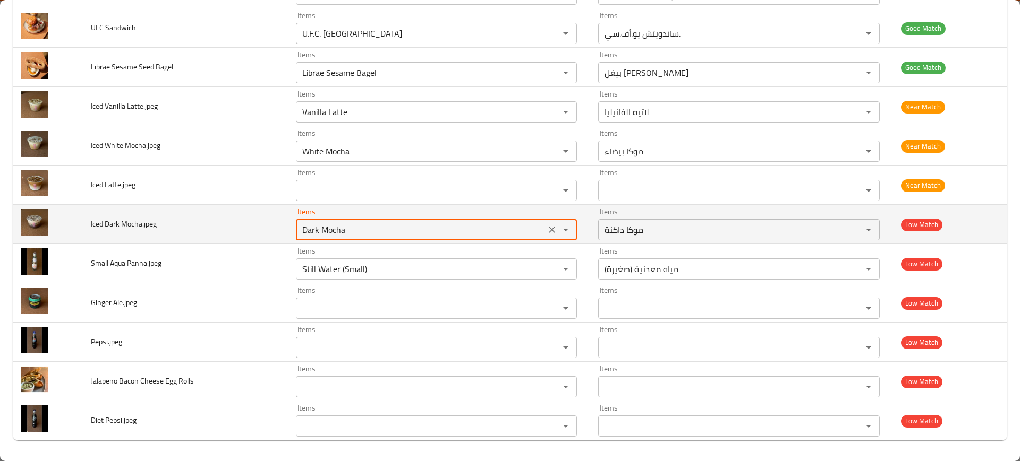
click at [307, 232] on Mocha__jpeg "Dark Mocha" at bounding box center [420, 230] width 243 height 15
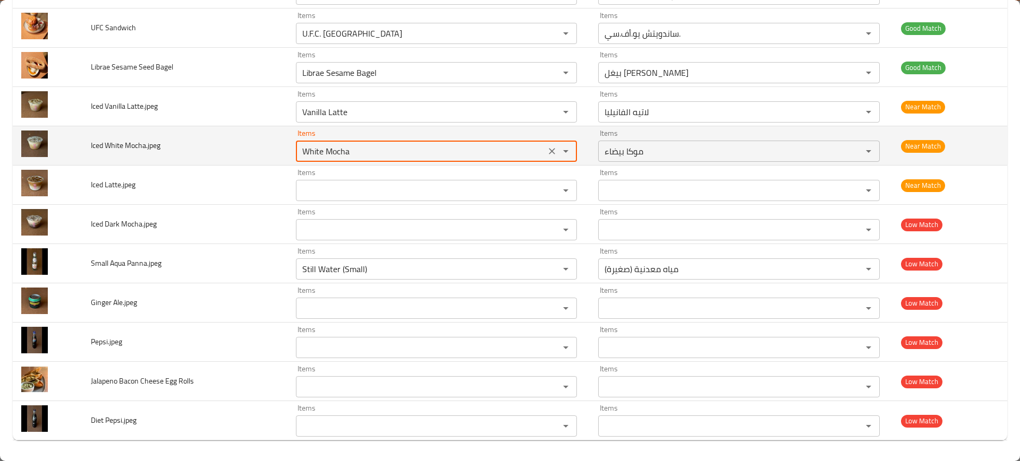
click at [326, 150] on Mocha__jpeg "White Mocha" at bounding box center [420, 151] width 243 height 15
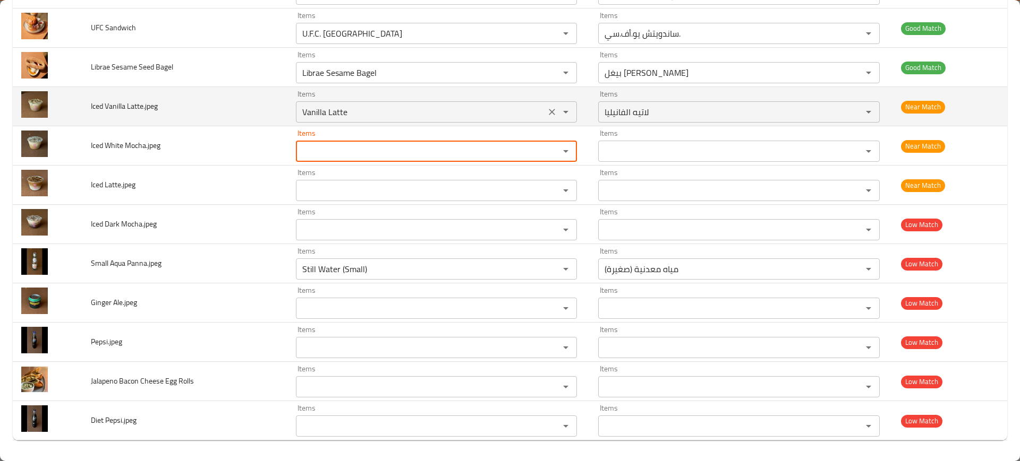
click at [308, 121] on div "Vanilla Latte Items" at bounding box center [436, 111] width 281 height 21
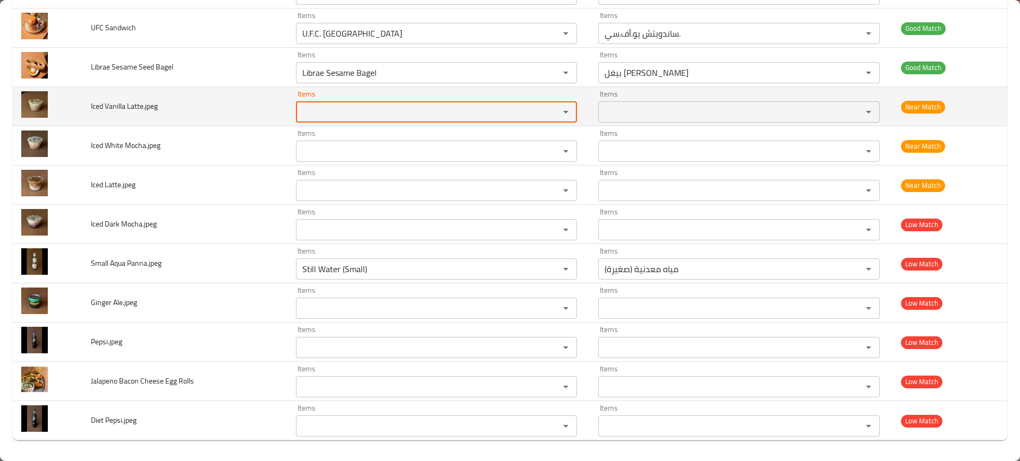
click at [112, 105] on span "Iced Vanilla Latte.jpeg" at bounding box center [124, 106] width 67 height 14
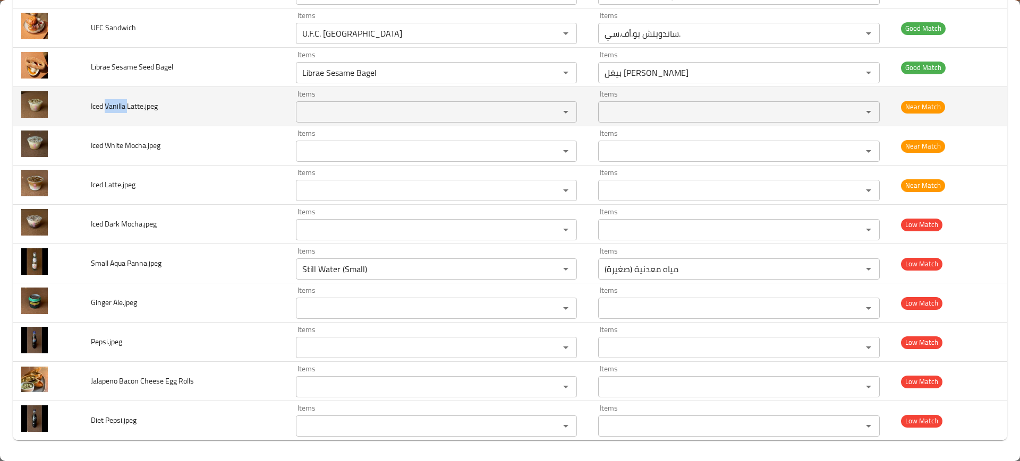
click at [112, 105] on span "Iced Vanilla Latte.jpeg" at bounding box center [124, 106] width 67 height 14
copy span "Iced Vanilla Latte.jpeg"
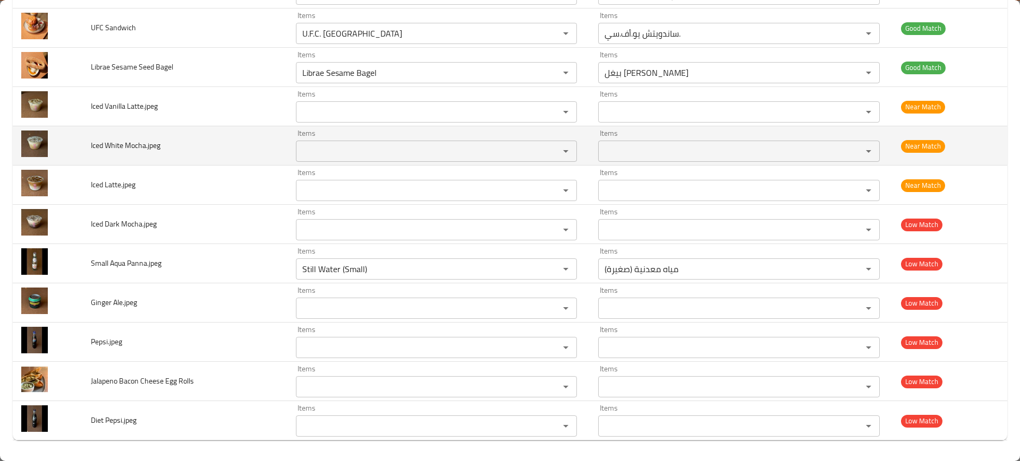
click at [120, 145] on span "Iced White Mocha.jpeg" at bounding box center [126, 146] width 70 height 14
copy span "Iced White Mocha.jpeg"
click at [120, 145] on span "Iced White Mocha.jpeg" at bounding box center [126, 146] width 70 height 14
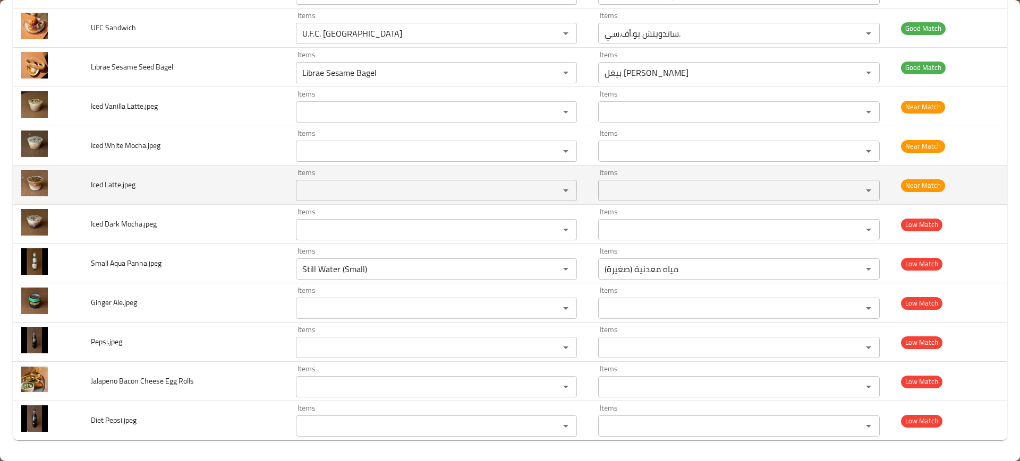
click at [121, 184] on span "Iced Latte.jpeg" at bounding box center [113, 185] width 45 height 14
copy span "Iced Latte.jpeg"
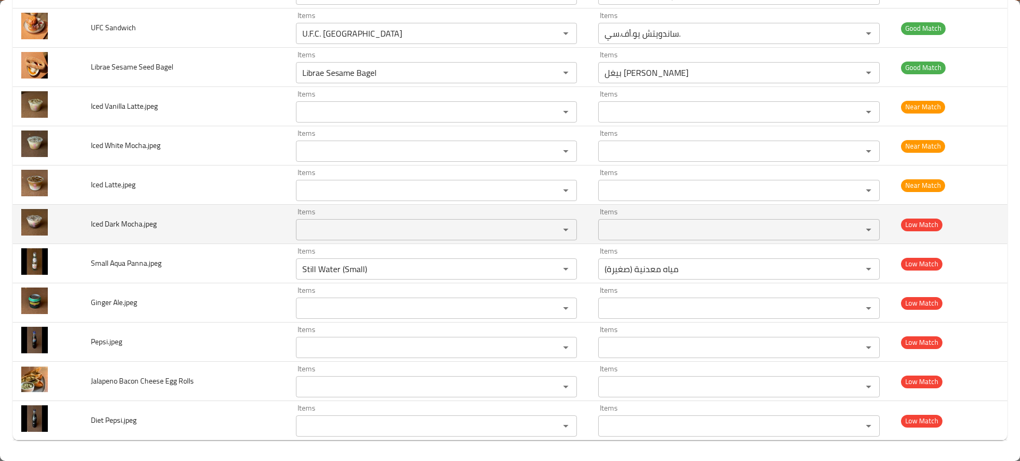
click at [139, 230] on span "Iced Dark Mocha.jpeg" at bounding box center [124, 224] width 66 height 14
copy span "Iced Dark Mocha.jpeg"
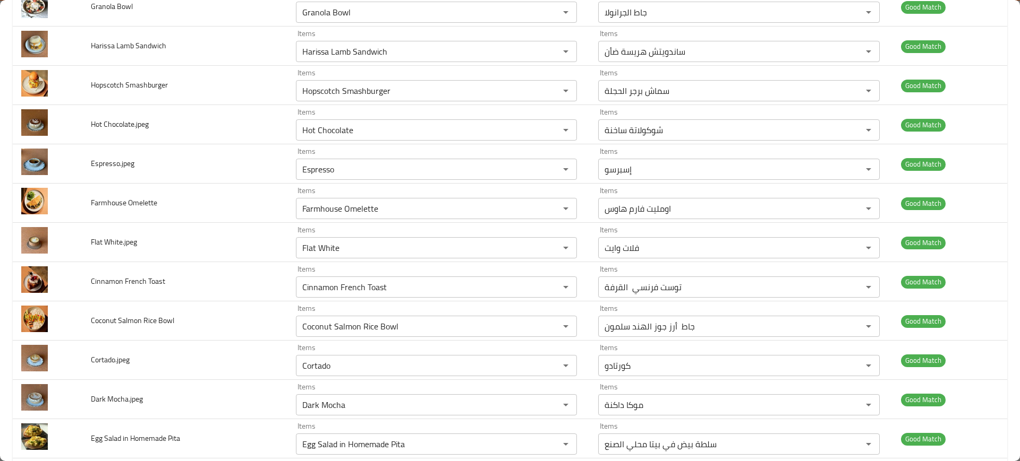
scroll to position [451, 0]
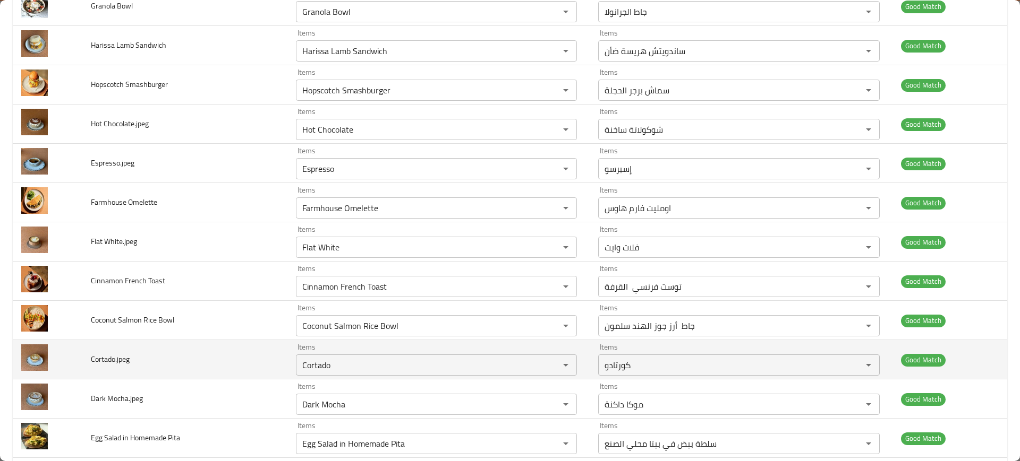
click at [172, 347] on td "Cortado.jpeg" at bounding box center [184, 359] width 204 height 39
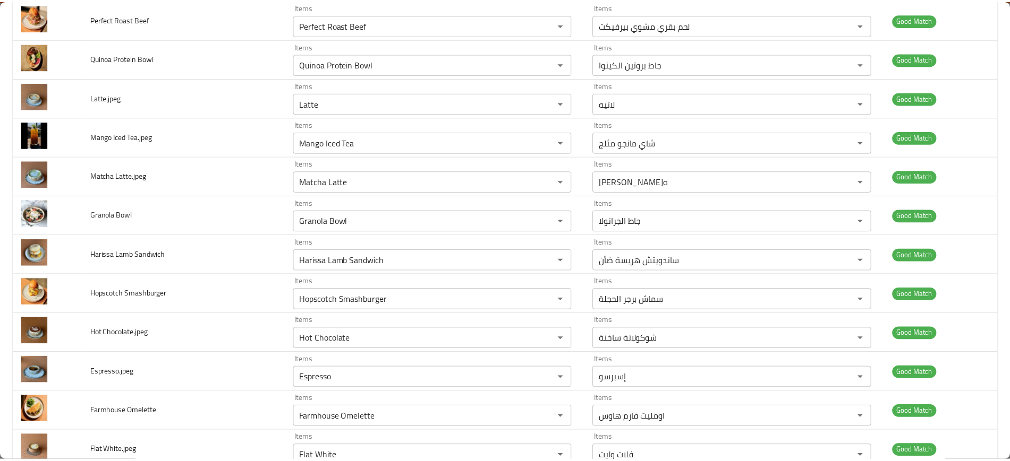
scroll to position [0, 0]
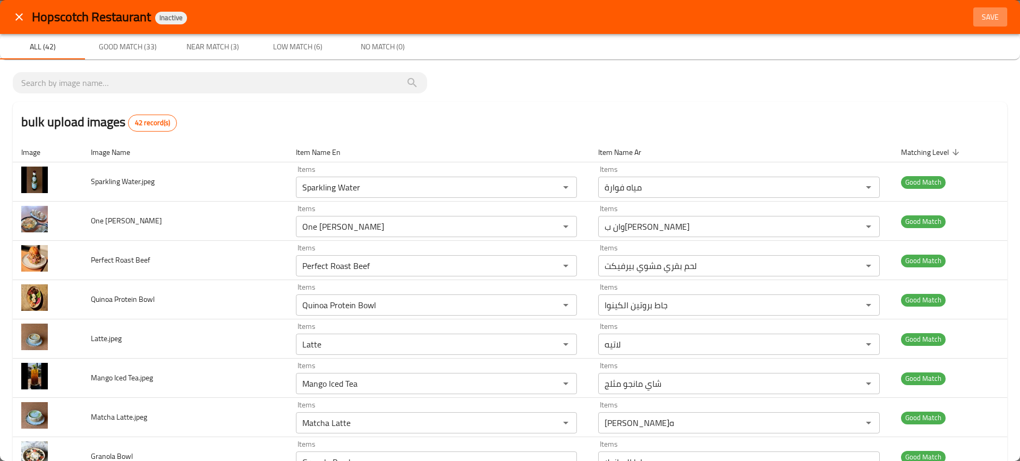
click at [988, 18] on span "Save" at bounding box center [989, 17] width 25 height 13
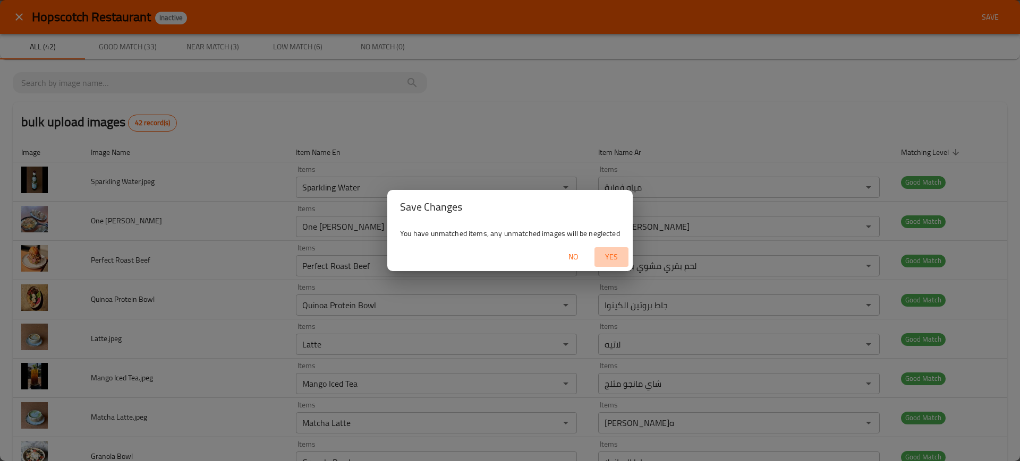
click at [605, 255] on span "Yes" at bounding box center [610, 257] width 25 height 13
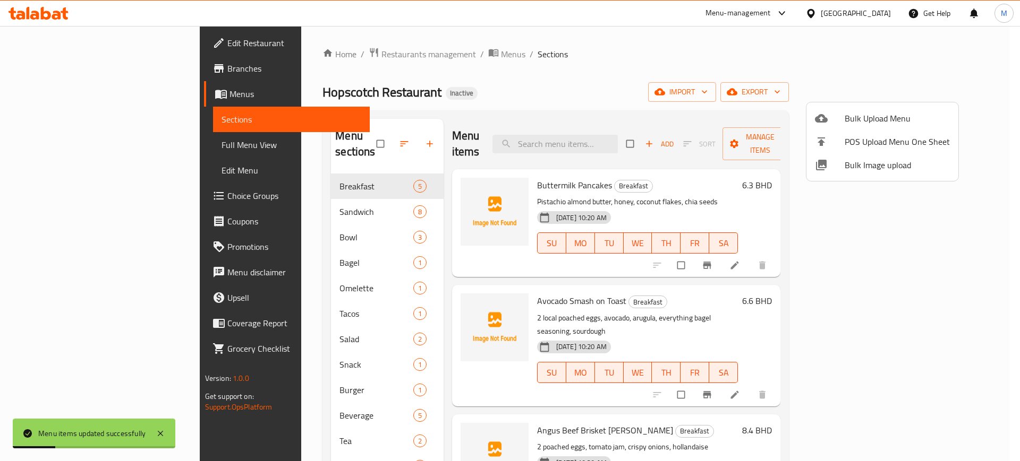
click at [963, 90] on div at bounding box center [510, 230] width 1020 height 461
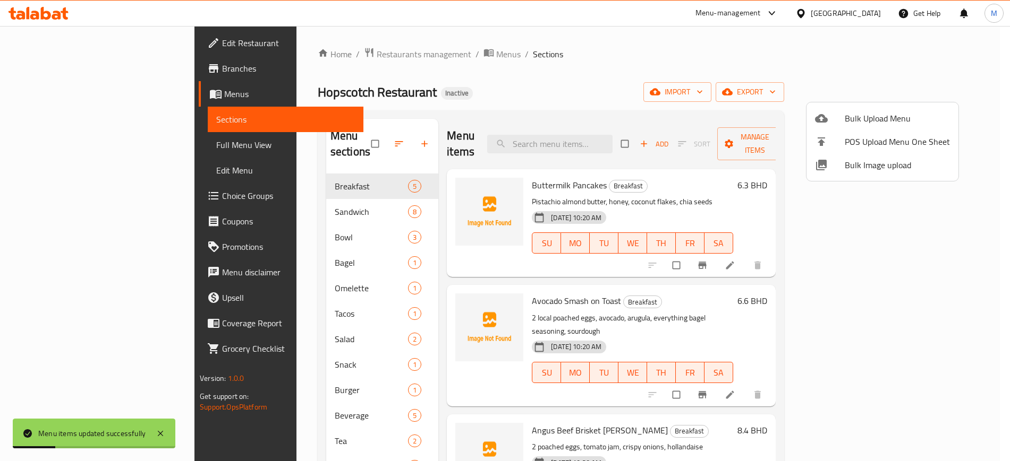
click at [775, 90] on span "export" at bounding box center [750, 91] width 52 height 13
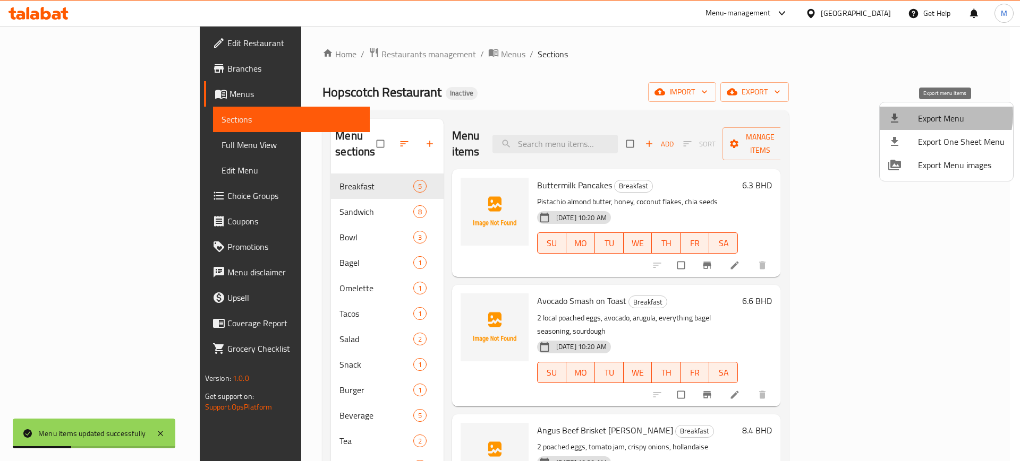
click at [929, 115] on span "Export Menu" at bounding box center [961, 118] width 87 height 13
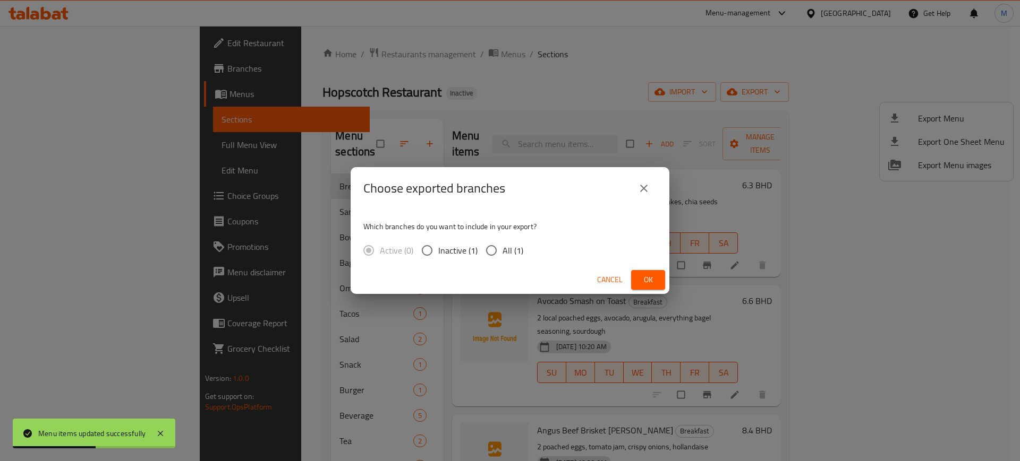
click at [503, 252] on span "All (1)" at bounding box center [512, 250] width 21 height 13
click at [502, 252] on input "All (1)" at bounding box center [491, 251] width 22 height 22
radio input "true"
click at [647, 279] on span "Ok" at bounding box center [647, 279] width 17 height 13
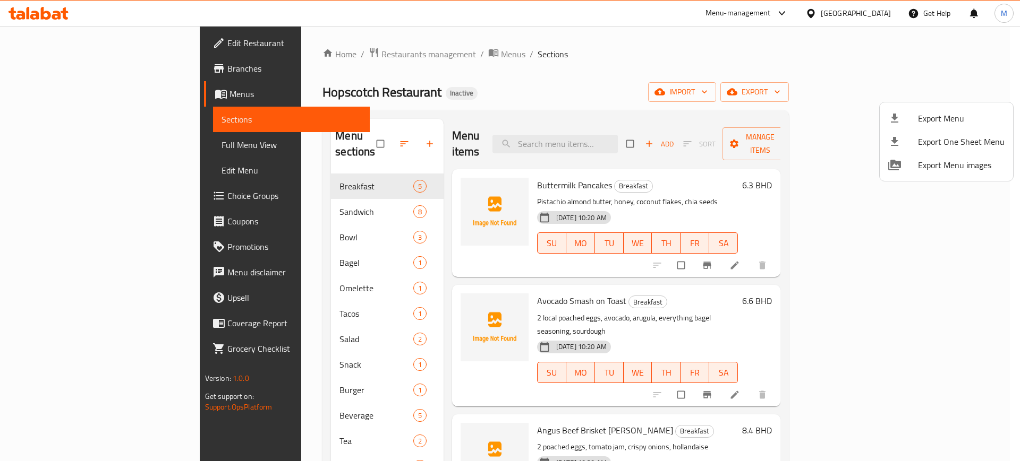
click at [119, 147] on div at bounding box center [510, 230] width 1020 height 461
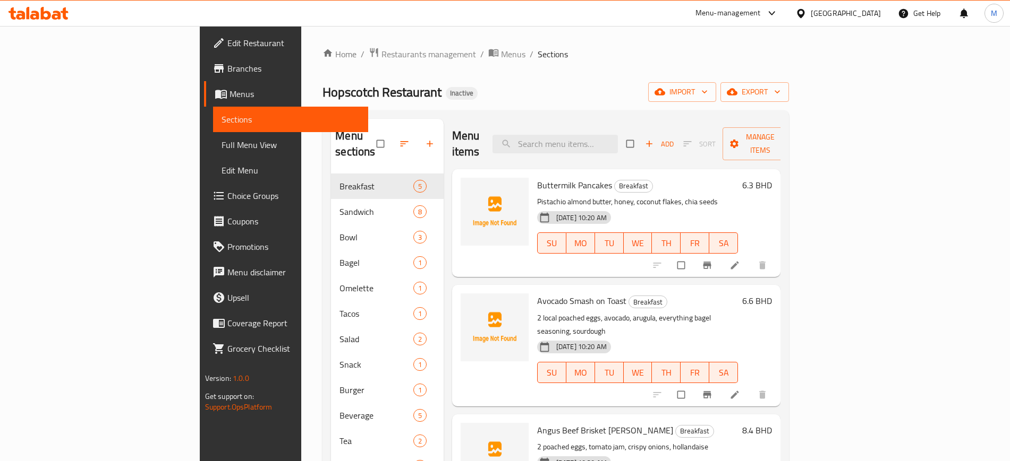
click at [221, 147] on span "Full Menu View" at bounding box center [290, 145] width 138 height 13
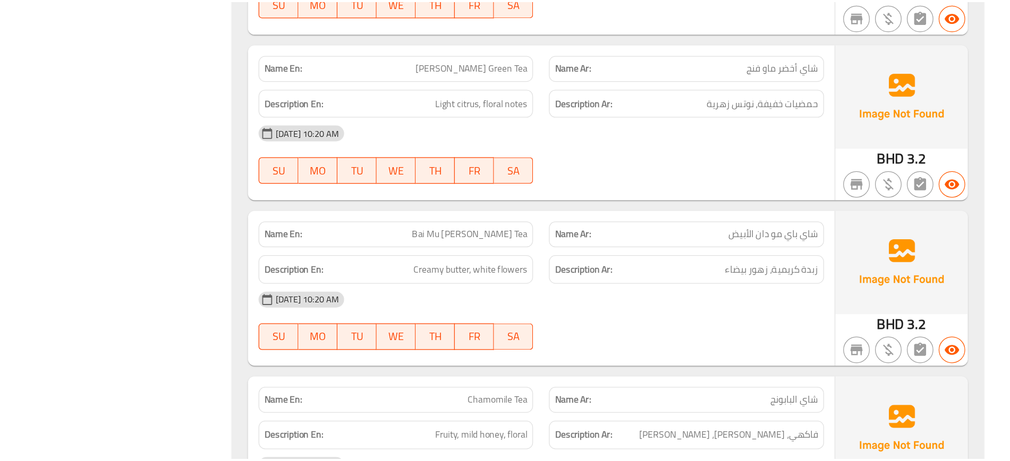
scroll to position [8260, 0]
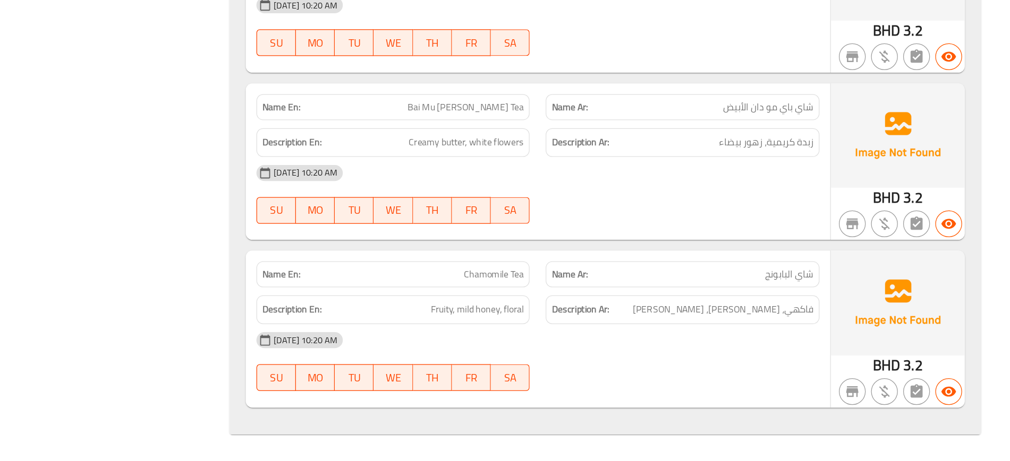
click at [691, 276] on div at bounding box center [752, 273] width 230 height 13
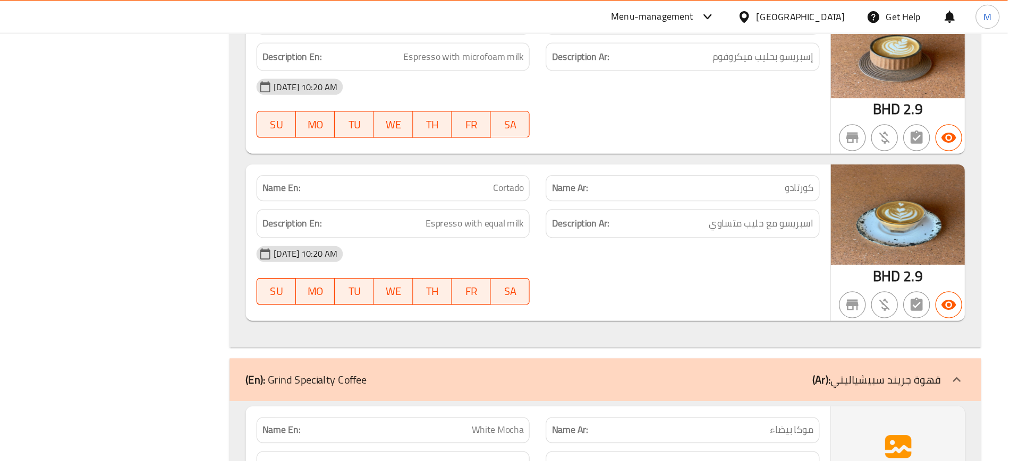
scroll to position [6400, 0]
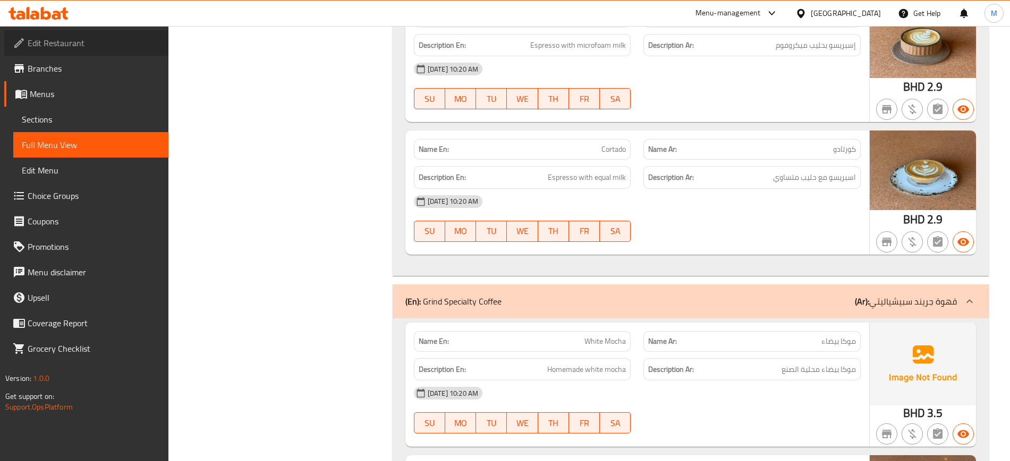
click at [70, 37] on span "Edit Restaurant" at bounding box center [94, 43] width 132 height 13
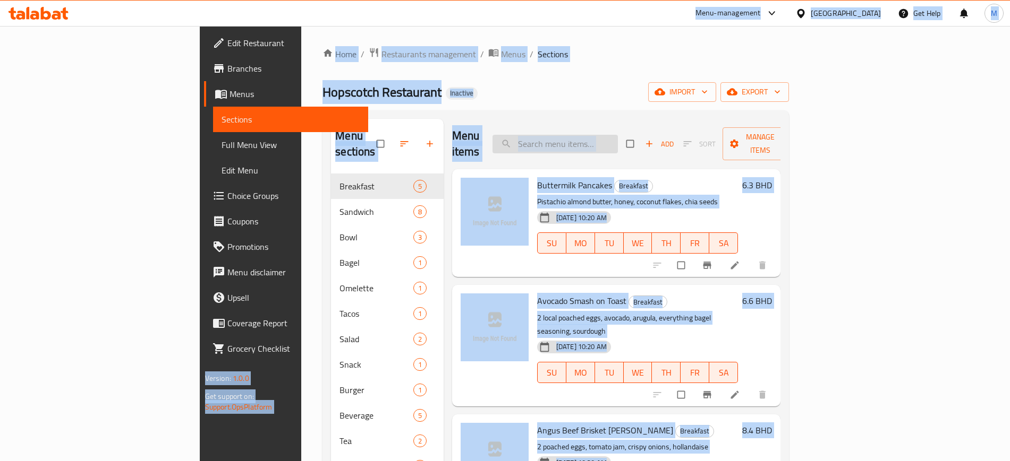
click at [618, 136] on input "search" at bounding box center [554, 144] width 125 height 19
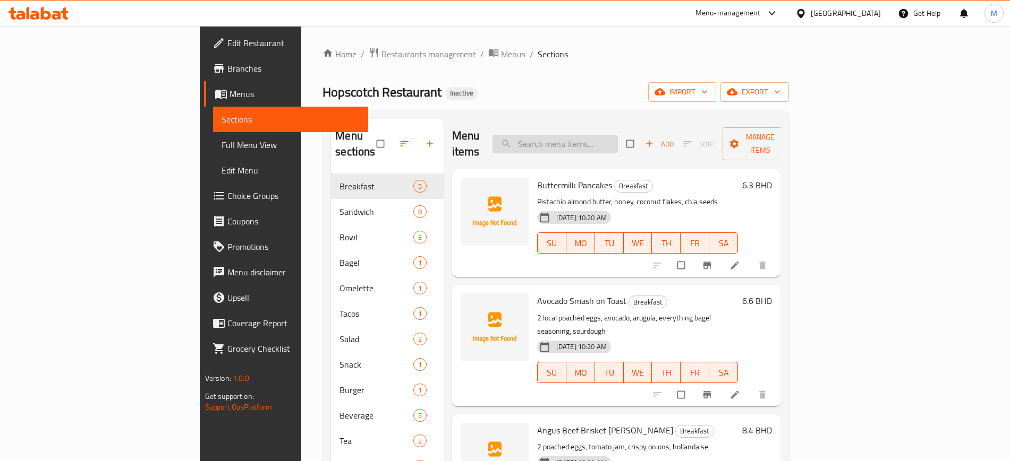
paste input "Vanilla Latte"
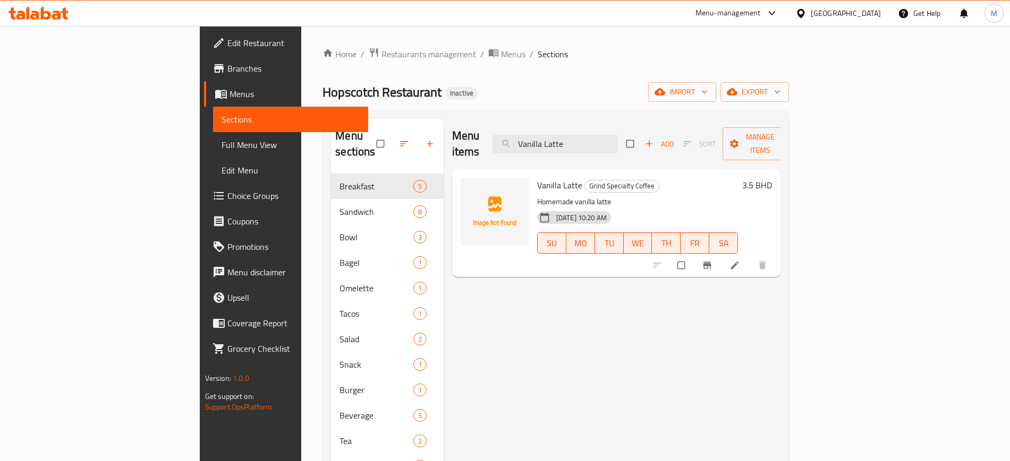
click at [776, 254] on div at bounding box center [710, 265] width 131 height 23
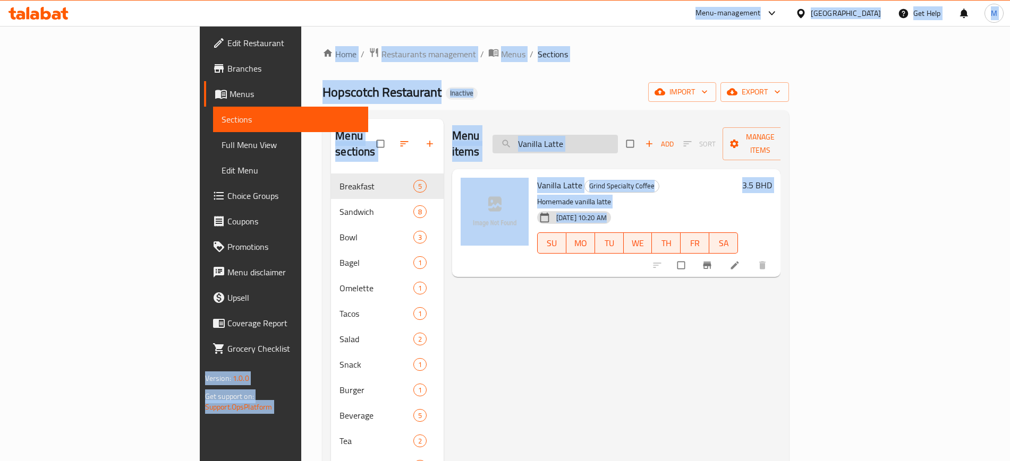
click at [618, 135] on input "Vanilla Latte" at bounding box center [554, 144] width 125 height 19
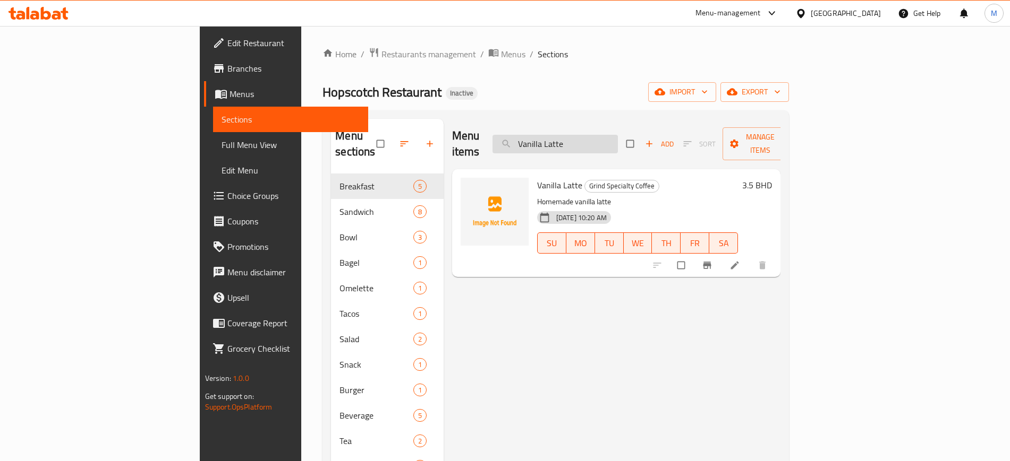
paste input "White Mocha"
paste input "Dark"
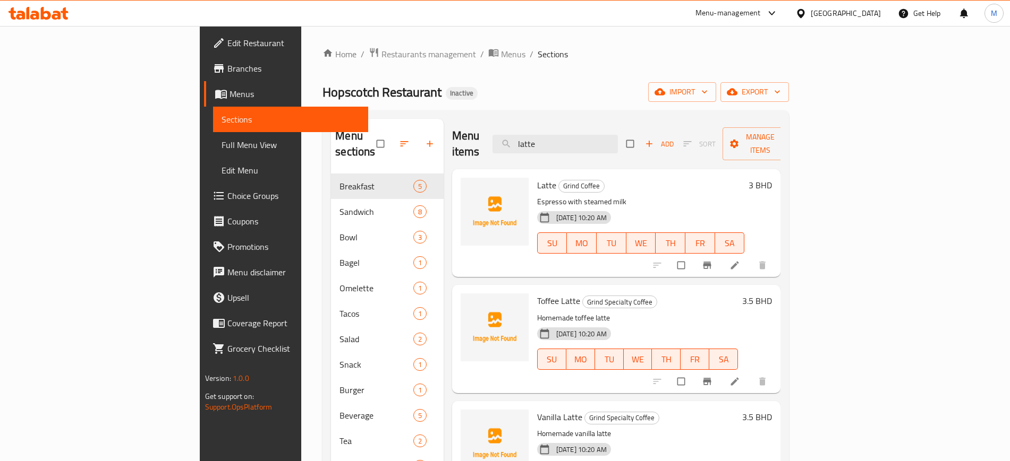
scroll to position [215, 0]
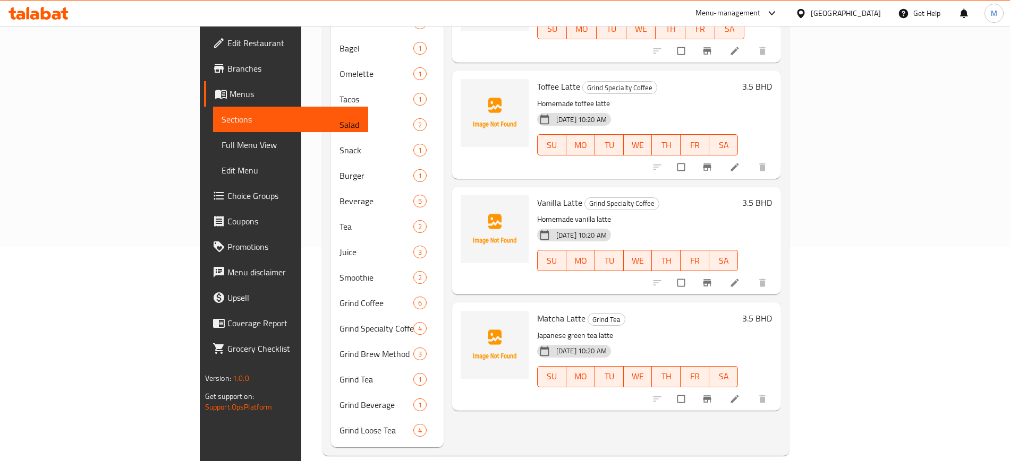
type input "latte"
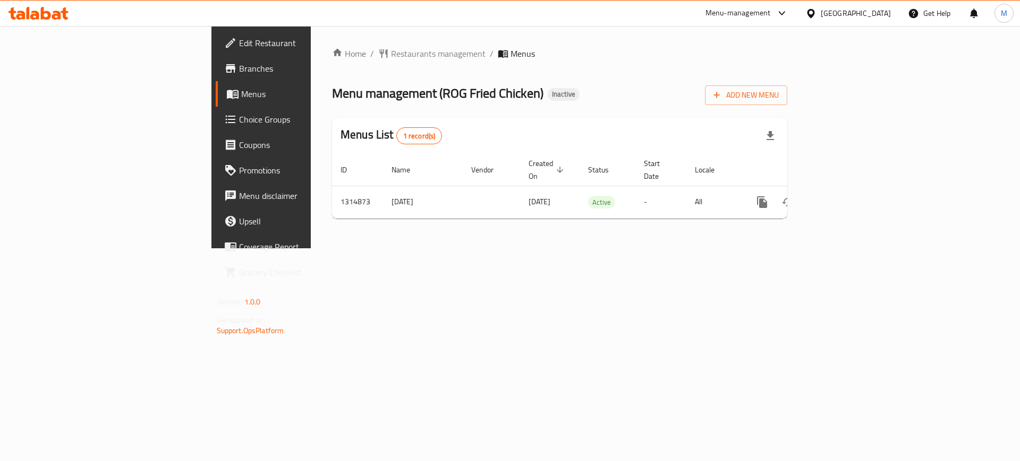
click at [725, 249] on div "Home / Restaurants management / Menus Menu management ( ROG Fried Chicken ) Ina…" at bounding box center [560, 137] width 498 height 223
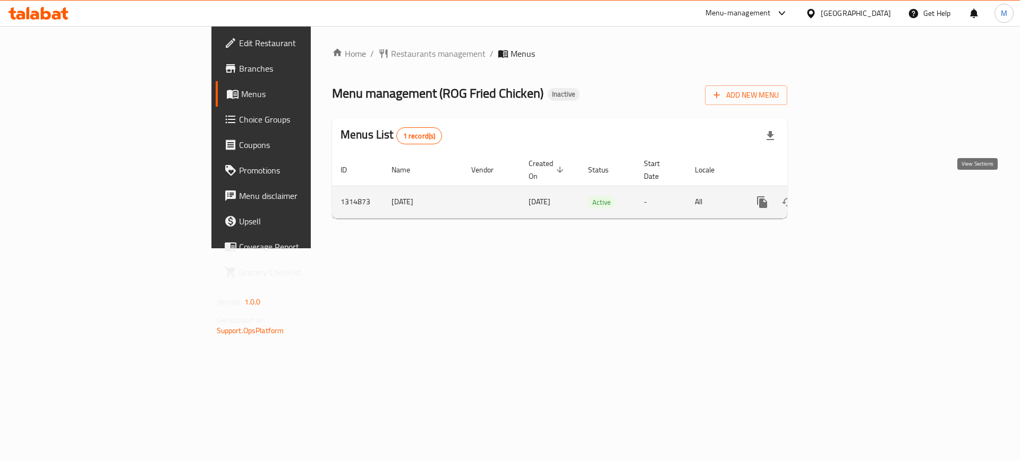
click at [851, 199] on link "enhanced table" at bounding box center [838, 202] width 25 height 25
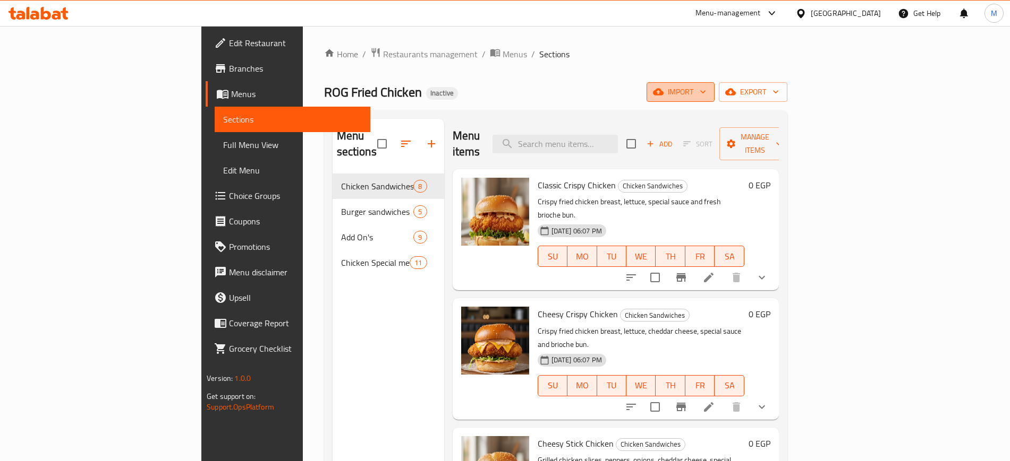
click at [706, 97] on span "import" at bounding box center [680, 91] width 51 height 13
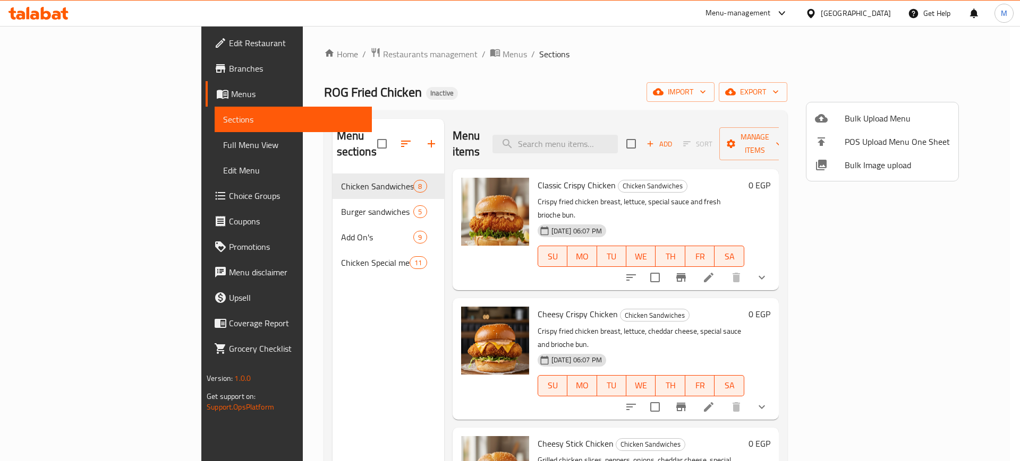
click at [646, 109] on div at bounding box center [510, 230] width 1020 height 461
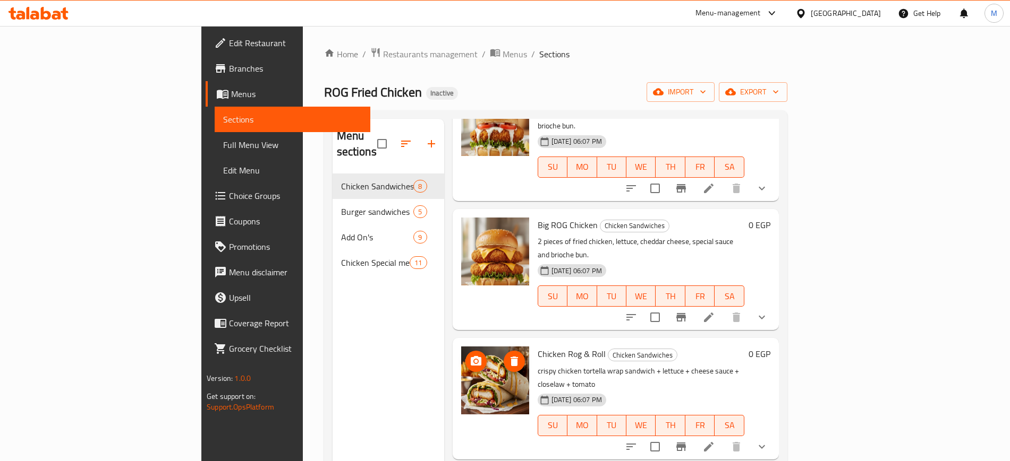
scroll to position [149, 0]
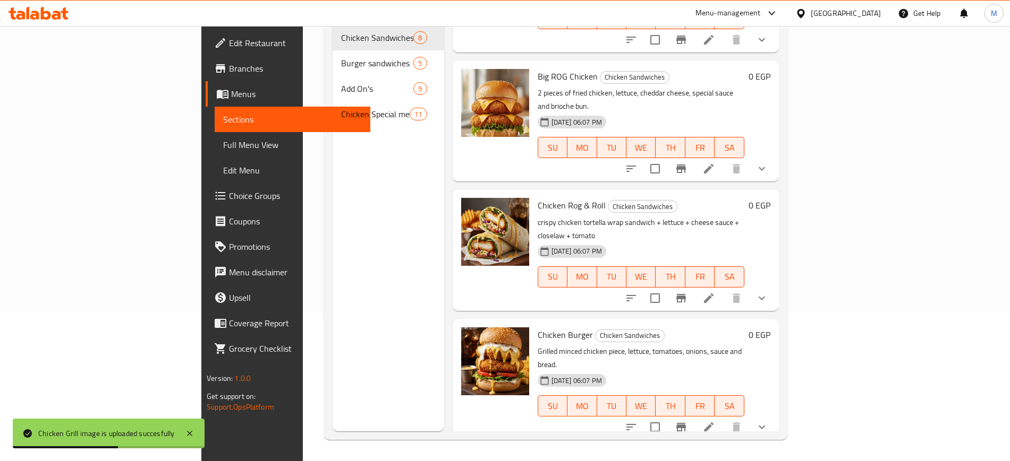
click at [537, 456] on span "Chicken Grill" at bounding box center [559, 464] width 45 height 16
copy h6 "Chicken Grill"
click at [338, 267] on div "Menu sections Chicken Sandwiches 8 Burger sandwiches 5 Add On's 9 Chicken Speci…" at bounding box center [388, 200] width 112 height 461
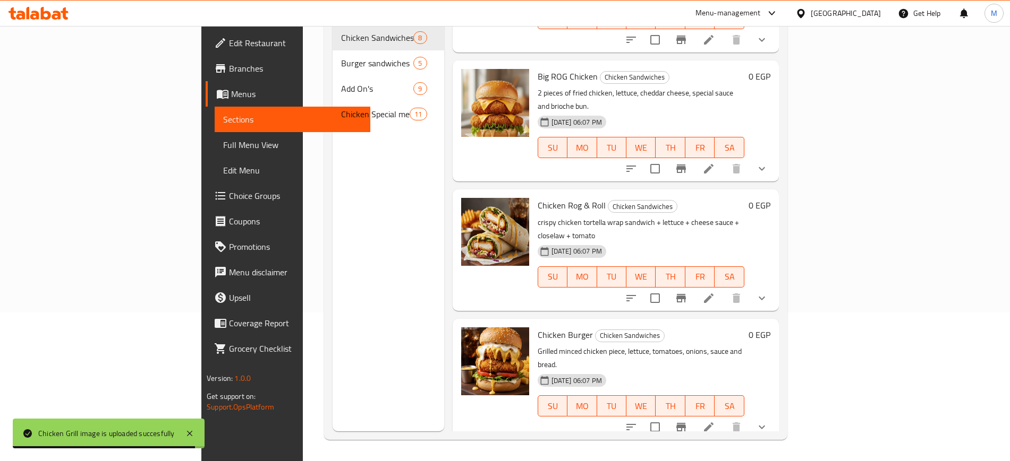
scroll to position [0, 0]
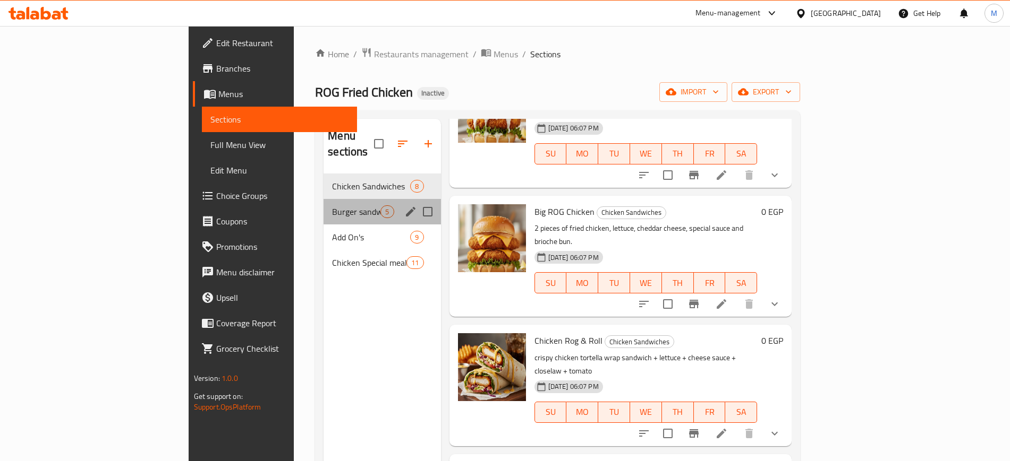
click at [323, 204] on div "Burger sandwiches 5" at bounding box center [381, 211] width 117 height 25
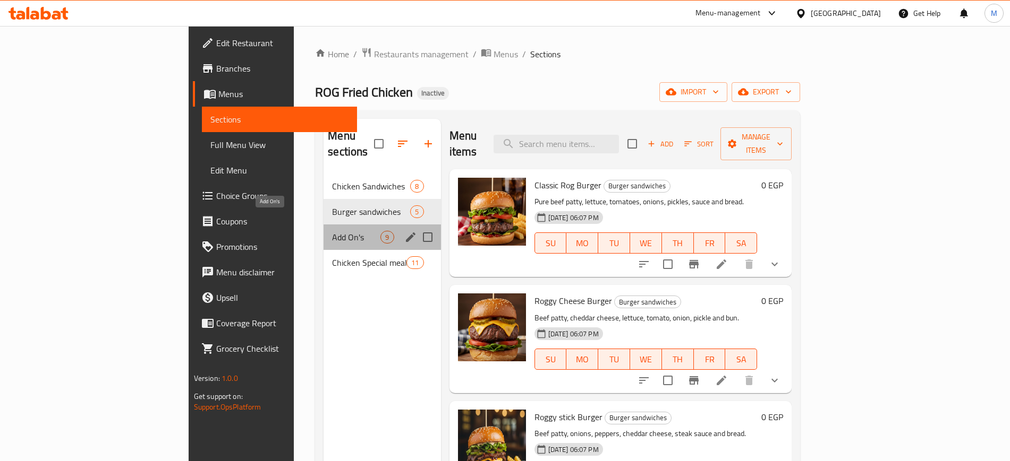
click at [332, 231] on span "Add On's" at bounding box center [356, 237] width 48 height 13
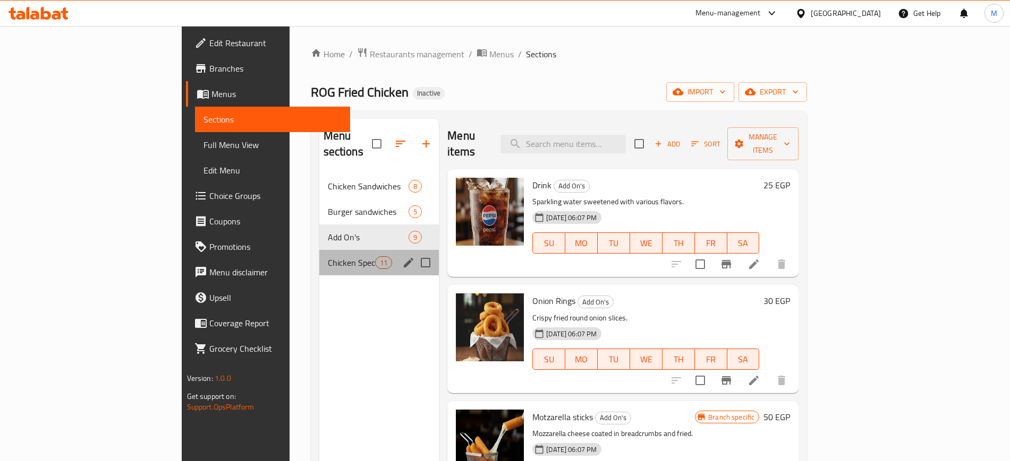
click at [319, 256] on div "Chicken Special meals 11" at bounding box center [379, 262] width 120 height 25
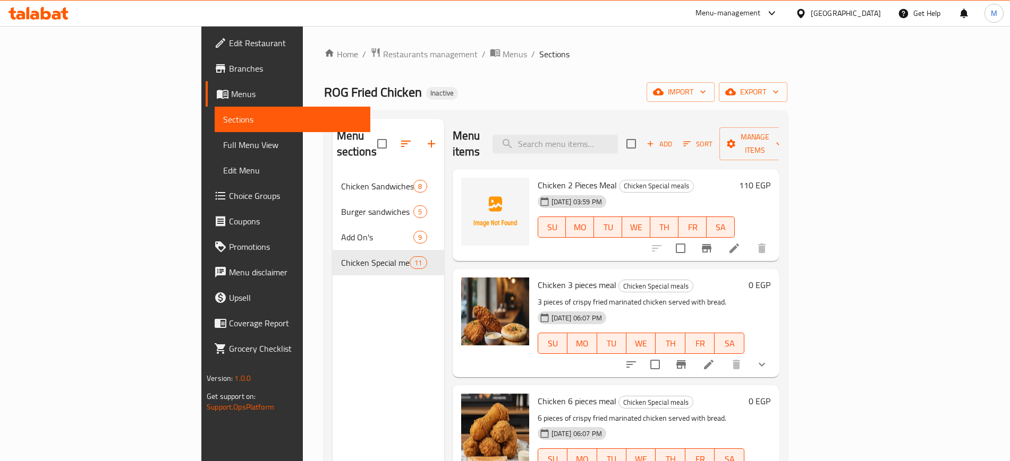
click at [537, 177] on span "Chicken 2 Pieces Meal" at bounding box center [576, 185] width 79 height 16
click at [469, 186] on icon "upload picture" at bounding box center [475, 192] width 13 height 13
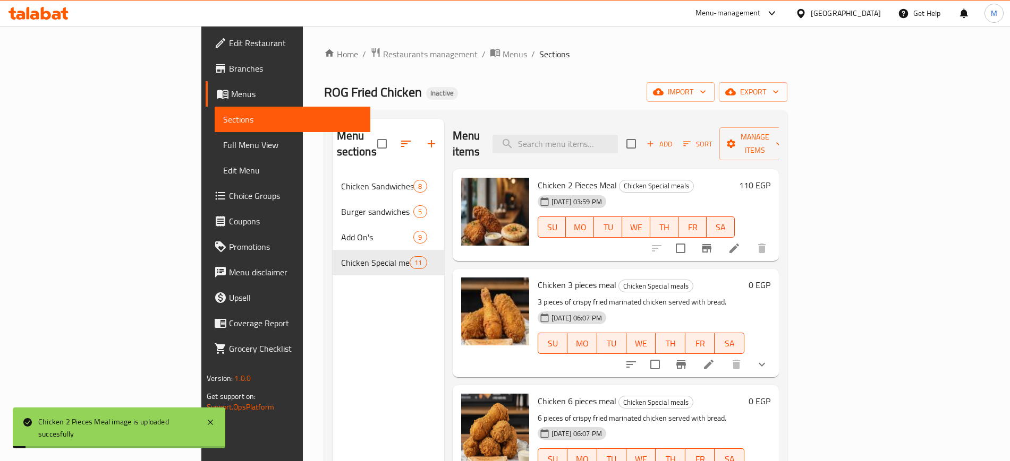
click at [553, 252] on div "Menu items Add Sort Manage items Chicken 2 Pieces Meal Chicken Special meals 09…" at bounding box center [611, 349] width 335 height 461
click at [542, 277] on span "Chicken 3 pieces meal" at bounding box center [576, 285] width 79 height 16
click at [537, 177] on span "Chicken 2 Pieces Meal" at bounding box center [576, 185] width 79 height 16
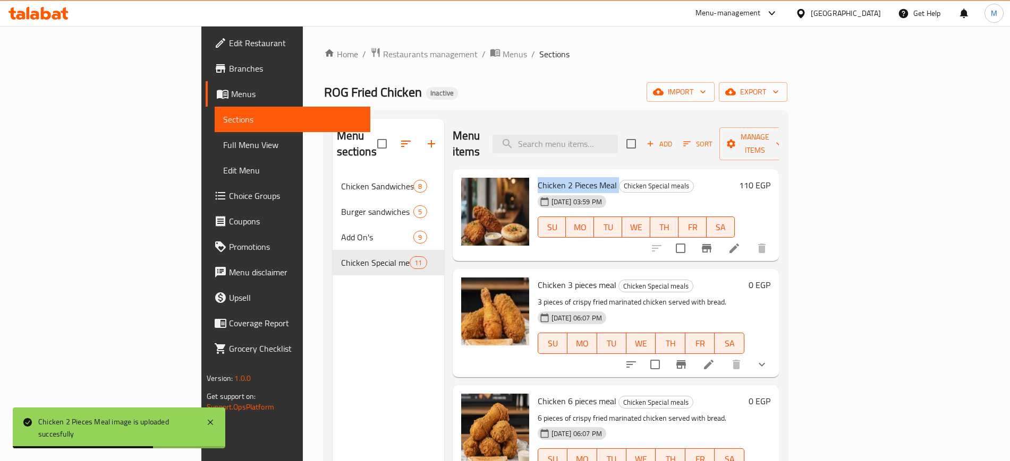
copy h6 "Chicken 2 Pieces Meal"
click at [542, 277] on span "Chicken 3 pieces meal" at bounding box center [576, 285] width 79 height 16
copy h6 "Chicken 3 pieces meal"
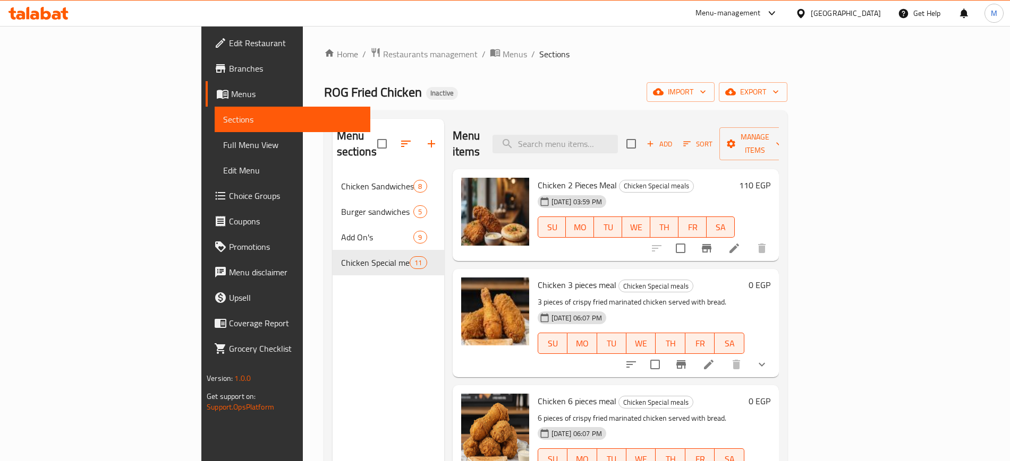
click at [332, 356] on div "Menu sections Chicken Sandwiches 8 Burger sandwiches 5 Add On's 9 Chicken Speci…" at bounding box center [388, 349] width 112 height 461
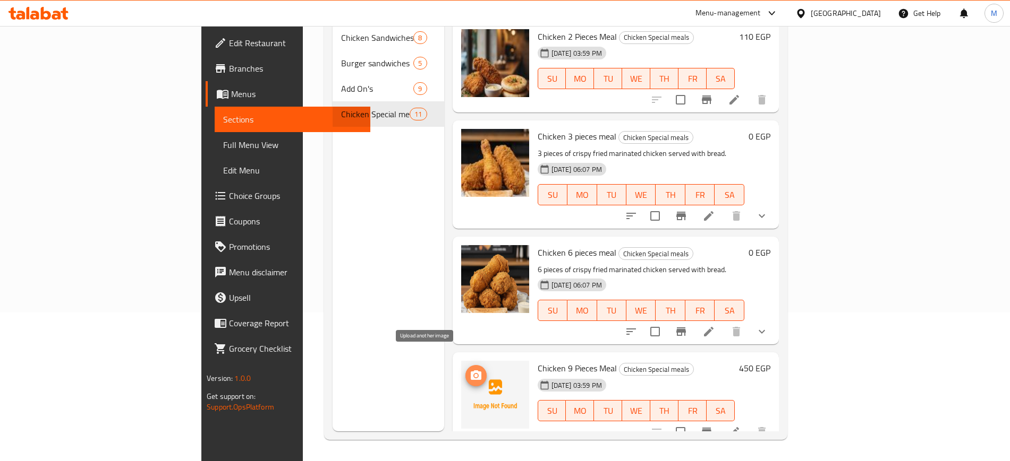
click at [465, 365] on button "upload picture" at bounding box center [475, 375] width 21 height 21
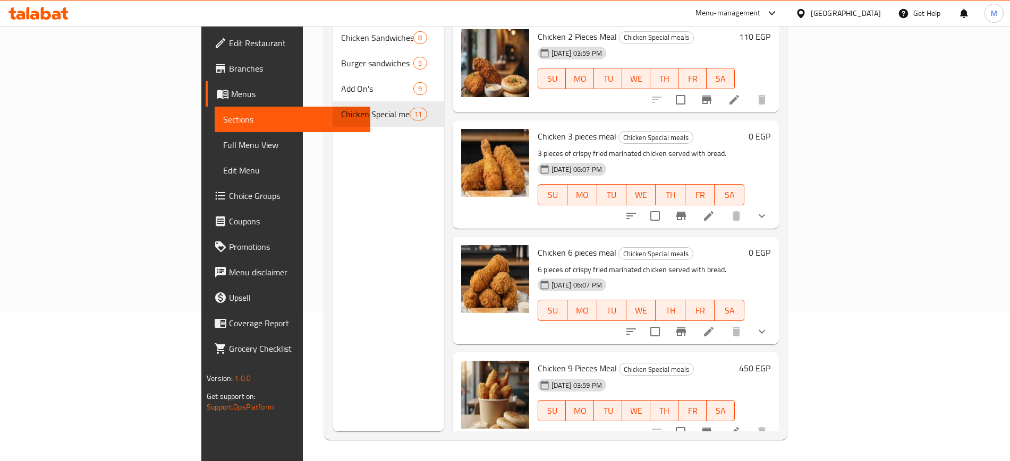
scroll to position [0, 0]
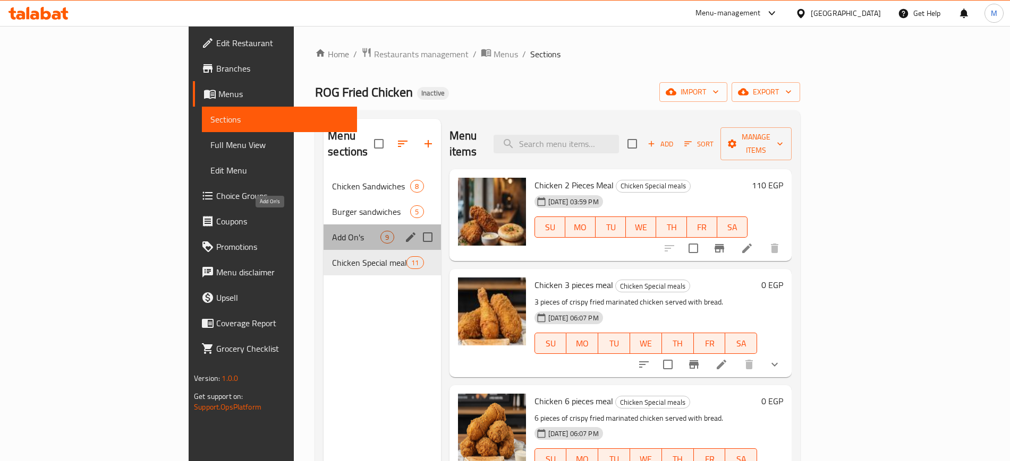
click at [332, 231] on span "Add On's" at bounding box center [356, 237] width 48 height 13
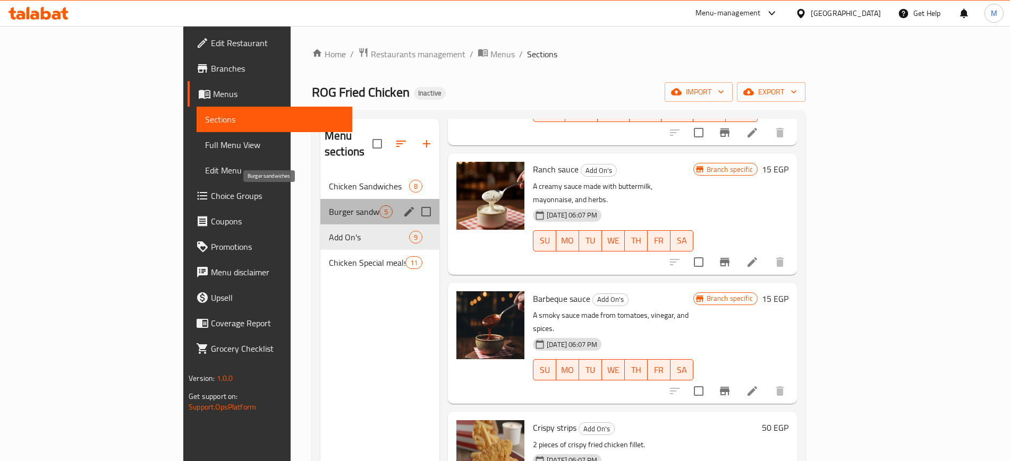
click at [329, 206] on span "Burger sandwiches" at bounding box center [354, 212] width 50 height 13
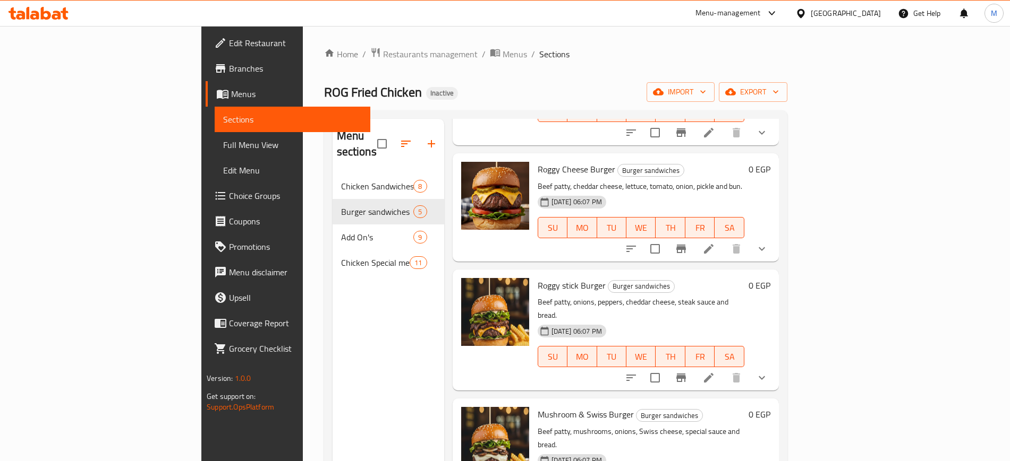
scroll to position [149, 0]
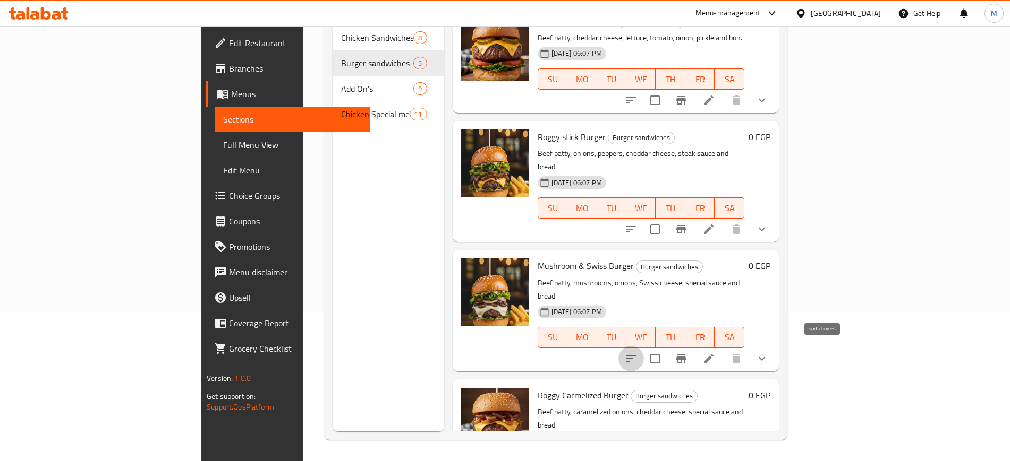
click at [637, 353] on icon "sort-choices" at bounding box center [631, 359] width 13 height 13
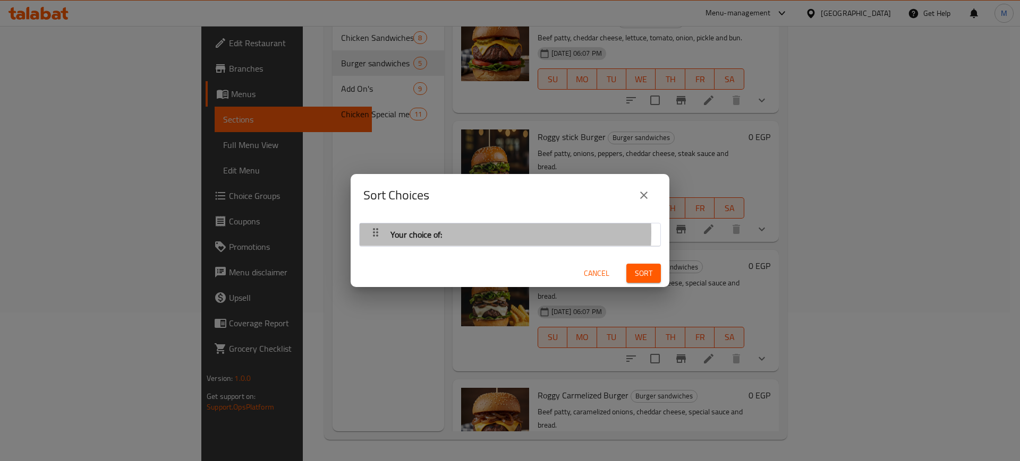
click at [387, 233] on div "Your choice of:" at bounding box center [416, 234] width 60 height 25
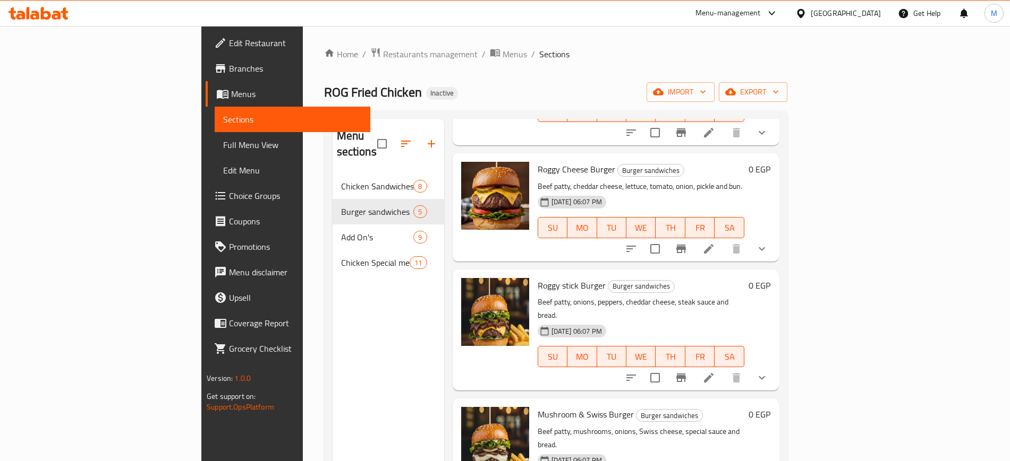
scroll to position [2, 0]
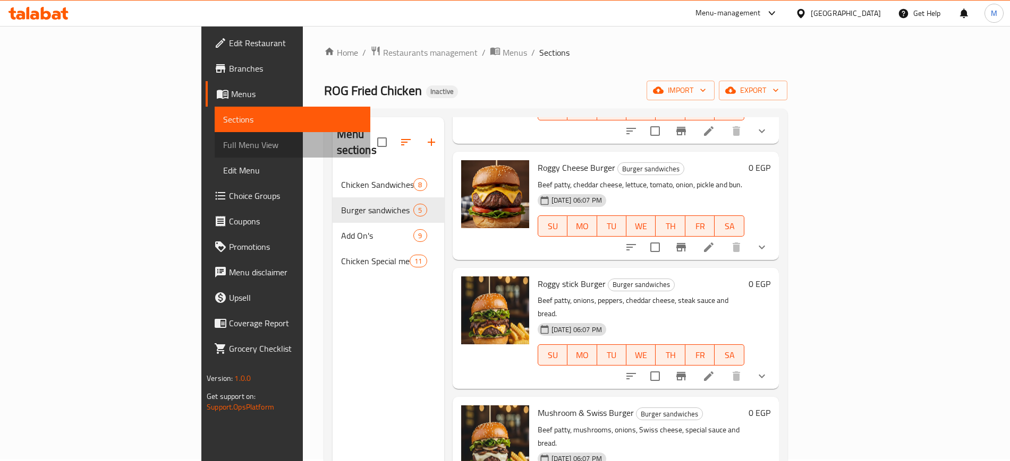
click at [223, 150] on span "Full Menu View" at bounding box center [292, 145] width 138 height 13
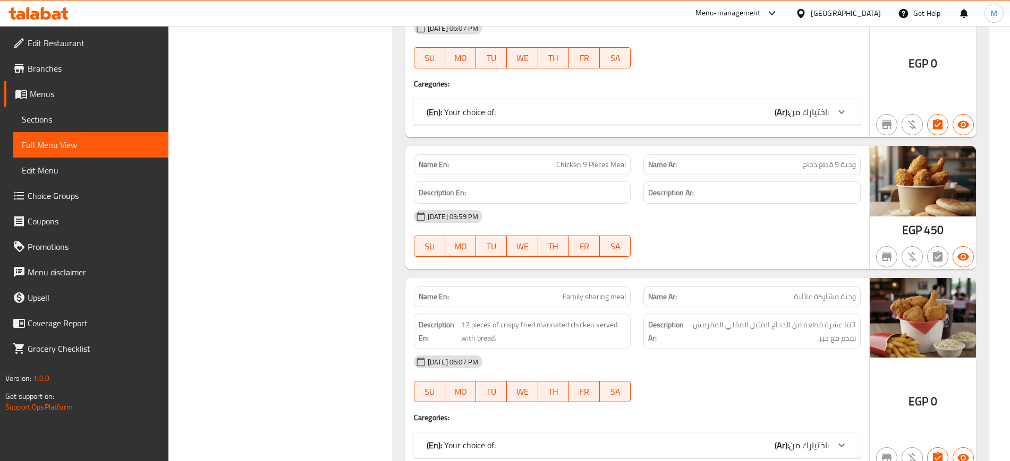
scroll to position [4542, 0]
click at [577, 165] on span "Chicken 9 Pieces Meal" at bounding box center [591, 165] width 70 height 11
copy span "Chicken 9 Pieces Meal"
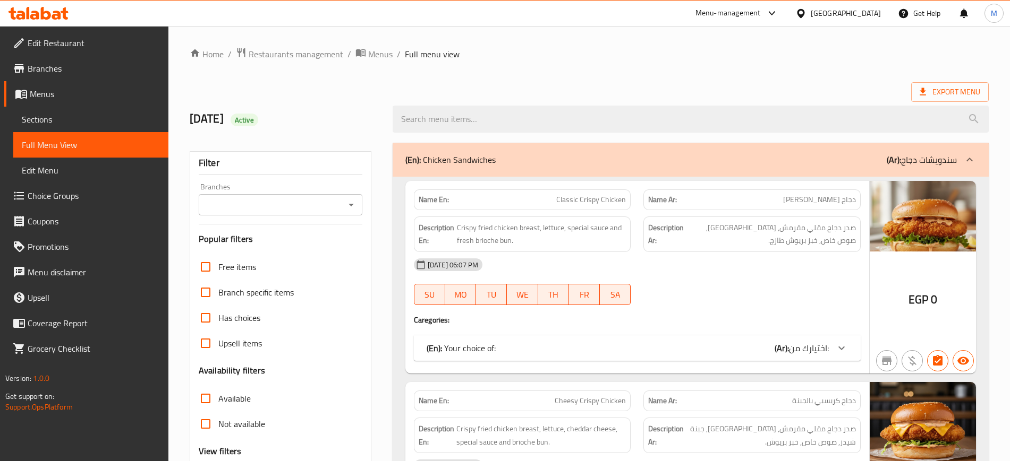
scroll to position [1, 0]
click at [371, 53] on span "Menus" at bounding box center [380, 53] width 24 height 13
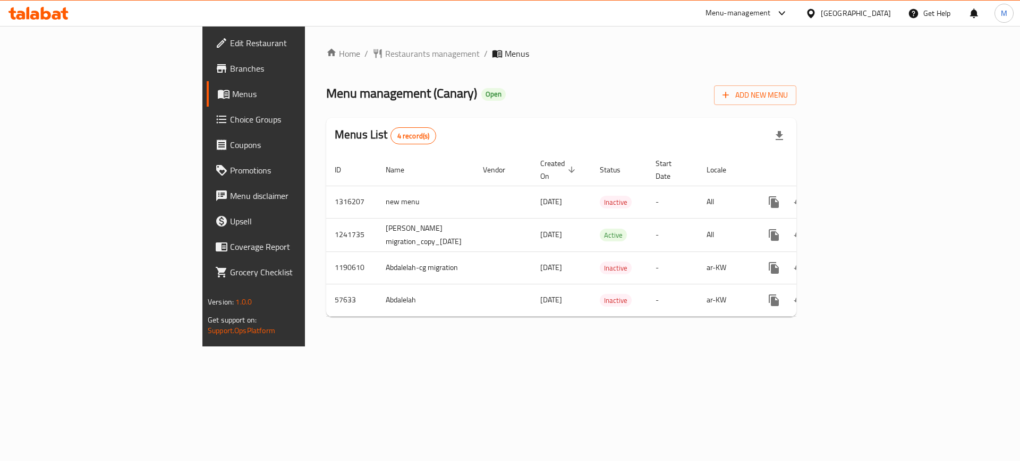
click at [640, 347] on div "Home / Restaurants management / Menus Menu management ( Canary ) Open Add New M…" at bounding box center [561, 186] width 512 height 321
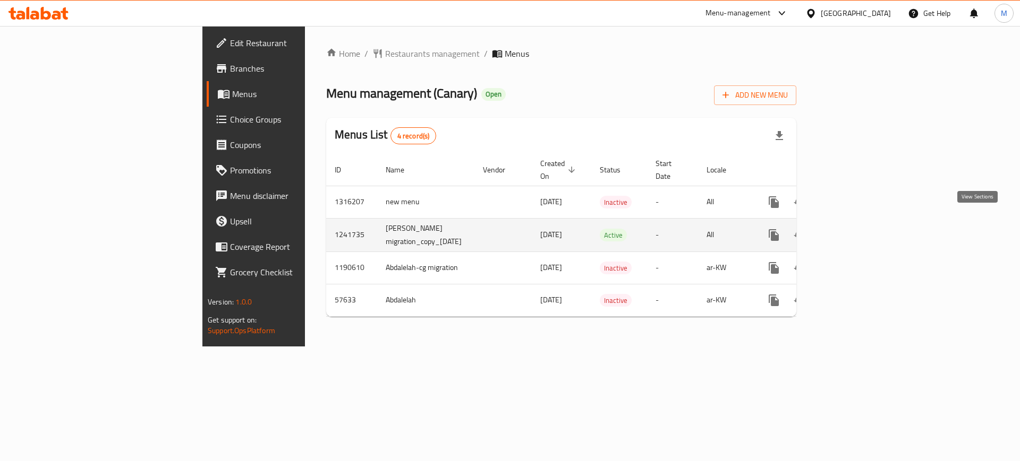
click at [857, 229] on icon "enhanced table" at bounding box center [850, 235] width 13 height 13
